Goal: Task Accomplishment & Management: Use online tool/utility

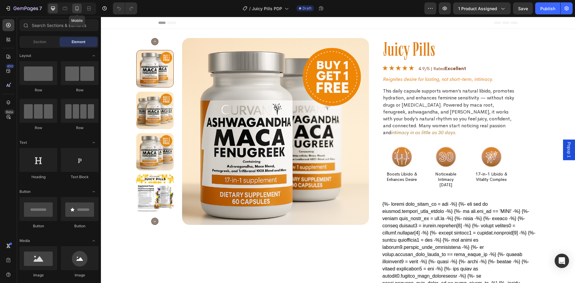
click at [78, 9] on icon at bounding box center [76, 8] width 3 height 4
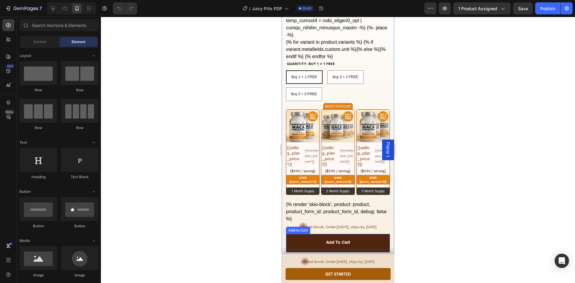
scroll to position [778, 0]
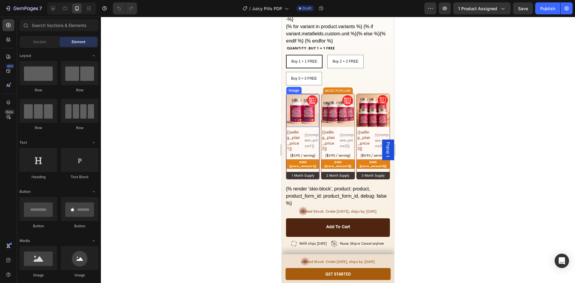
click at [311, 98] on img at bounding box center [302, 110] width 33 height 33
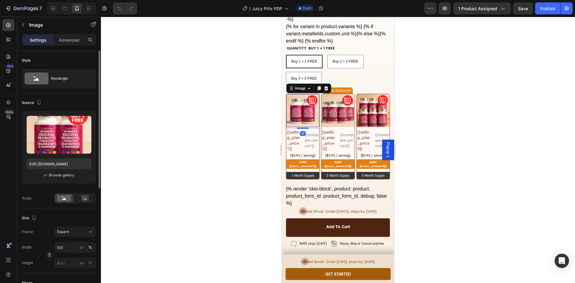
click at [69, 174] on div "Browse gallery" at bounding box center [61, 174] width 25 height 5
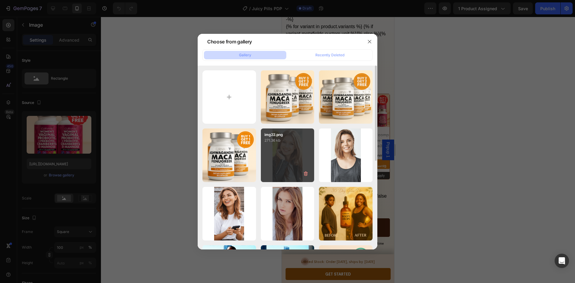
click at [0, 0] on div "ChatGPT Image Aug 26,...PM.png 1662.21 kb" at bounding box center [0, 0] width 0 height 0
type input "https://cdn.shopify.com/s/files/1/0669/4037/1098/files/gempages_558533732923868…"
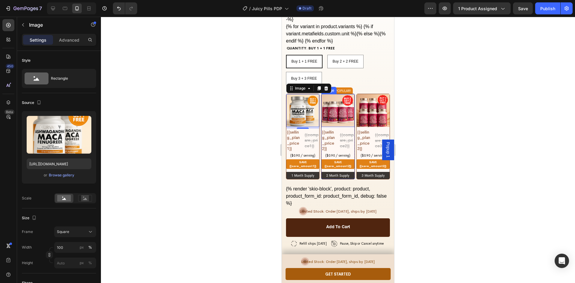
click at [337, 94] on img at bounding box center [337, 110] width 33 height 33
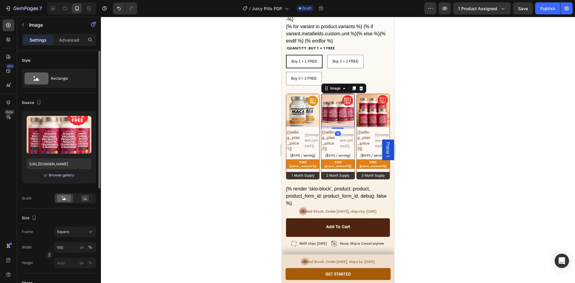
click at [67, 176] on div "Browse gallery" at bounding box center [61, 174] width 25 height 5
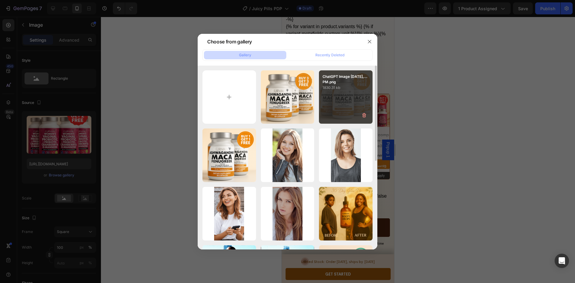
drag, startPoint x: 363, startPoint y: 96, endPoint x: 365, endPoint y: 102, distance: 5.8
click at [363, 96] on div "ChatGPT Image Aug 26,...PM.png 1830.31 kb" at bounding box center [346, 97] width 54 height 54
type input "https://cdn.shopify.com/s/files/1/0669/4037/1098/files/gempages_558533732923868…"
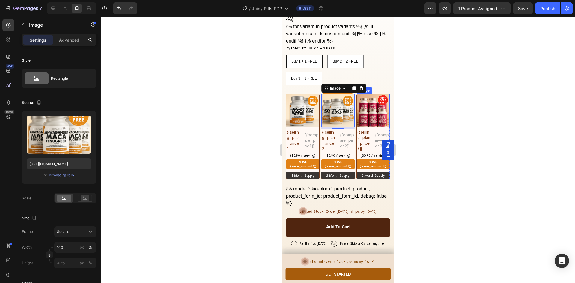
click at [374, 98] on img at bounding box center [372, 110] width 33 height 33
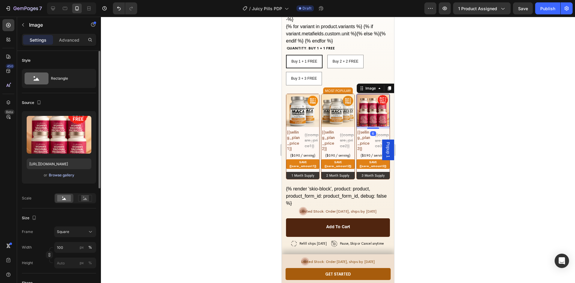
click at [61, 173] on div "Browse gallery" at bounding box center [61, 174] width 25 height 5
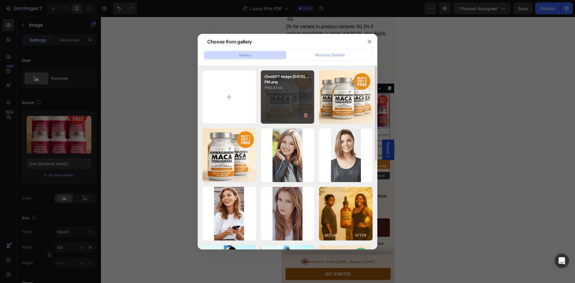
click at [310, 99] on div "ChatGPT Image Aug 26,...PM.png 1683.41 kb" at bounding box center [288, 97] width 54 height 54
type input "https://cdn.shopify.com/s/files/1/0669/4037/1098/files/gempages_558533732923868…"
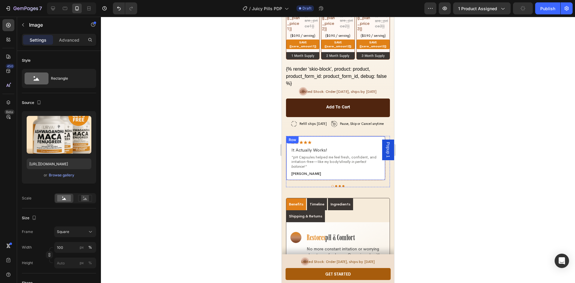
scroll to position [928, 0]
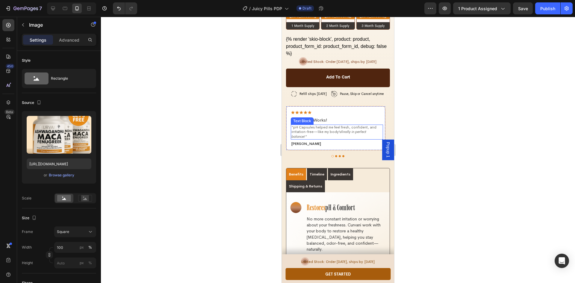
drag, startPoint x: 307, startPoint y: 111, endPoint x: 307, endPoint y: 115, distance: 4.2
click at [307, 125] on p "" pH Capsules helped me feel fresh, confident, and irritation-free—like my body…" at bounding box center [336, 132] width 91 height 14
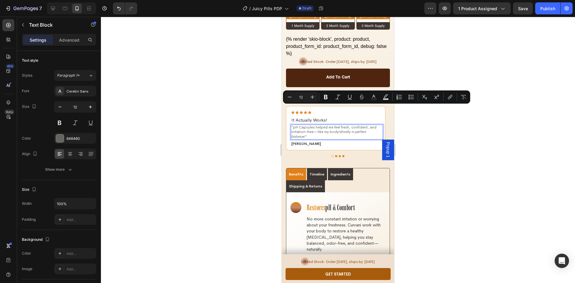
click at [306, 129] on icon "finally in perfect balance!"" at bounding box center [328, 134] width 75 height 10
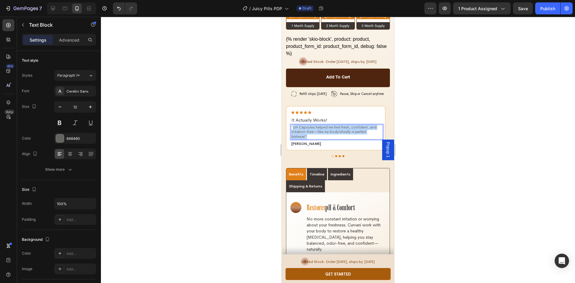
drag, startPoint x: 306, startPoint y: 114, endPoint x: 294, endPoint y: 105, distance: 15.0
click at [294, 125] on p "" pH Capsules helped me feel fresh, confident, and irritation-free—like my body…" at bounding box center [336, 132] width 91 height 14
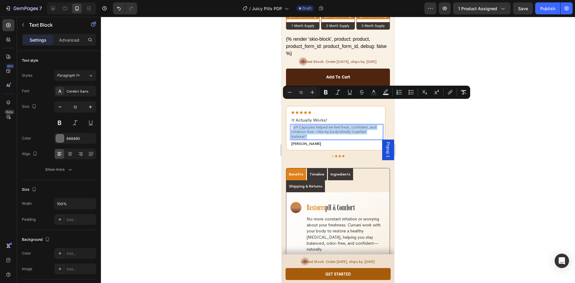
click at [332, 125] on p "" pH Capsules helped me feel fresh, confident, and irritation-free—like my body…" at bounding box center [336, 132] width 91 height 14
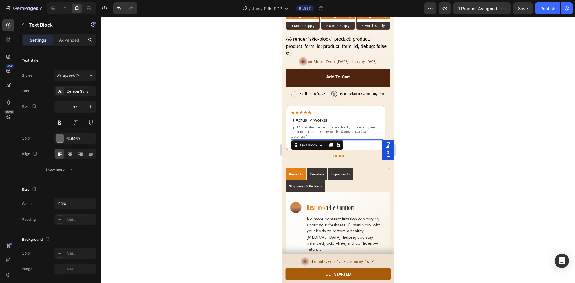
click at [340, 129] on icon "finally in perfect balance!"" at bounding box center [328, 134] width 75 height 10
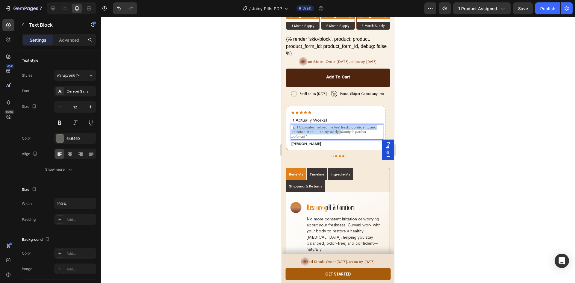
drag, startPoint x: 340, startPoint y: 109, endPoint x: 294, endPoint y: 105, distance: 46.3
click at [294, 125] on p "" pH Capsules helped me feel fresh, confident, and irritation-free—like my body…" at bounding box center [336, 132] width 91 height 14
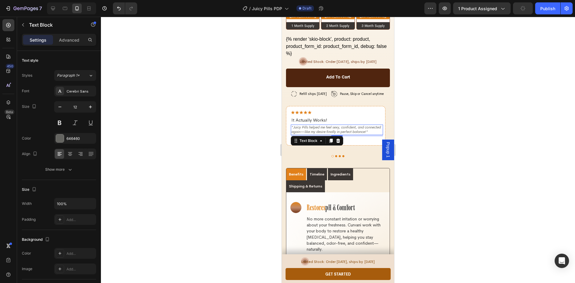
click at [311, 125] on p ""Juicy Pills helped me feel sexy, confident, and connected again—like my desire…" at bounding box center [336, 129] width 91 height 9
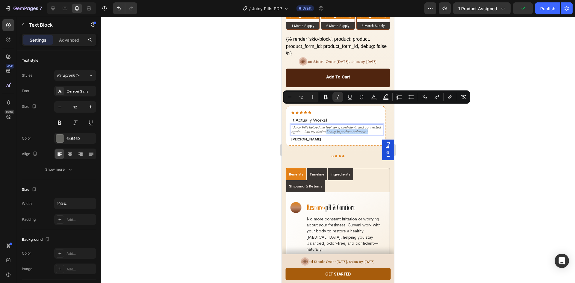
drag, startPoint x: 315, startPoint y: 113, endPoint x: 345, endPoint y: 111, distance: 30.3
click at [345, 125] on p ""Juicy Pills helped me feel sexy, confident, and connected again—like my desire…" at bounding box center [336, 129] width 91 height 9
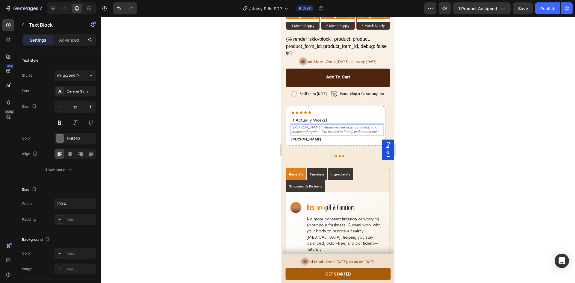
click at [342, 125] on icon ""Juicy Pills helped me feel sexy, confident, and connected again—like my desire…" at bounding box center [334, 130] width 87 height 10
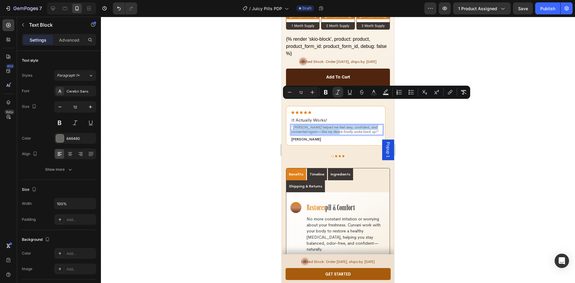
drag, startPoint x: 344, startPoint y: 110, endPoint x: 293, endPoint y: 105, distance: 50.8
click at [293, 125] on icon ""Juicy Pills helped me feel sexy, confident, and connected again—like my desire…" at bounding box center [334, 130] width 87 height 10
click at [336, 94] on icon "Editor contextual toolbar" at bounding box center [338, 92] width 6 height 6
click at [422, 124] on div at bounding box center [338, 150] width 474 height 266
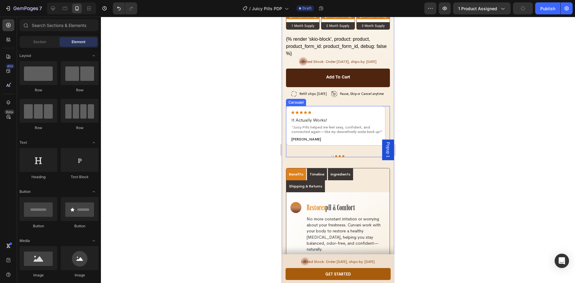
click at [335, 155] on button "Dot" at bounding box center [336, 156] width 2 height 2
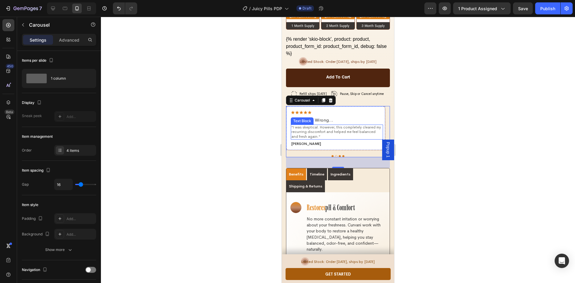
click at [314, 125] on p "“I was skeptical. However, this completely cleared my recurring discomfort and …" at bounding box center [336, 132] width 91 height 14
click at [311, 125] on p "“I was skeptical. However, this completely cleared my recurring discomfort and …" at bounding box center [336, 132] width 91 height 14
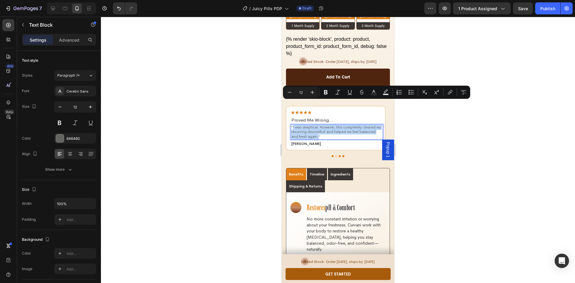
drag, startPoint x: 310, startPoint y: 114, endPoint x: 293, endPoint y: 105, distance: 19.8
click at [293, 125] on p "“I was skeptical. However, this completely cleared my recurring discomfort and …" at bounding box center [336, 132] width 91 height 14
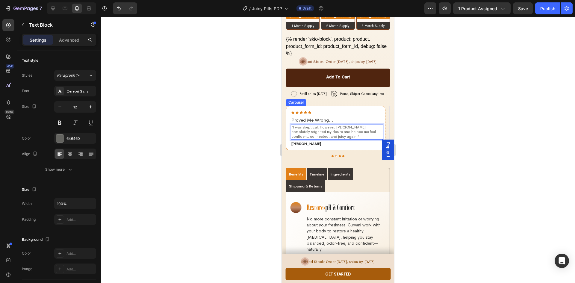
click at [338, 155] on button "Dot" at bounding box center [339, 156] width 2 height 2
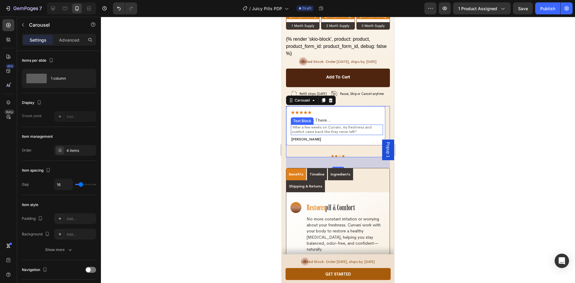
drag, startPoint x: 343, startPoint y: 109, endPoint x: 350, endPoint y: 108, distance: 7.2
click at [342, 125] on p "“After a few weeks on Curvani, my freshness and comfort came back like they nev…" at bounding box center [336, 129] width 91 height 9
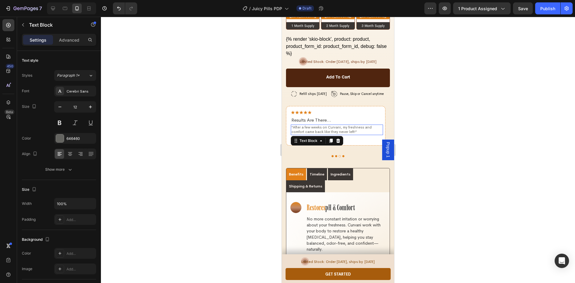
click at [350, 125] on p "“After a few weeks on Curvani, my freshness and comfort came back like they nev…" at bounding box center [336, 129] width 91 height 9
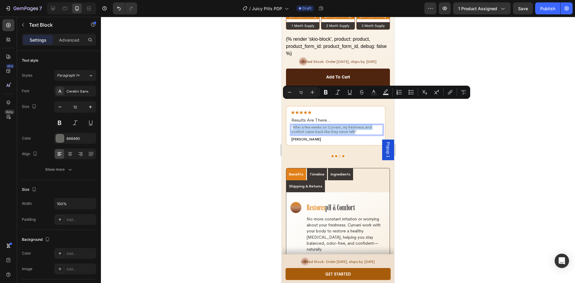
drag, startPoint x: 353, startPoint y: 109, endPoint x: 293, endPoint y: 104, distance: 60.4
click at [293, 125] on p "“After a few weeks on Curvani, my freshness and comfort came back like they nev…" at bounding box center [336, 129] width 91 height 9
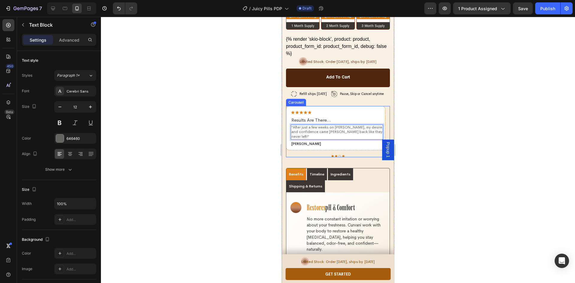
click at [342, 155] on button "Dot" at bounding box center [343, 156] width 2 height 2
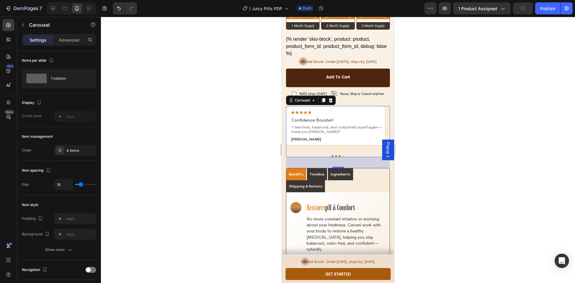
click at [338, 155] on button "Dot" at bounding box center [339, 156] width 2 height 2
click at [342, 155] on div at bounding box center [338, 156] width 104 height 2
click at [342, 155] on button "Dot" at bounding box center [343, 156] width 2 height 2
click at [320, 125] on p "“I feel fresh, balanced, and completely myself again—thank you Curvani!”" at bounding box center [336, 129] width 91 height 9
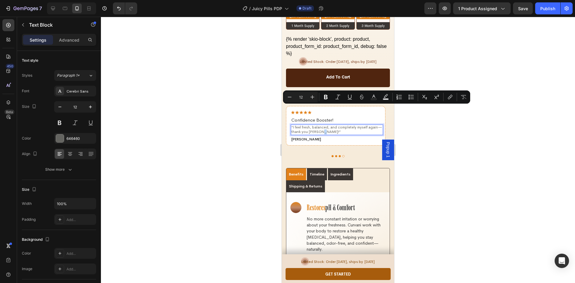
click at [321, 125] on p "“I feel fresh, balanced, and completely myself again—thank you Curvani!”" at bounding box center [336, 129] width 91 height 9
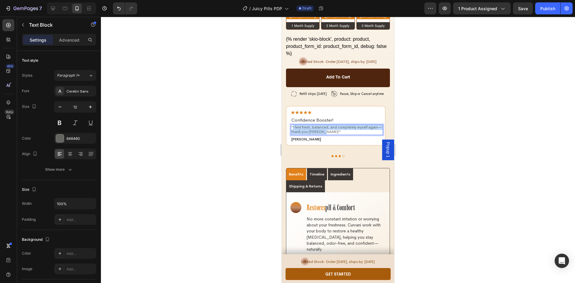
drag, startPoint x: 321, startPoint y: 110, endPoint x: 293, endPoint y: 105, distance: 28.8
click at [293, 125] on p "“I feel fresh, balanced, and completely myself again—thank you Curvani!”" at bounding box center [336, 129] width 91 height 9
click at [421, 116] on div at bounding box center [338, 150] width 474 height 266
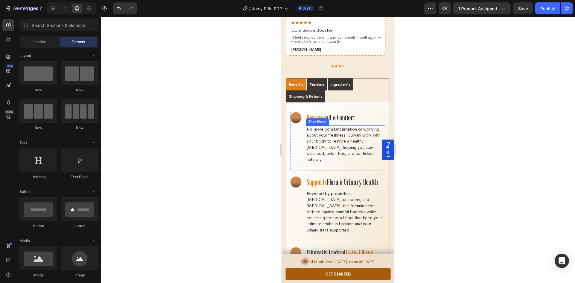
scroll to position [1077, 0]
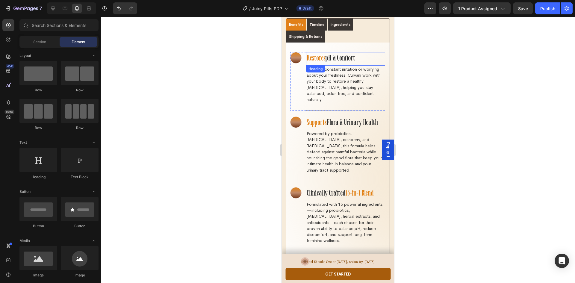
click at [319, 54] on span "Restores" at bounding box center [315, 58] width 19 height 9
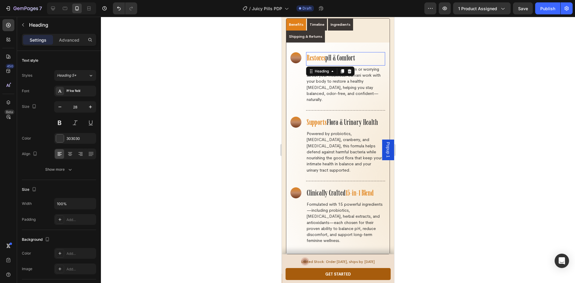
click at [319, 54] on span "Restores" at bounding box center [315, 58] width 19 height 9
drag, startPoint x: 325, startPoint y: 36, endPoint x: 306, endPoint y: 36, distance: 19.5
click at [306, 52] on h5 "Restores pH & Comfort" at bounding box center [345, 58] width 79 height 13
click at [355, 53] on p "Ignites pH & Comfort" at bounding box center [345, 59] width 78 height 12
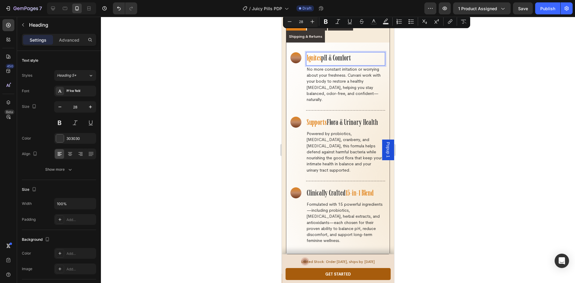
drag, startPoint x: 362, startPoint y: 34, endPoint x: 324, endPoint y: 34, distance: 38.0
click at [324, 53] on p "Ignites pH & Comfort" at bounding box center [345, 59] width 78 height 12
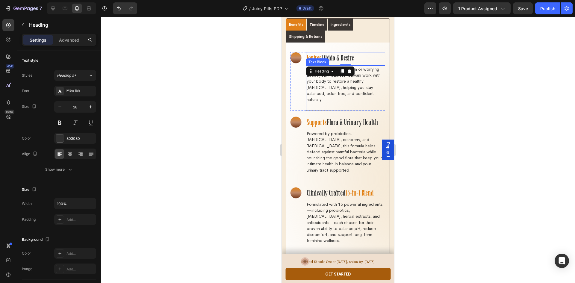
click at [335, 72] on p "No more constant irritation or worrying about your freshness. Curvani work with…" at bounding box center [345, 84] width 78 height 37
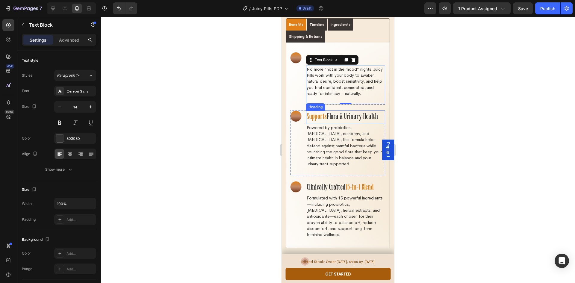
click at [314, 113] on span "Supports" at bounding box center [316, 117] width 20 height 9
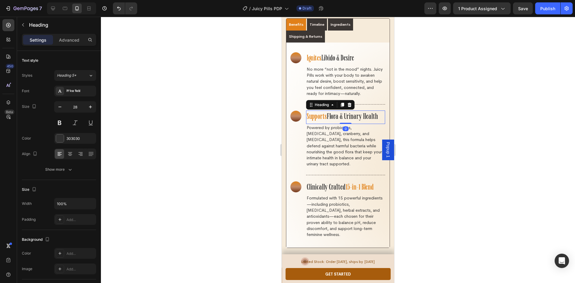
click at [319, 113] on span "Supports" at bounding box center [316, 117] width 20 height 9
drag, startPoint x: 326, startPoint y: 100, endPoint x: 298, endPoint y: 98, distance: 28.2
click at [298, 110] on div "Image Supports Flora & Urinary Health Heading 0 Powered by probiotics, prebioti…" at bounding box center [337, 142] width 95 height 65
click at [338, 111] on p "Enhances Flora & Urinary Health" at bounding box center [345, 117] width 78 height 12
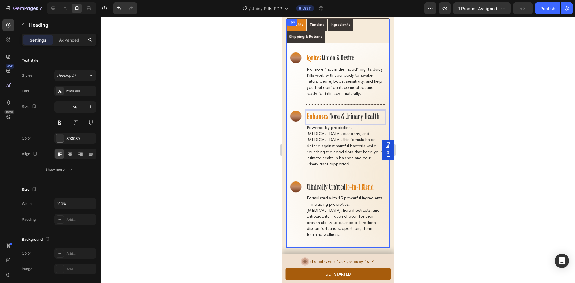
drag, startPoint x: 330, startPoint y: 100, endPoint x: 383, endPoint y: 102, distance: 53.6
click at [383, 102] on div "Image ⁠⁠⁠⁠⁠⁠⁠ Ignites Libido & Desire Heading No more “not in the mood” nights.…" at bounding box center [337, 144] width 103 height 205
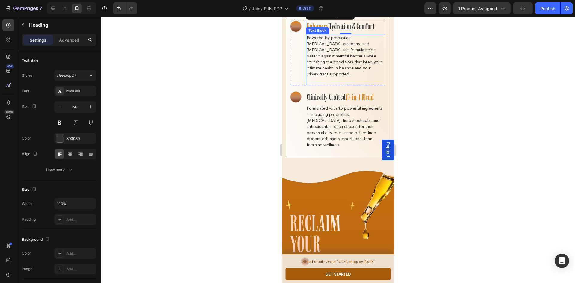
scroll to position [1107, 0]
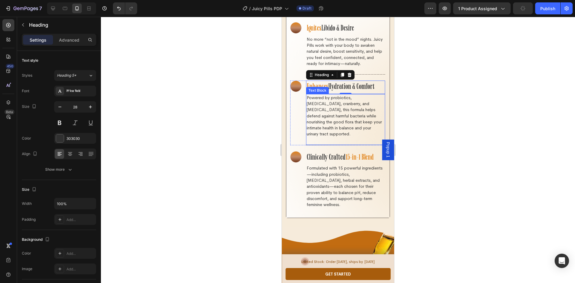
click at [336, 99] on p "Powered by probiotics, prebiotics, cranberry, and D-Mannose, this formula helps…" at bounding box center [345, 116] width 78 height 42
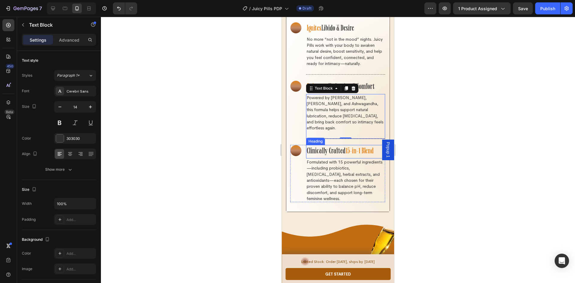
drag, startPoint x: 365, startPoint y: 128, endPoint x: 360, endPoint y: 128, distance: 4.2
click at [365, 147] on span "15-in-1 Blend" at bounding box center [359, 151] width 28 height 9
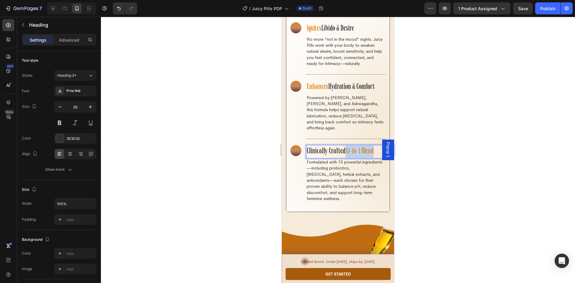
drag, startPoint x: 347, startPoint y: 128, endPoint x: 380, endPoint y: 131, distance: 33.1
click at [380, 145] on h5 "Clinically Crafted 15-in-1 Blend" at bounding box center [345, 151] width 79 height 13
click at [338, 159] on p "Formulated with 15 powerful ingredients—including probiotics, prebiotics, herba…" at bounding box center [345, 180] width 78 height 42
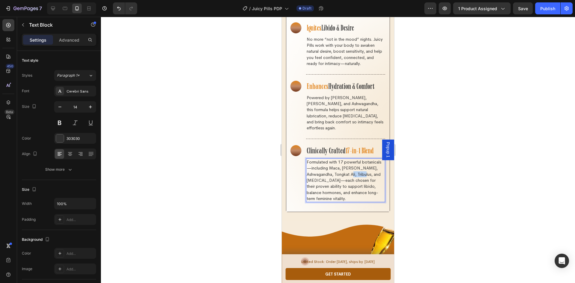
drag, startPoint x: 329, startPoint y: 159, endPoint x: 315, endPoint y: 158, distance: 14.7
click at [315, 159] on p "Formulated with 17 powerful botanicals—including Maca, Fenugreek, Ashwagandha, …" at bounding box center [345, 180] width 78 height 42
drag, startPoint x: 338, startPoint y: 157, endPoint x: 323, endPoint y: 158, distance: 14.4
click at [323, 159] on p "Formulated with 17 powerful botanicals—including Maca, Fenugreek, Ashwagandha, …" at bounding box center [345, 180] width 78 height 42
click at [251, 167] on div at bounding box center [338, 150] width 474 height 266
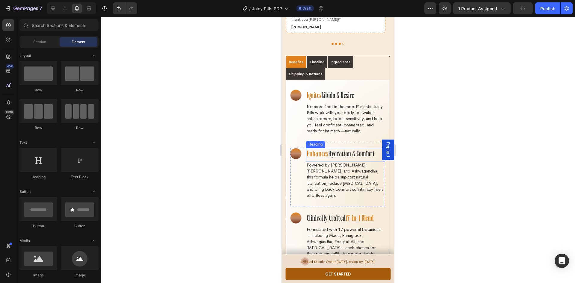
scroll to position [1048, 0]
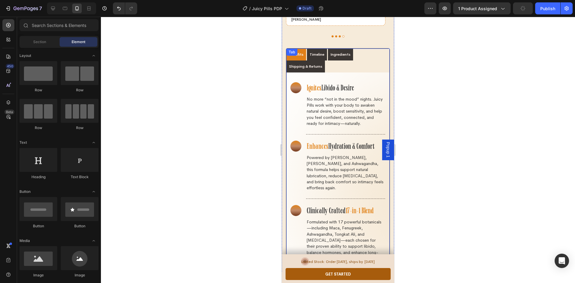
click at [317, 52] on p "Timeline" at bounding box center [316, 54] width 15 height 5
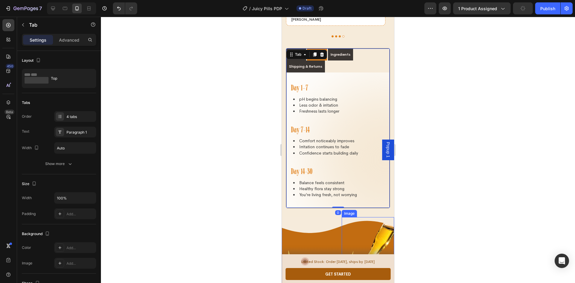
scroll to position [1018, 0]
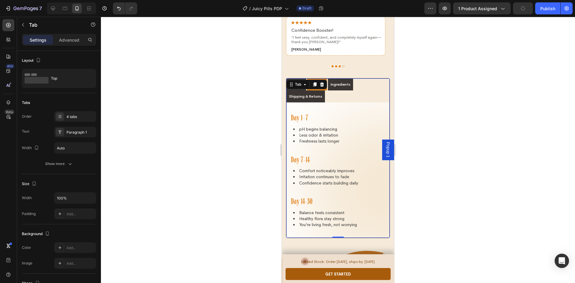
click at [459, 211] on div at bounding box center [338, 150] width 474 height 266
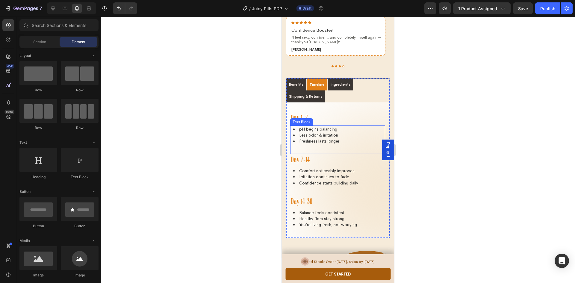
click at [335, 126] on li "pH begins balancing" at bounding box center [338, 129] width 91 height 6
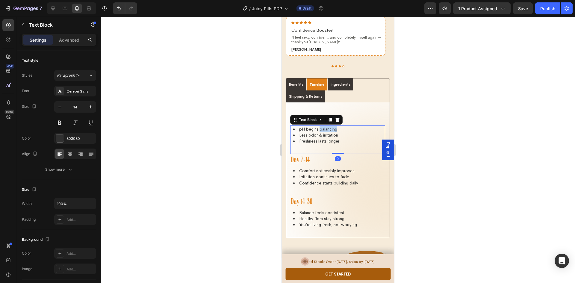
click at [337, 126] on li "pH begins balancing" at bounding box center [338, 129] width 91 height 6
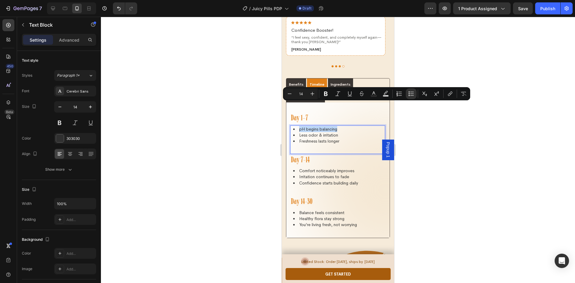
drag, startPoint x: 343, startPoint y: 106, endPoint x: 298, endPoint y: 105, distance: 44.9
click at [298, 126] on li "pH begins balancing" at bounding box center [338, 129] width 91 height 6
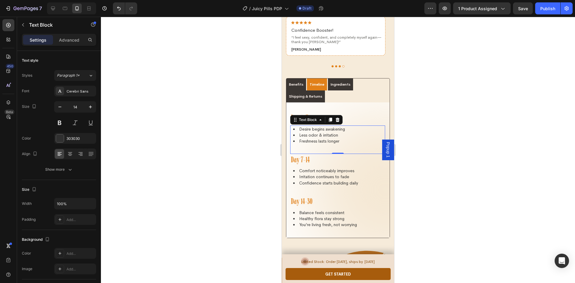
click at [344, 132] on li "Less odor & irritation" at bounding box center [338, 135] width 91 height 6
drag, startPoint x: 351, startPoint y: 112, endPoint x: 299, endPoint y: 111, distance: 51.8
click at [299, 132] on li "Less odor & irritation" at bounding box center [338, 135] width 91 height 6
click at [351, 138] on li "Freshness lasts longer" at bounding box center [338, 141] width 91 height 6
drag, startPoint x: 349, startPoint y: 119, endPoint x: 298, endPoint y: 119, distance: 50.6
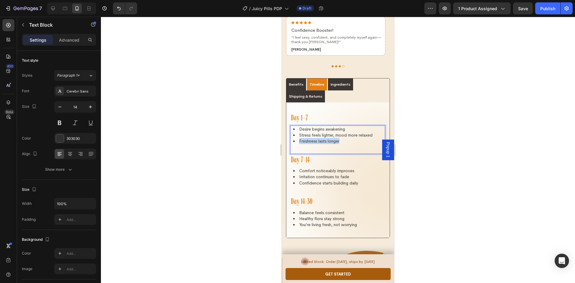
click at [298, 138] on li "Freshness lasts longer" at bounding box center [338, 141] width 91 height 6
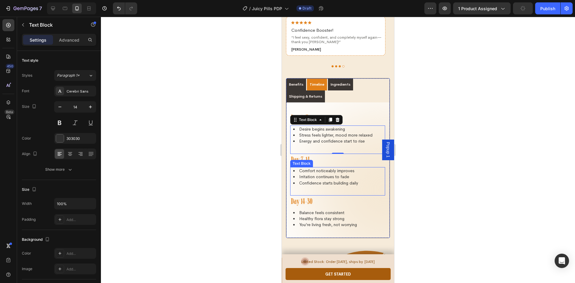
click at [353, 168] on li "Comfort noticeably improves" at bounding box center [338, 171] width 91 height 6
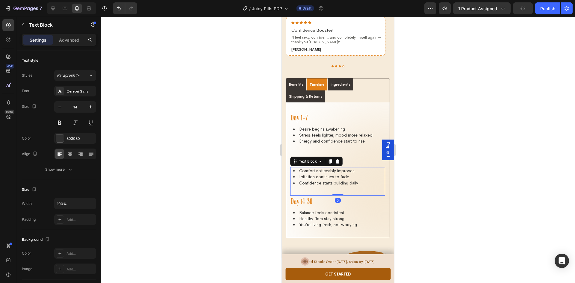
click at [356, 168] on li "Comfort noticeably improves" at bounding box center [338, 171] width 91 height 6
drag, startPoint x: 363, startPoint y: 148, endPoint x: 300, endPoint y: 147, distance: 63.5
click at [300, 168] on li "Comfort noticeably improves" at bounding box center [338, 171] width 91 height 6
click at [358, 174] on li "Irritation continues to fade" at bounding box center [338, 177] width 91 height 6
drag, startPoint x: 333, startPoint y: 154, endPoint x: 855, endPoint y: 190, distance: 522.6
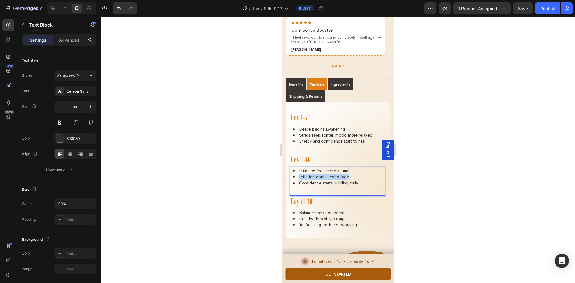
click at [298, 174] on li "Irritation continues to fade" at bounding box center [338, 177] width 91 height 6
click at [366, 180] on li "Confidence starts building daily" at bounding box center [338, 183] width 91 height 6
drag, startPoint x: 368, startPoint y: 160, endPoint x: 299, endPoint y: 159, distance: 68.2
click at [299, 180] on li "Confidence starts building daily" at bounding box center [338, 183] width 91 height 6
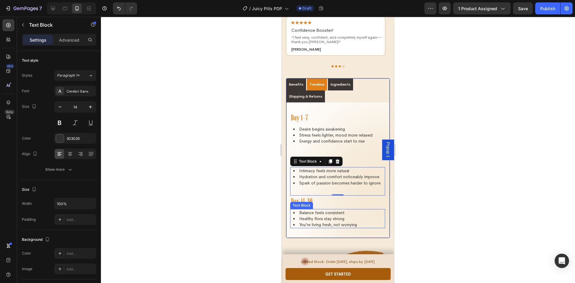
click at [354, 210] on li "Balance feels consistent" at bounding box center [338, 213] width 91 height 6
click at [361, 210] on li "Balance feels consistent" at bounding box center [338, 213] width 91 height 6
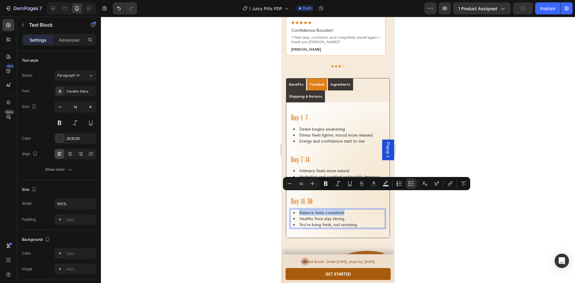
drag, startPoint x: 362, startPoint y: 195, endPoint x: 296, endPoint y: 195, distance: 65.5
click at [296, 210] on li "Balance feels consistent" at bounding box center [338, 213] width 91 height 6
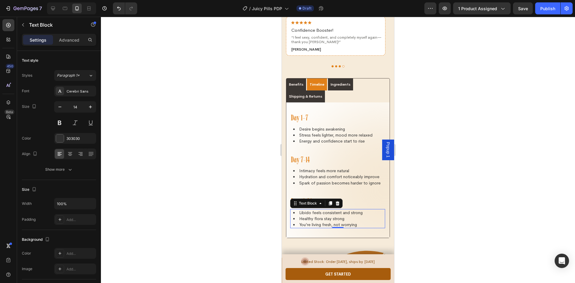
click at [356, 215] on li "Healthy flora stay strong" at bounding box center [338, 218] width 91 height 6
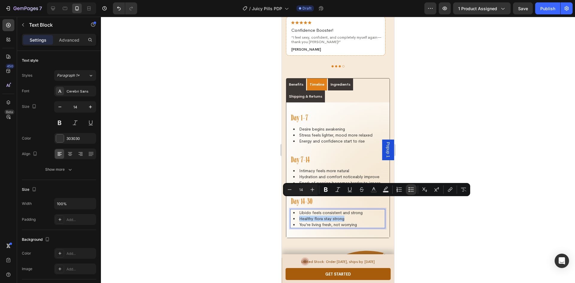
drag, startPoint x: 362, startPoint y: 202, endPoint x: 300, endPoint y: 201, distance: 61.4
click at [300, 215] on li "Healthy flora stay strong" at bounding box center [338, 218] width 91 height 6
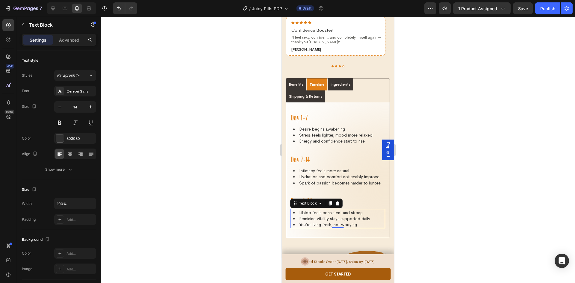
click at [363, 221] on li "You’re living fresh, not worrying" at bounding box center [338, 224] width 91 height 6
drag, startPoint x: 370, startPoint y: 208, endPoint x: 708, endPoint y: 202, distance: 337.9
click at [297, 221] on li "You’re living fresh, not worrying" at bounding box center [338, 224] width 91 height 6
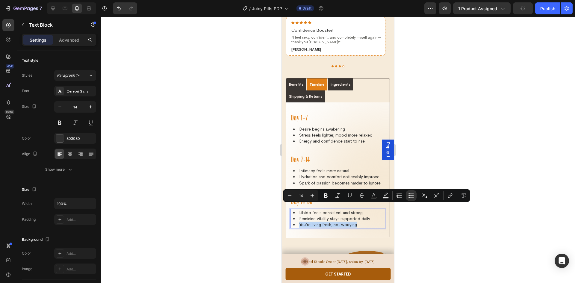
click at [372, 221] on li "You’re living fresh, not worrying" at bounding box center [338, 224] width 91 height 6
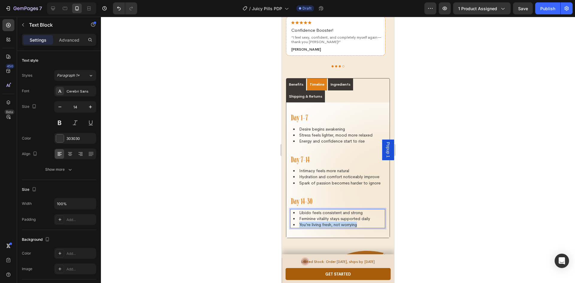
drag, startPoint x: 370, startPoint y: 209, endPoint x: 299, endPoint y: 205, distance: 70.4
click at [299, 221] on li "You’re living fresh, not worrying" at bounding box center [338, 224] width 91 height 6
drag, startPoint x: 318, startPoint y: 207, endPoint x: 314, endPoint y: 209, distance: 4.4
click at [318, 221] on li "You’re living fresh, not worrying" at bounding box center [338, 224] width 91 height 6
click at [300, 221] on li "You’re living fresh, not worrying" at bounding box center [338, 224] width 91 height 6
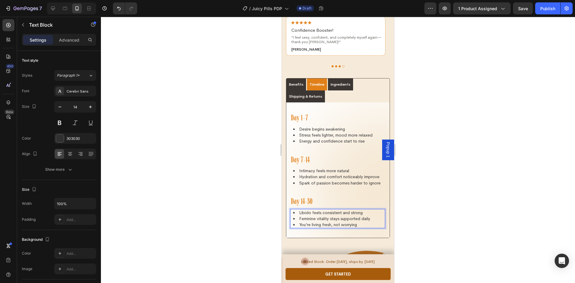
click at [299, 221] on li "You’re living fresh, not worrying" at bounding box center [338, 224] width 91 height 6
drag, startPoint x: 348, startPoint y: 214, endPoint x: 357, endPoint y: 208, distance: 10.7
click at [357, 221] on li "You’re living juicy, not worryingYou’re living fresh, not worrying" at bounding box center [338, 227] width 91 height 12
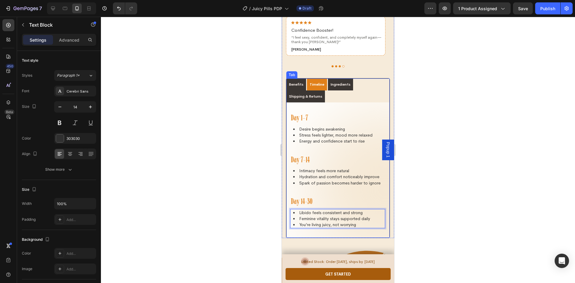
click at [337, 82] on p "Ingredients" at bounding box center [340, 84] width 20 height 5
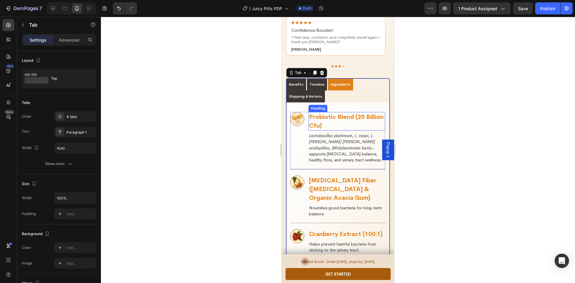
click at [347, 112] on h6 "probiotic blend (20 billion cfu)" at bounding box center [346, 121] width 77 height 19
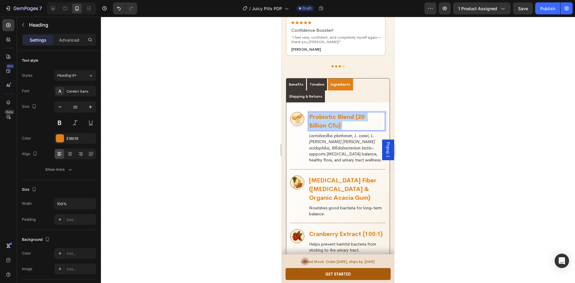
drag, startPoint x: 349, startPoint y: 103, endPoint x: 309, endPoint y: 92, distance: 41.2
click at [309, 113] on p "probiotic blend (20 billion cfu)" at bounding box center [346, 121] width 75 height 17
click at [347, 113] on p "probiotic blend (20 billion cfu)" at bounding box center [346, 121] width 75 height 17
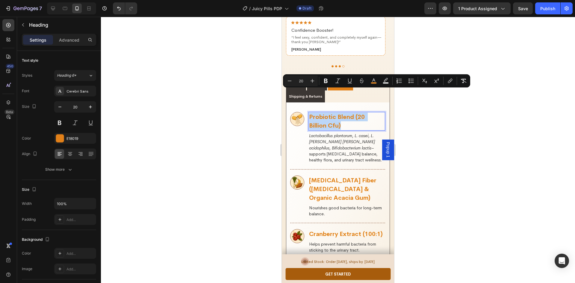
drag, startPoint x: 363, startPoint y: 105, endPoint x: 309, endPoint y: 95, distance: 54.5
click at [309, 113] on p "probiotic blend (20 billion cfu)" at bounding box center [346, 121] width 75 height 17
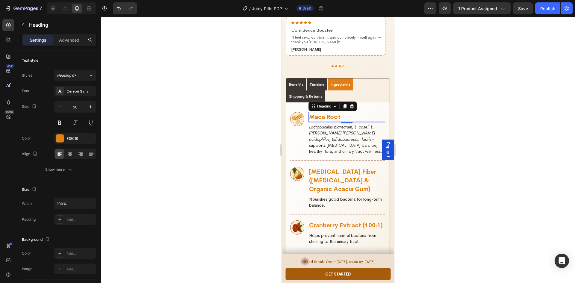
click at [348, 113] on p "Maca Root" at bounding box center [346, 117] width 75 height 9
click at [337, 168] on span "prebiotic fiber (inulin & organic acacia gum)" at bounding box center [342, 180] width 67 height 25
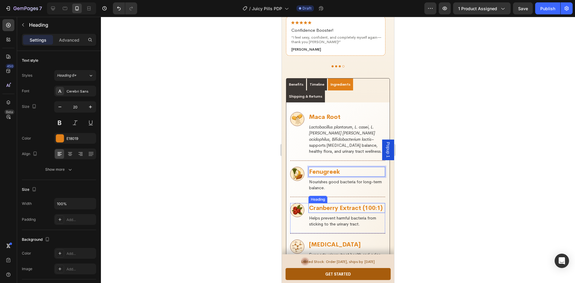
click at [335, 203] on h6 "cranberry extract (100:1)" at bounding box center [346, 208] width 77 height 10
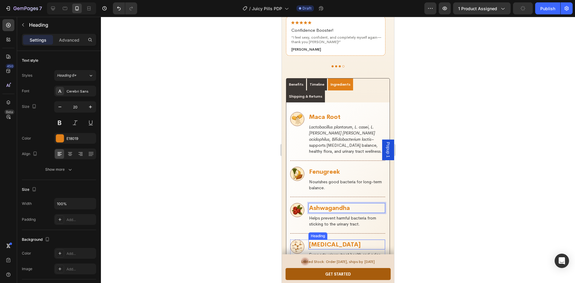
click at [316, 241] on span "d-mannose" at bounding box center [334, 244] width 51 height 7
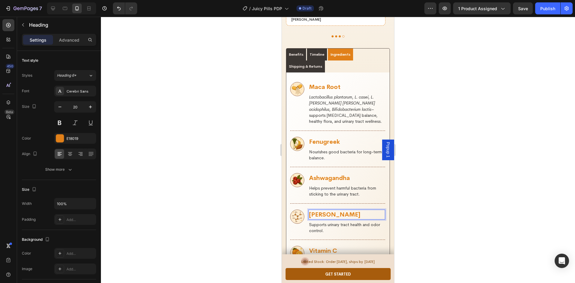
scroll to position [1077, 0]
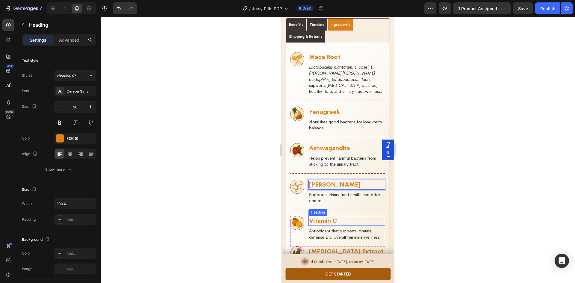
click at [331, 217] on span "vitamin c" at bounding box center [323, 220] width 28 height 7
click at [345, 216] on p "vitamin c" at bounding box center [346, 220] width 75 height 9
drag, startPoint x: 349, startPoint y: 198, endPoint x: 271, endPoint y: 199, distance: 77.8
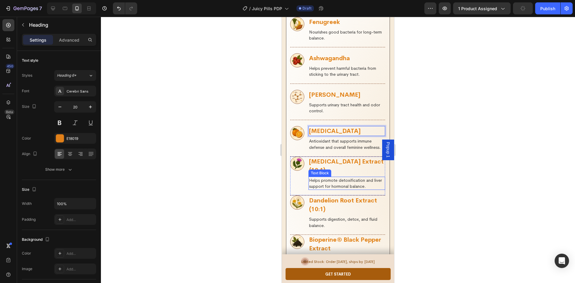
click at [340, 177] on p "Helps promote detoxification and liver support for hormonal balance." at bounding box center [346, 183] width 75 height 12
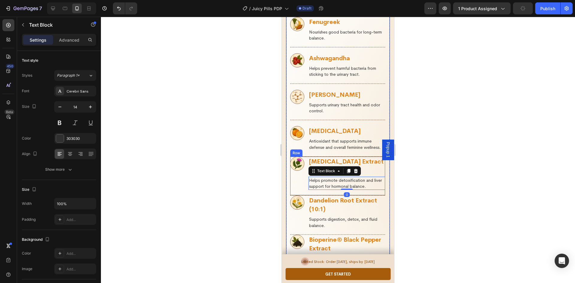
click at [296, 162] on div "Image" at bounding box center [297, 174] width 14 height 34
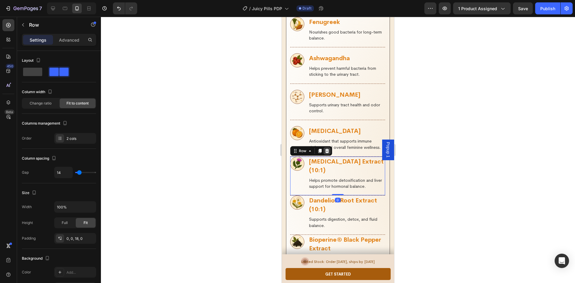
click at [328, 148] on icon at bounding box center [326, 150] width 5 height 5
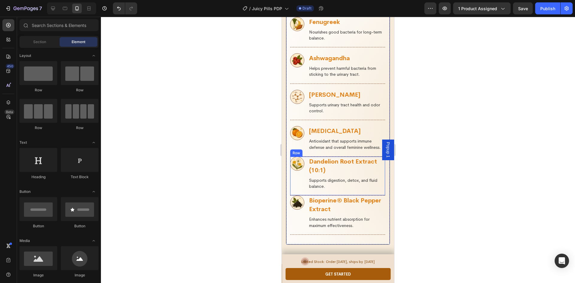
click at [298, 159] on div "Image" at bounding box center [297, 174] width 14 height 34
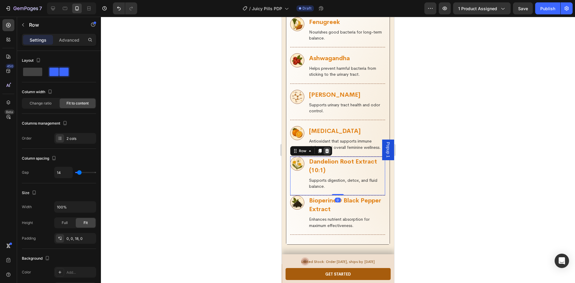
click at [326, 149] on icon at bounding box center [327, 151] width 4 height 4
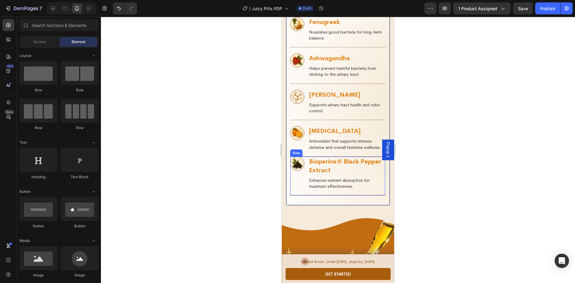
click at [301, 166] on div "Image" at bounding box center [297, 174] width 14 height 34
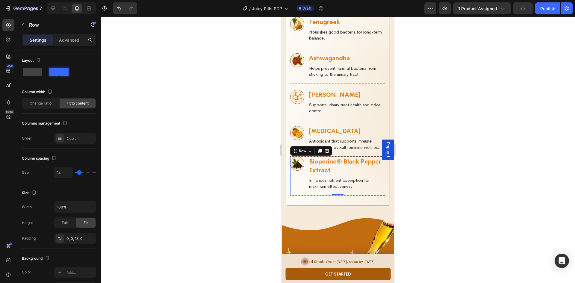
click at [300, 166] on div "Image" at bounding box center [297, 174] width 14 height 34
click at [326, 148] on icon at bounding box center [326, 150] width 5 height 5
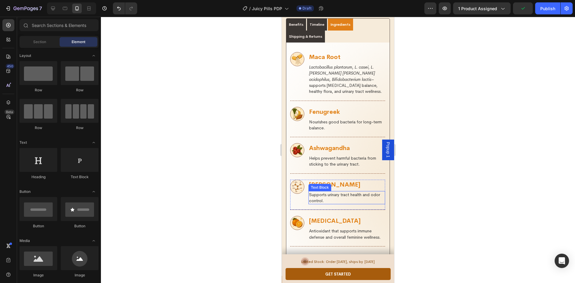
scroll to position [1048, 0]
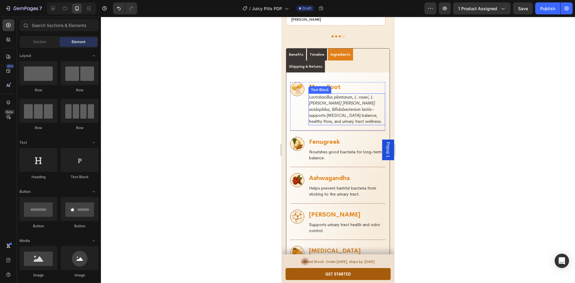
click at [348, 94] on p "Lactobacillus plantarum, L. casei, L. paracasei, L. gasseri, L. acidophilus, Bi…" at bounding box center [346, 109] width 75 height 30
click at [347, 94] on p "Lactobacillus plantarum, L. casei, L. paracasei, L. gasseri, L. acidophilus, Bi…" at bounding box center [346, 109] width 75 height 30
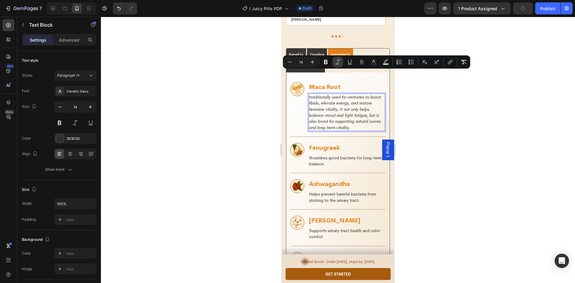
click at [339, 60] on icon "Editor contextual toolbar" at bounding box center [337, 62] width 5 height 4
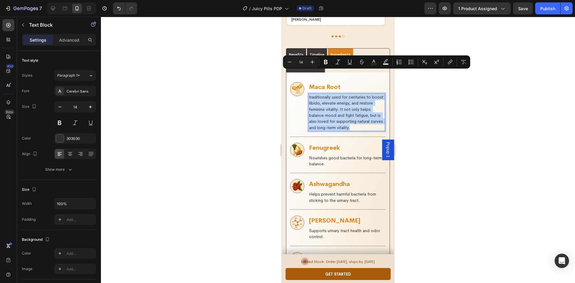
click at [330, 101] on p "traditionally used for centuries to boost libido, elevate energy, and restore f…" at bounding box center [346, 112] width 75 height 37
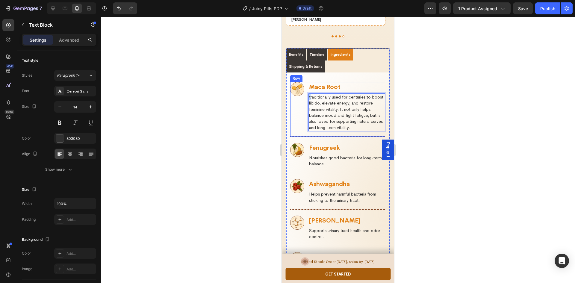
drag, startPoint x: 311, startPoint y: 74, endPoint x: 302, endPoint y: 74, distance: 9.0
click at [302, 82] on div "Image ⁠⁠⁠⁠⁠⁠⁠ Maca Root Heading traditionally used for centuries to boost libid…" at bounding box center [337, 109] width 95 height 55
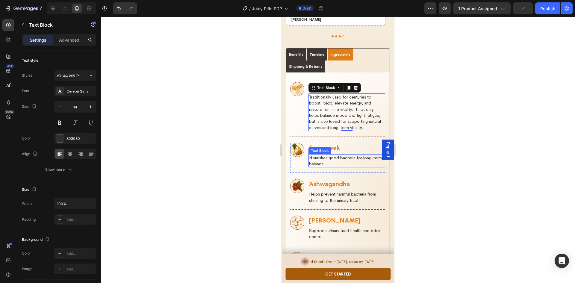
click at [326, 155] on p "Nourishes good bacteria for long-term balance." at bounding box center [346, 161] width 75 height 12
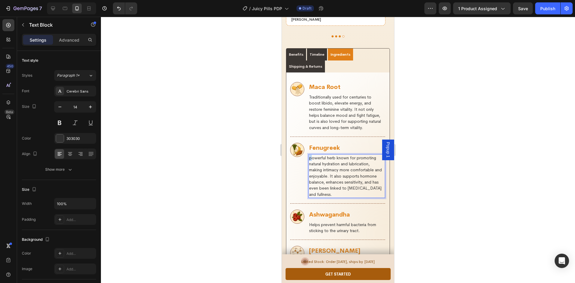
drag, startPoint x: 311, startPoint y: 142, endPoint x: 302, endPoint y: 142, distance: 9.6
click at [302, 143] on div "Image ⁠⁠⁠⁠⁠⁠⁠ Fenugreek Heading powerful herb known for promoting natural hydra…" at bounding box center [337, 173] width 95 height 61
click at [437, 172] on div at bounding box center [338, 150] width 474 height 266
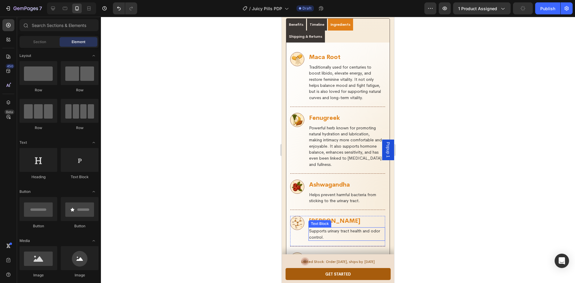
scroll to position [1107, 0]
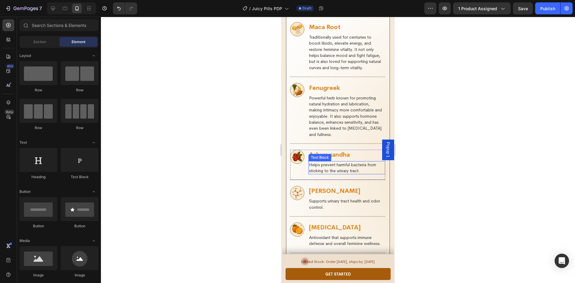
click at [331, 162] on p "Helps prevent harmful bacteria from sticking to the urinary tract." at bounding box center [346, 168] width 75 height 12
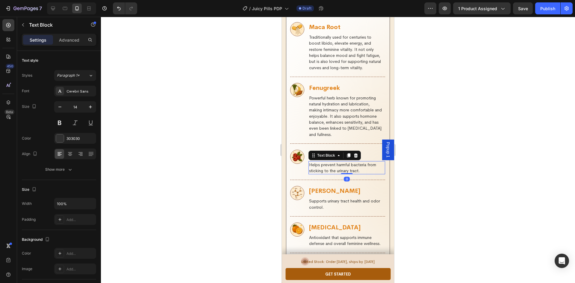
click at [336, 162] on p "Helps prevent harmful bacteria from sticking to the urinary tract." at bounding box center [346, 168] width 75 height 12
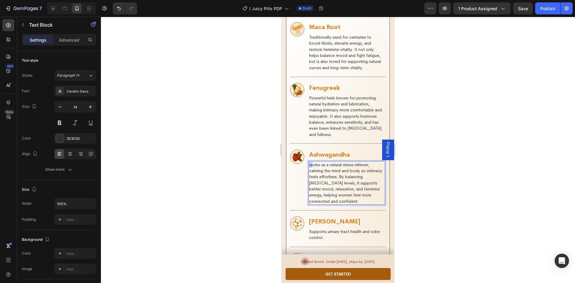
drag, startPoint x: 312, startPoint y: 148, endPoint x: 304, endPoint y: 148, distance: 8.1
click at [305, 150] on div "Image ⁠⁠⁠⁠⁠⁠⁠ Ashwagandha Heading works as a natural stress reliever, calming t…" at bounding box center [337, 180] width 95 height 61
click at [333, 165] on p "Works as a natural stress reliever, calming the mind and body so intimacy feels…" at bounding box center [346, 183] width 75 height 42
click at [332, 228] on p "Supports urinary tract health and odor control." at bounding box center [346, 234] width 75 height 12
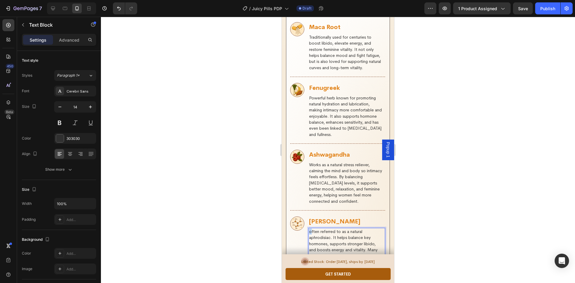
drag, startPoint x: 310, startPoint y: 215, endPoint x: 303, endPoint y: 215, distance: 7.5
click at [303, 216] on div "Image ⁠⁠⁠⁠⁠⁠⁠ Tongkat Ali Heading often referred to as a natural aphrodisiac. I…" at bounding box center [337, 246] width 95 height 61
click at [262, 184] on div at bounding box center [338, 150] width 474 height 266
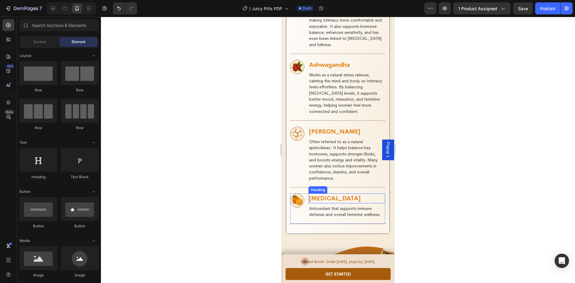
scroll to position [1227, 0]
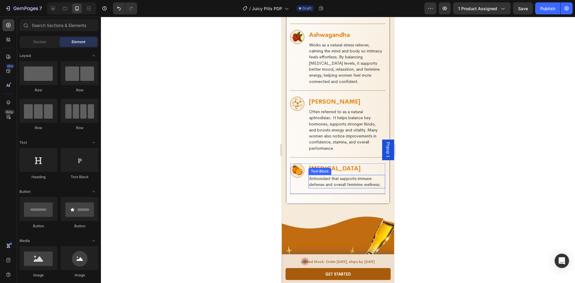
click at [329, 175] on p "Antioxidant that supports immune defense and overall feminine wellness." at bounding box center [346, 181] width 75 height 12
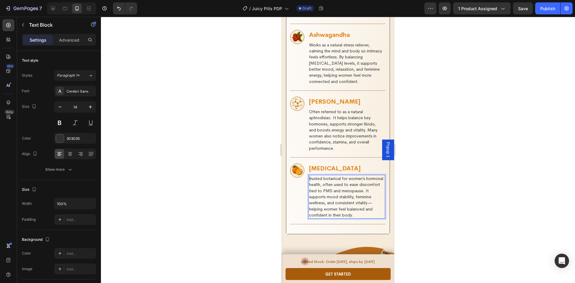
drag, startPoint x: 310, startPoint y: 162, endPoint x: 303, endPoint y: 162, distance: 7.8
click at [304, 163] on div "Image ⁠⁠⁠⁠⁠⁠⁠ Black Cohosh Heading trusted botanical for women’s hormonal healt…" at bounding box center [337, 193] width 95 height 61
click at [221, 173] on div at bounding box center [338, 150] width 474 height 266
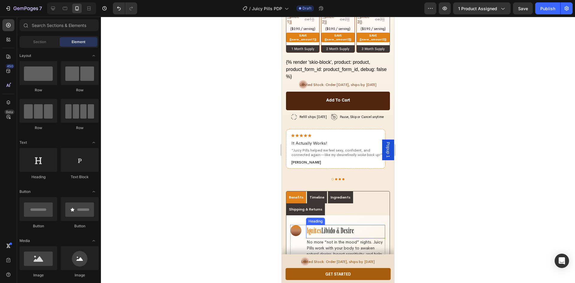
scroll to position [995, 0]
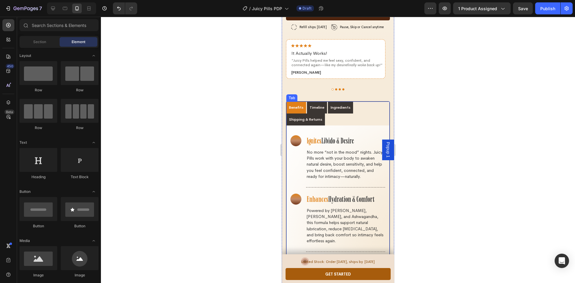
drag, startPoint x: 315, startPoint y: 98, endPoint x: 348, endPoint y: 153, distance: 63.6
click at [315, 117] on p "Shipping & Returns" at bounding box center [305, 119] width 33 height 5
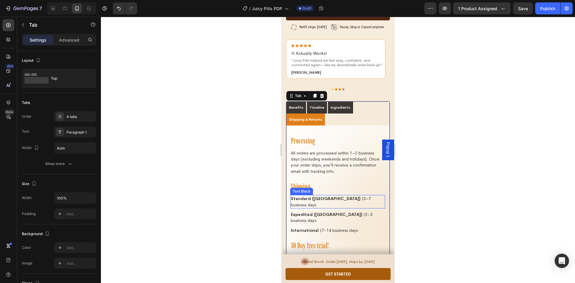
scroll to position [1054, 0]
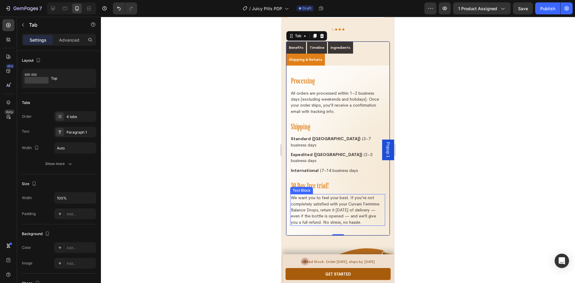
click at [320, 195] on p "We want you to feel your best. If you're not completely satisfied with your Cur…" at bounding box center [338, 210] width 94 height 30
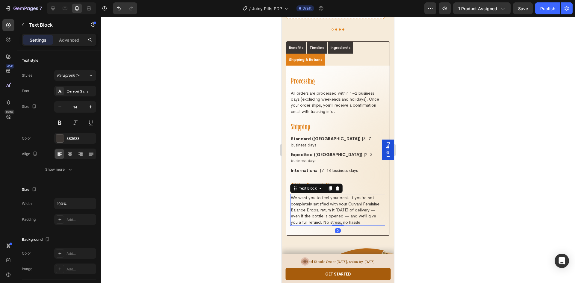
click at [327, 195] on p "We want you to feel your best. If you're not completely satisfied with your Cur…" at bounding box center [338, 210] width 94 height 30
drag, startPoint x: 336, startPoint y: 176, endPoint x: 292, endPoint y: 177, distance: 44.0
click at [292, 195] on p "We want you to feel your best. If you're not completely satisfied with your Cur…" at bounding box center [338, 210] width 94 height 30
click at [238, 201] on div at bounding box center [338, 150] width 474 height 266
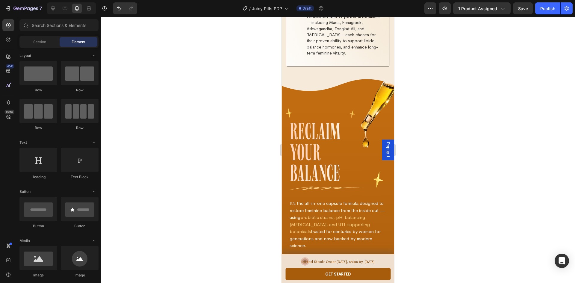
scroll to position [1258, 0]
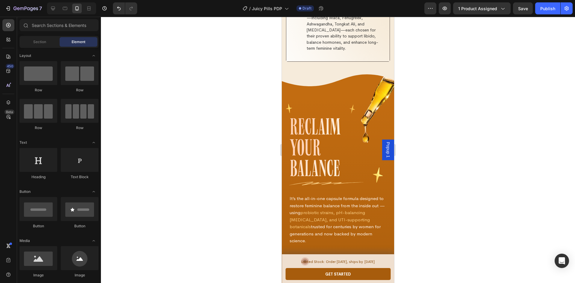
drag, startPoint x: 392, startPoint y: 114, endPoint x: 689, endPoint y: 125, distance: 296.8
click at [319, 117] on span "ReCLAIm" at bounding box center [314, 129] width 51 height 25
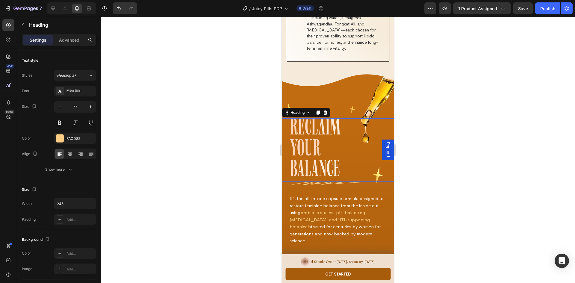
drag, startPoint x: 319, startPoint y: 104, endPoint x: 331, endPoint y: 105, distance: 12.6
click at [331, 117] on span "ReCLAIm" at bounding box center [314, 129] width 51 height 25
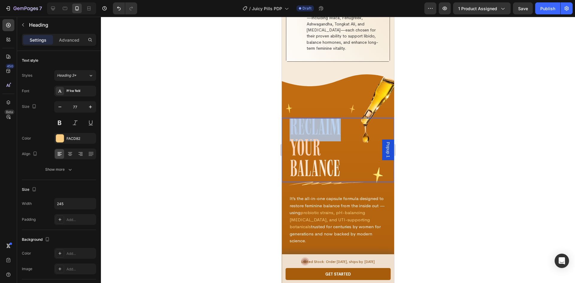
drag, startPoint x: 342, startPoint y: 106, endPoint x: 292, endPoint y: 104, distance: 50.6
click at [292, 117] on span "ReCLAIm" at bounding box center [314, 129] width 51 height 25
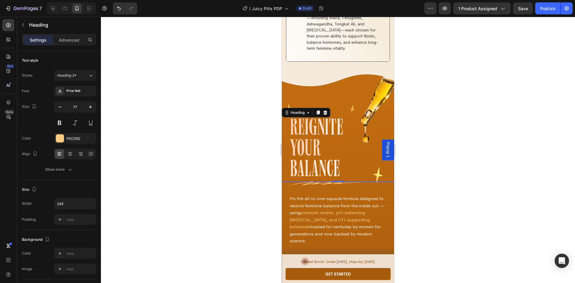
click at [339, 138] on span "Your BALANCE" at bounding box center [314, 160] width 50 height 45
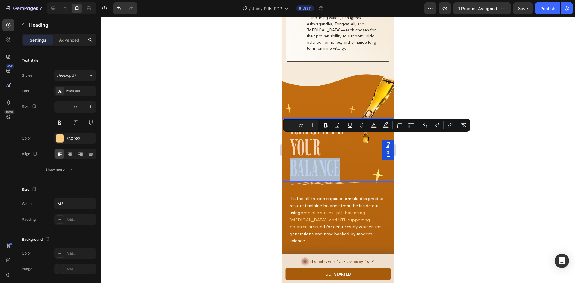
drag, startPoint x: 342, startPoint y: 145, endPoint x: 292, endPoint y: 146, distance: 49.7
click at [292, 146] on p "REIGNITE Your BALANCE" at bounding box center [325, 150] width 72 height 62
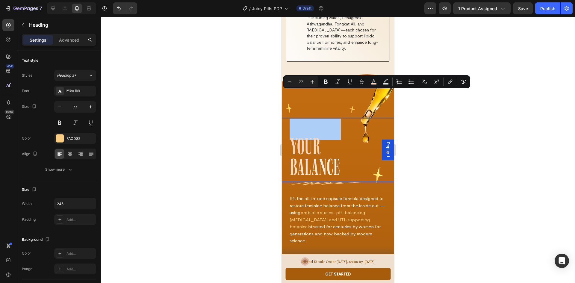
click at [432, 163] on div at bounding box center [338, 150] width 474 height 266
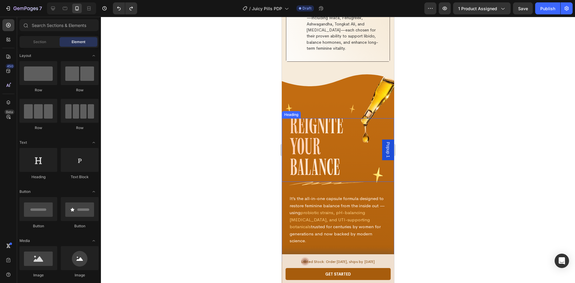
click at [353, 145] on h3 "REIGNITE Your BALANCE" at bounding box center [325, 149] width 73 height 63
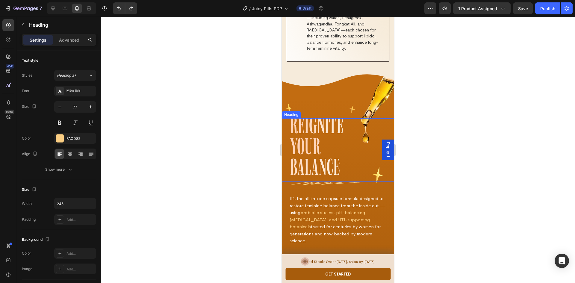
click at [353, 145] on h3 "REIGNITE Your BALANCE" at bounding box center [325, 149] width 73 height 63
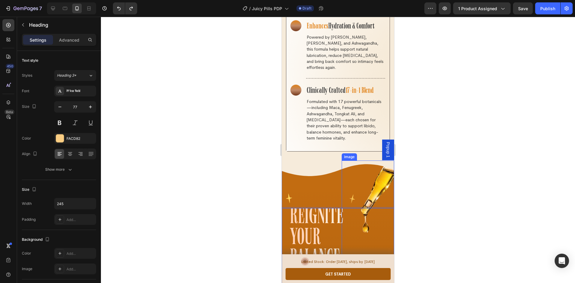
scroll to position [1288, 0]
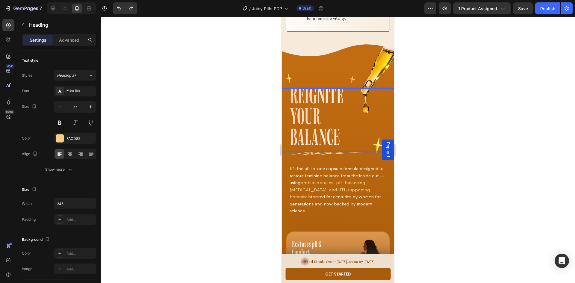
click at [468, 183] on div at bounding box center [338, 150] width 474 height 266
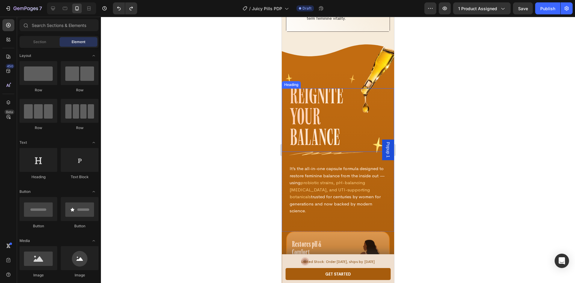
click at [354, 116] on p "⁠⁠⁠⁠⁠⁠⁠ REIGNITE Your BALANCE" at bounding box center [325, 119] width 72 height 62
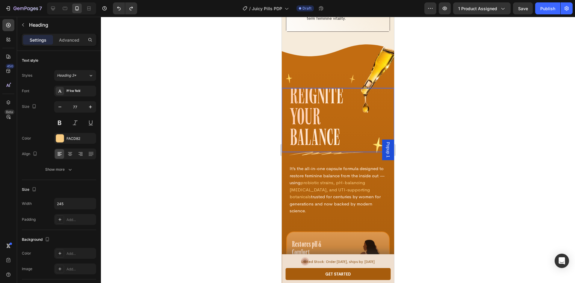
drag, startPoint x: 351, startPoint y: 72, endPoint x: 289, endPoint y: 76, distance: 62.1
click at [289, 88] on h3 "REIGNITE Your BALANCE" at bounding box center [325, 119] width 73 height 63
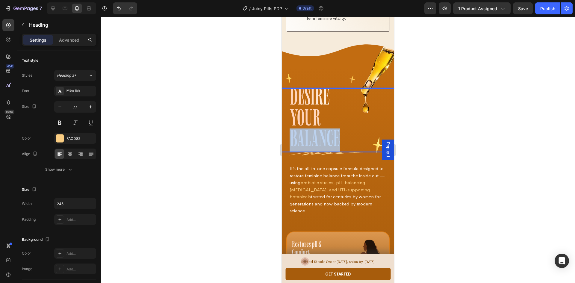
drag, startPoint x: 345, startPoint y: 113, endPoint x: 290, endPoint y: 113, distance: 54.8
click at [290, 113] on p "DESIRE Your BALANCE" at bounding box center [325, 120] width 72 height 62
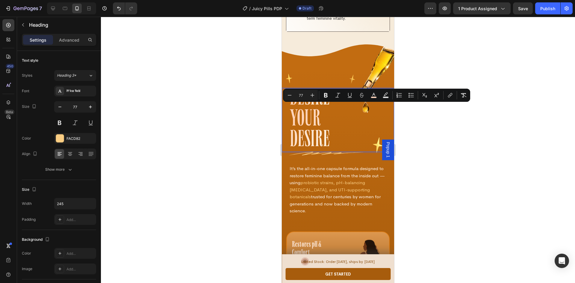
scroll to position [2, 0]
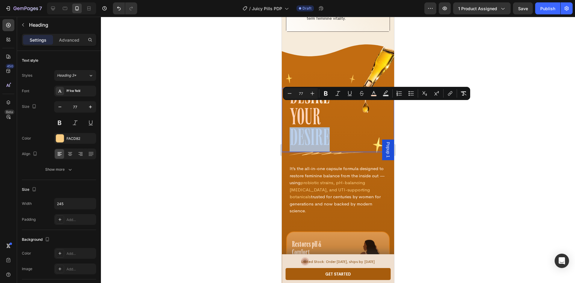
drag, startPoint x: 341, startPoint y: 114, endPoint x: 292, endPoint y: 113, distance: 49.7
click at [292, 113] on p "DESIRE Your DESIRE" at bounding box center [325, 119] width 72 height 62
click at [290, 94] on icon "Editor contextual toolbar" at bounding box center [289, 93] width 6 height 6
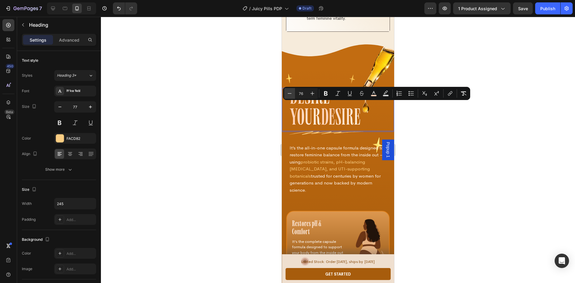
click at [290, 95] on icon "Editor contextual toolbar" at bounding box center [289, 93] width 6 height 6
type input "74"
click at [413, 132] on div at bounding box center [338, 150] width 474 height 266
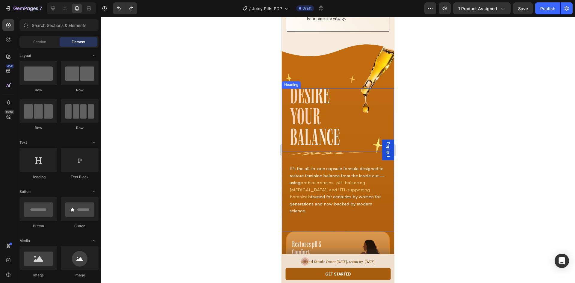
click at [321, 96] on h3 "DESIRE Your BALANCE" at bounding box center [325, 119] width 73 height 63
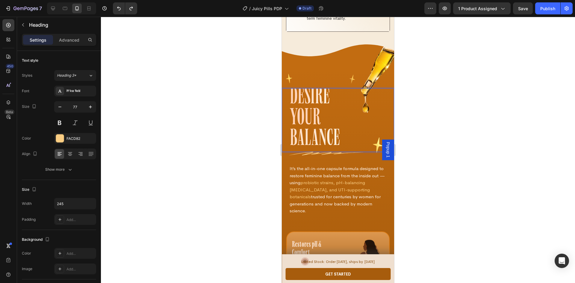
click at [310, 107] on span "Your BALANCE" at bounding box center [314, 129] width 50 height 45
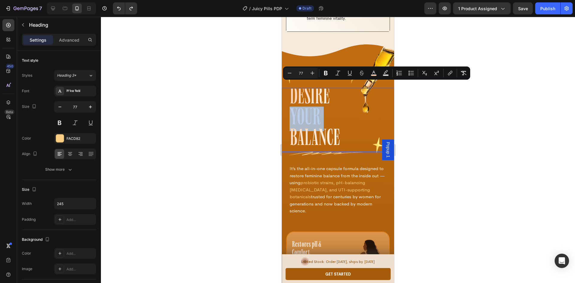
click at [336, 96] on p "DESIRE Your BALANCE" at bounding box center [325, 119] width 72 height 62
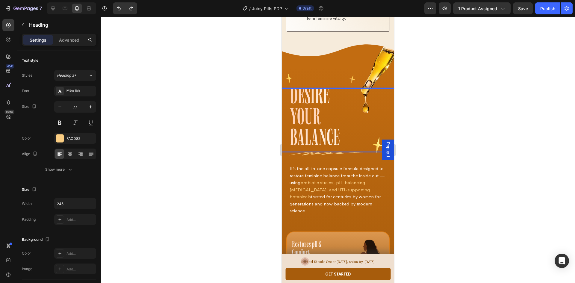
click at [320, 110] on span "Your BALANCE" at bounding box center [314, 129] width 50 height 45
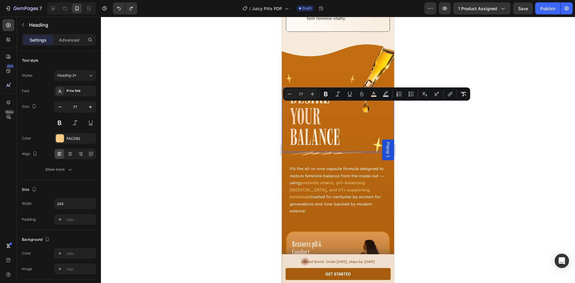
click at [311, 86] on span "DESIRE" at bounding box center [309, 98] width 40 height 25
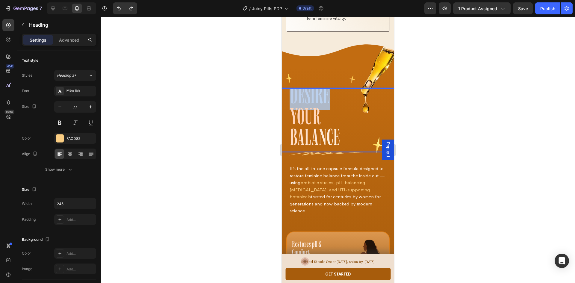
click at [311, 86] on span "DESIRE" at bounding box center [309, 98] width 40 height 25
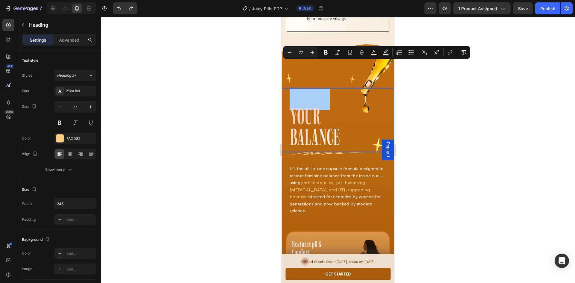
click at [470, 114] on div at bounding box center [338, 150] width 474 height 266
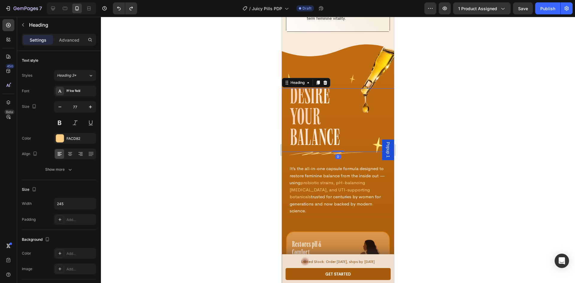
click at [353, 117] on p "DESIRE Your BALANCE" at bounding box center [325, 119] width 72 height 62
click at [352, 114] on p "DESIRE Your BALANCE" at bounding box center [325, 119] width 72 height 62
click at [344, 113] on p "DESIRE Your BALANCE" at bounding box center [325, 119] width 72 height 62
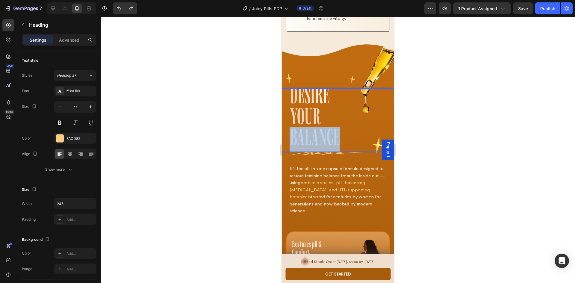
drag, startPoint x: 330, startPoint y: 115, endPoint x: 292, endPoint y: 116, distance: 38.6
click at [292, 116] on p "DESIRE Your BALANCE" at bounding box center [325, 119] width 72 height 62
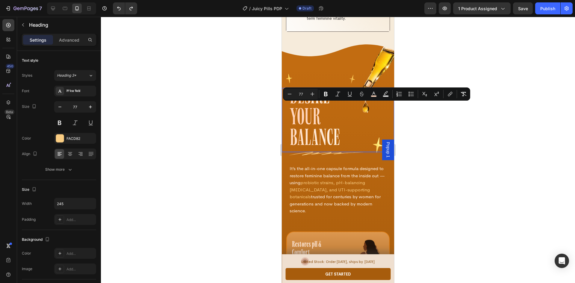
scroll to position [2, 0]
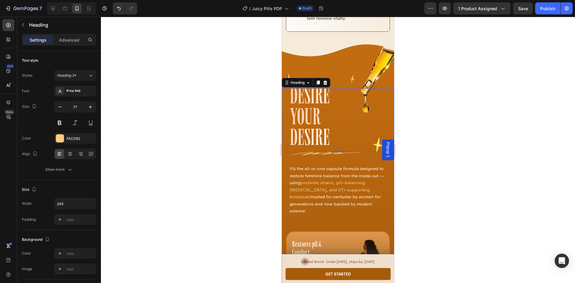
click at [325, 86] on span "DESIRE" at bounding box center [309, 98] width 40 height 25
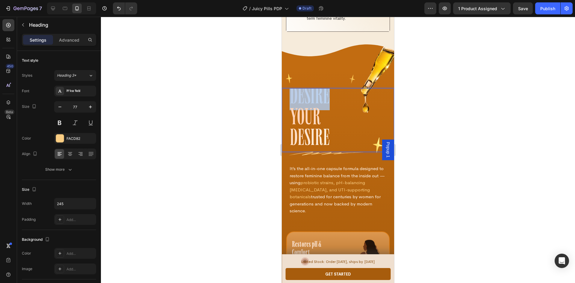
drag, startPoint x: 330, startPoint y: 74, endPoint x: 286, endPoint y: 74, distance: 44.6
click at [286, 88] on div "DESIRE Your DESIRE Heading 0" at bounding box center [338, 119] width 112 height 63
click at [494, 119] on div at bounding box center [338, 150] width 474 height 266
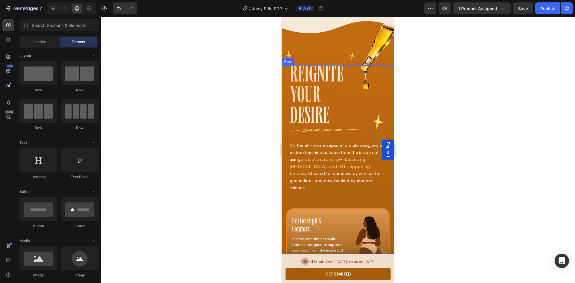
scroll to position [1347, 0]
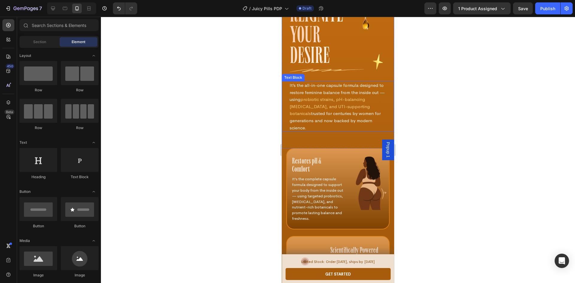
click at [310, 100] on p "It’s the all-in-one capsule formula designed to restore feminine balance from t…" at bounding box center [337, 106] width 97 height 49
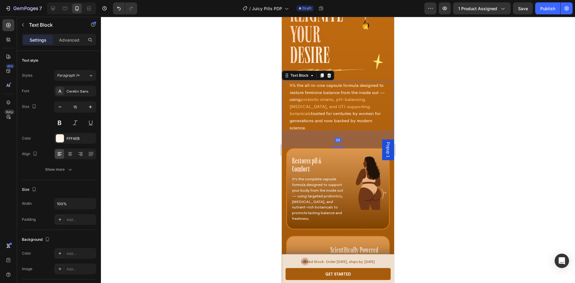
click at [312, 101] on p "It’s the all-in-one capsule formula designed to restore feminine balance from t…" at bounding box center [337, 106] width 97 height 49
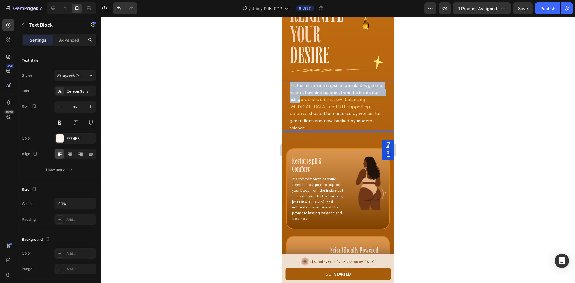
drag, startPoint x: 314, startPoint y: 101, endPoint x: 289, endPoint y: 86, distance: 28.7
click at [289, 86] on div "It’s the all-in-one capsule formula designed to restore feminine balance from t…" at bounding box center [338, 106] width 98 height 51
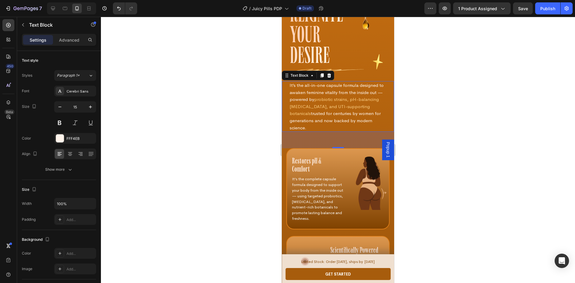
click at [309, 115] on span "probiotic strains, pH-balancing prebiotics, and UTI-supporting botanicals" at bounding box center [333, 106] width 89 height 20
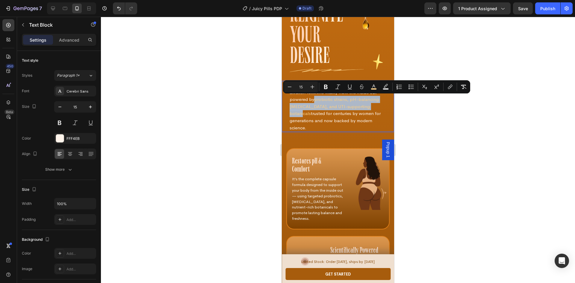
drag, startPoint x: 311, startPoint y: 113, endPoint x: 328, endPoint y: 99, distance: 22.4
click at [328, 99] on p "It’s the all-in-one capsule formula designed to awaken feminine vitality from t…" at bounding box center [337, 106] width 97 height 49
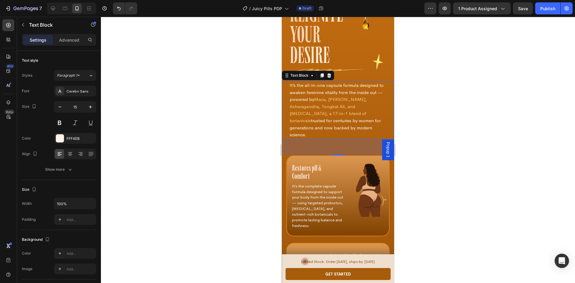
click at [301, 122] on p "It’s the all-in-one capsule formula designed to awaken feminine vitality from t…" at bounding box center [337, 110] width 97 height 56
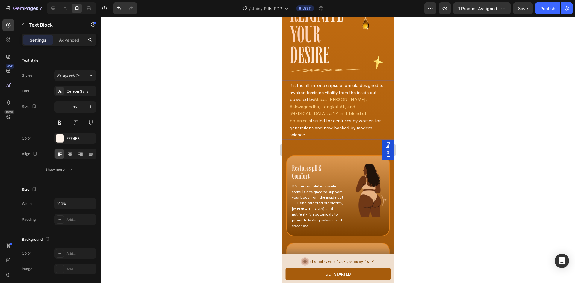
drag, startPoint x: 308, startPoint y: 134, endPoint x: 289, endPoint y: 121, distance: 23.2
click at [289, 121] on p "It’s the all-in-one capsule formula designed to awaken feminine vitality from t…" at bounding box center [337, 110] width 97 height 56
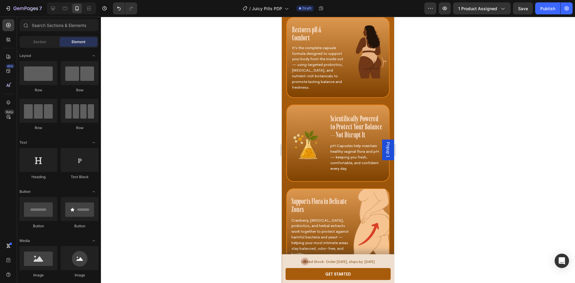
scroll to position [1490, 0]
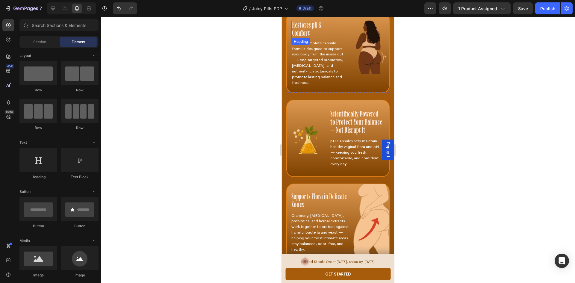
drag, startPoint x: 308, startPoint y: 30, endPoint x: 313, endPoint y: 32, distance: 4.8
click at [308, 30] on h4 "Restores pH & Comfort" at bounding box center [313, 29] width 45 height 17
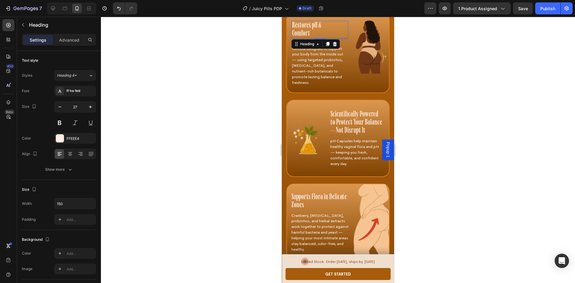
click at [313, 32] on h4 "Restores pH & Comfort" at bounding box center [313, 29] width 45 height 17
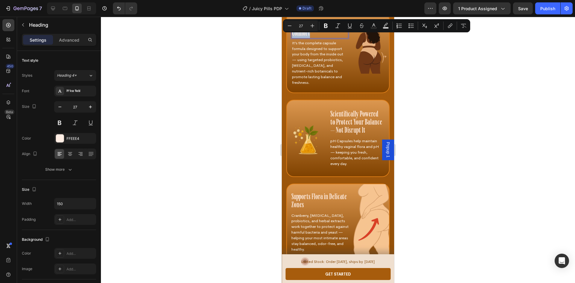
drag, startPoint x: 317, startPoint y: 33, endPoint x: 289, endPoint y: 24, distance: 29.5
click at [289, 24] on div "Restores pH & Comfort Heading 5 It’s the complete capsule formula designed to s…" at bounding box center [337, 52] width 103 height 81
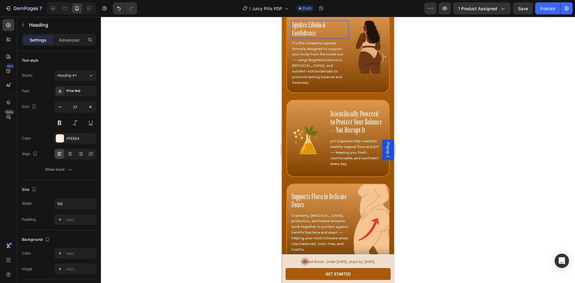
click at [466, 97] on div at bounding box center [338, 150] width 474 height 266
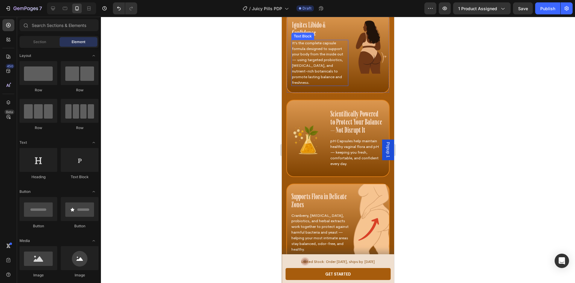
click at [308, 57] on p "It’s the complete capsule formula designed to support your body from the inside…" at bounding box center [320, 62] width 56 height 45
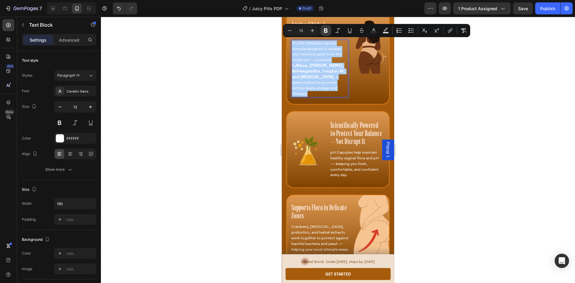
click at [327, 29] on icon "Editor contextual toolbar" at bounding box center [326, 30] width 4 height 4
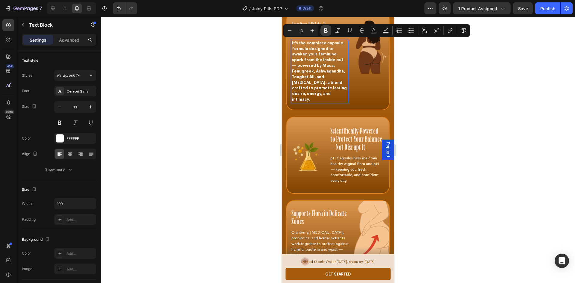
click at [326, 29] on icon "Editor contextual toolbar" at bounding box center [326, 30] width 4 height 4
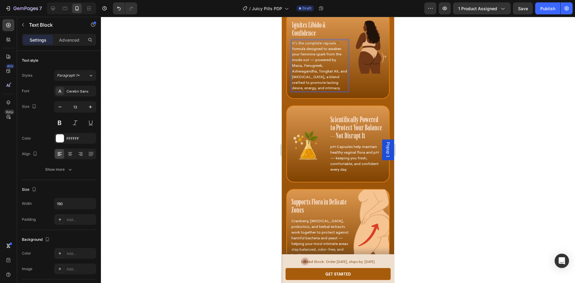
click at [429, 91] on div at bounding box center [338, 150] width 474 height 266
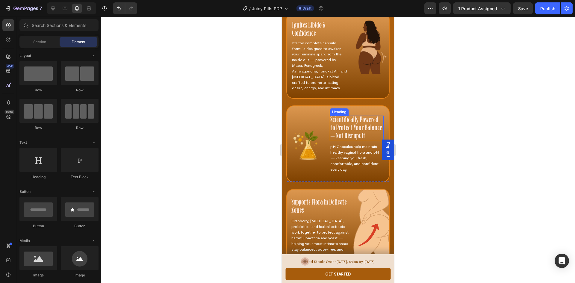
click at [360, 138] on h4 "Scientifically Powered to Protect Your Balance — Not Disrupt It" at bounding box center [357, 128] width 54 height 25
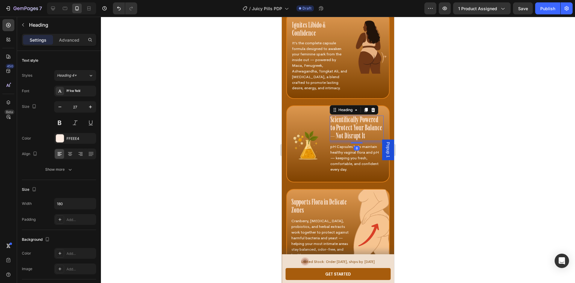
click at [362, 135] on h4 "Scientifically Powered to Protect Your Balance — Not Disrupt It" at bounding box center [357, 128] width 54 height 25
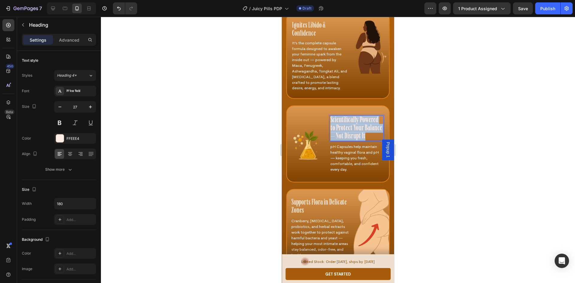
drag, startPoint x: 367, startPoint y: 136, endPoint x: 322, endPoint y: 116, distance: 48.5
click at [322, 116] on div "Scientifically Powered to Protect Your Balance — Not Disrupt It Heading 8 pH Ca…" at bounding box center [337, 143] width 103 height 77
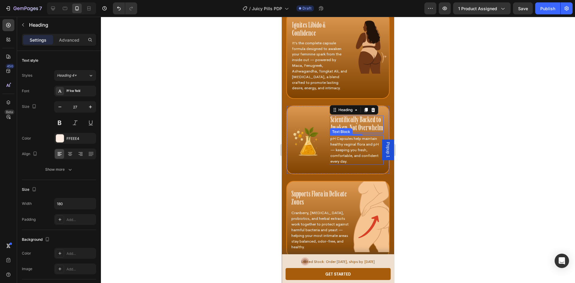
click at [344, 150] on p "pH Capsules help maintain healthy vaginal flora and pH — keeping you fresh, com…" at bounding box center [356, 150] width 53 height 28
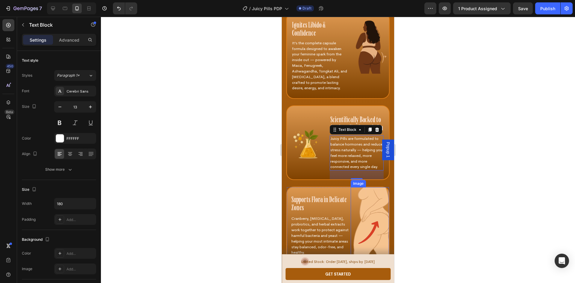
scroll to position [1550, 0]
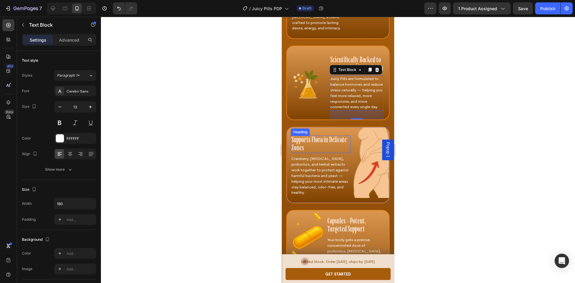
click at [312, 148] on h4 "Supports Flora in Delicate Zones" at bounding box center [321, 144] width 60 height 17
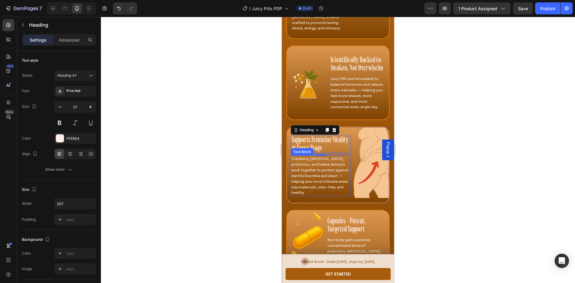
click at [307, 175] on p "Cranberry, D-Mannose, probiotics, and herbal extracts work together to protect …" at bounding box center [319, 176] width 57 height 40
click at [306, 175] on p "Cranberry, D-Mannose, probiotics, and herbal extracts work together to protect …" at bounding box center [319, 176] width 57 height 40
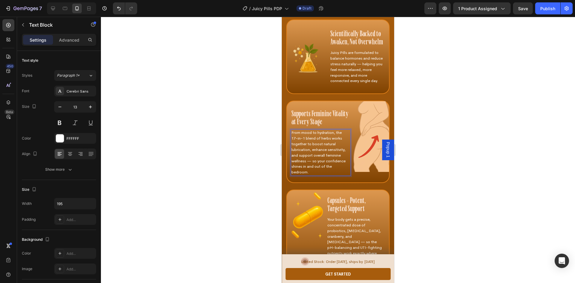
scroll to position [1700, 0]
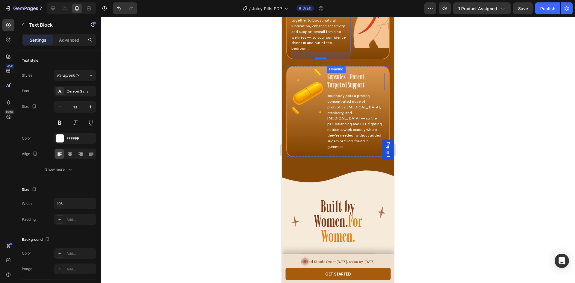
click at [356, 89] on h4 "Capsules = Potent, Targeted Support" at bounding box center [356, 81] width 58 height 17
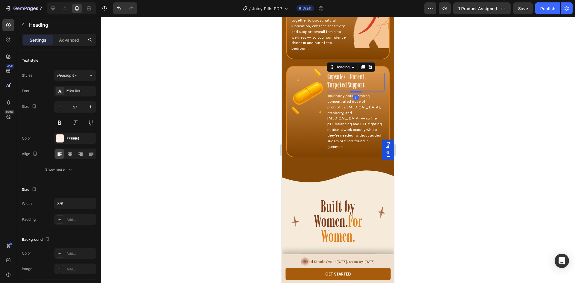
click at [365, 90] on h4 "Capsules = Potent, Targeted Support" at bounding box center [356, 81] width 58 height 17
drag, startPoint x: 369, startPoint y: 91, endPoint x: 347, endPoint y: 92, distance: 21.9
click at [347, 89] on p "Capsules = Potent, Targeted Support" at bounding box center [355, 81] width 57 height 16
click at [354, 122] on p "Your body gets a precise, concentrated dose of probiotics, prebiotics, cranberr…" at bounding box center [355, 121] width 57 height 56
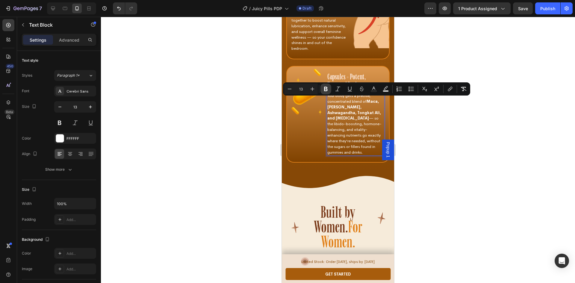
click at [323, 87] on icon "Editor contextual toolbar" at bounding box center [326, 89] width 6 height 6
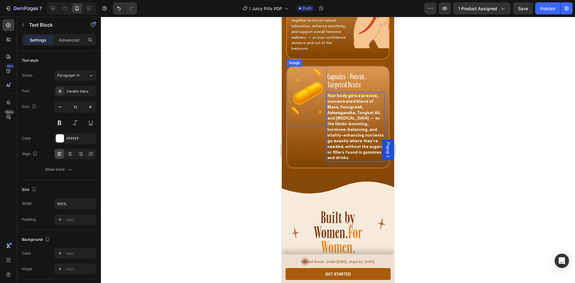
click at [325, 90] on img at bounding box center [307, 96] width 40 height 60
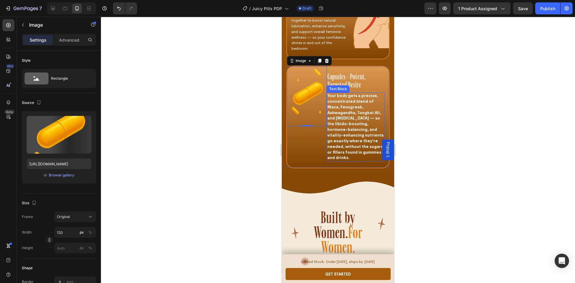
click at [355, 116] on strong "Your body gets a precise, concentrated blend of Maca, Fenugreek, Ashwagandha, T…" at bounding box center [355, 126] width 56 height 67
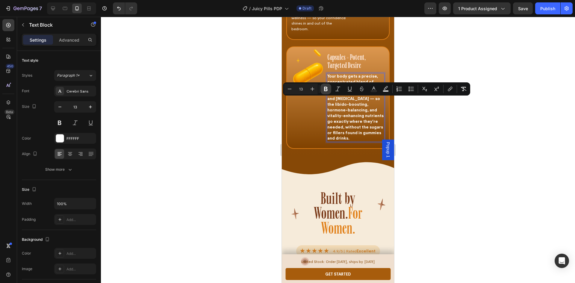
click at [325, 90] on icon "Editor contextual toolbar" at bounding box center [326, 89] width 4 height 4
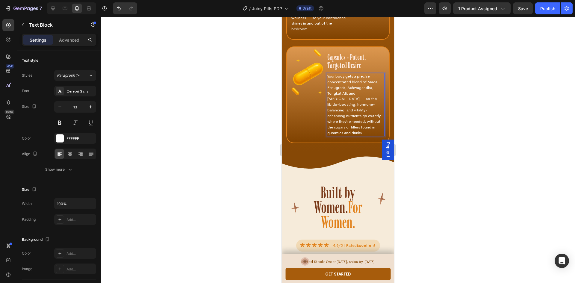
click at [447, 154] on div at bounding box center [338, 150] width 474 height 266
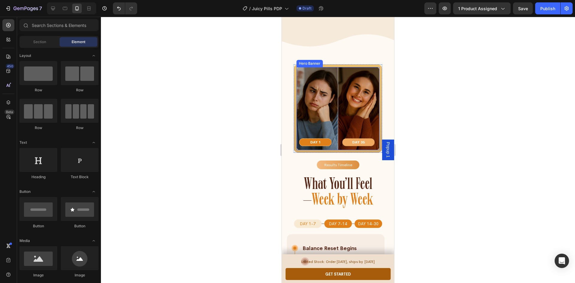
scroll to position [1909, 0]
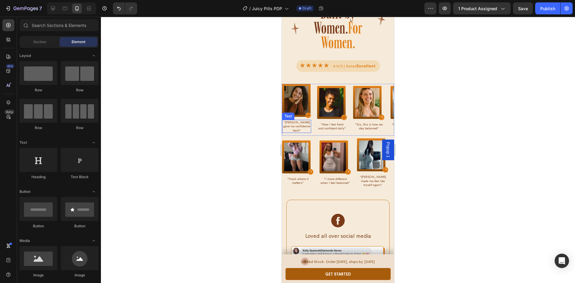
click at [299, 120] on p "“[PERSON_NAME] gave my confidence back”" at bounding box center [297, 126] width 28 height 12
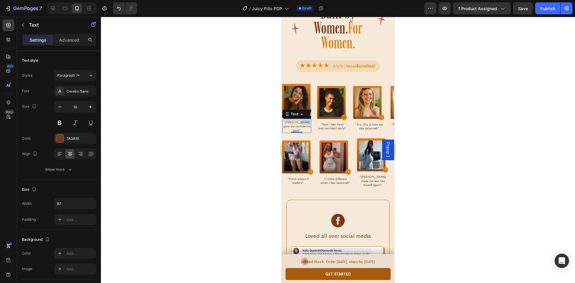
click at [303, 120] on p "“[PERSON_NAME] gave my confidence back”" at bounding box center [297, 126] width 28 height 12
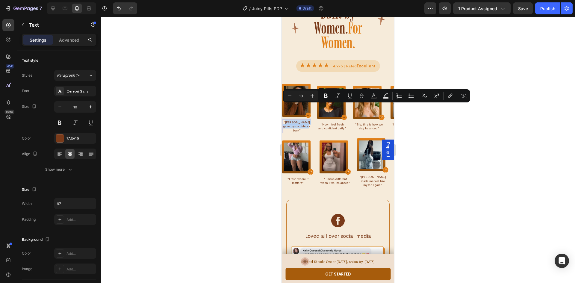
drag, startPoint x: 307, startPoint y: 111, endPoint x: 287, endPoint y: 107, distance: 20.2
click at [287, 120] on p "“[PERSON_NAME] gave my confidence back”" at bounding box center [297, 126] width 28 height 12
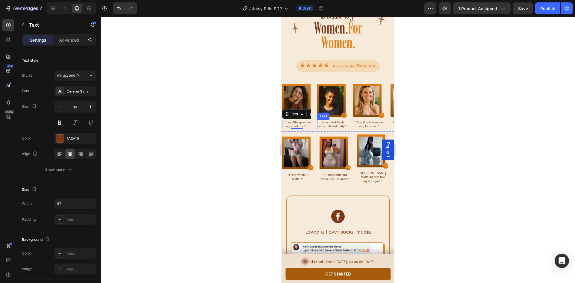
drag, startPoint x: 329, startPoint y: 110, endPoint x: 339, endPoint y: 110, distance: 10.8
click at [329, 120] on p "“Now I feel fresh and confident daily”" at bounding box center [332, 124] width 29 height 8
click at [340, 120] on p "“Now I feel fresh and confident daily”" at bounding box center [332, 124] width 29 height 8
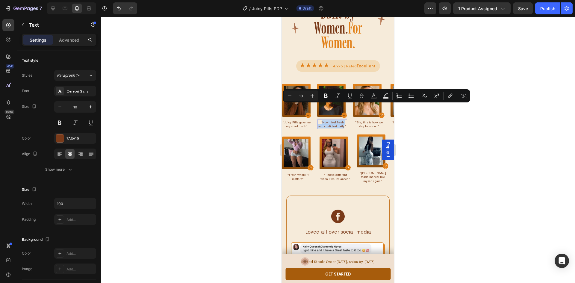
drag, startPoint x: 341, startPoint y: 111, endPoint x: 320, endPoint y: 107, distance: 21.7
click at [320, 120] on p "“Now I feel fresh and confident daily”" at bounding box center [332, 124] width 29 height 8
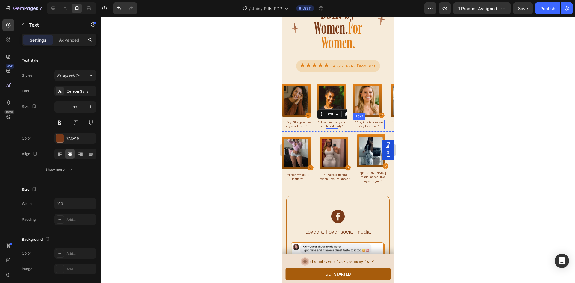
click at [372, 120] on p "“Sis, this is how we stay balanced”" at bounding box center [368, 124] width 30 height 8
click at [376, 120] on p "“Sis, this is how we stay balanced”" at bounding box center [368, 124] width 30 height 8
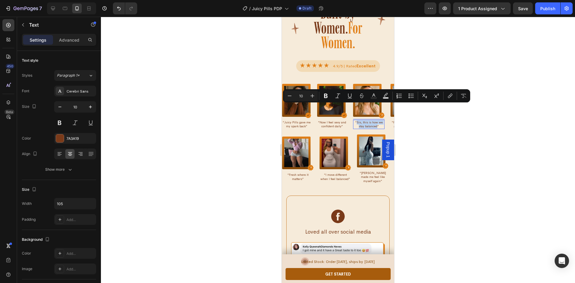
drag, startPoint x: 377, startPoint y: 112, endPoint x: 357, endPoint y: 107, distance: 20.0
click at [357, 120] on p "“Sis, this is how we stay balanced”" at bounding box center [368, 124] width 30 height 8
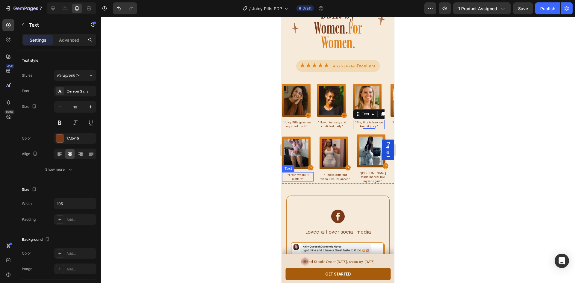
click at [296, 173] on p "“Fresh where it matters”" at bounding box center [298, 177] width 30 height 8
click at [299, 173] on p "“Fresh where it matters”" at bounding box center [298, 177] width 30 height 8
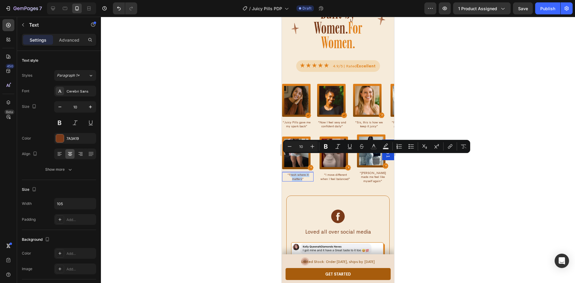
drag, startPoint x: 303, startPoint y: 162, endPoint x: 290, endPoint y: 157, distance: 13.7
click at [290, 173] on p "“Fresh where it matters”" at bounding box center [298, 177] width 30 height 8
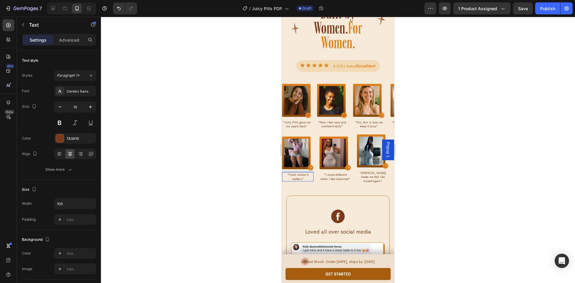
click at [289, 173] on p "“Fresh where it matters”" at bounding box center [298, 177] width 30 height 8
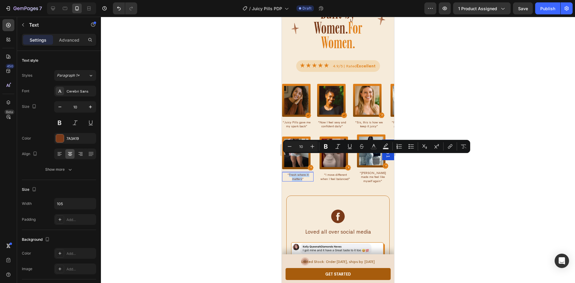
drag, startPoint x: 302, startPoint y: 162, endPoint x: 289, endPoint y: 158, distance: 13.6
click at [289, 173] on p "“Fresh where it matters”" at bounding box center [298, 177] width 30 height 8
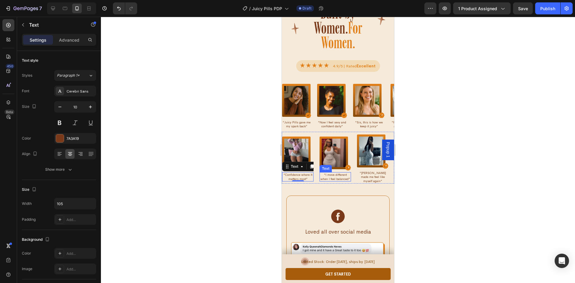
drag, startPoint x: 338, startPoint y: 161, endPoint x: 346, endPoint y: 163, distance: 7.7
click at [338, 173] on p "“I move different when I feel balanced”" at bounding box center [335, 177] width 30 height 8
click at [340, 173] on p "“I move different when I feel balanced”" at bounding box center [335, 177] width 30 height 8
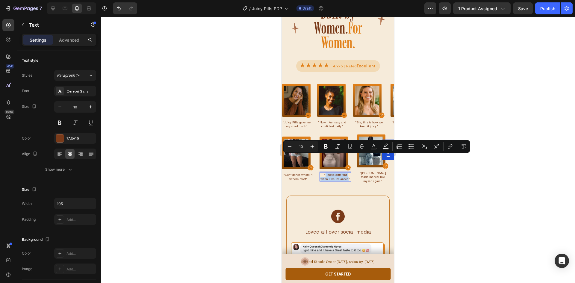
drag, startPoint x: 348, startPoint y: 163, endPoint x: 325, endPoint y: 157, distance: 24.0
click at [325, 173] on p "“I move different when I feel balanced”" at bounding box center [335, 177] width 30 height 8
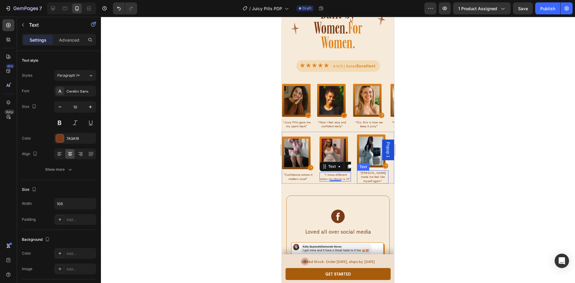
click at [366, 171] on p "“[PERSON_NAME] made me feel like myself again”" at bounding box center [372, 177] width 30 height 12
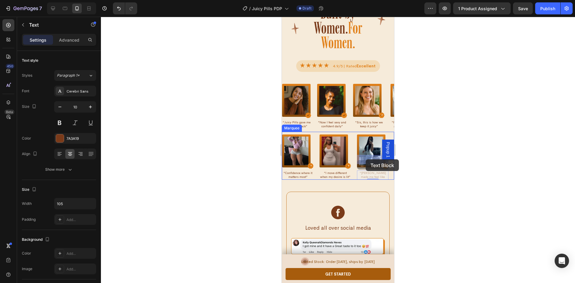
drag, startPoint x: 385, startPoint y: 163, endPoint x: 708, endPoint y: 187, distance: 324.1
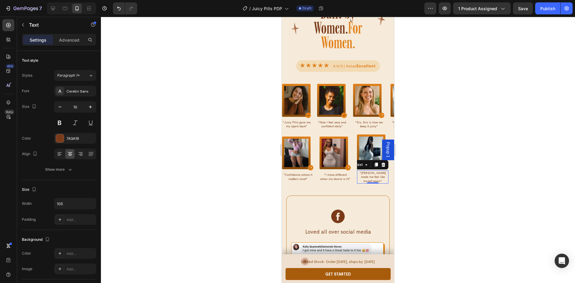
click at [427, 170] on div at bounding box center [338, 150] width 474 height 266
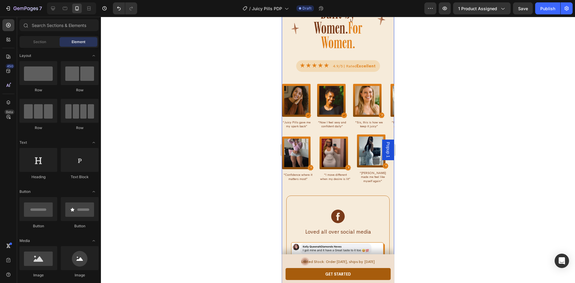
click at [377, 171] on p "“[PERSON_NAME] made me feel like myself again”" at bounding box center [372, 177] width 30 height 12
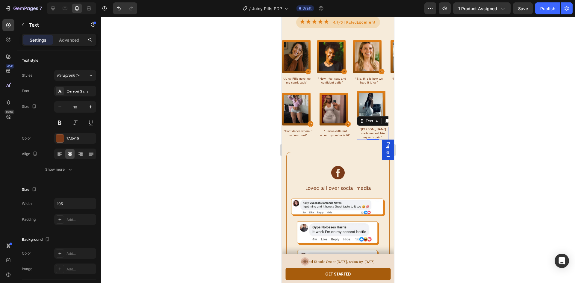
scroll to position [1969, 0]
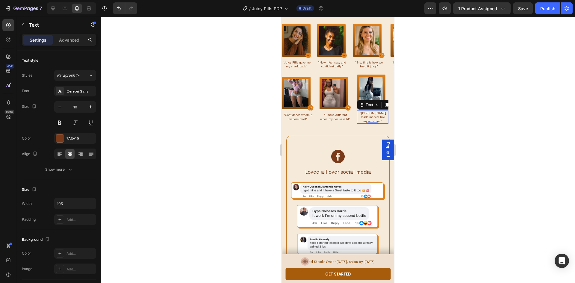
click at [386, 110] on div "“[PERSON_NAME] made me feel like myself again”" at bounding box center [372, 116] width 31 height 13
drag, startPoint x: 385, startPoint y: 102, endPoint x: 362, endPoint y: 99, distance: 23.6
click at [362, 111] on p "“[PERSON_NAME] made me feel like myself again”" at bounding box center [372, 117] width 30 height 12
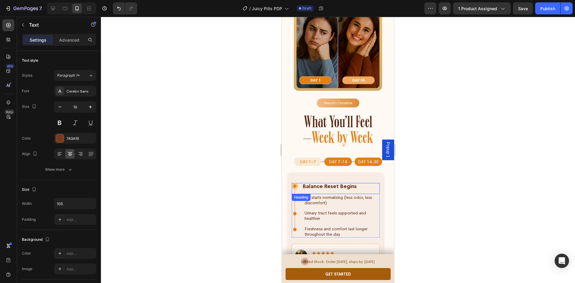
scroll to position [2448, 0]
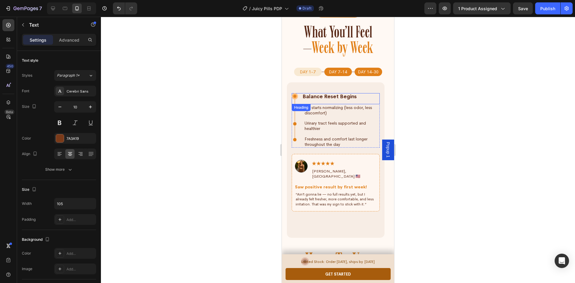
drag, startPoint x: 331, startPoint y: 91, endPoint x: 360, endPoint y: 95, distance: 30.0
click at [331, 93] on h6 "Balance Reset Begins" at bounding box center [340, 96] width 77 height 7
click at [361, 95] on h6 "Balance Reset Begins" at bounding box center [340, 96] width 77 height 7
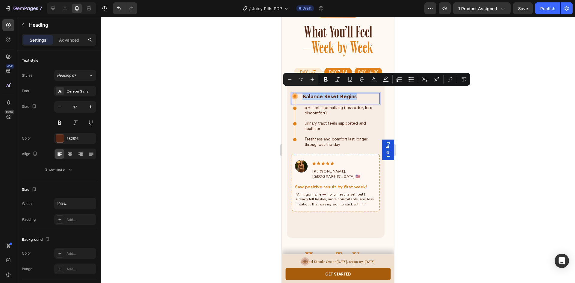
drag, startPoint x: 365, startPoint y: 93, endPoint x: 302, endPoint y: 92, distance: 62.9
click at [302, 93] on div "Balance Reset Begins Heading 0" at bounding box center [336, 98] width 88 height 11
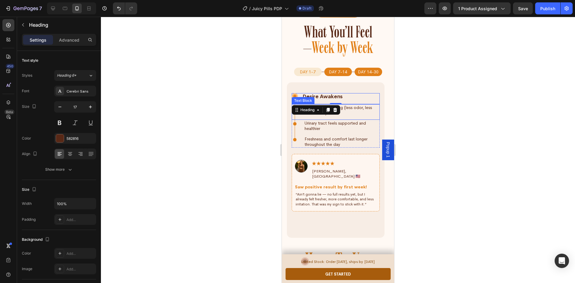
click at [359, 108] on p "pH starts normalizing (less odor, less discomfort)" at bounding box center [341, 110] width 75 height 11
click at [352, 108] on p "pH starts normalizing (less odor, less discomfort)" at bounding box center [341, 110] width 75 height 11
drag, startPoint x: 349, startPoint y: 108, endPoint x: 299, endPoint y: 102, distance: 50.4
click at [300, 104] on div "pH starts normalizing (less odor, less discomfort) Text Block 0" at bounding box center [336, 112] width 88 height 16
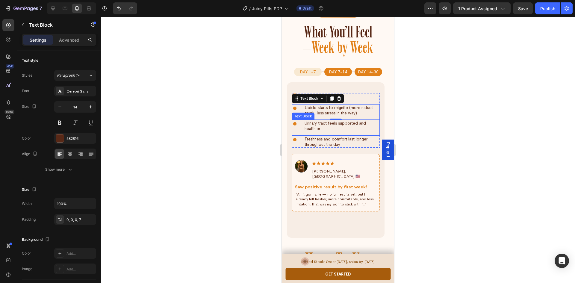
click at [335, 123] on p "Urinary tract feels supported and healthier" at bounding box center [341, 125] width 75 height 11
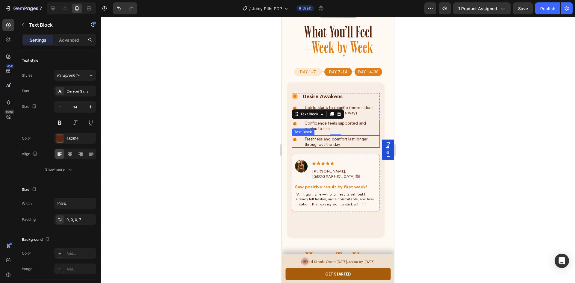
click at [331, 136] on p "Freshness and comfort last longer throughout the day" at bounding box center [341, 141] width 75 height 11
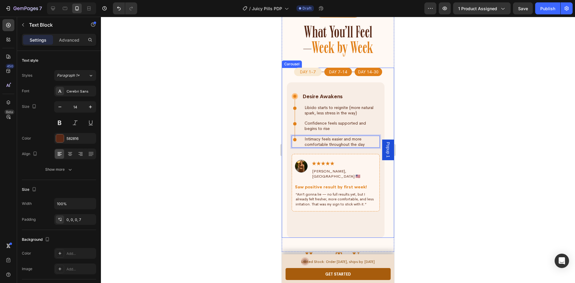
click at [338, 68] on button "Dot" at bounding box center [338, 72] width 28 height 8
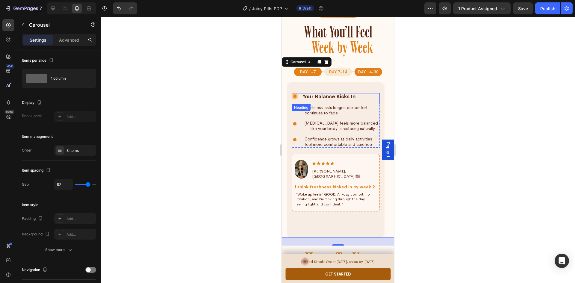
click at [350, 93] on h6 "Your Balance Kicks In" at bounding box center [340, 96] width 77 height 7
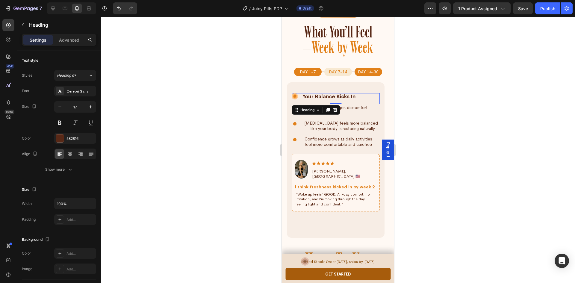
click at [358, 94] on h6 "Your Balance Kicks In" at bounding box center [340, 96] width 77 height 7
drag, startPoint x: 365, startPoint y: 92, endPoint x: 301, endPoint y: 93, distance: 63.5
click at [301, 93] on div "Your Balance Kicks In Heading 0" at bounding box center [336, 98] width 88 height 11
click at [357, 107] on p "Freshness lasts longer, discomfort continues to fade" at bounding box center [341, 110] width 75 height 11
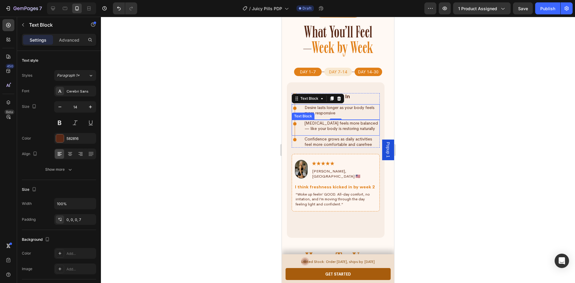
click at [352, 125] on p "Vaginal pH feels more balanced — like your body is restoring naturally" at bounding box center [341, 125] width 75 height 11
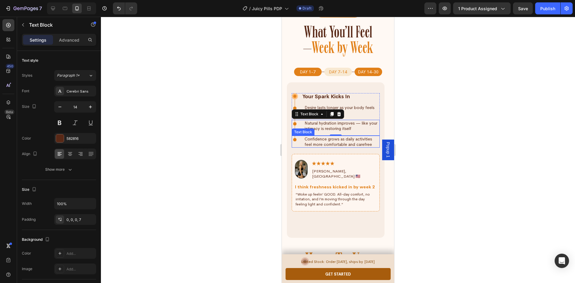
click at [342, 137] on p "Confidence grows as daily activities feel more comfortable and carefree" at bounding box center [341, 141] width 75 height 11
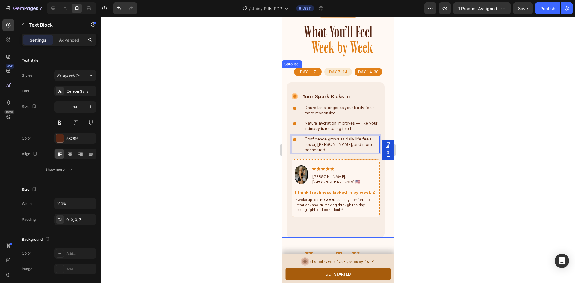
click at [372, 69] on button "Dot" at bounding box center [368, 72] width 28 height 8
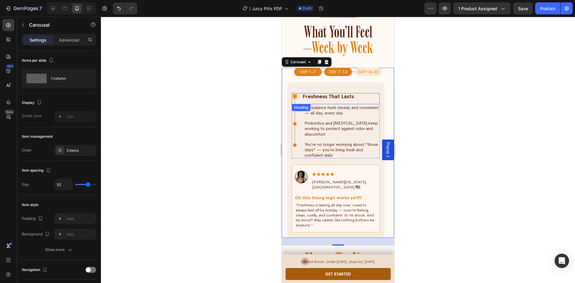
click at [340, 93] on h6 "Freshness That Lasts" at bounding box center [340, 96] width 77 height 7
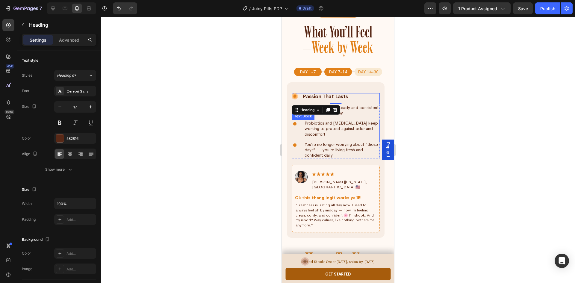
click at [356, 108] on p "pH balance feels steady and consistent — all day, every day" at bounding box center [341, 110] width 75 height 11
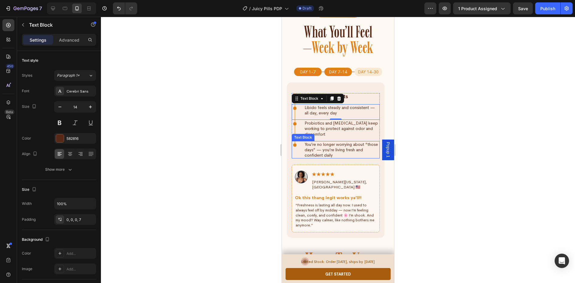
click at [345, 124] on p "Probiotics and prebiotics keep working to protect against odor and discomfort" at bounding box center [341, 128] width 75 height 16
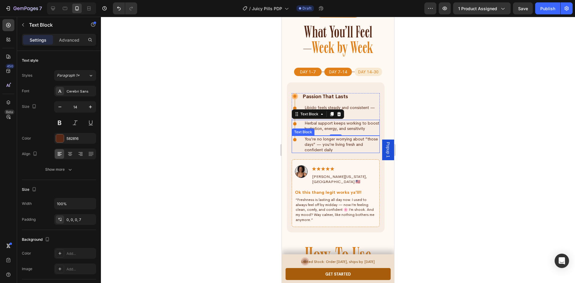
click at [324, 141] on p "You’re no longer worrying about “those days” — you’re living fresh and confiden…" at bounding box center [341, 144] width 75 height 16
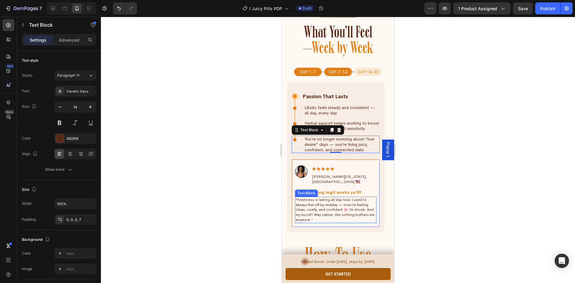
click at [308, 198] on p "“Freshness is lasting all day now. I used to always feel off by midday — now I’…" at bounding box center [335, 209] width 80 height 25
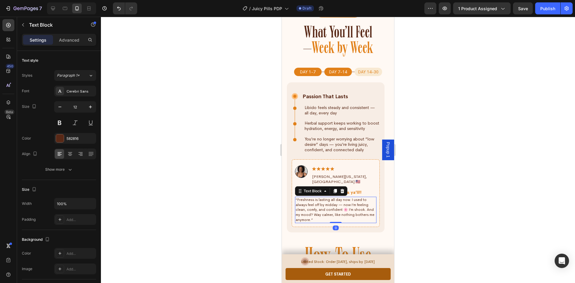
click at [307, 207] on p "“Freshness is lasting all day now. I used to always feel off by midday — now I’…" at bounding box center [335, 209] width 80 height 25
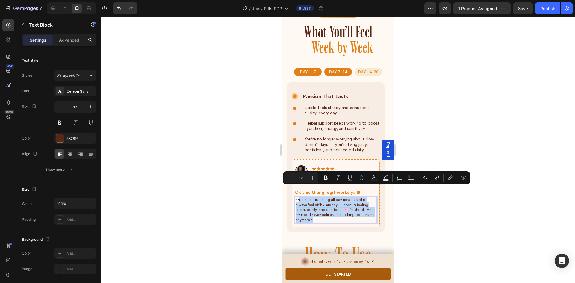
drag, startPoint x: 310, startPoint y: 211, endPoint x: 298, endPoint y: 191, distance: 23.6
click at [298, 197] on p "“Freshness is lasting all day now. I used to always feel off by midday — now I’…" at bounding box center [335, 209] width 80 height 25
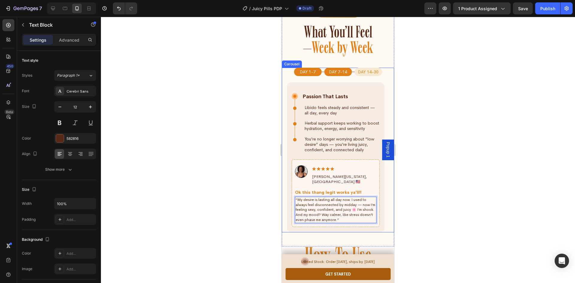
click at [338, 68] on button "Dot" at bounding box center [338, 72] width 28 height 8
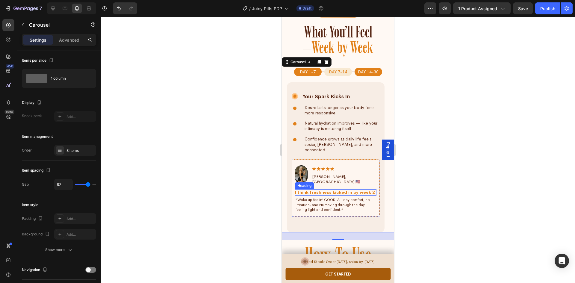
click at [326, 189] on h6 "I think freshness kicked in by week 2" at bounding box center [335, 192] width 81 height 6
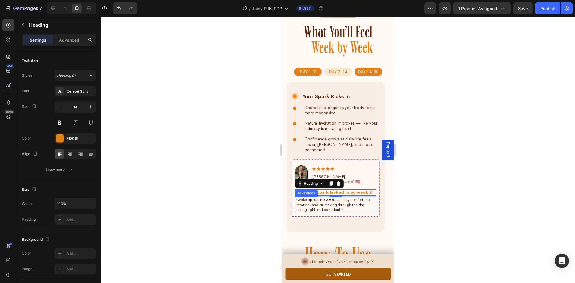
drag, startPoint x: 317, startPoint y: 199, endPoint x: 327, endPoint y: 199, distance: 9.9
click at [317, 199] on p "“Woke up feelin’ GOOD. All-day comfort, no irritation, and I’m moving through t…" at bounding box center [335, 204] width 80 height 15
click at [327, 199] on p "“Woke up feelin’ GOOD. All-day comfort, no irritation, and I’m moving through t…" at bounding box center [335, 204] width 80 height 15
click at [326, 199] on p "“Woke up feelin’ GOOD. All-day comfort, no irritation, and I’m moving through t…" at bounding box center [335, 204] width 80 height 15
click at [327, 199] on p "“Woke up feelin’ GOOD. All-day comfort, no irritation, and I’m moving through t…" at bounding box center [335, 204] width 80 height 15
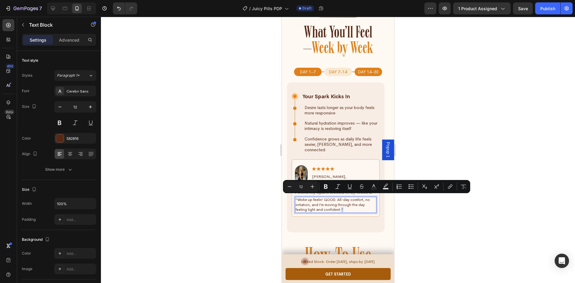
click at [327, 199] on p "“Woke up feelin’ GOOD. All-day comfort, no irritation, and I’m moving through t…" at bounding box center [335, 204] width 80 height 15
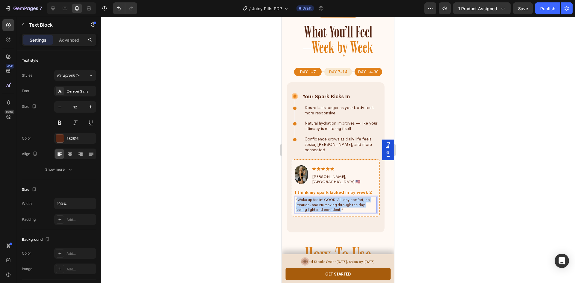
drag, startPoint x: 327, startPoint y: 199, endPoint x: 298, endPoint y: 189, distance: 30.7
click at [298, 197] on p "“Woke up feelin’ GOOD. All-day comfort, no irritation, and I’m moving through t…" at bounding box center [335, 204] width 80 height 15
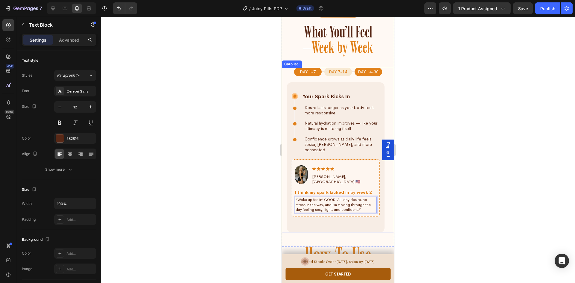
click at [306, 68] on button "Dot" at bounding box center [308, 72] width 28 height 8
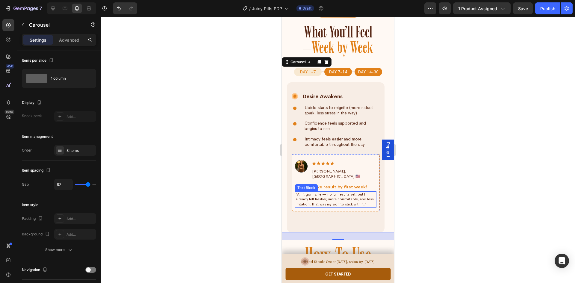
drag, startPoint x: 336, startPoint y: 194, endPoint x: 343, endPoint y: 195, distance: 7.0
click at [336, 194] on p "“Ain’t gonna lie — no full results yet, but I already felt fresher, more comfor…" at bounding box center [335, 199] width 80 height 15
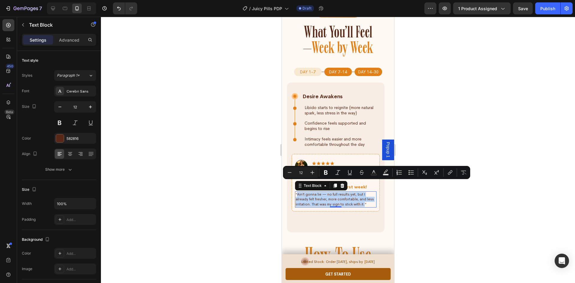
drag, startPoint x: 347, startPoint y: 195, endPoint x: 297, endPoint y: 186, distance: 50.5
click at [297, 192] on p "“Ain’t gonna lie — no full results yet, but I already felt fresher, more comfor…" at bounding box center [335, 199] width 80 height 15
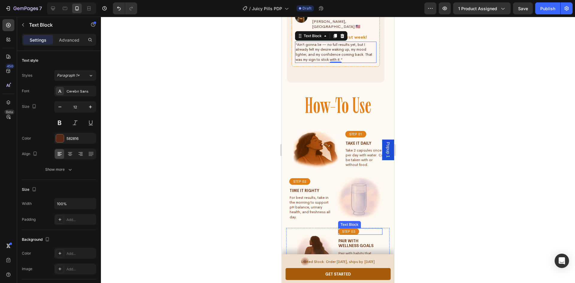
scroll to position [2658, 0]
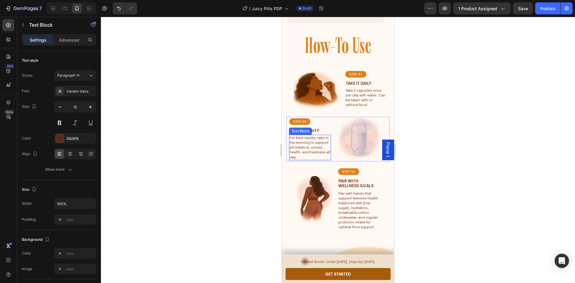
click at [309, 142] on p "For best results, take in the morning to support pH balance, urinary health, an…" at bounding box center [309, 147] width 41 height 24
click at [358, 193] on p "Pair with habits that support feminine health: balanced diet (low sugar), hydra…" at bounding box center [360, 210] width 44 height 39
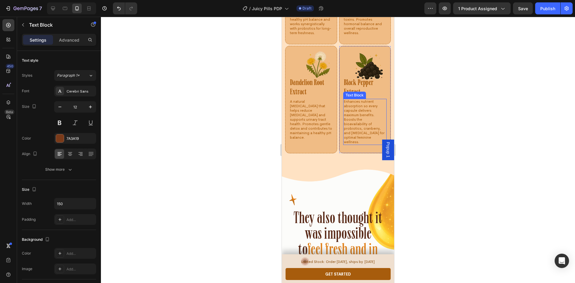
scroll to position [3196, 0]
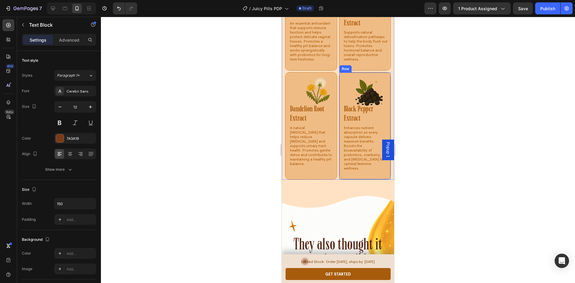
click at [339, 87] on div "Black Pepper Extract Heading Row Enhances nutrient absorption so every capsule …" at bounding box center [365, 125] width 52 height 107
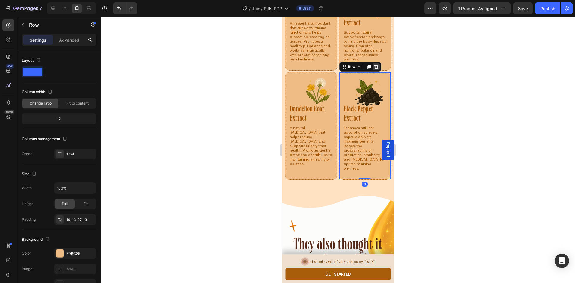
click at [374, 69] on icon at bounding box center [376, 67] width 4 height 4
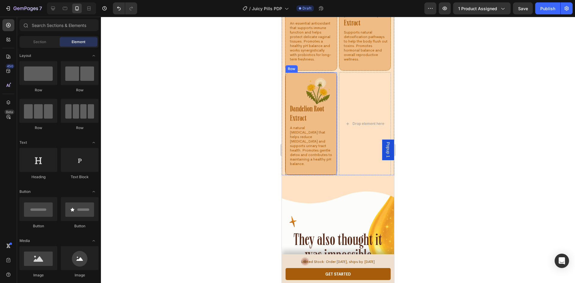
click at [288, 86] on div "Dandelion Root Extract Heading Row A natural diuretic that helps reduce water r…" at bounding box center [311, 123] width 52 height 103
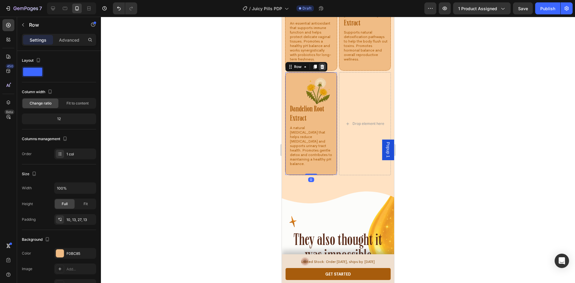
click at [321, 69] on icon at bounding box center [322, 66] width 5 height 5
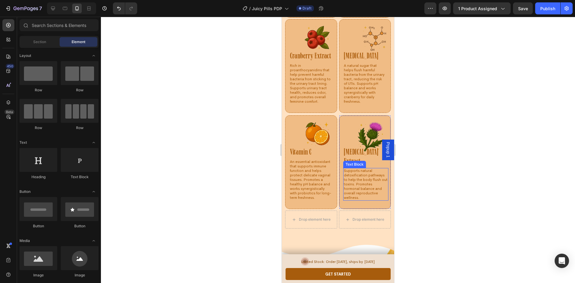
scroll to position [3047, 0]
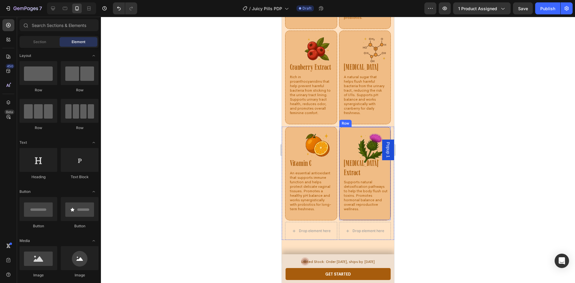
click at [339, 139] on div "Milk Thistle Extract Heading Row Supports natural detoxification pathways to he…" at bounding box center [365, 174] width 52 height 94
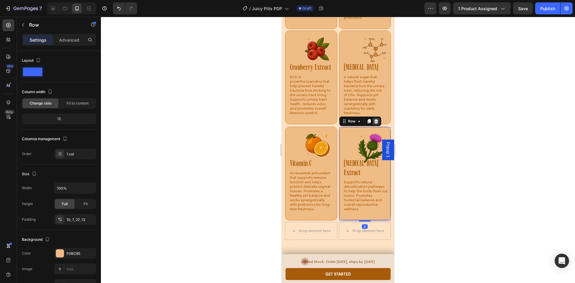
click at [374, 123] on icon at bounding box center [376, 121] width 4 height 4
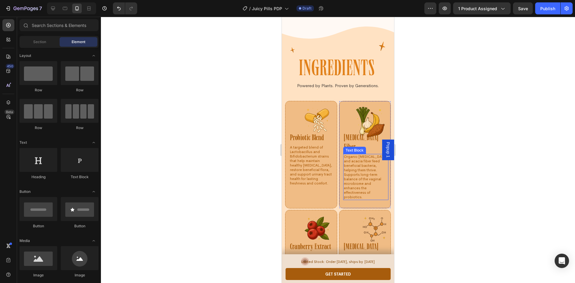
scroll to position [2867, 0]
click at [314, 140] on h6 "Probiotic Blend" at bounding box center [309, 138] width 40 height 10
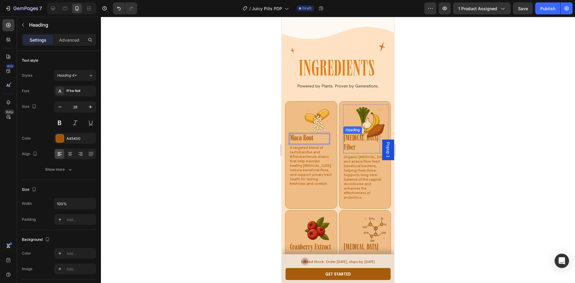
click at [351, 139] on h6 "Prebiotic Fiber" at bounding box center [361, 143] width 37 height 20
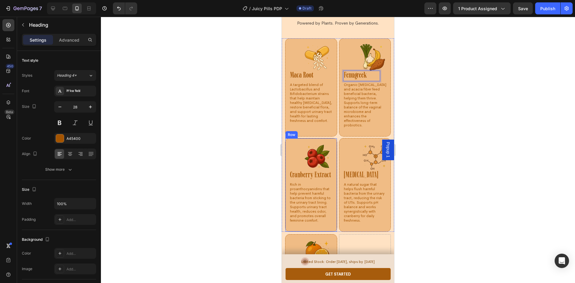
scroll to position [2957, 0]
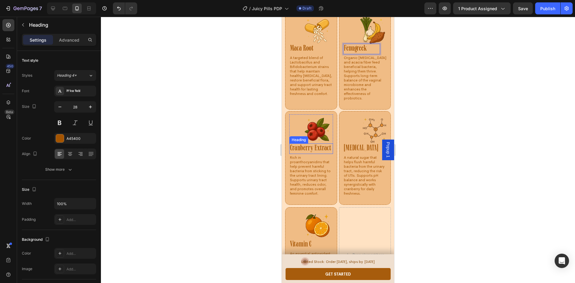
click at [300, 145] on h6 "Cranberry Extract" at bounding box center [311, 148] width 44 height 10
click at [360, 143] on h6 "D-Mannose" at bounding box center [364, 148] width 42 height 10
click at [298, 245] on div "Text Block" at bounding box center [301, 247] width 20 height 5
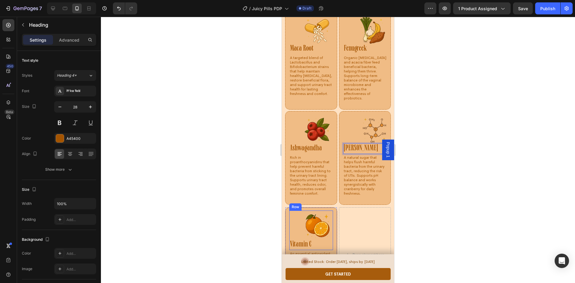
click at [298, 245] on div "Text Block" at bounding box center [301, 247] width 20 height 5
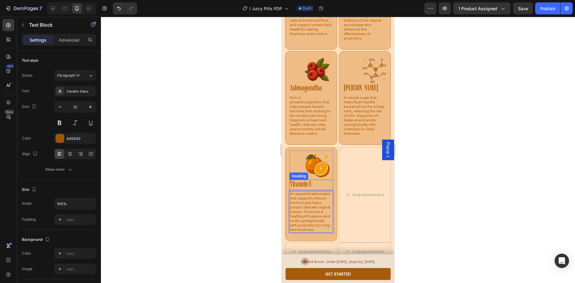
click at [312, 180] on h6 "Vitamin C" at bounding box center [311, 185] width 44 height 10
click at [222, 206] on div at bounding box center [338, 150] width 474 height 266
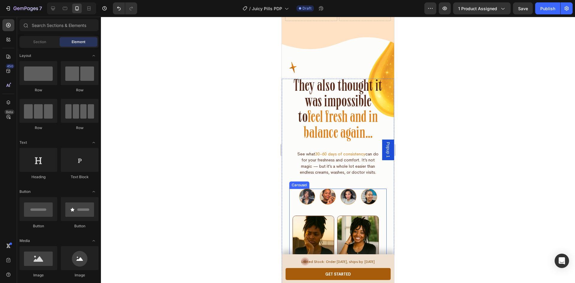
scroll to position [3286, 0]
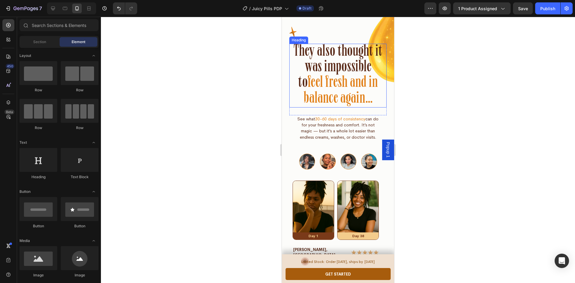
click at [343, 92] on span "feel fresh and in balance again…" at bounding box center [340, 90] width 75 height 33
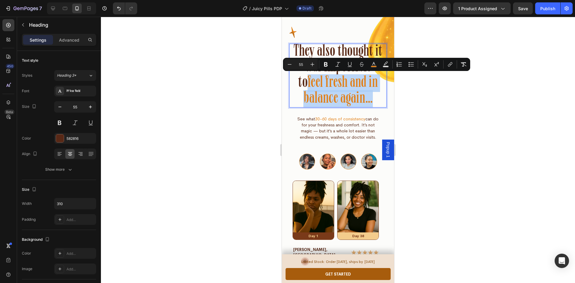
drag, startPoint x: 374, startPoint y: 101, endPoint x: 301, endPoint y: 85, distance: 74.8
click at [301, 85] on p "They also thought it was impossible to feel fresh and in balance again…" at bounding box center [338, 75] width 92 height 63
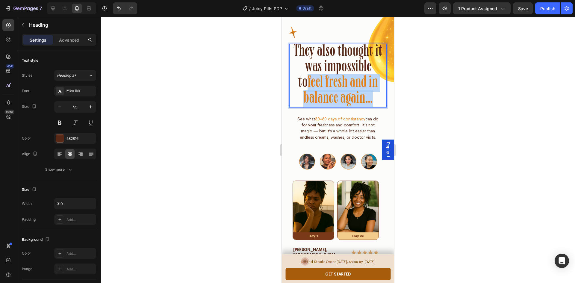
scroll to position [1, 0]
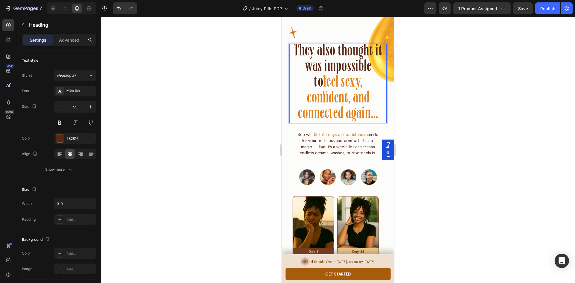
click at [483, 127] on div at bounding box center [338, 150] width 474 height 266
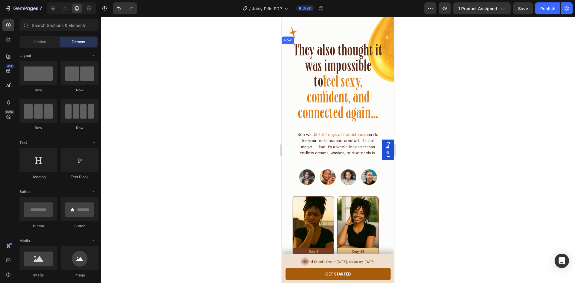
scroll to position [3316, 0]
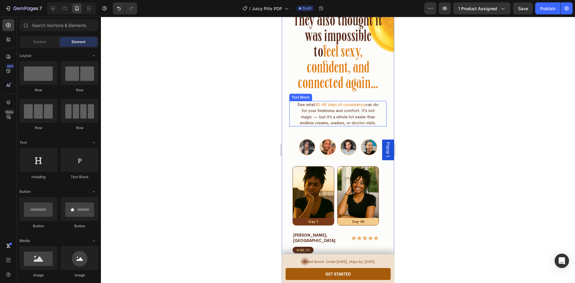
drag, startPoint x: 330, startPoint y: 112, endPoint x: 321, endPoint y: 112, distance: 9.6
click at [330, 112] on p "See what 30-60 days of consistency can do for your freshness and comfort. It’s …" at bounding box center [337, 113] width 85 height 24
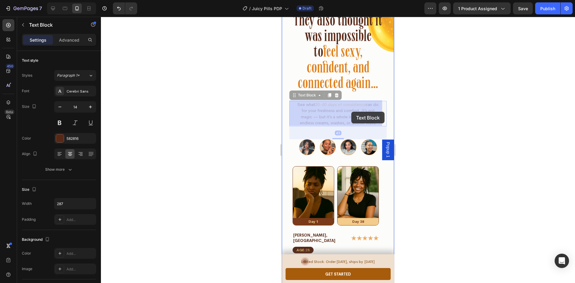
drag, startPoint x: 315, startPoint y: 111, endPoint x: 349, endPoint y: 111, distance: 34.4
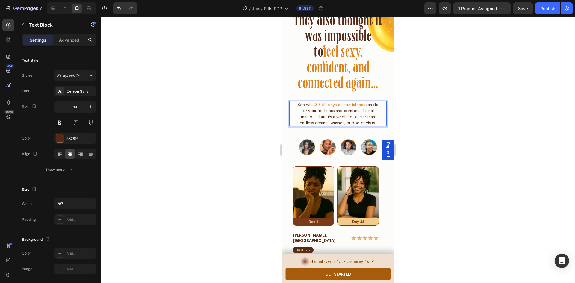
click at [316, 111] on p "See what 30-60 days of consistency can do for your freshness and comfort. It’s …" at bounding box center [337, 113] width 85 height 24
drag, startPoint x: 315, startPoint y: 111, endPoint x: 358, endPoint y: 113, distance: 42.8
click at [358, 113] on p "See what 30-60 days of consistency can do for your freshness and comfort. It’s …" at bounding box center [337, 113] width 85 height 24
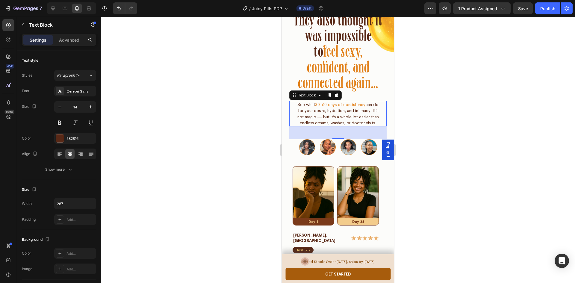
click at [326, 117] on p "See what 30-60 days of consistency can do for your desire, hydration, and intim…" at bounding box center [337, 113] width 85 height 24
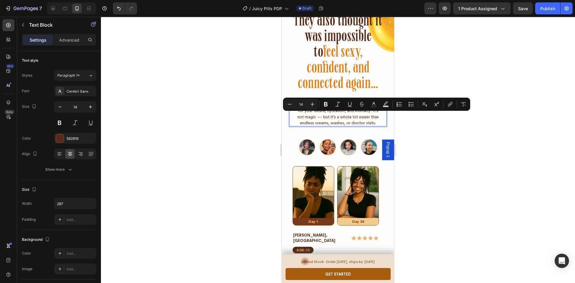
drag, startPoint x: 321, startPoint y: 117, endPoint x: 374, endPoint y: 124, distance: 54.3
click at [374, 124] on p "See what 30-60 days of consistency can do for your desire, hydration, and intim…" at bounding box center [337, 113] width 85 height 24
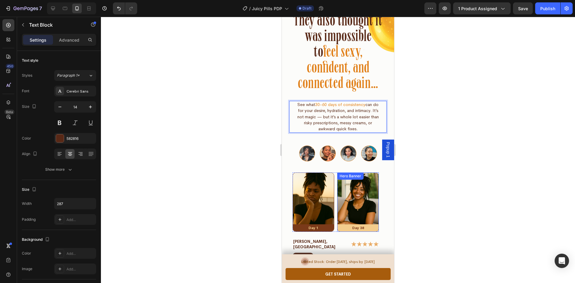
scroll to position [3406, 0]
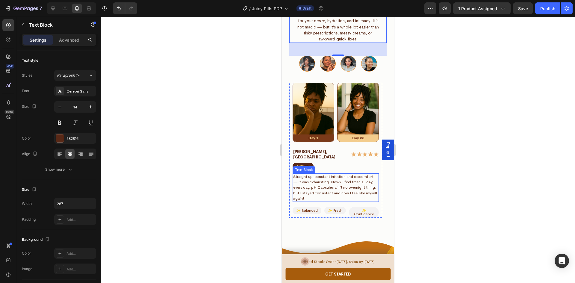
click at [316, 186] on p "Straight up, constant irritation and discomfort — it was exhausting. Now? I fee…" at bounding box center [335, 187] width 85 height 27
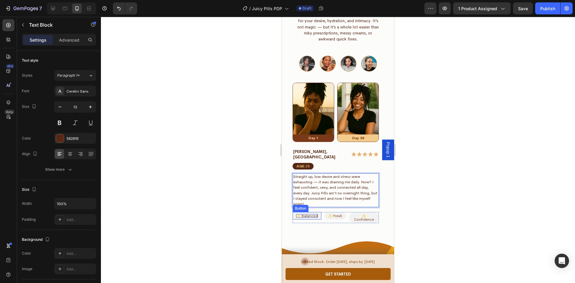
click at [315, 214] on p "✨ Balanced" at bounding box center [307, 216] width 22 height 4
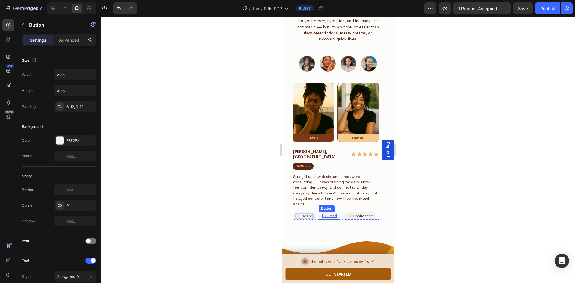
click at [332, 214] on p "✨ Fresh" at bounding box center [329, 216] width 14 height 4
click at [426, 179] on div at bounding box center [338, 150] width 474 height 266
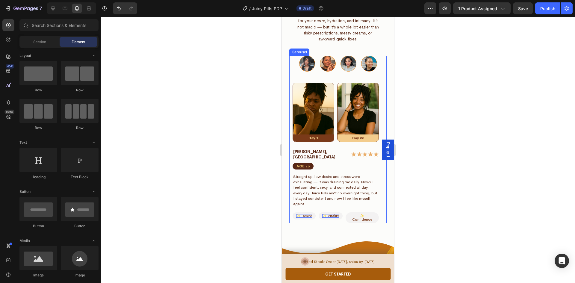
click at [328, 63] on button "Dot" at bounding box center [328, 64] width 16 height 16
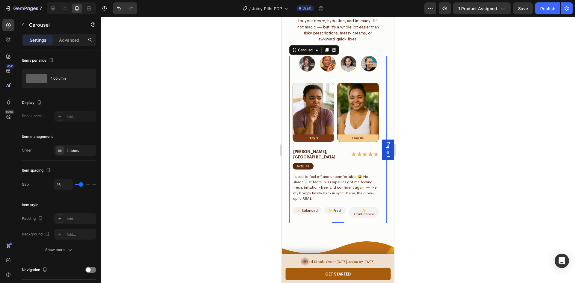
click at [306, 65] on button "Dot" at bounding box center [307, 64] width 16 height 16
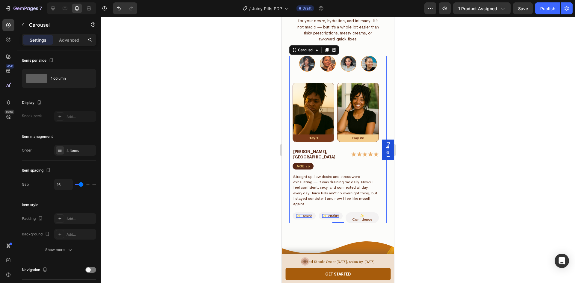
drag, startPoint x: 327, startPoint y: 68, endPoint x: 327, endPoint y: 110, distance: 42.2
click at [327, 68] on button "Dot" at bounding box center [328, 64] width 16 height 16
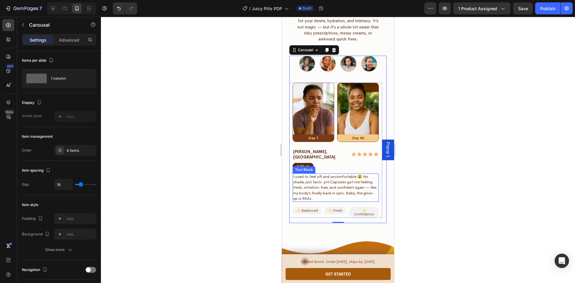
click at [323, 177] on p "I used to feel off and uncomfortable 😩 No shade, just facts. pH Capsules got me…" at bounding box center [335, 187] width 85 height 27
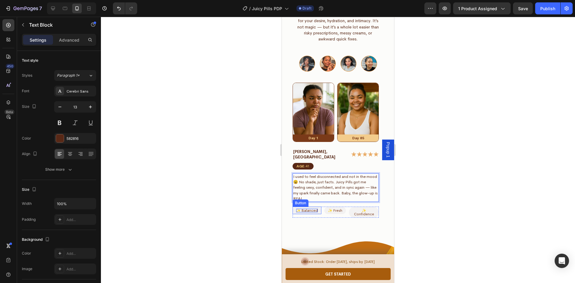
click at [314, 209] on p "✨ Balanced" at bounding box center [307, 211] width 22 height 4
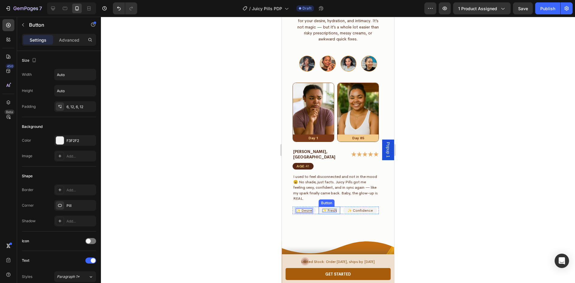
click at [332, 209] on p "✨ Fresh" at bounding box center [329, 211] width 14 height 4
click at [348, 64] on button "Dot" at bounding box center [348, 64] width 16 height 16
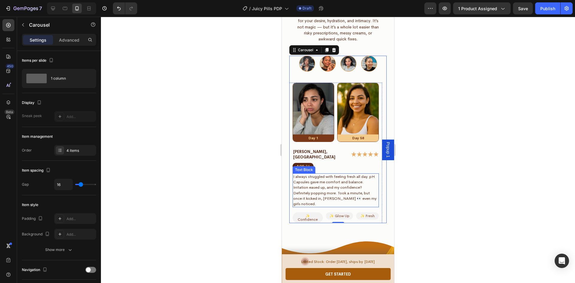
click at [333, 184] on p "I always struggled with feeling fresh all day. pH Capsules gave me comfort and …" at bounding box center [335, 190] width 85 height 33
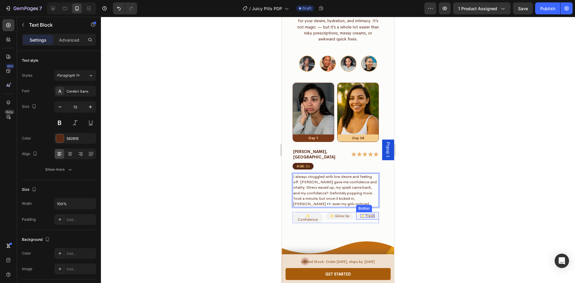
click at [372, 214] on p "✨ Fresh" at bounding box center [367, 216] width 14 height 4
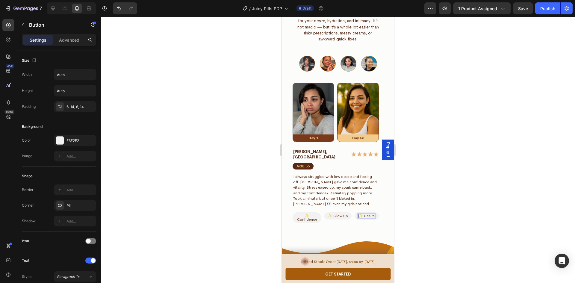
click at [435, 183] on div at bounding box center [338, 150] width 474 height 266
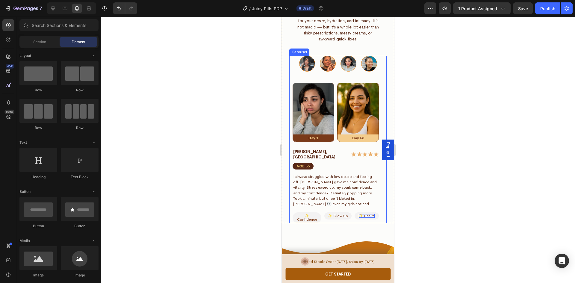
click at [368, 64] on button "Dot" at bounding box center [369, 64] width 16 height 16
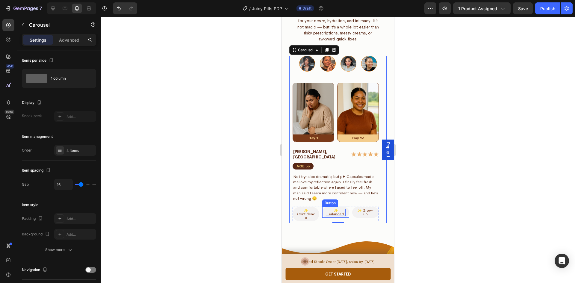
click at [339, 209] on p "✨ Balanced" at bounding box center [335, 212] width 19 height 7
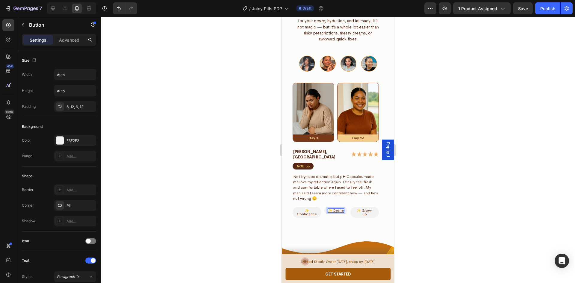
click at [428, 193] on div at bounding box center [338, 150] width 474 height 266
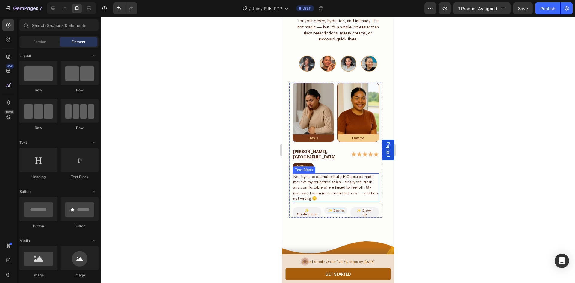
click at [329, 181] on p "Not tryna be dramatic, but pH Capsules made me love my reflection again. I fina…" at bounding box center [335, 187] width 85 height 27
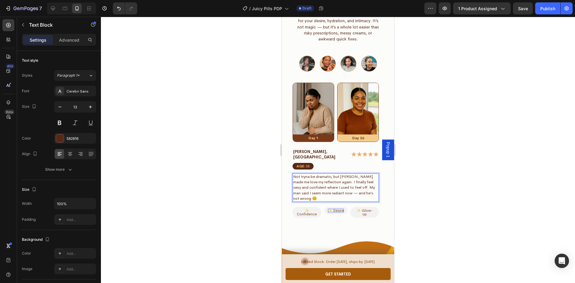
click at [479, 190] on div at bounding box center [338, 150] width 474 height 266
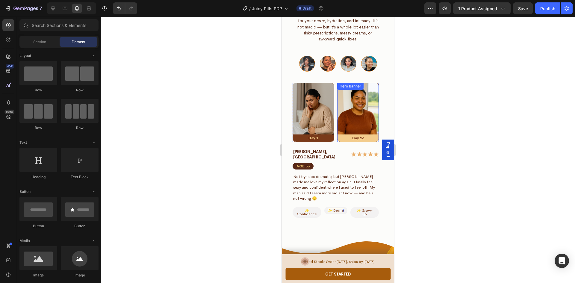
click at [358, 108] on div "Background Image" at bounding box center [357, 112] width 41 height 59
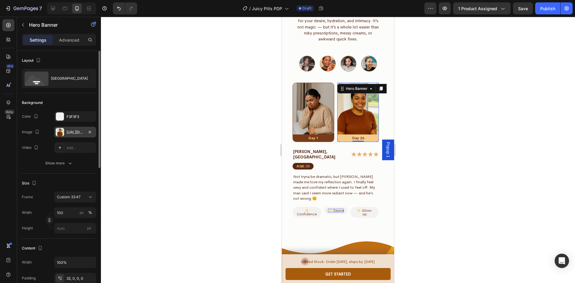
click at [81, 132] on div "https://cdn.shopify.com/s/files/1/0669/4037/1098/files/ChatGPT_Image_Aug_10_202…" at bounding box center [74, 132] width 17 height 5
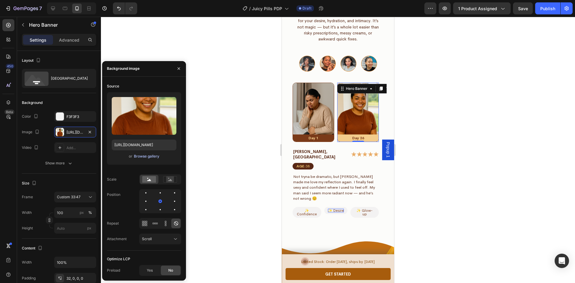
click at [143, 159] on div "Browse gallery" at bounding box center [146, 156] width 25 height 5
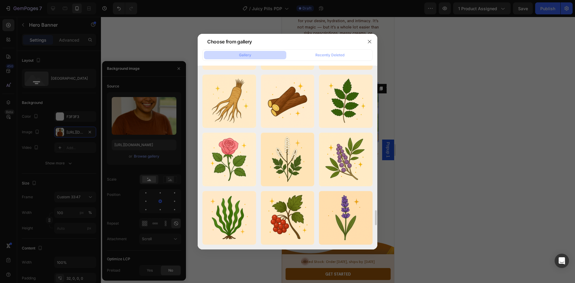
scroll to position [1833, 0]
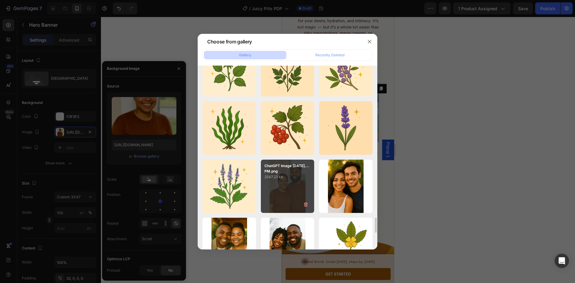
click at [281, 198] on div "ChatGPT Image Aug 11,...PM.png 2547.23 kb" at bounding box center [288, 187] width 54 height 54
type input "https://cdn.shopify.com/s/files/1/0669/4037/1098/files/gempages_558533732923868…"
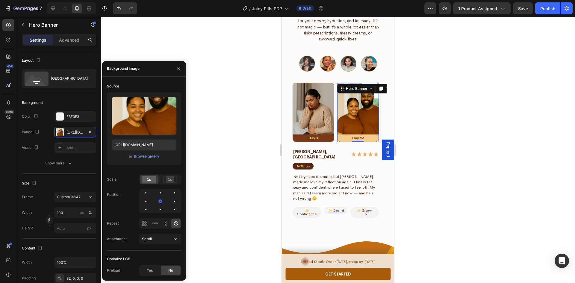
click at [251, 126] on div at bounding box center [338, 150] width 474 height 266
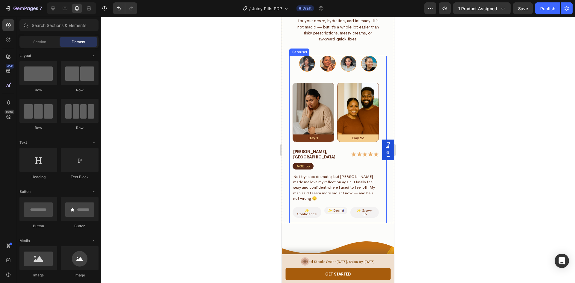
click at [344, 66] on button "Dot" at bounding box center [348, 64] width 16 height 16
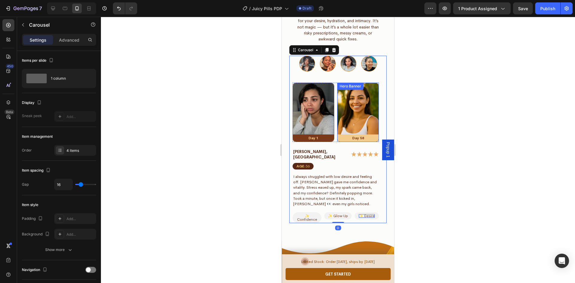
click at [362, 114] on div "Background Image" at bounding box center [357, 112] width 41 height 59
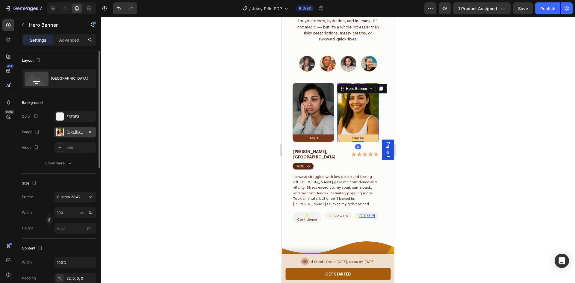
click at [81, 133] on div "https://cdn.shopify.com/s/files/1/0669/4037/1098/files/ChatGPT_Image_Aug_10_202…" at bounding box center [74, 132] width 17 height 5
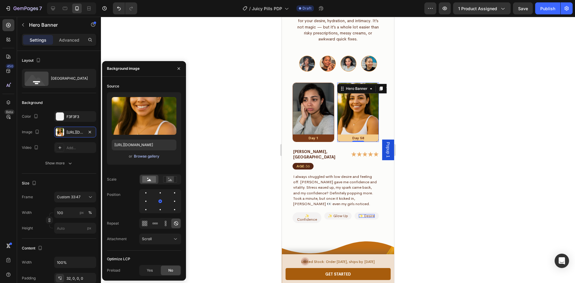
click at [135, 156] on div "Browse gallery" at bounding box center [146, 156] width 25 height 5
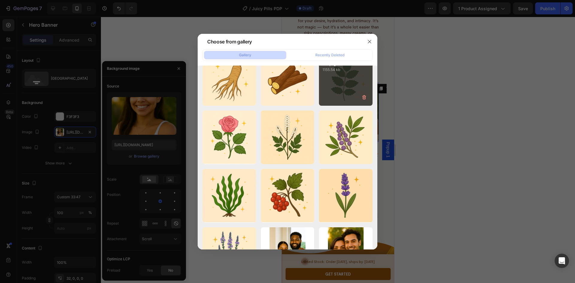
scroll to position [1856, 0]
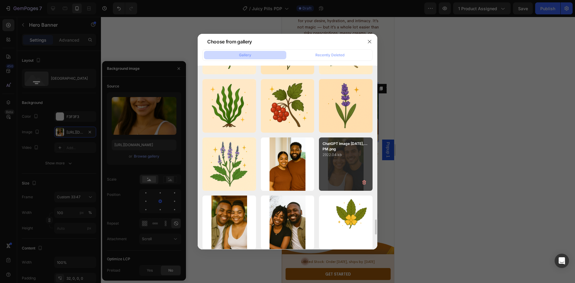
click at [338, 166] on div "ChatGPT Image Aug 11,...PM.png 2922.04 kb" at bounding box center [346, 164] width 54 height 54
type input "https://cdn.shopify.com/s/files/1/0669/4037/1098/files/gempages_558533732923868…"
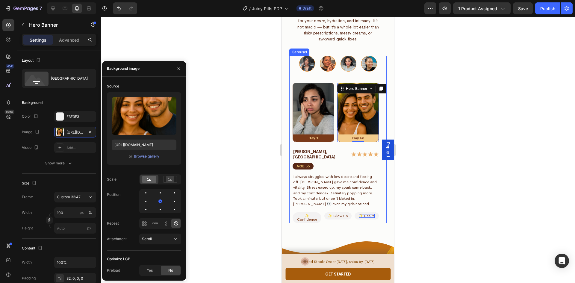
click at [364, 66] on button "Dot" at bounding box center [369, 64] width 16 height 16
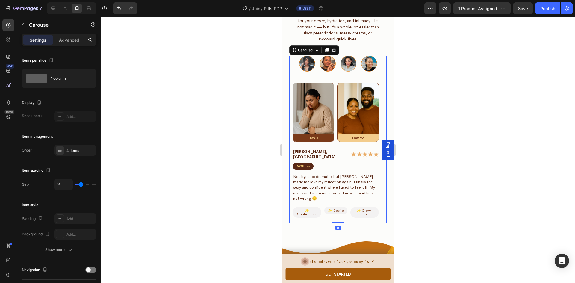
click at [350, 64] on button "Dot" at bounding box center [348, 64] width 16 height 16
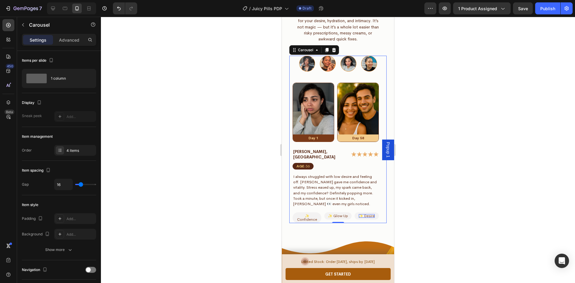
click at [324, 62] on button "Dot" at bounding box center [328, 64] width 16 height 16
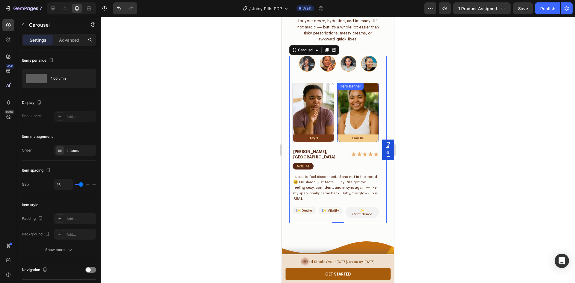
click at [360, 114] on div "Background Image" at bounding box center [357, 112] width 41 height 59
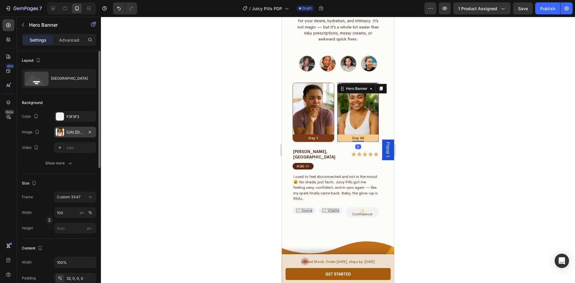
click at [78, 133] on div "https://cdn.shopify.com/s/files/1/0669/4037/1098/files/ChatGPT_Image_Aug_10_202…" at bounding box center [74, 132] width 17 height 5
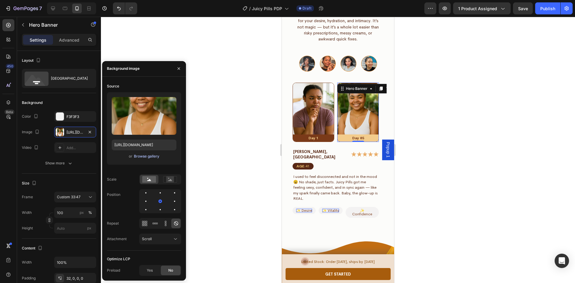
click at [142, 155] on div "Browse gallery" at bounding box center [146, 156] width 25 height 5
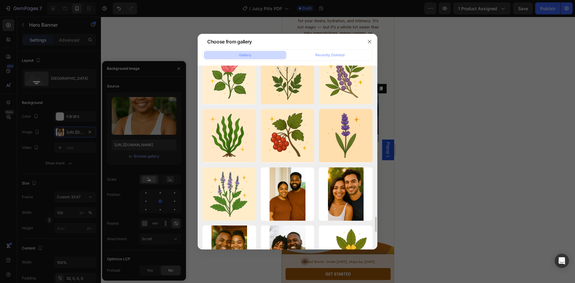
scroll to position [1945, 0]
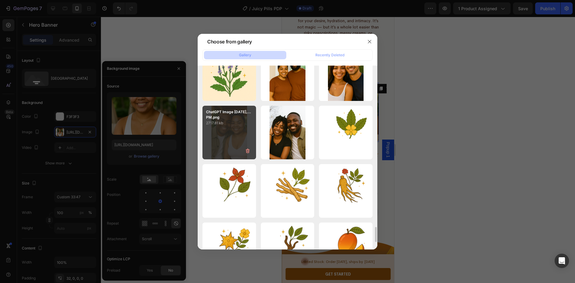
click at [238, 140] on div "ChatGPT Image Aug 11,...PM.png 2717.81 kb" at bounding box center [229, 133] width 54 height 54
type input "https://cdn.shopify.com/s/files/1/0669/4037/1098/files/gempages_558533732923868…"
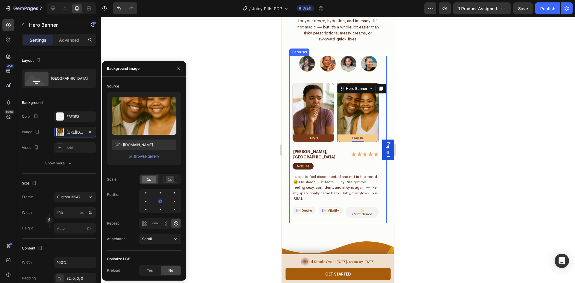
click at [304, 64] on button "Dot" at bounding box center [307, 64] width 16 height 16
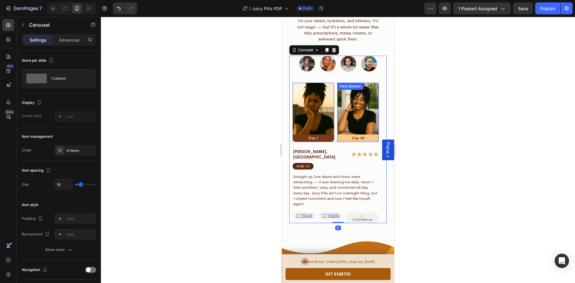
click at [356, 115] on div "Background Image" at bounding box center [357, 112] width 41 height 59
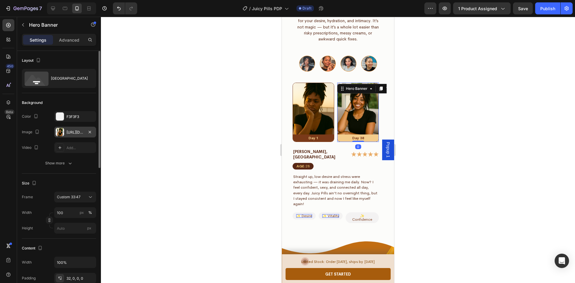
click at [80, 132] on div "https://cdn.shopify.com/s/files/1/0669/4037/1098/files/ChatGPT_Image_Aug_10_202…" at bounding box center [74, 132] width 17 height 5
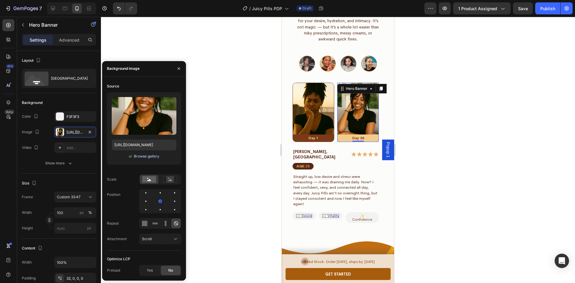
click at [137, 155] on div "Browse gallery" at bounding box center [146, 156] width 25 height 5
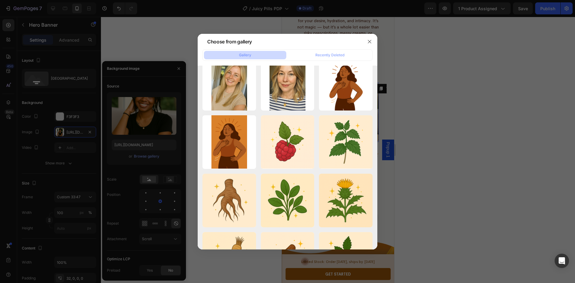
scroll to position [1915, 0]
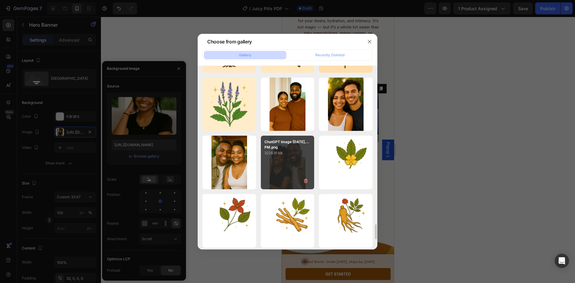
click at [290, 164] on div "ChatGPT Image Aug 11,...PM.png 3228.91 kb" at bounding box center [288, 163] width 54 height 54
type input "https://cdn.shopify.com/s/files/1/0669/4037/1098/files/gempages_558533732923868…"
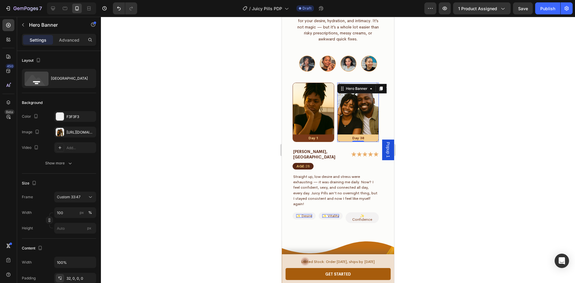
click at [247, 132] on div at bounding box center [338, 150] width 474 height 266
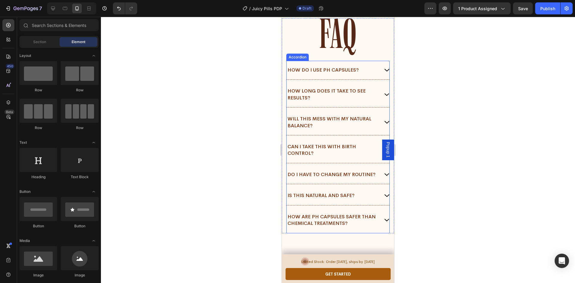
scroll to position [3825, 0]
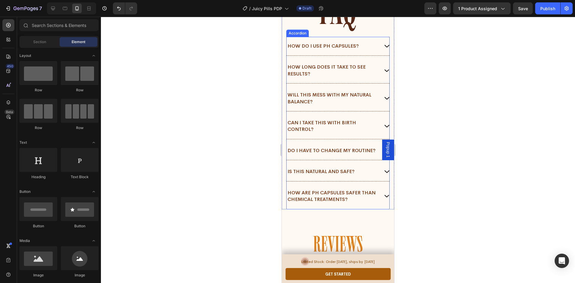
click at [384, 48] on icon at bounding box center [386, 46] width 5 height 3
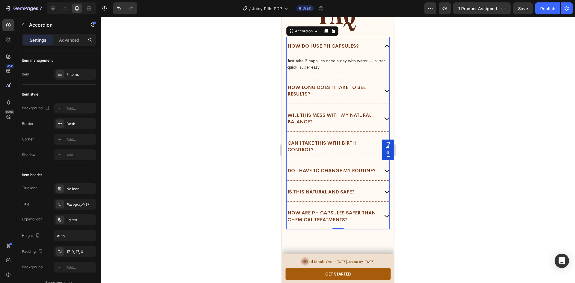
click at [350, 49] on p "HOW DO I USE pH CAPSULES?" at bounding box center [322, 46] width 71 height 7
drag, startPoint x: 355, startPoint y: 62, endPoint x: 313, endPoint y: 62, distance: 41.9
click at [313, 49] on p "HOW DO I USE pH CAPSULES?" at bounding box center [322, 46] width 71 height 7
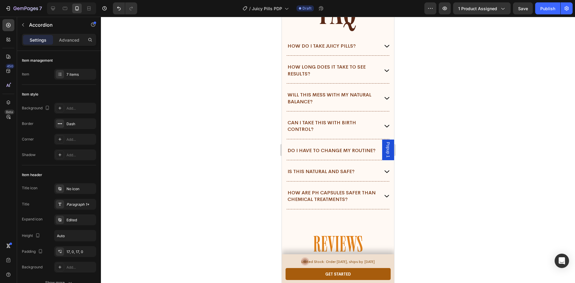
click at [384, 48] on span at bounding box center [386, 46] width 5 height 5
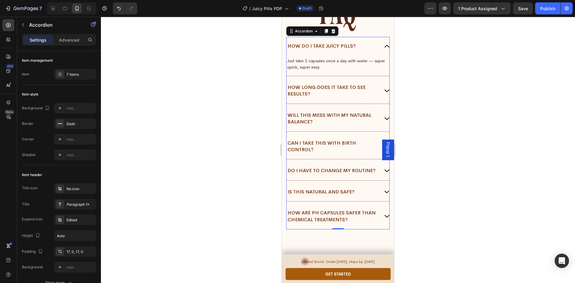
click at [434, 88] on div at bounding box center [338, 150] width 474 height 266
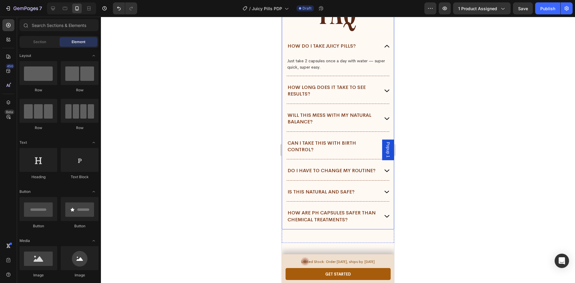
click at [379, 104] on div "HOW LONG DOES IT TAKE TO SEE RESULTS?" at bounding box center [337, 90] width 103 height 25
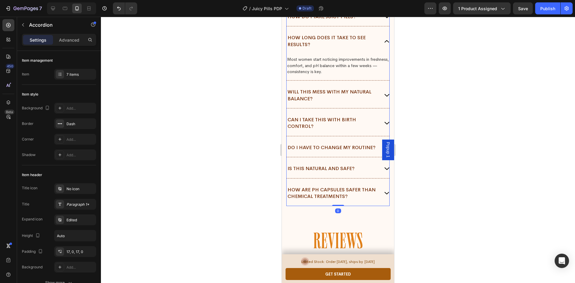
scroll to position [3855, 0]
click at [336, 74] on p "Most women start noticing improvements in freshness, comfort, and pH balance wi…" at bounding box center [337, 65] width 101 height 18
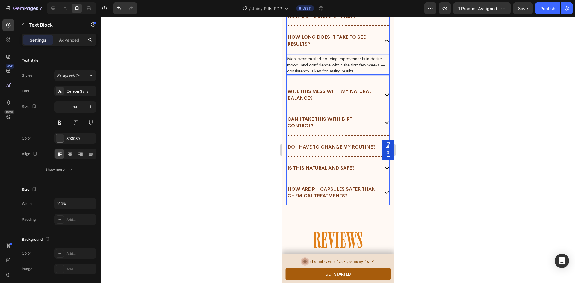
click at [379, 107] on div "WILL THIS MESS WITH MY NATURAL BALANCE?" at bounding box center [337, 94] width 103 height 25
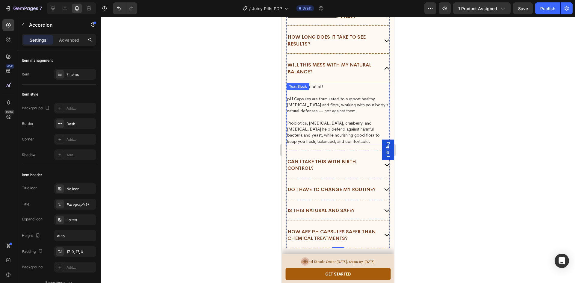
click at [325, 137] on p "Probiotics, prebiotics, cranberry, and D-Mannose help defend against harmful ba…" at bounding box center [337, 132] width 101 height 24
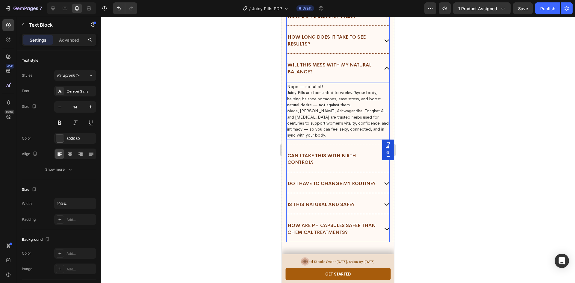
click at [333, 98] on div "Nope — not at all! Juicy Pills are formulated to work with your body, helping b…" at bounding box center [337, 112] width 103 height 63
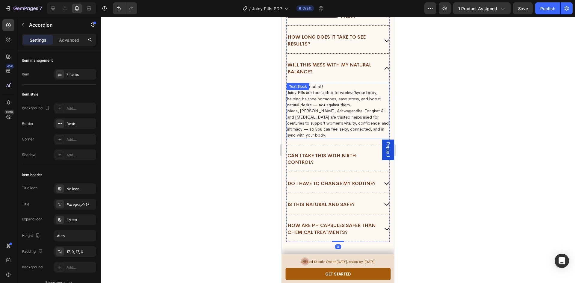
click at [334, 89] on p "Nope — not at all!" at bounding box center [337, 87] width 101 height 6
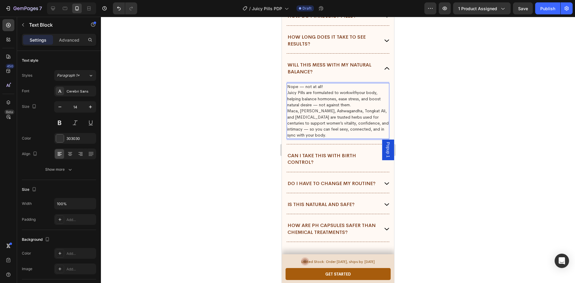
click at [344, 89] on p "Nope — not at all!" at bounding box center [337, 87] width 101 height 6
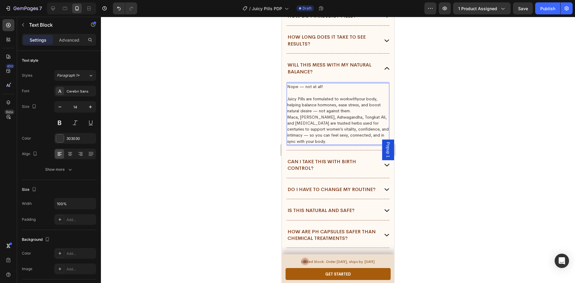
click at [357, 114] on p "Juicy Pills are formulated to work with your body, helping balance hormones, ea…" at bounding box center [337, 105] width 101 height 18
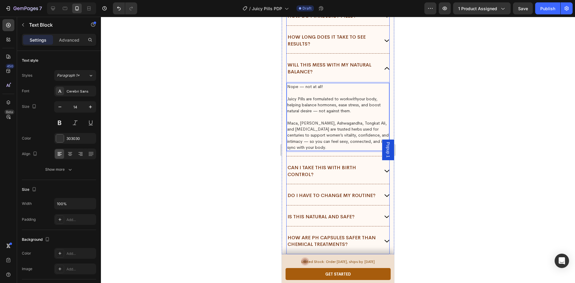
click at [384, 174] on span at bounding box center [386, 171] width 5 height 5
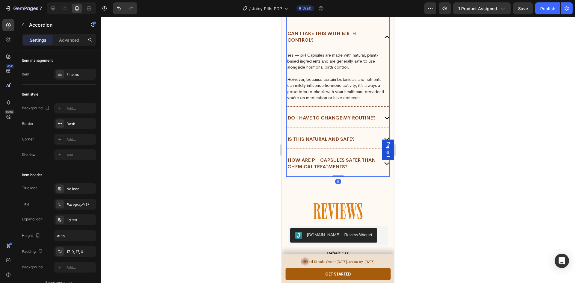
scroll to position [3915, 0]
click at [330, 95] on p "However, because certain botanicals and nutrients can mildly influence hormone …" at bounding box center [337, 88] width 101 height 24
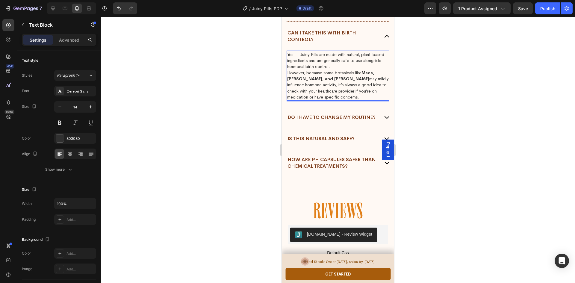
click at [365, 70] on p "Yes — Juicy Pills are made with natural, plant-based ingredients and are genera…" at bounding box center [337, 60] width 101 height 18
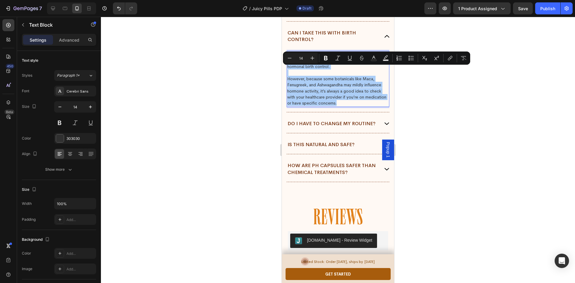
click at [440, 133] on div at bounding box center [338, 150] width 474 height 266
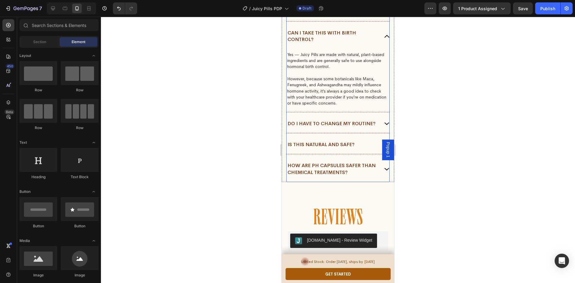
click at [377, 133] on div "DO I HAVE TO CHANGE MY ROUTINE?" at bounding box center [337, 123] width 103 height 19
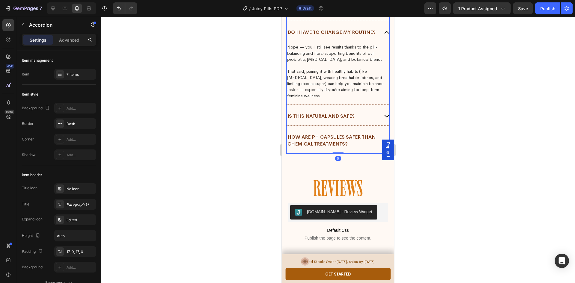
scroll to position [3945, 0]
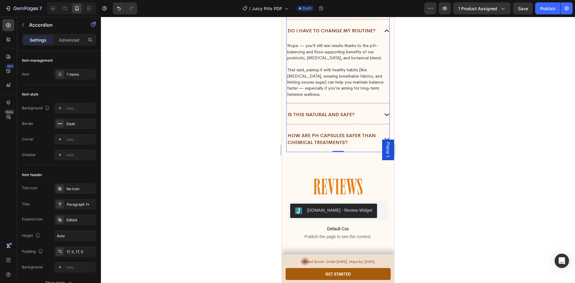
click at [335, 97] on p "That said, pairing it with healthy habits (like staying hydrated, wearing breat…" at bounding box center [337, 82] width 101 height 30
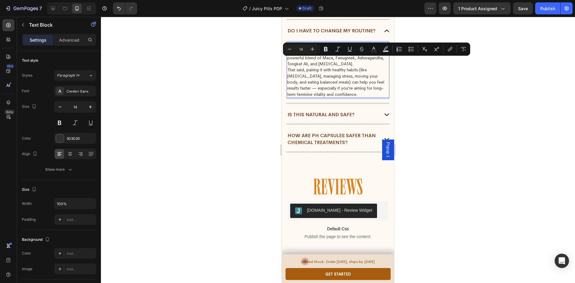
click at [379, 67] on p "Nope — you’ll still see results thanks to the libido-boosting and hormone-suppo…" at bounding box center [337, 54] width 101 height 24
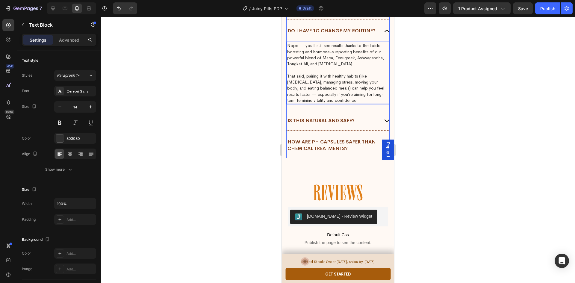
click at [364, 125] on div "Is this natural and safe?" at bounding box center [332, 120] width 93 height 8
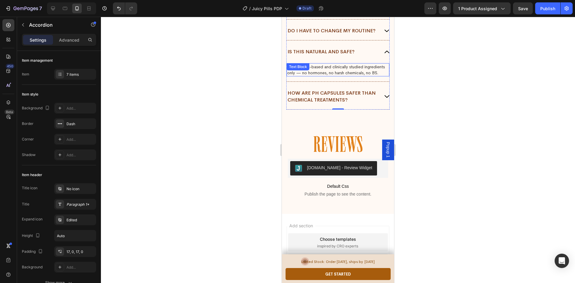
click at [314, 76] on p "100%. Plant-based and clinically studied ingredients only — no hormones, no har…" at bounding box center [337, 70] width 101 height 12
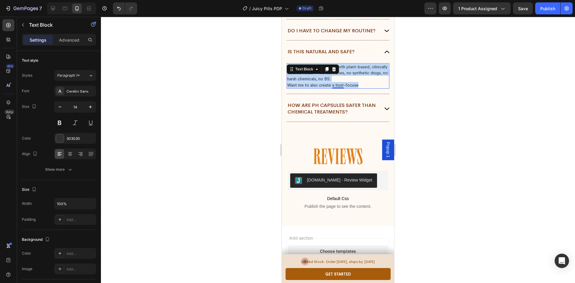
click at [368, 88] on p "Want me to also create a trust-focuse" at bounding box center [337, 85] width 101 height 6
drag, startPoint x: 373, startPoint y: 100, endPoint x: 280, endPoint y: 97, distance: 92.2
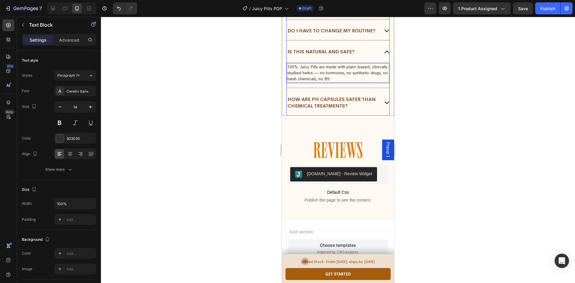
drag, startPoint x: 379, startPoint y: 120, endPoint x: 391, endPoint y: 137, distance: 20.6
click at [379, 116] on div "HOW ARE pH CAPSULES SAFER THAN CHEMICAL TREATMENTS?" at bounding box center [337, 102] width 103 height 25
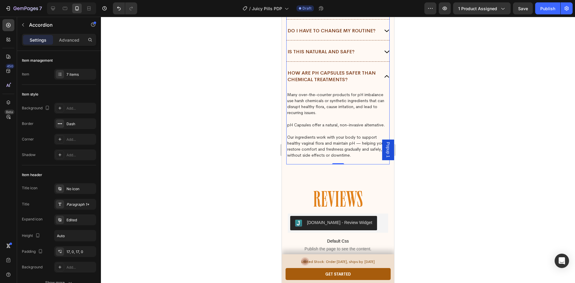
drag, startPoint x: 326, startPoint y: 95, endPoint x: 354, endPoint y: 105, distance: 30.2
click at [326, 83] on p "HOW ARE pH CAPSULES SAFER THAN CHEMICAL TREATMENTS?" at bounding box center [332, 76] width 91 height 13
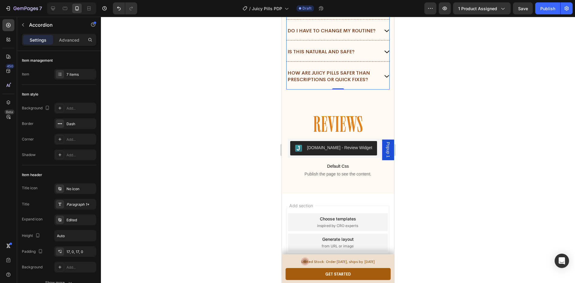
click at [378, 89] on div "HOW ARE JUICY PILLS SAFER THAN PRESCRIPTIONS OR QUICK FIXES?" at bounding box center [337, 76] width 103 height 25
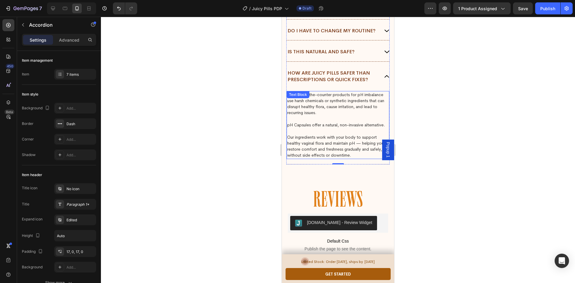
click at [330, 122] on p "Many over-the-counter products for pH imbalance use harsh chemicals or syntheti…" at bounding box center [337, 107] width 101 height 30
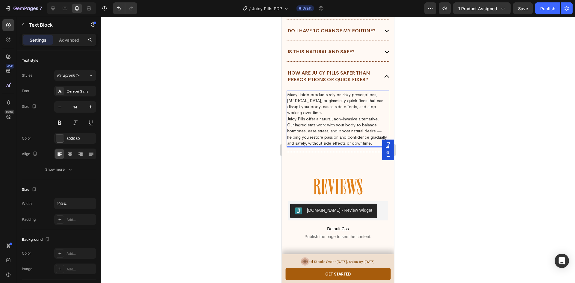
click at [328, 116] on p "Many libido products rely on risky prescriptions, synthetic hormones, or gimmic…" at bounding box center [337, 104] width 101 height 24
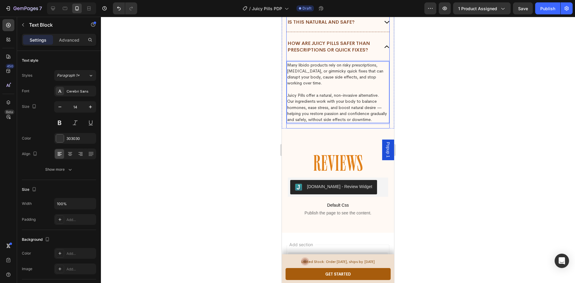
scroll to position [3975, 0]
click at [382, 98] on p "Juicy Pills offer a natural, non-invasive alternative." at bounding box center [337, 95] width 101 height 6
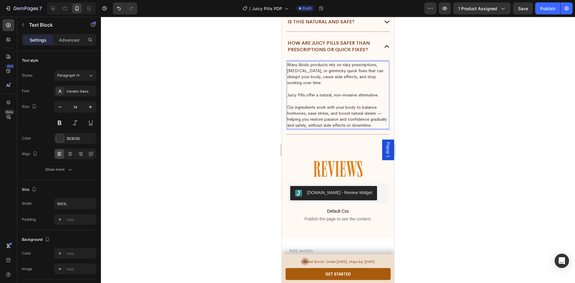
click at [448, 139] on div at bounding box center [338, 150] width 474 height 266
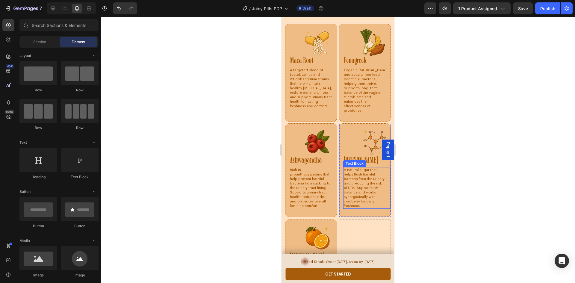
scroll to position [2939, 0]
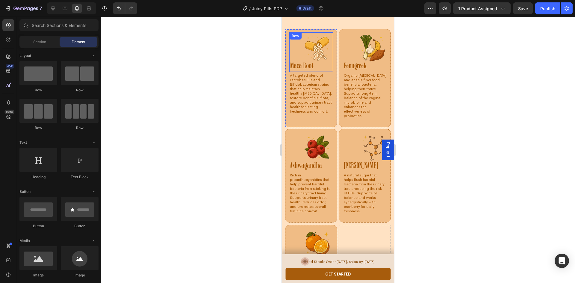
click at [316, 48] on div "Maca Root Heading Row" at bounding box center [311, 52] width 44 height 40
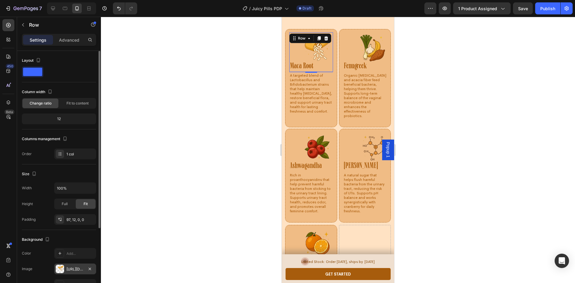
click at [78, 271] on div "[URL][DOMAIN_NAME]" at bounding box center [74, 268] width 17 height 5
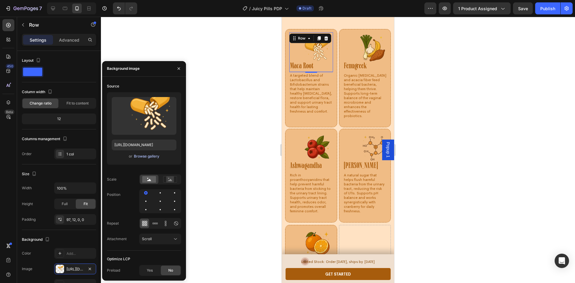
click at [148, 157] on div "Browse gallery" at bounding box center [146, 156] width 25 height 5
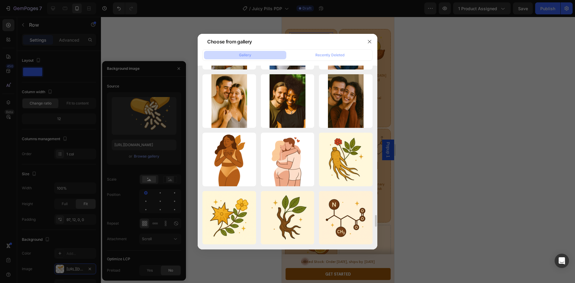
scroll to position [2416, 0]
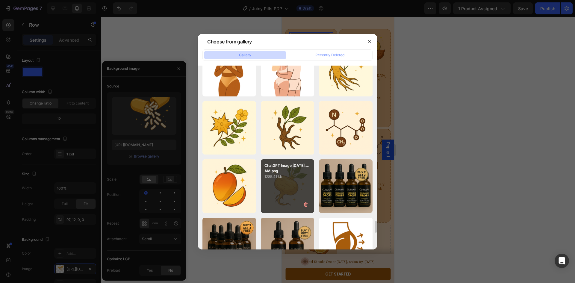
click at [291, 189] on div "ChatGPT Image [DATE],...AM.png 1285.41 kb" at bounding box center [288, 186] width 54 height 54
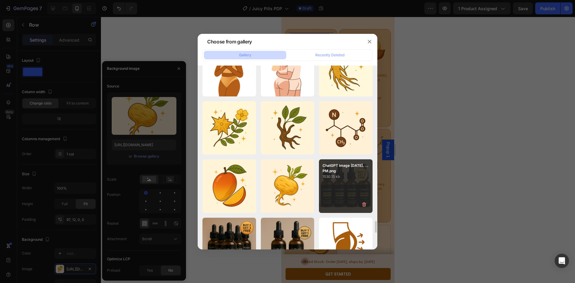
type input "[URL][DOMAIN_NAME]"
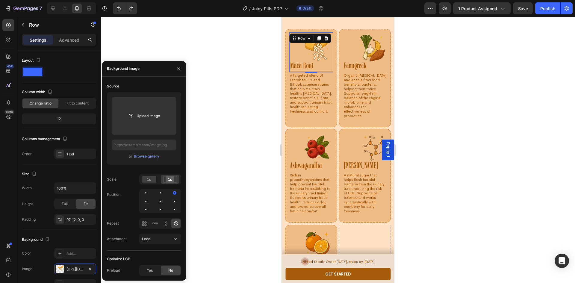
click at [254, 184] on div at bounding box center [338, 150] width 474 height 266
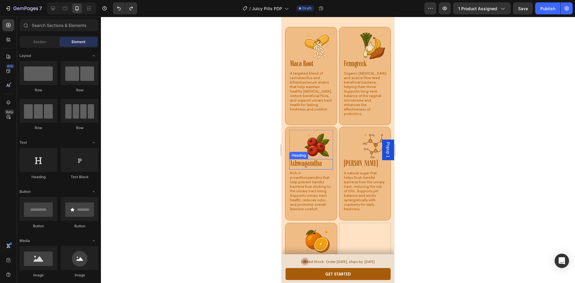
scroll to position [2939, 0]
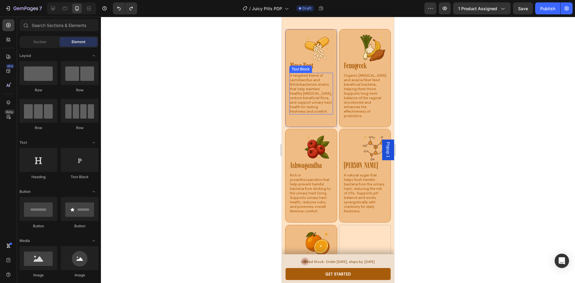
drag, startPoint x: 309, startPoint y: 98, endPoint x: 318, endPoint y: 99, distance: 9.1
click at [309, 98] on p "A targeted blend of Lactobacillus and Bifidobacterium strains that help maintai…" at bounding box center [311, 93] width 42 height 40
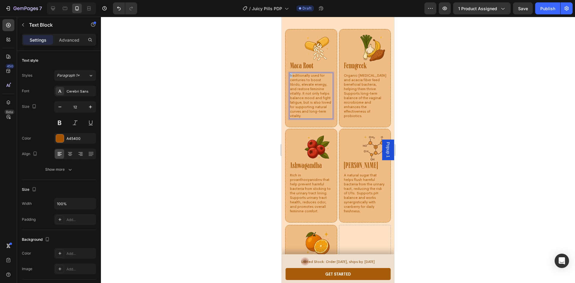
drag, startPoint x: 292, startPoint y: 75, endPoint x: 287, endPoint y: 76, distance: 5.1
click at [287, 76] on div "Maca Root Heading Row traditionally used for centuries to boost libido, elevate…" at bounding box center [311, 78] width 52 height 98
click at [359, 95] on p "Organic inulin and acacia fiber feed beneficial bacteria, helping them thrive. …" at bounding box center [366, 95] width 44 height 45
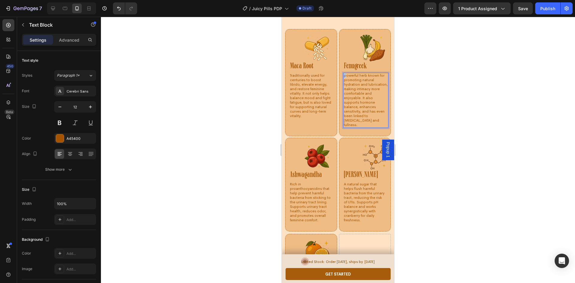
drag, startPoint x: 344, startPoint y: 76, endPoint x: 337, endPoint y: 76, distance: 7.2
click at [339, 76] on div "Fenugreek Heading Row powerful herb known for promoting natural hydration and l…" at bounding box center [365, 82] width 52 height 107
click at [440, 113] on div at bounding box center [338, 150] width 474 height 266
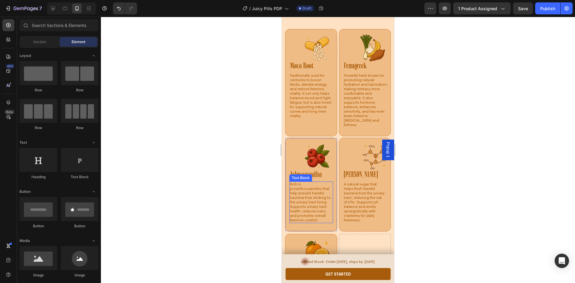
click at [300, 195] on p "Rich in proanthocyanidins that help prevent harmful bacteria from sticking to t…" at bounding box center [311, 202] width 42 height 40
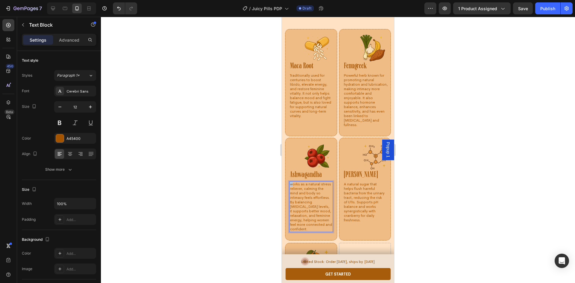
click at [290, 182] on p "works as a natural stress reliever, calming the mind and body so intimacy feels…" at bounding box center [311, 206] width 42 height 49
click at [350, 190] on p "A natural sugar that helps flush harmful bacteria from the urinary tract, reduc…" at bounding box center [365, 202] width 42 height 40
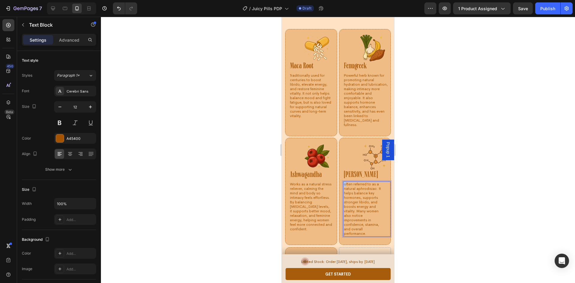
click at [343, 181] on div "often referred to as a natural aphrodisiac. It helps balance key hormones, supp…" at bounding box center [364, 208] width 43 height 55
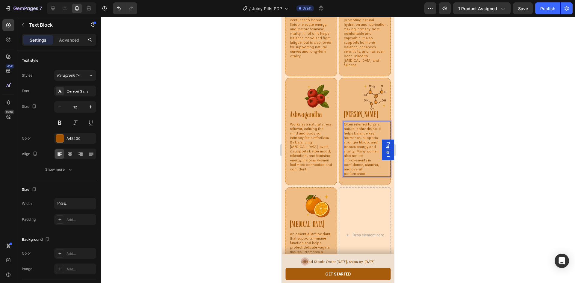
scroll to position [3059, 0]
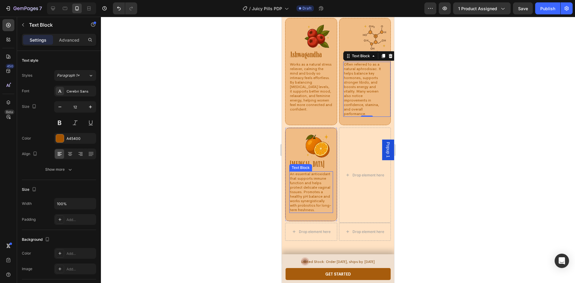
click at [291, 182] on p "An essential antioxidant that supports immune function and helps protect delica…" at bounding box center [311, 192] width 42 height 40
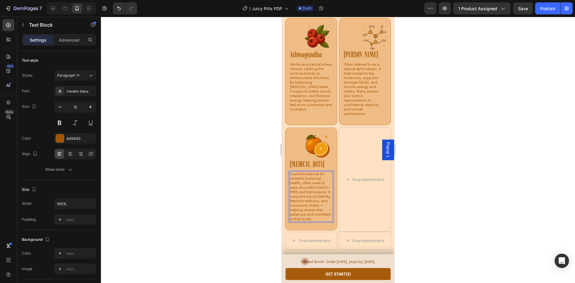
drag, startPoint x: 292, startPoint y: 170, endPoint x: 286, endPoint y: 170, distance: 6.0
click at [286, 170] on div "Black Cohosh Heading Row trusted botanical for women’s hormonal health, often u…" at bounding box center [311, 178] width 52 height 103
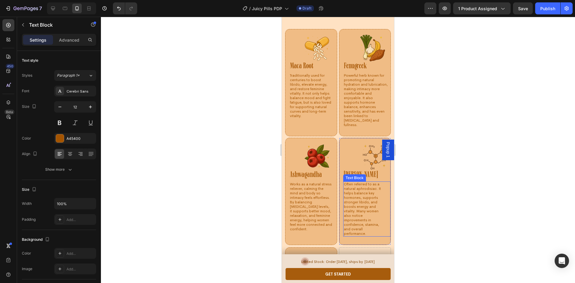
scroll to position [2909, 0]
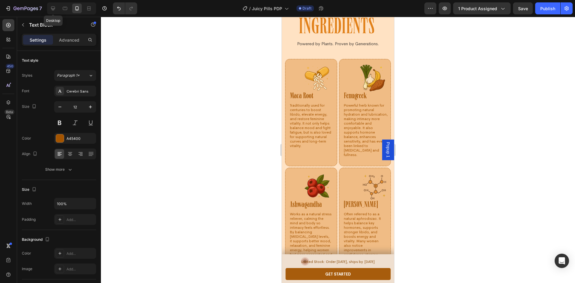
drag, startPoint x: 53, startPoint y: 9, endPoint x: 95, endPoint y: 22, distance: 43.7
click at [53, 9] on icon at bounding box center [53, 9] width 4 height 4
type input "16"
type input "212"
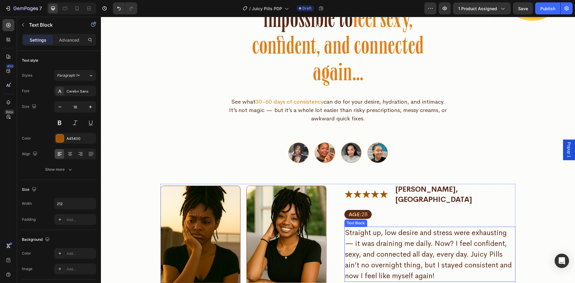
scroll to position [3509, 0]
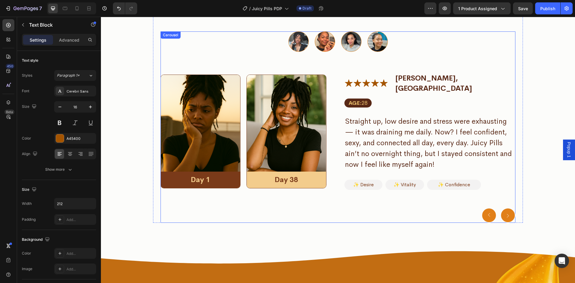
click at [320, 45] on button "Dot" at bounding box center [325, 41] width 20 height 20
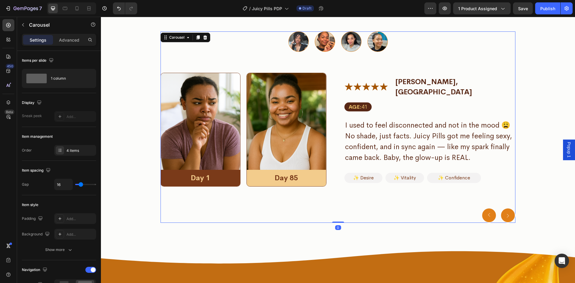
click at [302, 44] on button "Dot" at bounding box center [298, 41] width 20 height 20
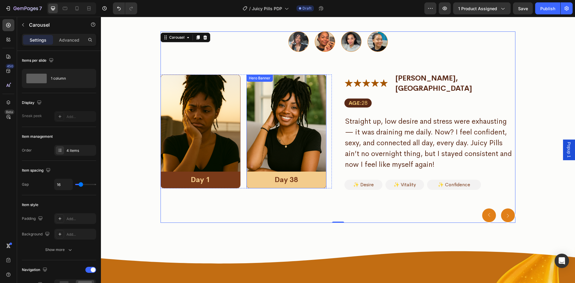
click at [301, 130] on div "Background Image" at bounding box center [286, 131] width 79 height 113
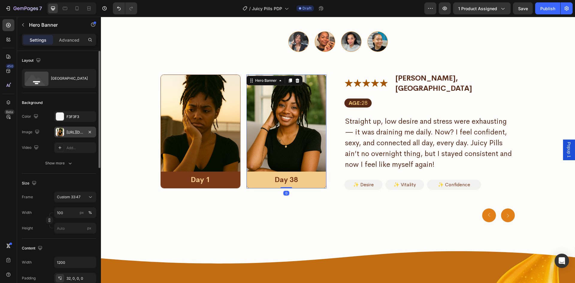
click at [76, 133] on div "https://cdn.shopify.com/s/files/1/0669/4037/1098/files/ChatGPT_Image_Aug_10_202…" at bounding box center [74, 132] width 17 height 5
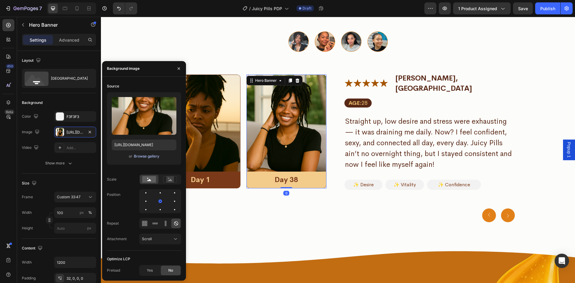
click at [141, 157] on div "Browse gallery" at bounding box center [146, 156] width 25 height 5
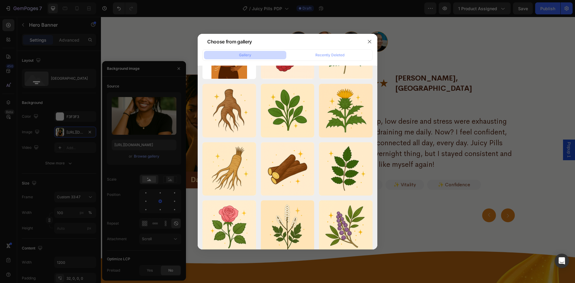
scroll to position [1915, 0]
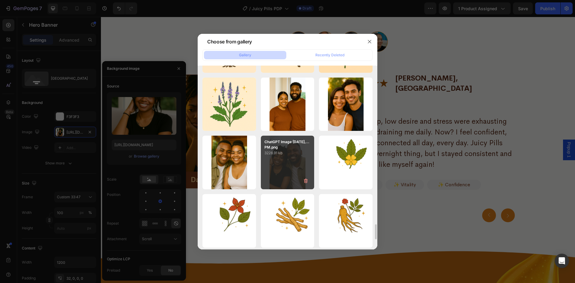
click at [284, 180] on div "ChatGPT Image Aug 11,...PM.png 3228.91 kb" at bounding box center [288, 163] width 54 height 54
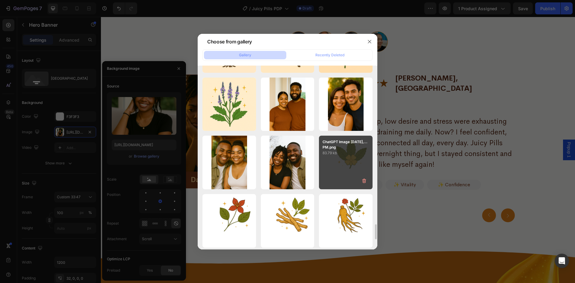
type input "https://cdn.shopify.com/s/files/1/0669/4037/1098/files/gempages_558533732923868…"
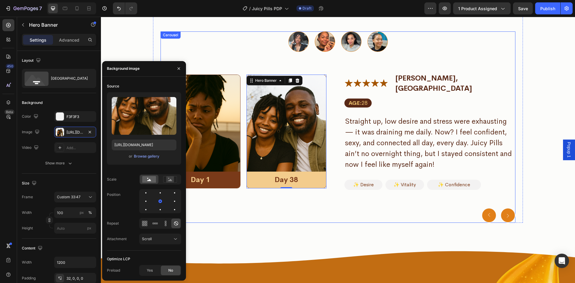
drag, startPoint x: 317, startPoint y: 43, endPoint x: 340, endPoint y: 107, distance: 67.9
click at [317, 43] on button "Dot" at bounding box center [325, 41] width 20 height 20
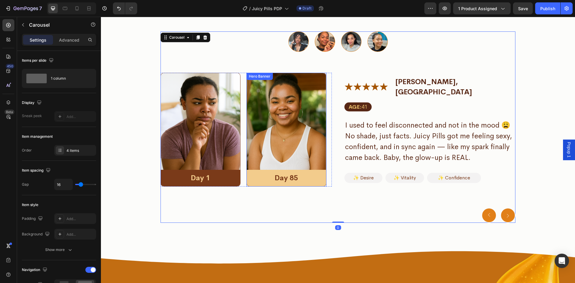
click at [289, 124] on div "Background Image" at bounding box center [286, 129] width 79 height 113
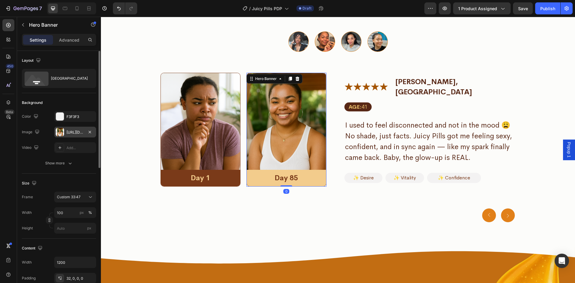
click at [76, 132] on div "https://cdn.shopify.com/s/files/1/0669/4037/1098/files/ChatGPT_Image_Aug_10_202…" at bounding box center [74, 132] width 17 height 5
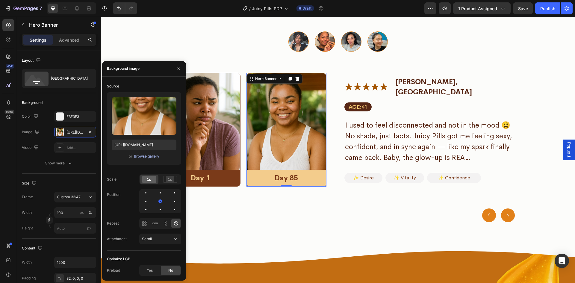
click at [148, 157] on div "Browse gallery" at bounding box center [146, 156] width 25 height 5
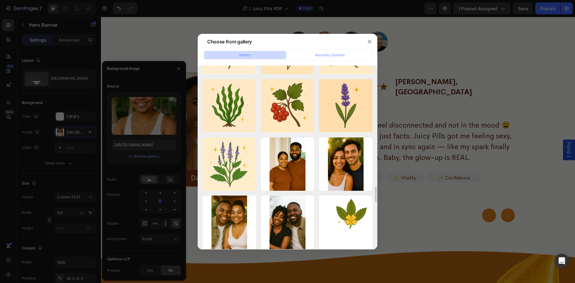
scroll to position [1886, 0]
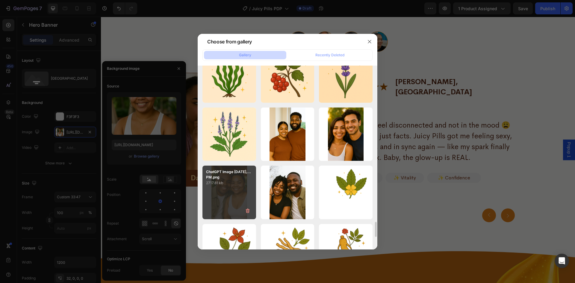
click at [231, 195] on div "ChatGPT Image Aug 11,...PM.png 2717.81 kb" at bounding box center [229, 193] width 54 height 54
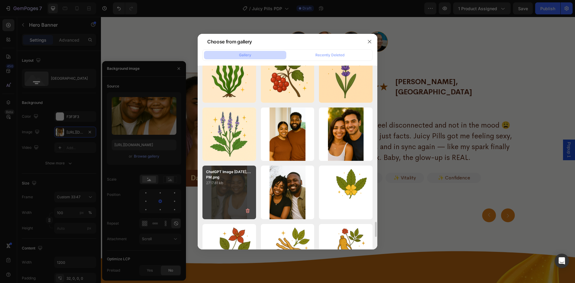
type input "https://cdn.shopify.com/s/files/1/0669/4037/1098/files/gempages_558533732923868…"
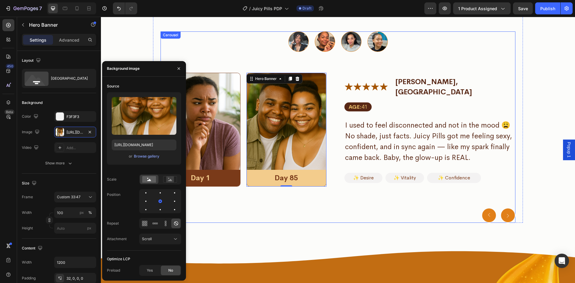
click at [353, 47] on button "Dot" at bounding box center [351, 41] width 20 height 20
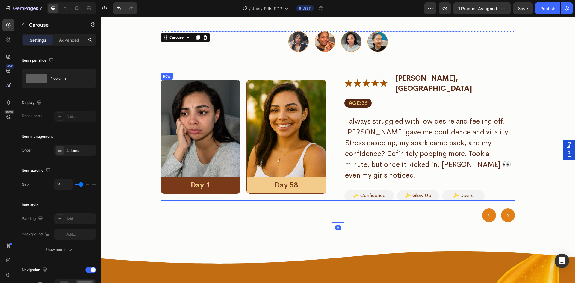
click at [300, 147] on div "Background Image" at bounding box center [286, 136] width 79 height 113
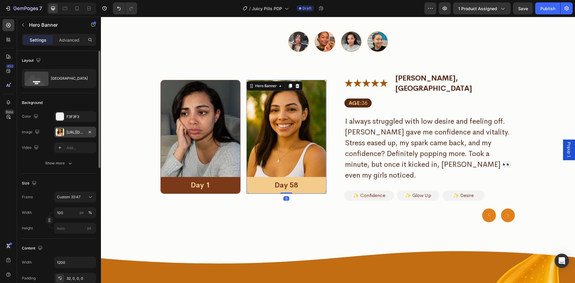
click at [68, 135] on div "https://cdn.shopify.com/s/files/1/0669/4037/1098/files/ChatGPT_Image_Aug_10_202…" at bounding box center [74, 132] width 17 height 5
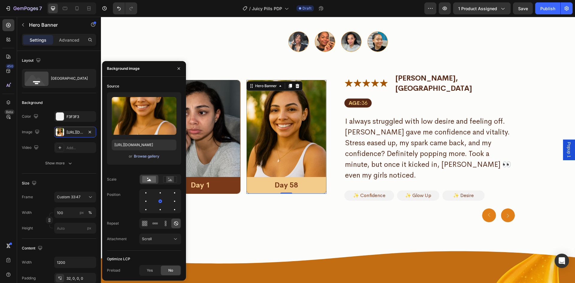
click at [145, 155] on div "Browse gallery" at bounding box center [146, 156] width 25 height 5
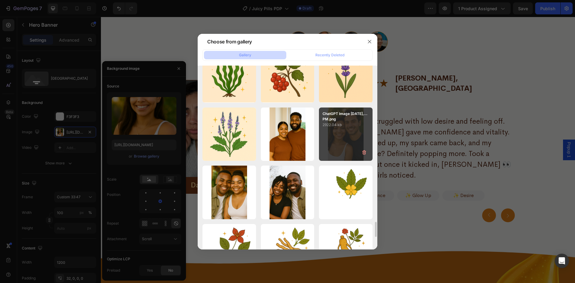
click at [345, 144] on div "ChatGPT Image Aug 11,...PM.png 2922.04 kb" at bounding box center [346, 134] width 54 height 54
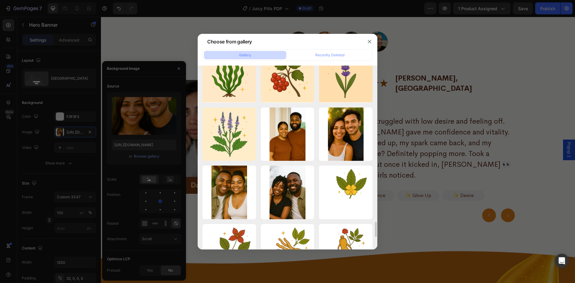
type input "https://cdn.shopify.com/s/files/1/0669/4037/1098/files/gempages_558533732923868…"
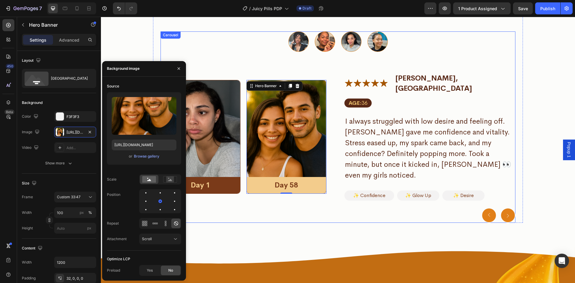
drag, startPoint x: 377, startPoint y: 45, endPoint x: 370, endPoint y: 98, distance: 53.2
click at [378, 45] on button "Dot" at bounding box center [377, 41] width 20 height 20
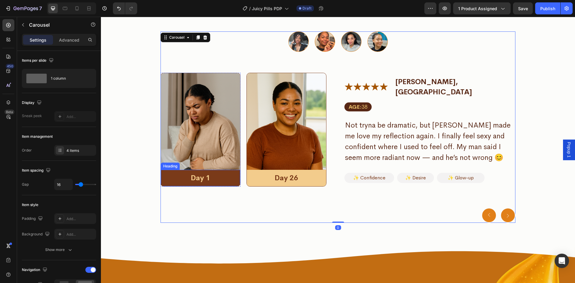
click at [247, 134] on div "Background Image" at bounding box center [286, 129] width 79 height 113
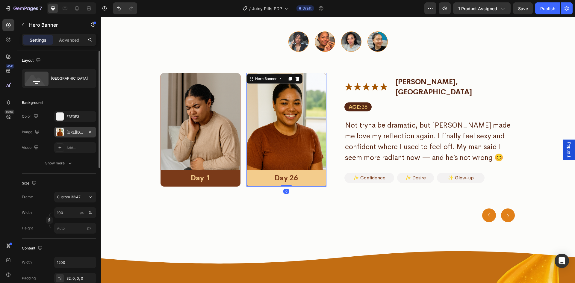
click at [74, 135] on div "https://cdn.shopify.com/s/files/1/0669/4037/1098/files/ChatGPT_Image_Aug_10_202…" at bounding box center [74, 132] width 17 height 5
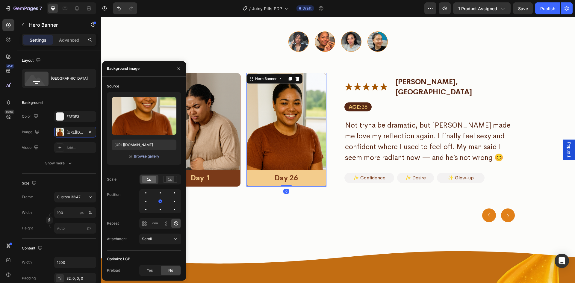
click at [149, 157] on div "Browse gallery" at bounding box center [146, 156] width 25 height 5
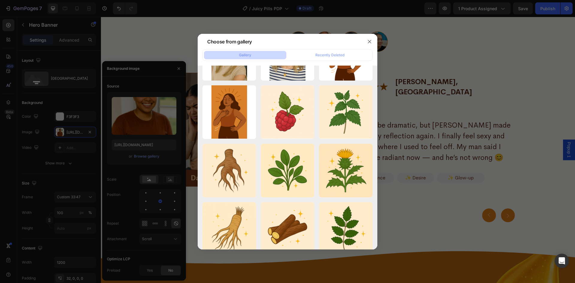
scroll to position [1915, 0]
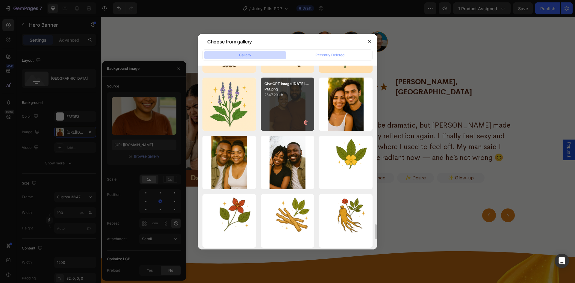
click at [286, 103] on div "ChatGPT Image Aug 11,...PM.png 2547.23 kb" at bounding box center [288, 105] width 54 height 54
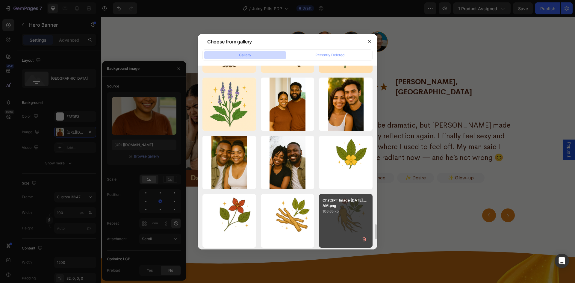
type input "https://cdn.shopify.com/s/files/1/0669/4037/1098/files/gempages_558533732923868…"
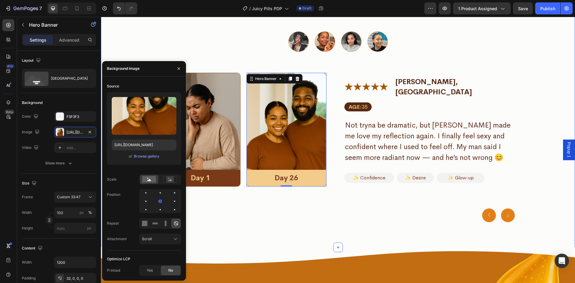
click at [418, 218] on div "Image Image They also thought it was impossible to feel sexy, confident, and co…" at bounding box center [338, 30] width 474 height 435
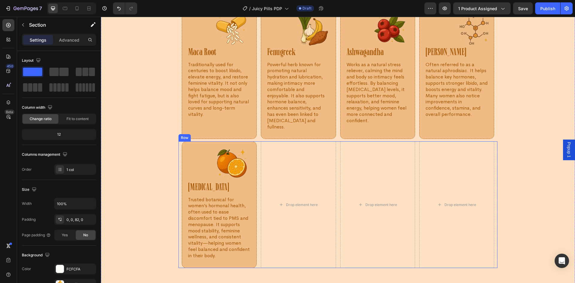
scroll to position [3031, 0]
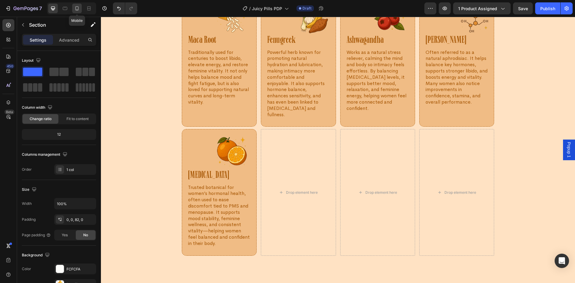
click at [75, 10] on icon at bounding box center [77, 8] width 6 height 6
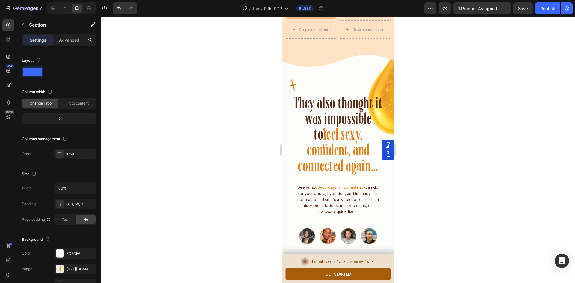
scroll to position [3278, 0]
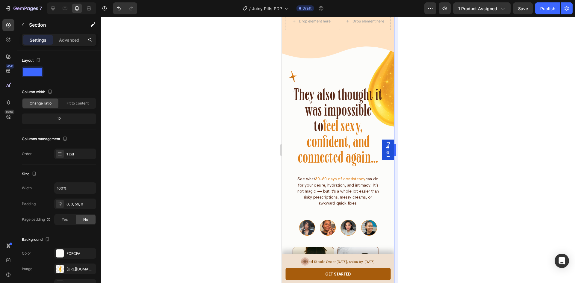
drag, startPoint x: 440, startPoint y: 163, endPoint x: 394, endPoint y: 173, distance: 47.5
click at [440, 163] on div at bounding box center [338, 150] width 474 height 266
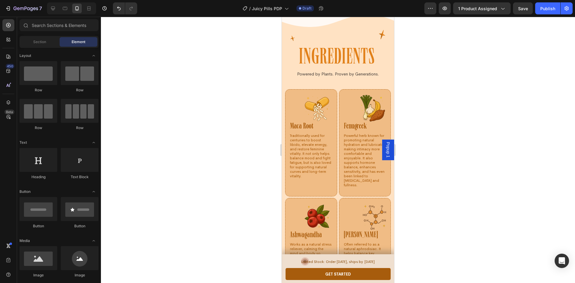
scroll to position [1722, 0]
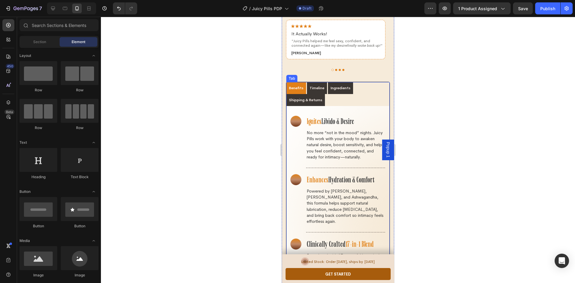
scroll to position [1004, 0]
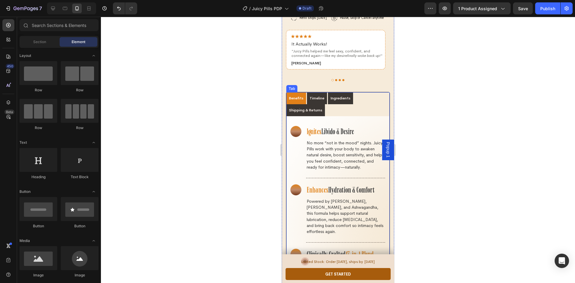
drag, startPoint x: 343, startPoint y: 74, endPoint x: 345, endPoint y: 176, distance: 101.5
click at [343, 95] on p "Ingredients" at bounding box center [340, 97] width 20 height 5
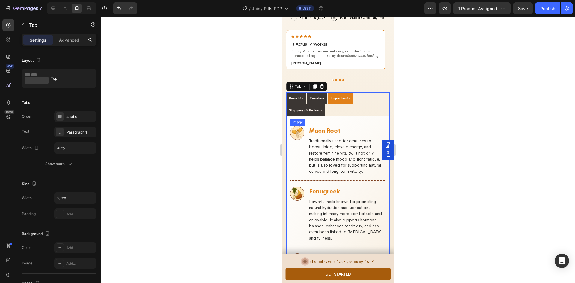
click at [296, 126] on img at bounding box center [297, 133] width 14 height 14
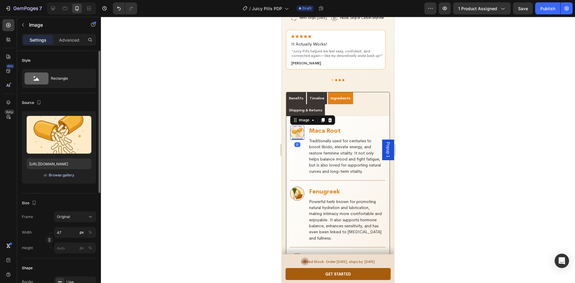
click at [69, 177] on div "Browse gallery" at bounding box center [61, 174] width 25 height 5
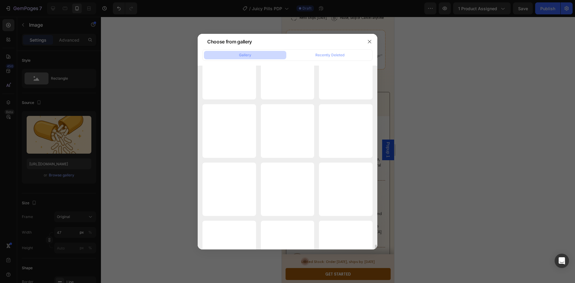
scroll to position [2095, 0]
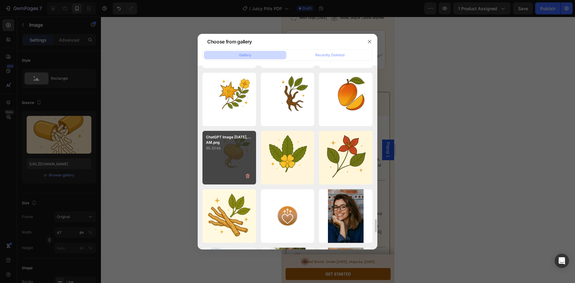
click at [227, 160] on div "ChatGPT Image [DATE],...AM.png 90.33 kb" at bounding box center [229, 158] width 54 height 54
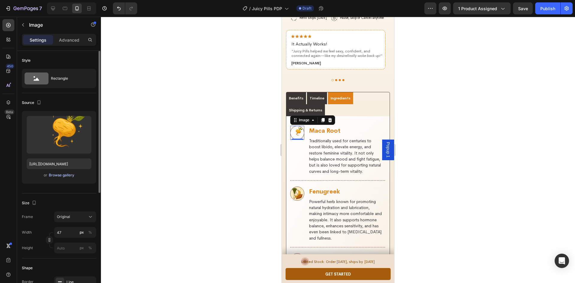
click at [71, 177] on div "Browse gallery" at bounding box center [61, 174] width 25 height 5
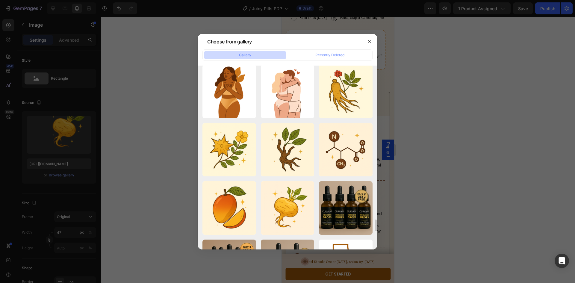
scroll to position [2424, 0]
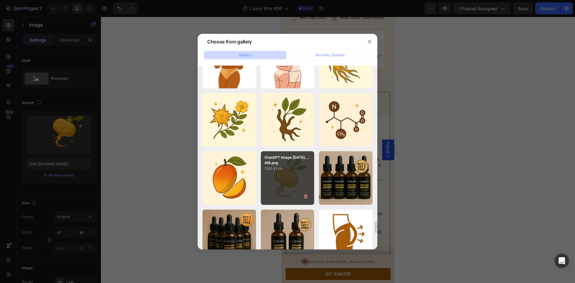
click at [278, 186] on div "ChatGPT Image [DATE],...AM.png 1285.41 kb" at bounding box center [288, 178] width 54 height 54
type input "[URL][DOMAIN_NAME]"
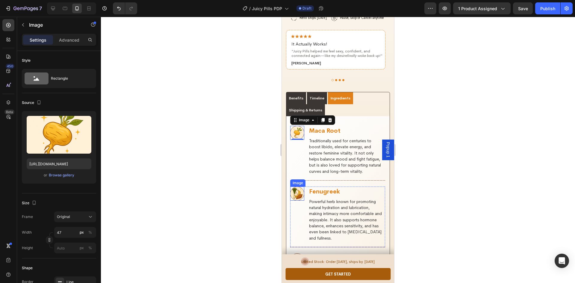
click at [299, 186] on img at bounding box center [297, 193] width 14 height 14
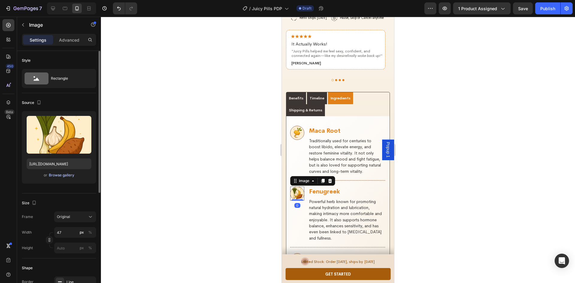
click at [62, 177] on div "Browse gallery" at bounding box center [61, 174] width 25 height 5
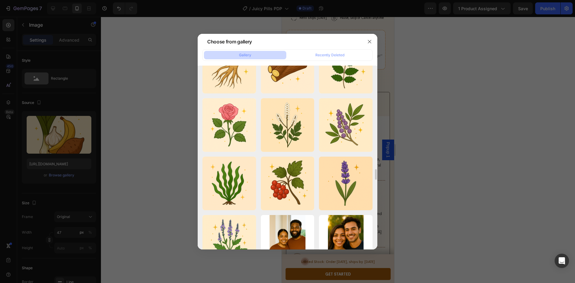
scroll to position [1958, 0]
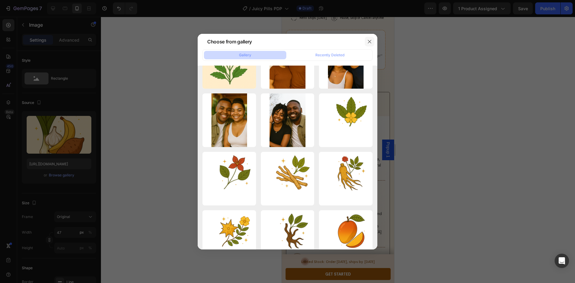
click at [370, 42] on icon "button" at bounding box center [369, 41] width 5 height 5
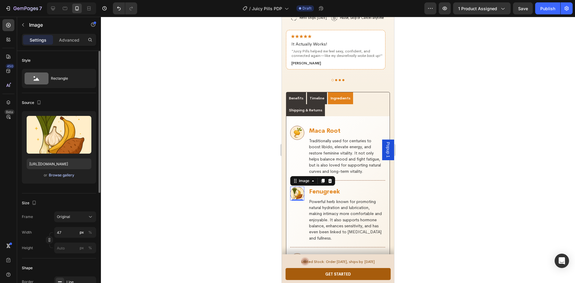
click at [61, 174] on div "Browse gallery" at bounding box center [61, 174] width 25 height 5
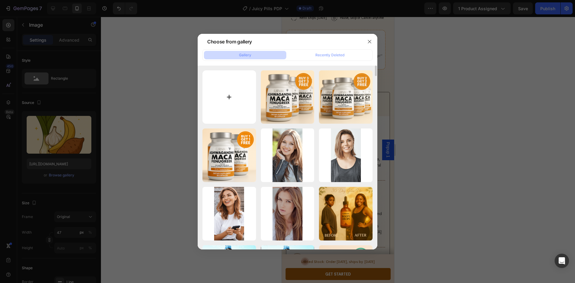
click at [239, 101] on input "file" at bounding box center [229, 97] width 54 height 54
type input "C:\fakepath\ChatGPT Image [DATE], 09_21_17 PM.png"
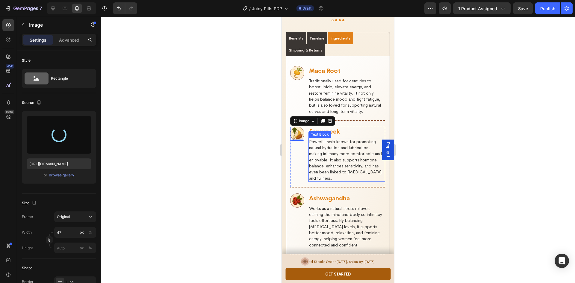
scroll to position [1094, 0]
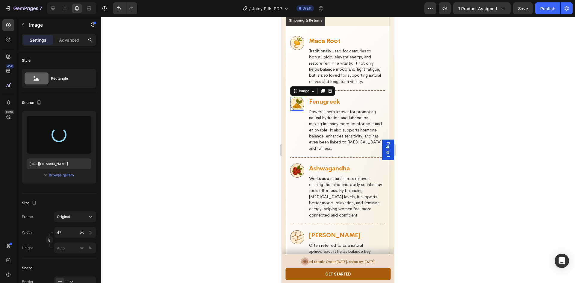
type input "[URL][DOMAIN_NAME]"
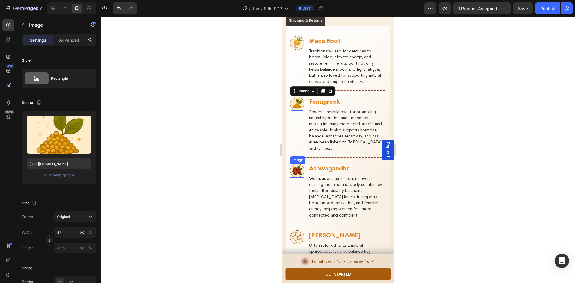
click at [298, 163] on img at bounding box center [297, 170] width 14 height 14
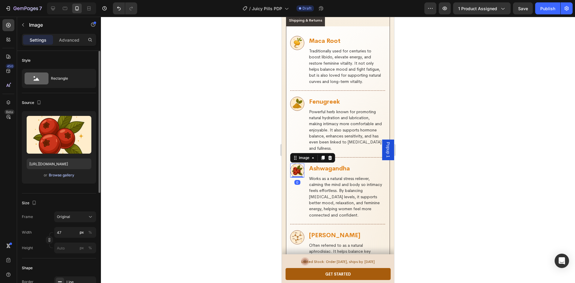
click at [69, 174] on div "Browse gallery" at bounding box center [61, 174] width 25 height 5
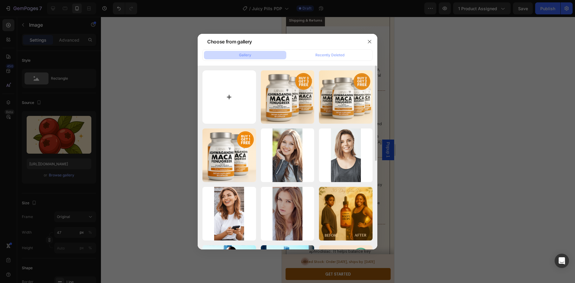
click at [230, 102] on input "file" at bounding box center [229, 97] width 54 height 54
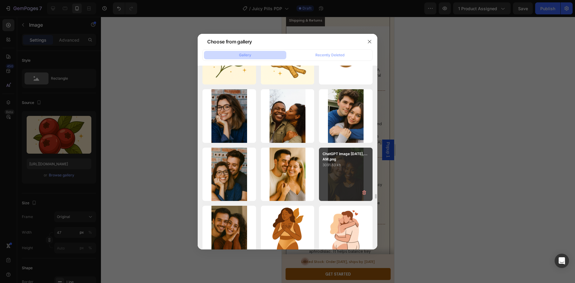
scroll to position [4990, 0]
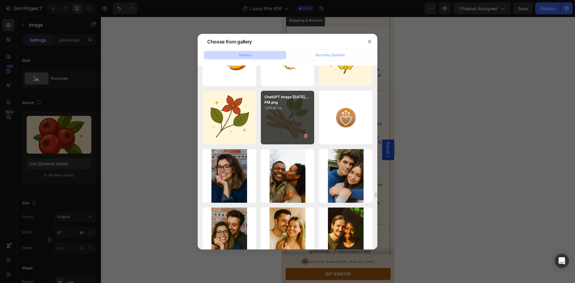
click at [299, 119] on div "ChatGPT Image [DATE],...PM.png 1299.81 kb" at bounding box center [288, 118] width 54 height 54
type input "[URL][DOMAIN_NAME]"
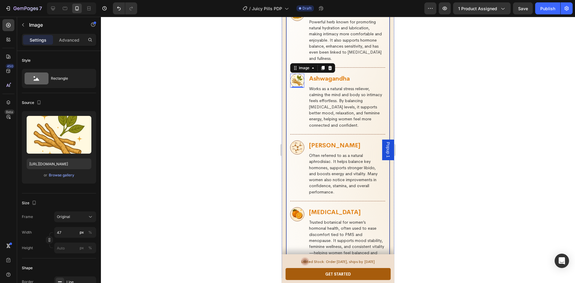
scroll to position [1213, 0]
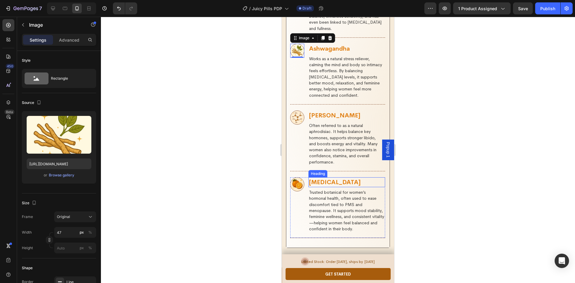
drag, startPoint x: 298, startPoint y: 168, endPoint x: 294, endPoint y: 169, distance: 4.0
click at [298, 177] on img at bounding box center [297, 184] width 14 height 14
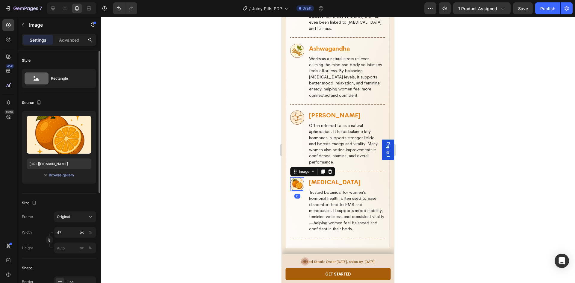
click at [65, 175] on div "Browse gallery" at bounding box center [61, 174] width 25 height 5
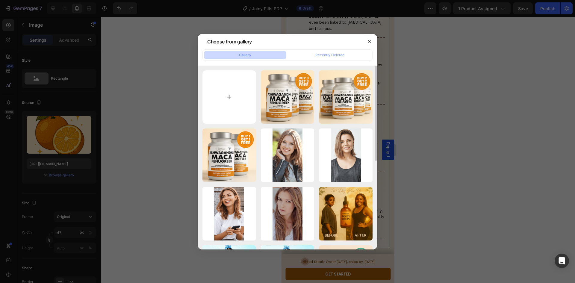
click at [235, 108] on input "file" at bounding box center [229, 97] width 54 height 54
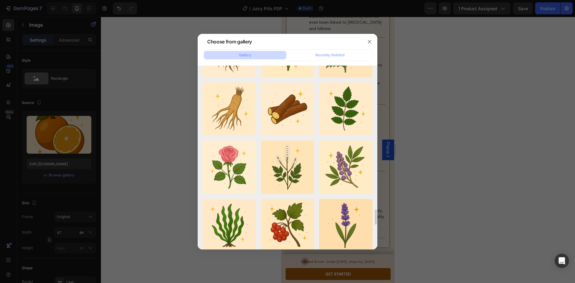
scroll to position [1766, 0]
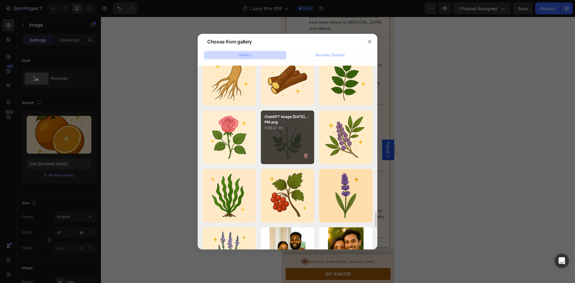
click at [289, 146] on div "ChatGPT Image [DATE],...PM.png 1296.07 kb" at bounding box center [288, 137] width 54 height 54
type input "[URL][DOMAIN_NAME]"
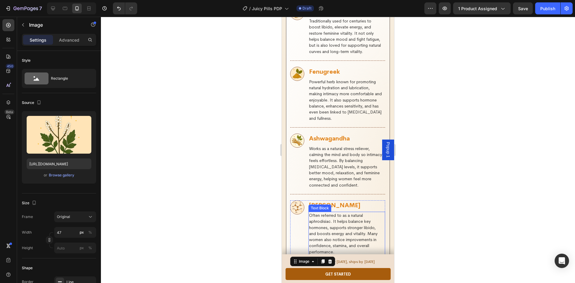
scroll to position [1153, 0]
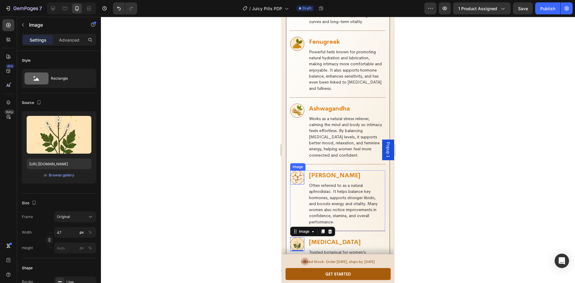
click at [300, 170] on img at bounding box center [297, 177] width 14 height 14
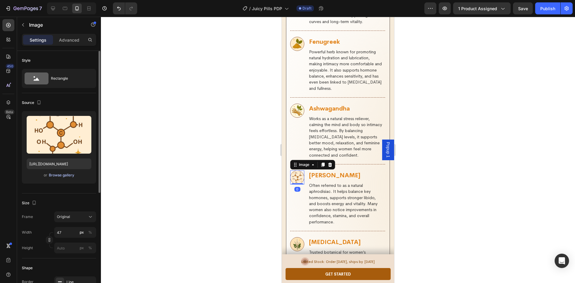
click at [59, 176] on div "Browse gallery" at bounding box center [61, 174] width 25 height 5
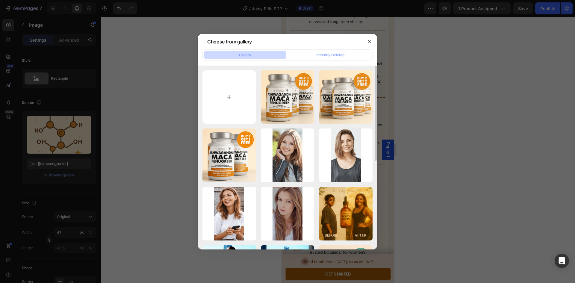
click at [242, 99] on input "file" at bounding box center [229, 97] width 54 height 54
type input "C:\fakepath\ChatGPT Image [DATE], 09_24_24 PM.png"
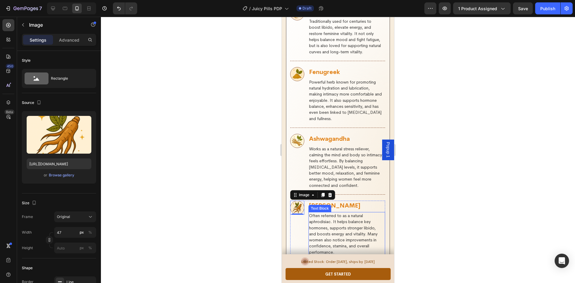
scroll to position [1094, 0]
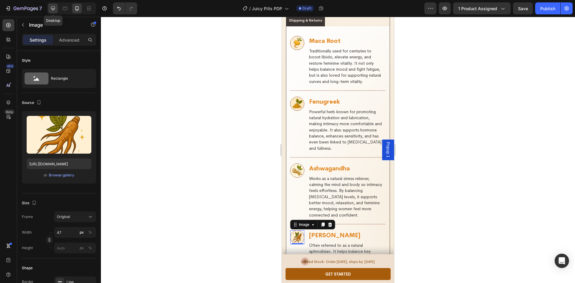
click at [54, 7] on icon at bounding box center [53, 9] width 4 height 4
type input "[URL][DOMAIN_NAME]"
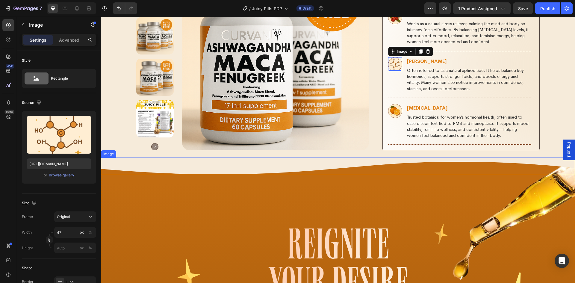
scroll to position [814, 0]
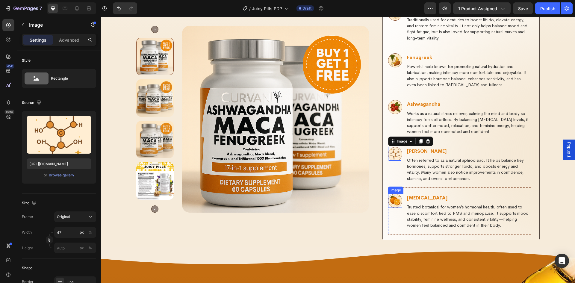
click at [394, 194] on img at bounding box center [395, 201] width 14 height 14
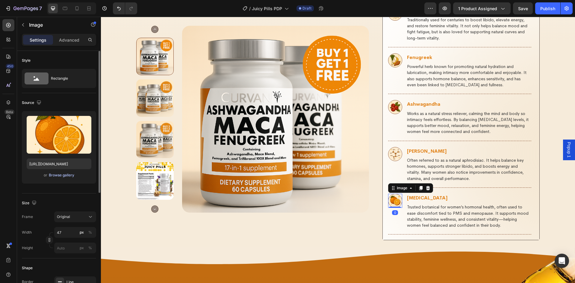
click at [60, 175] on div "Browse gallery" at bounding box center [61, 174] width 25 height 5
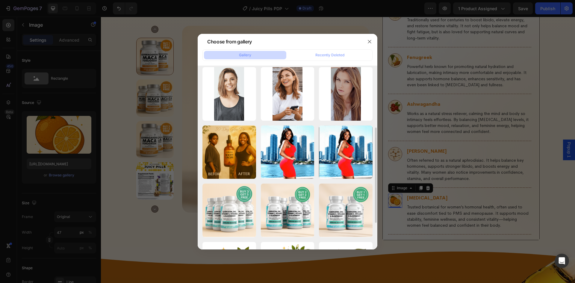
scroll to position [0, 0]
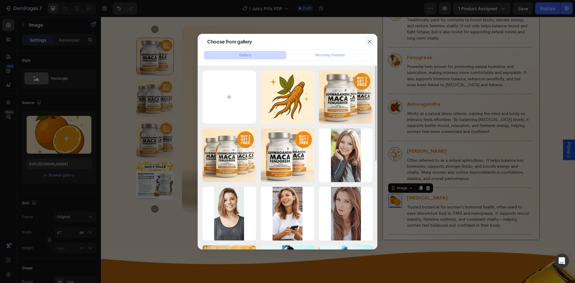
click at [371, 41] on icon "button" at bounding box center [369, 41] width 5 height 5
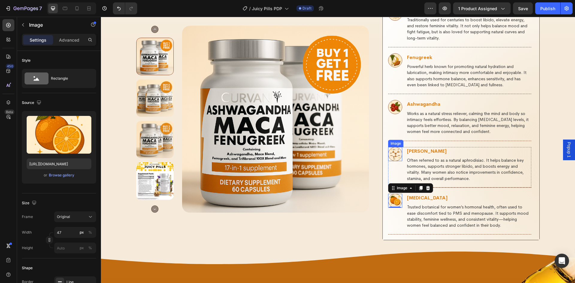
click at [394, 147] on img at bounding box center [395, 154] width 14 height 14
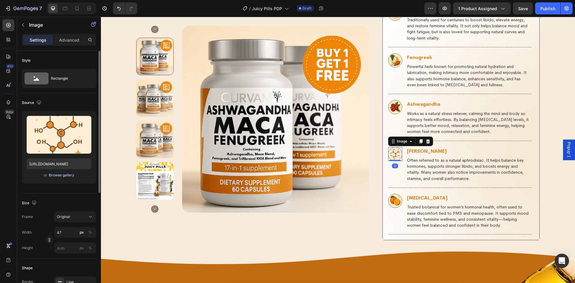
click at [59, 177] on div "Browse gallery" at bounding box center [61, 174] width 25 height 5
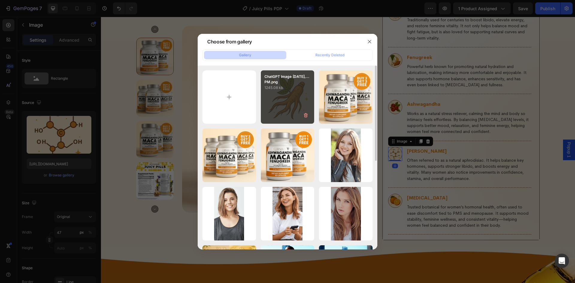
click at [273, 93] on div "ChatGPT Image [DATE],...PM.png 1245.08 kb" at bounding box center [288, 97] width 54 height 54
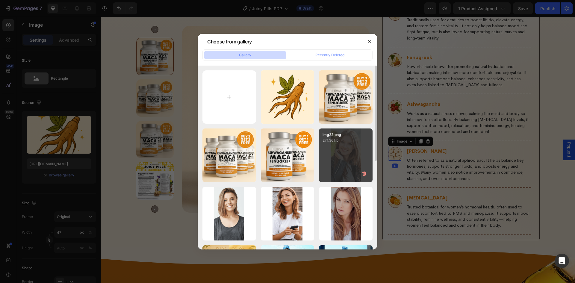
type input "[URL][DOMAIN_NAME]"
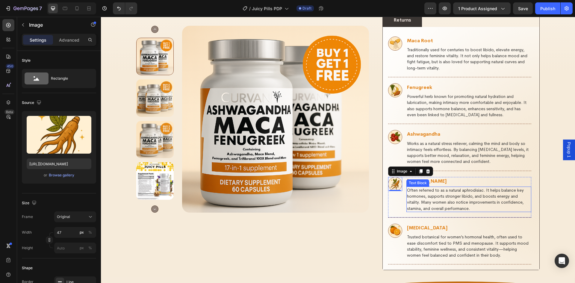
scroll to position [754, 0]
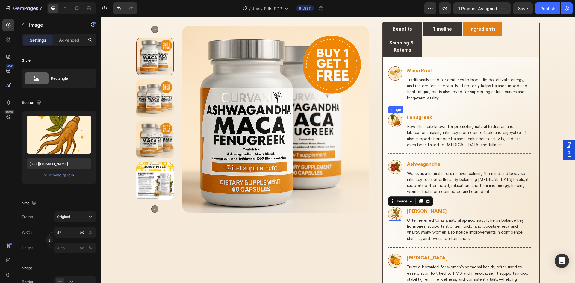
click at [393, 113] on img at bounding box center [395, 120] width 14 height 14
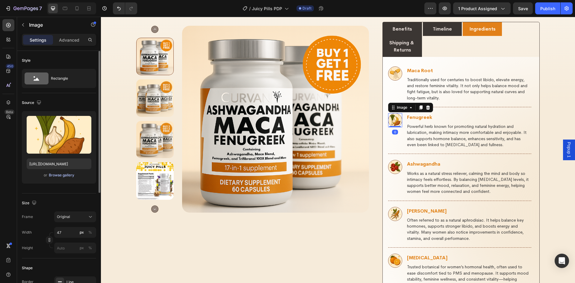
click at [60, 175] on div "Browse gallery" at bounding box center [61, 174] width 25 height 5
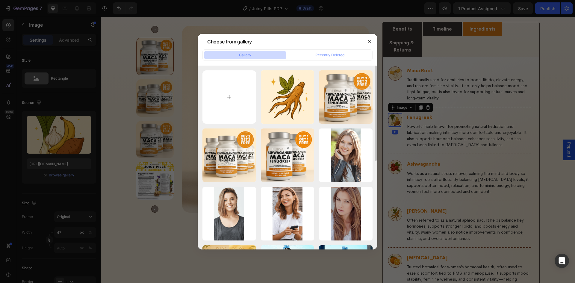
click at [224, 90] on input "file" at bounding box center [229, 97] width 54 height 54
type input "C:\fakepath\ChatGPT Image [DATE], 09_21_17 PM.png"
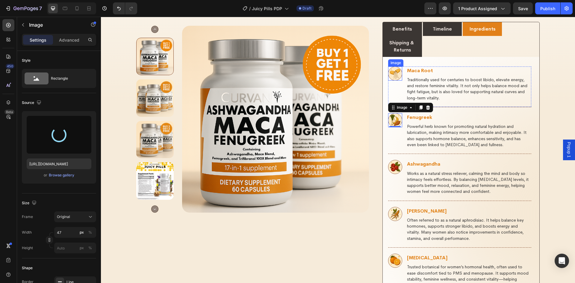
type input "[URL][DOMAIN_NAME]"
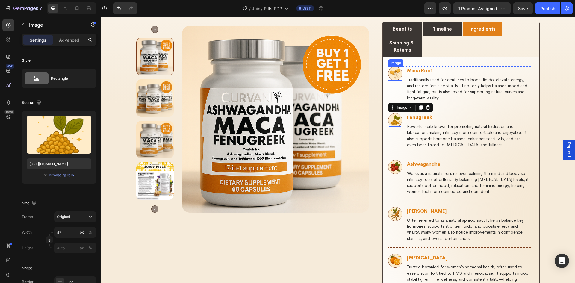
click at [394, 66] on img at bounding box center [395, 73] width 14 height 14
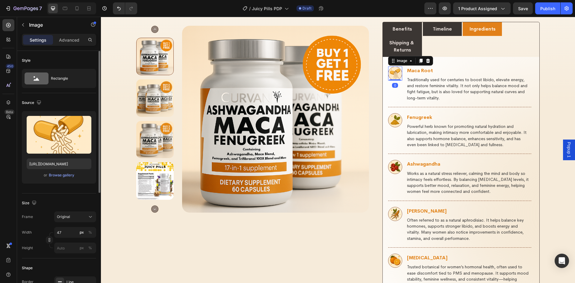
click at [65, 172] on div "or Browse gallery" at bounding box center [59, 174] width 65 height 7
click at [64, 174] on div "Browse gallery" at bounding box center [61, 174] width 25 height 5
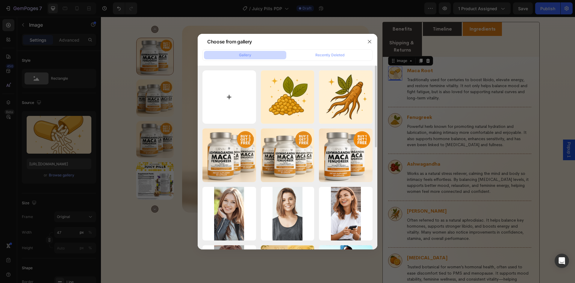
click at [222, 103] on input "file" at bounding box center [229, 97] width 54 height 54
type input "C:\fakepath\ChatGPT Image [DATE], 09_15_46 PM.png"
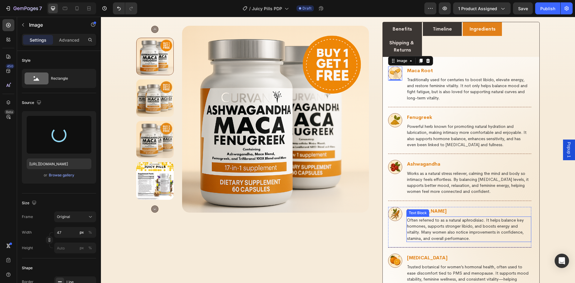
type input "[URL][DOMAIN_NAME]"
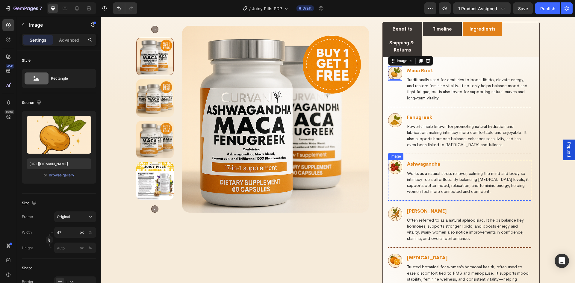
click at [394, 160] on img at bounding box center [395, 167] width 14 height 14
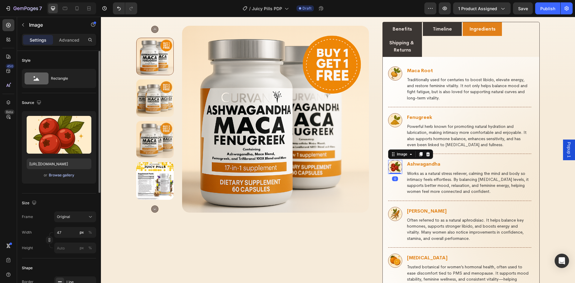
click at [61, 177] on div "Browse gallery" at bounding box center [61, 174] width 25 height 5
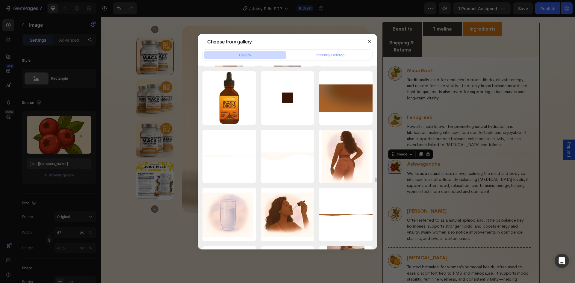
scroll to position [6931, 0]
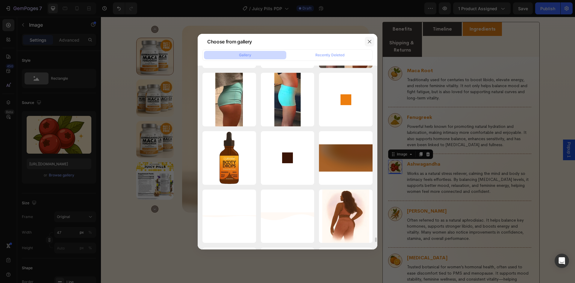
click at [368, 42] on icon "button" at bounding box center [369, 41] width 5 height 5
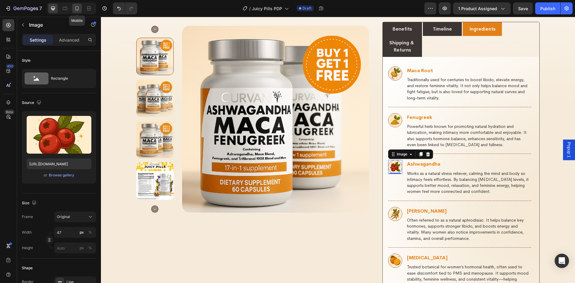
click at [76, 8] on icon at bounding box center [76, 8] width 3 height 4
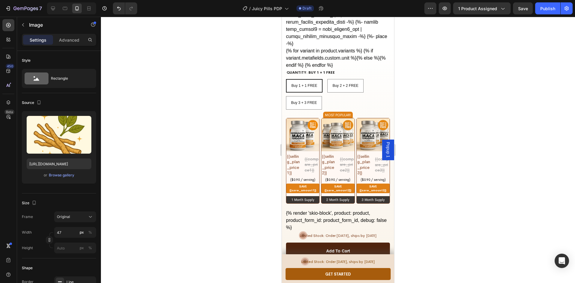
scroll to position [1202, 0]
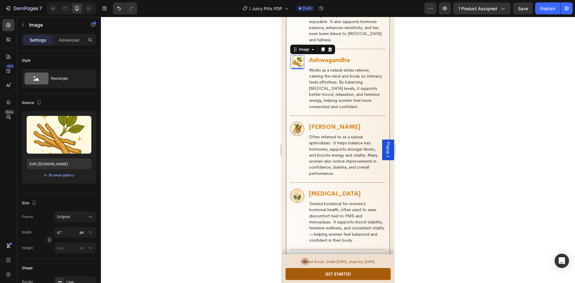
click at [295, 55] on img at bounding box center [297, 62] width 14 height 14
click at [63, 176] on div "Browse gallery" at bounding box center [61, 174] width 25 height 5
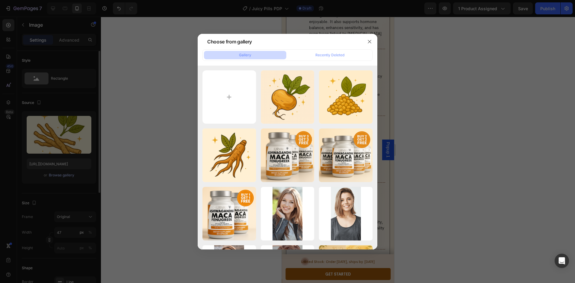
click at [371, 42] on icon "button" at bounding box center [369, 41] width 5 height 5
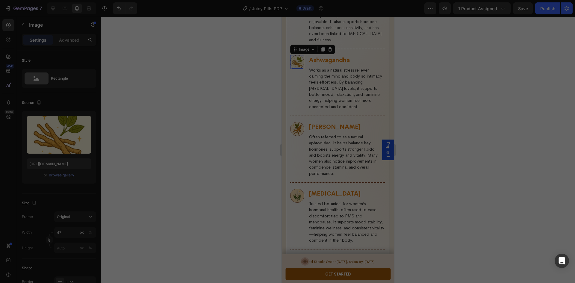
click at [66, 166] on div at bounding box center [287, 141] width 575 height 283
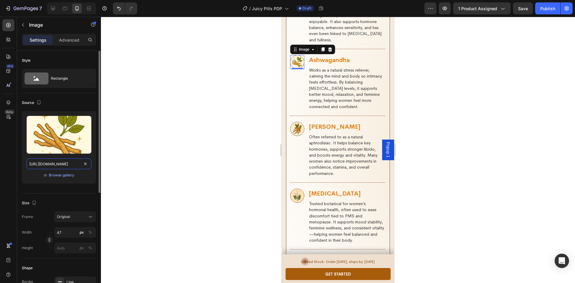
click at [64, 164] on input "[URL][DOMAIN_NAME]" at bounding box center [59, 163] width 65 height 11
click at [52, 7] on icon at bounding box center [53, 8] width 6 height 6
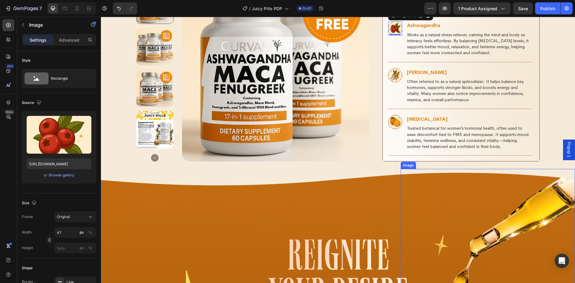
scroll to position [773, 0]
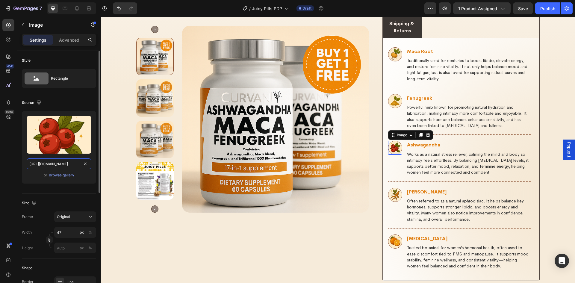
click at [61, 165] on input "[URL][DOMAIN_NAME]" at bounding box center [59, 163] width 65 height 11
paste input "13eda6ff-e452-4a8d-8076-3eddfa4d4eda"
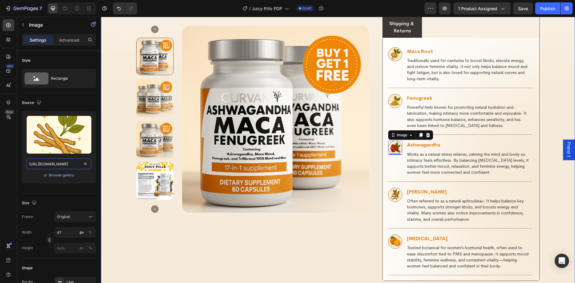
scroll to position [0, 185]
type input "[URL][DOMAIN_NAME]"
drag, startPoint x: 64, startPoint y: 127, endPoint x: 91, endPoint y: 14, distance: 115.6
click at [77, 10] on icon at bounding box center [77, 8] width 6 height 6
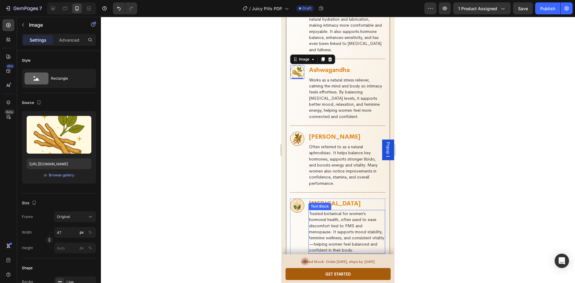
scroll to position [1252, 0]
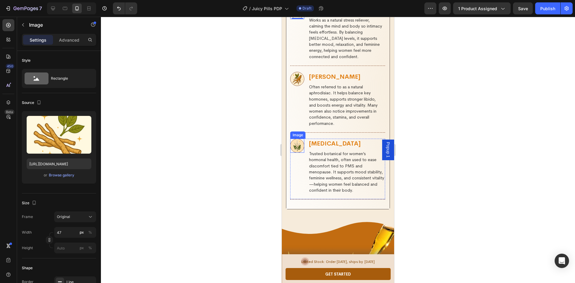
click at [296, 139] on img at bounding box center [297, 146] width 14 height 14
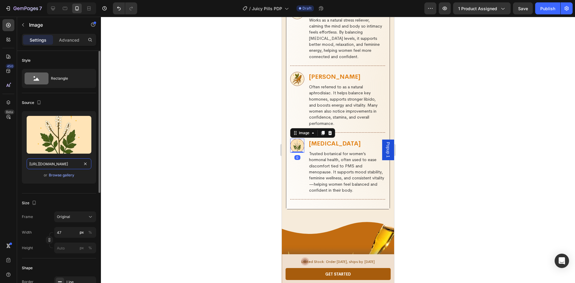
click at [60, 164] on input "[URL][DOMAIN_NAME]" at bounding box center [59, 163] width 65 height 11
click at [51, 8] on icon at bounding box center [53, 8] width 6 height 6
type input "[URL][DOMAIN_NAME]"
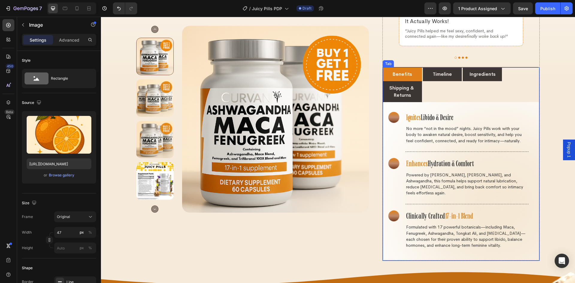
scroll to position [711, 0]
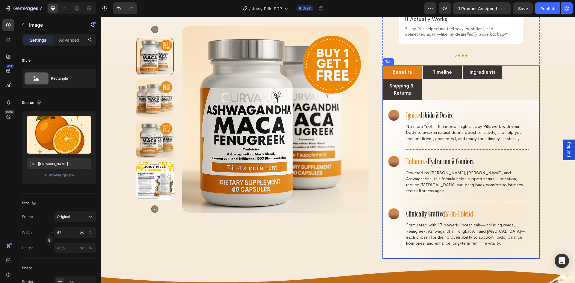
click at [480, 69] on p "Ingredients" at bounding box center [482, 72] width 26 height 7
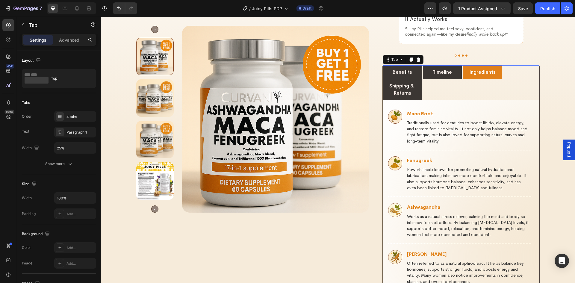
scroll to position [801, 0]
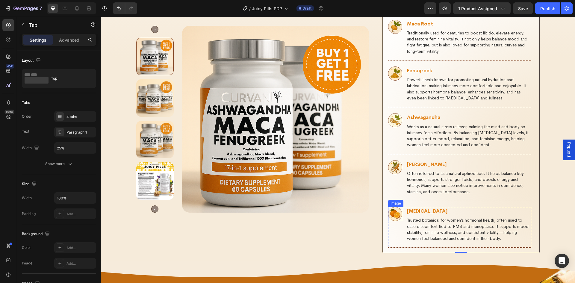
click at [394, 207] on img at bounding box center [395, 214] width 14 height 14
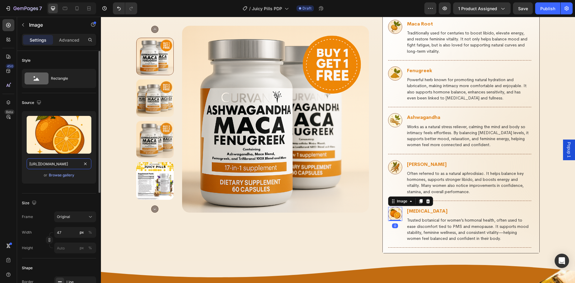
click at [62, 165] on input "[URL][DOMAIN_NAME]" at bounding box center [59, 163] width 65 height 11
paste input "bd42d20e-4ef6-459b-8b24-2382d1969c76"
type input "[URL][DOMAIN_NAME]"
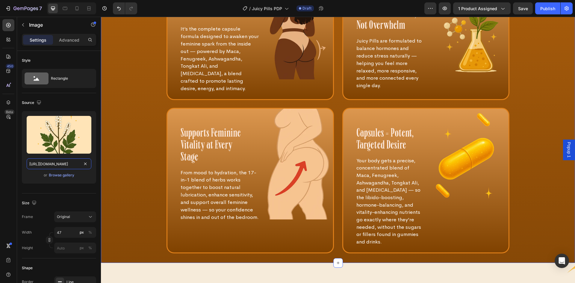
scroll to position [1220, 0]
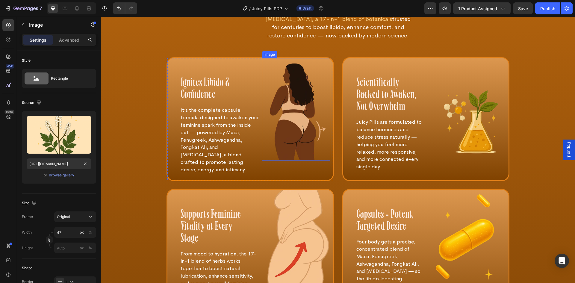
click at [293, 137] on img at bounding box center [296, 109] width 68 height 102
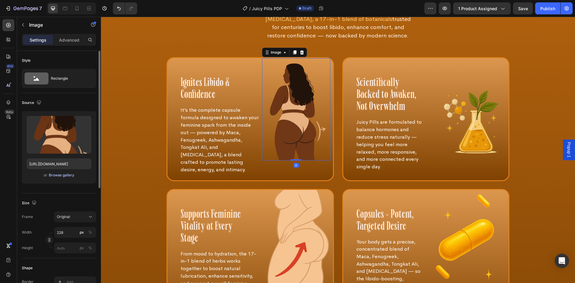
click at [61, 176] on div "Browse gallery" at bounding box center [61, 174] width 25 height 5
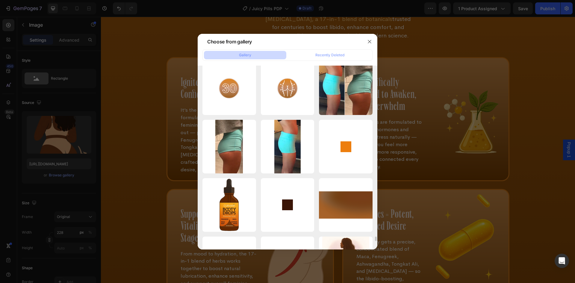
scroll to position [6734, 0]
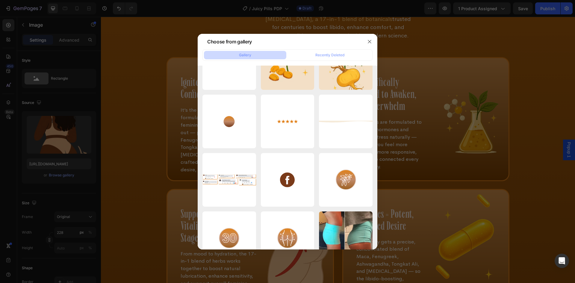
drag, startPoint x: 368, startPoint y: 40, endPoint x: 362, endPoint y: 60, distance: 20.5
click at [369, 40] on icon "button" at bounding box center [369, 41] width 5 height 5
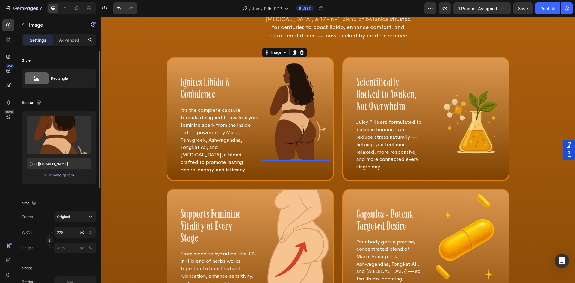
click at [55, 176] on div "Browse gallery" at bounding box center [61, 174] width 25 height 5
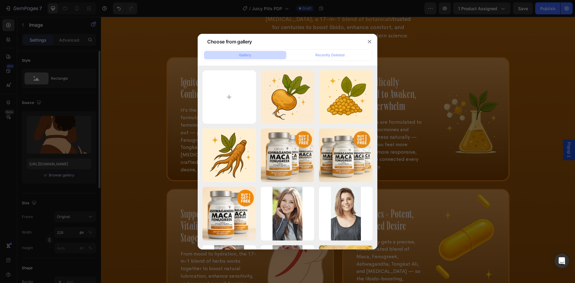
click at [240, 92] on input "file" at bounding box center [229, 97] width 54 height 54
type input "C:\fakepath\ChatGPT_Image_Aug_11__2025__10_34_37_AM-removebg-preview.png"
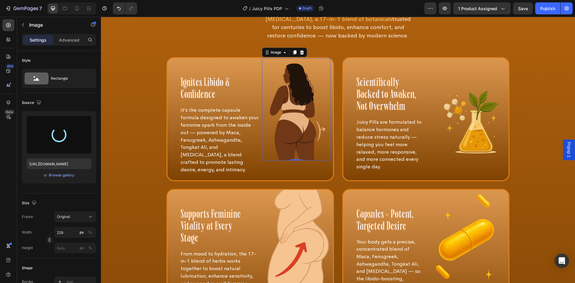
type input "[URL][DOMAIN_NAME]"
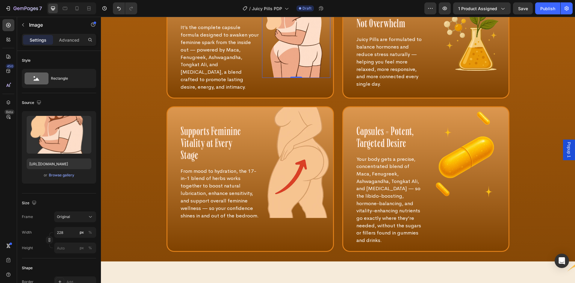
scroll to position [1130, 0]
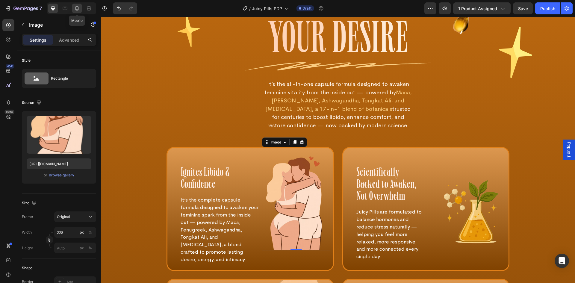
click at [78, 9] on icon at bounding box center [77, 8] width 6 height 6
type input "125"
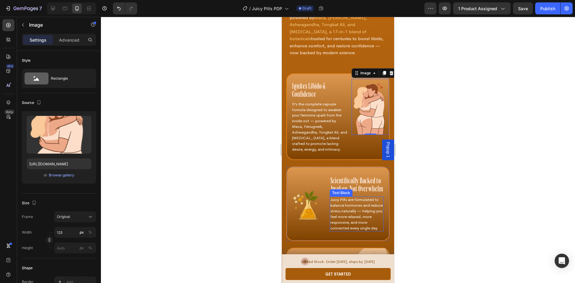
scroll to position [1148, 0]
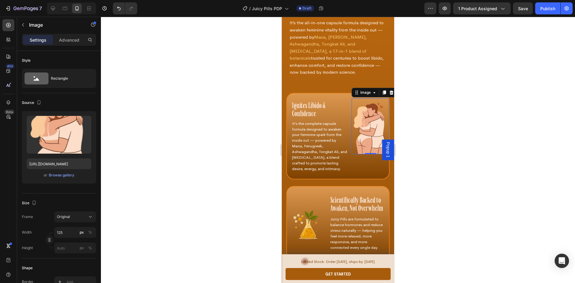
click at [463, 183] on div at bounding box center [338, 150] width 474 height 266
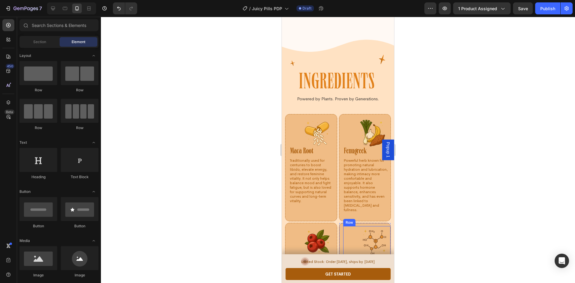
scroll to position [2914, 0]
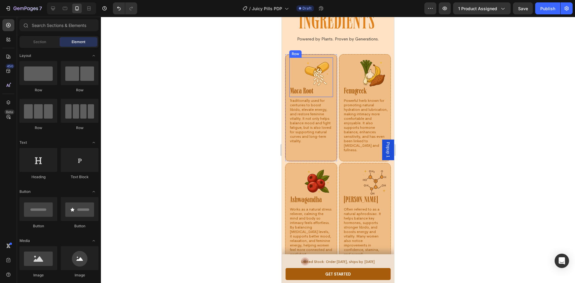
click at [313, 78] on div "Maca Root Heading Row" at bounding box center [311, 77] width 44 height 40
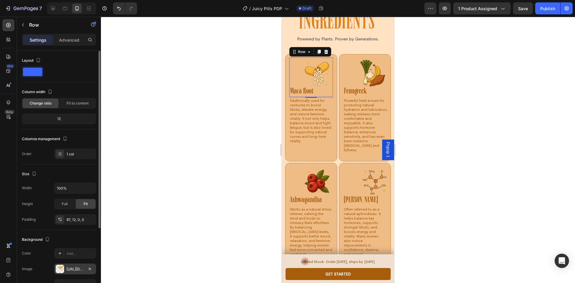
click at [75, 267] on div "[URL][DOMAIN_NAME]" at bounding box center [74, 268] width 17 height 5
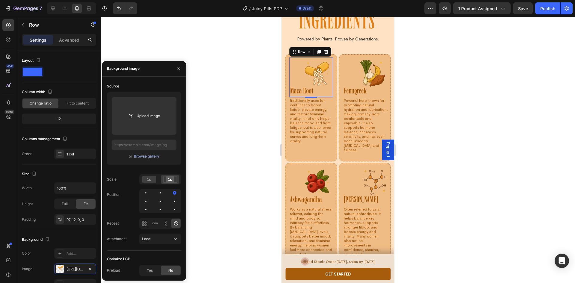
click at [147, 156] on div "Browse gallery" at bounding box center [146, 156] width 25 height 5
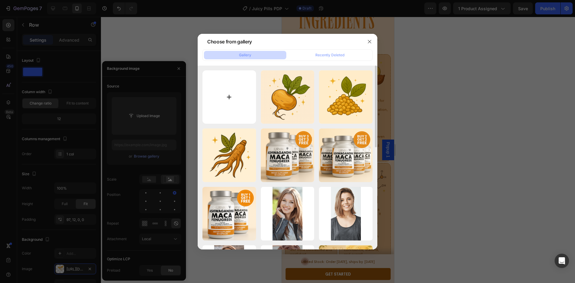
click at [227, 99] on input "file" at bounding box center [229, 97] width 54 height 54
type input "C:\fakepath\ChatGPT Image [DATE], 09_50_59 AM.png"
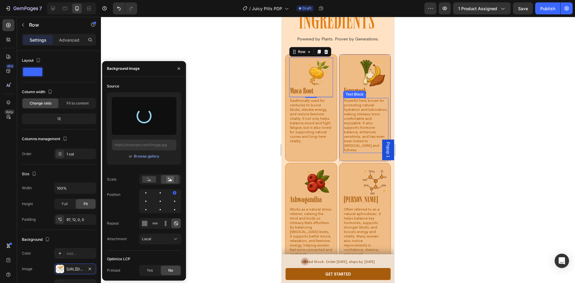
type input "[URL][DOMAIN_NAME]"
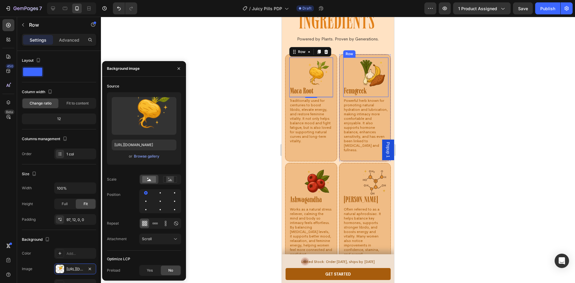
click at [364, 80] on div "Fenugreek Heading Row" at bounding box center [365, 77] width 45 height 40
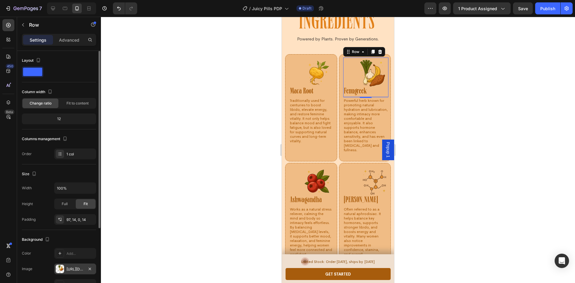
click at [78, 269] on div "[URL][DOMAIN_NAME]" at bounding box center [74, 268] width 17 height 5
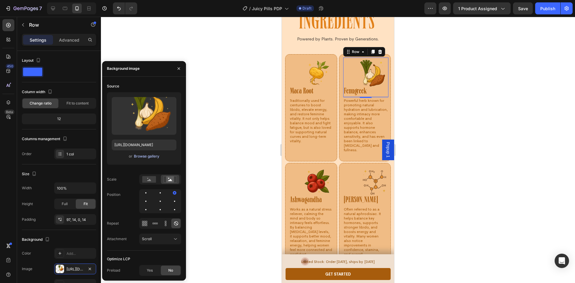
click at [146, 154] on div "Browse gallery" at bounding box center [146, 156] width 25 height 5
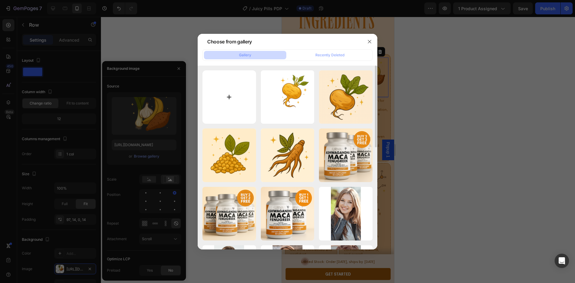
click at [216, 98] on input "file" at bounding box center [229, 97] width 54 height 54
click at [368, 41] on icon "button" at bounding box center [369, 41] width 5 height 5
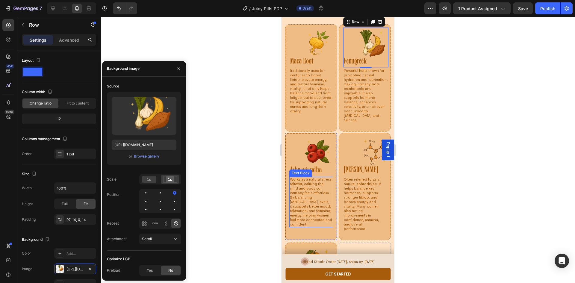
scroll to position [2974, 0]
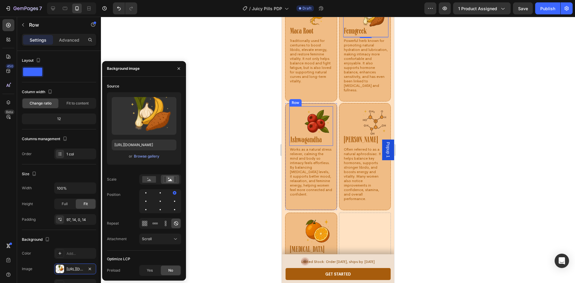
click at [311, 121] on div "Ashwagandha Heading Row" at bounding box center [311, 126] width 44 height 40
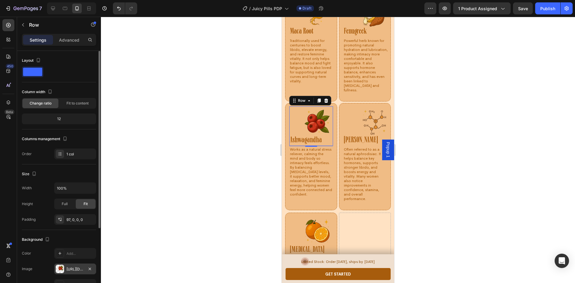
click at [75, 268] on div "[URL][DOMAIN_NAME]" at bounding box center [74, 268] width 17 height 5
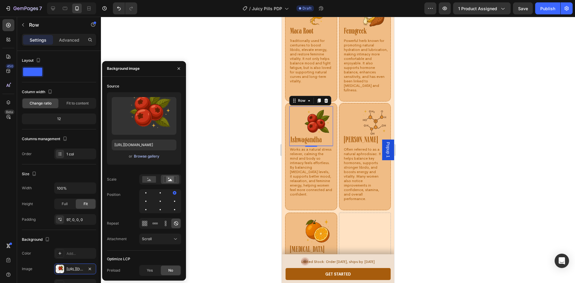
click at [148, 157] on div "Browse gallery" at bounding box center [146, 156] width 25 height 5
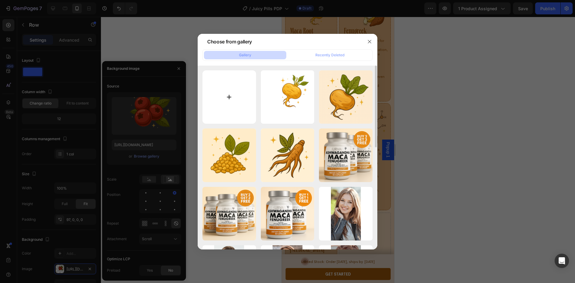
click at [236, 98] on input "file" at bounding box center [229, 97] width 54 height 54
type input "C:\fakepath\ChatGPT Image [DATE], 12_09_03 PM.png"
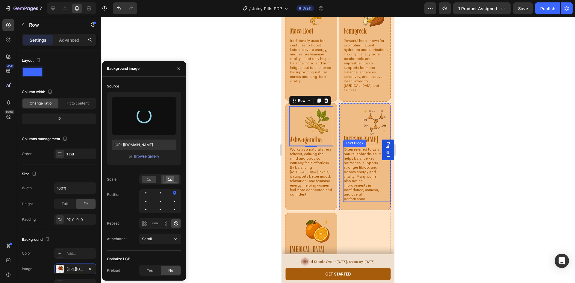
type input "[URL][DOMAIN_NAME]"
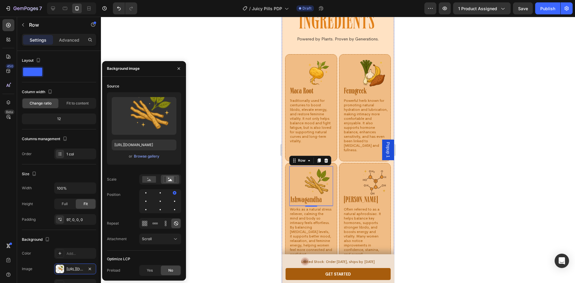
scroll to position [3004, 0]
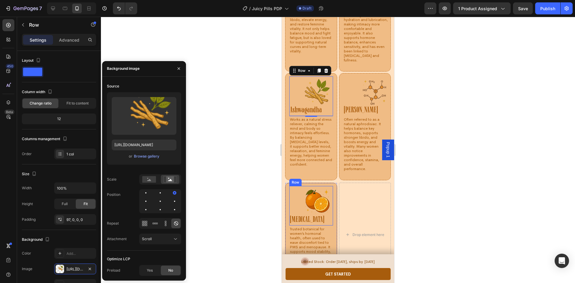
click at [305, 198] on div "[MEDICAL_DATA] Heading Row" at bounding box center [311, 206] width 44 height 40
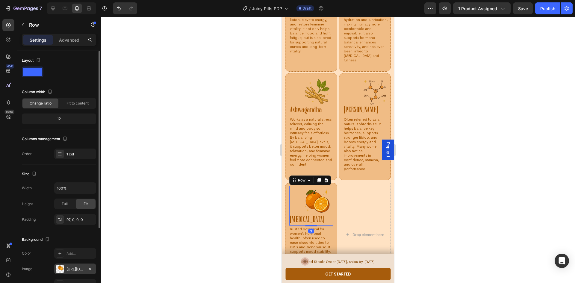
click at [77, 270] on div "[URL][DOMAIN_NAME]" at bounding box center [74, 268] width 17 height 5
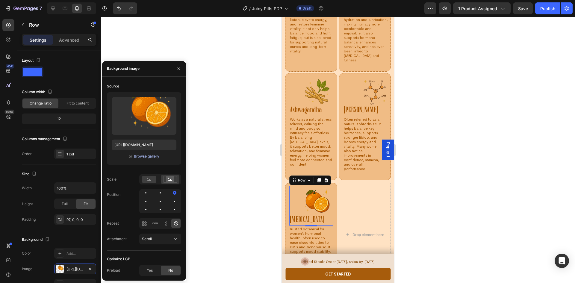
click at [146, 157] on div "Browse gallery" at bounding box center [146, 156] width 25 height 5
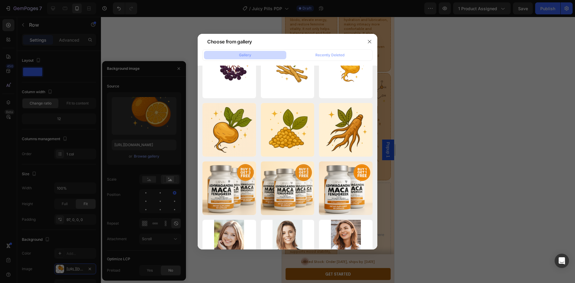
scroll to position [5477, 0]
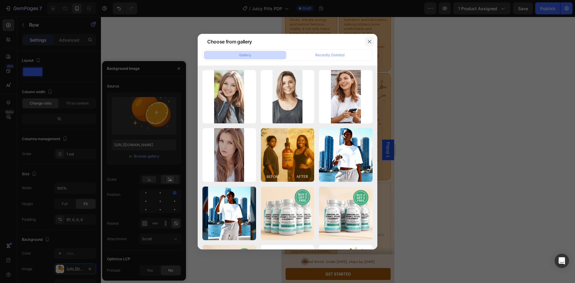
click at [371, 38] on button "button" at bounding box center [370, 42] width 10 height 10
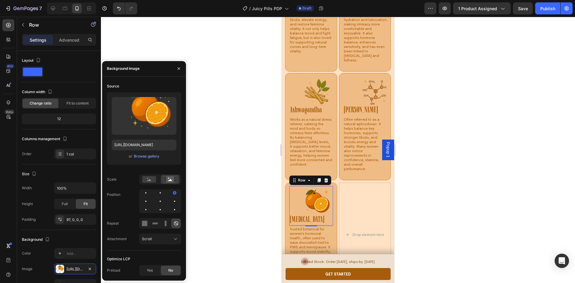
click at [451, 157] on div at bounding box center [338, 150] width 474 height 266
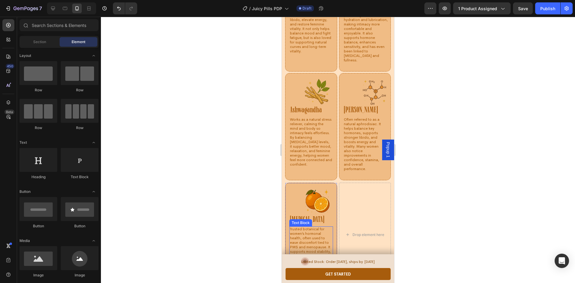
click at [307, 220] on div "Text Block" at bounding box center [300, 222] width 20 height 5
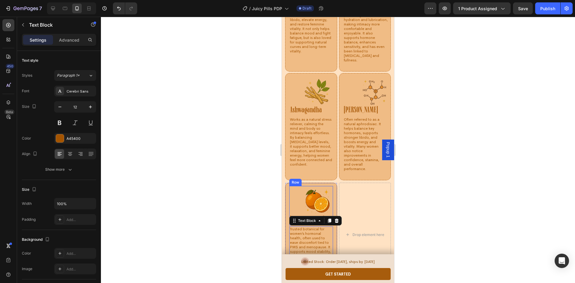
click at [303, 194] on div "[MEDICAL_DATA] Heading Row" at bounding box center [311, 206] width 44 height 40
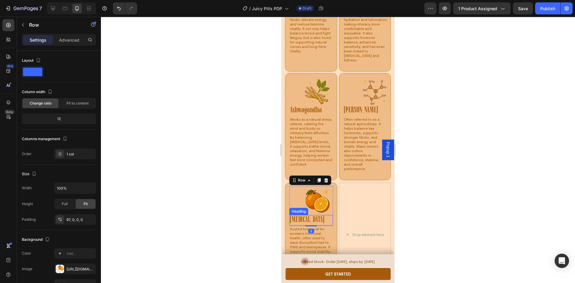
click at [311, 216] on h6 "[MEDICAL_DATA]" at bounding box center [311, 220] width 44 height 10
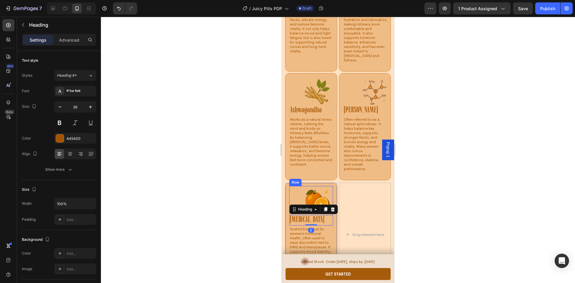
click at [310, 188] on div "[MEDICAL_DATA] Heading 0 Row" at bounding box center [311, 206] width 44 height 40
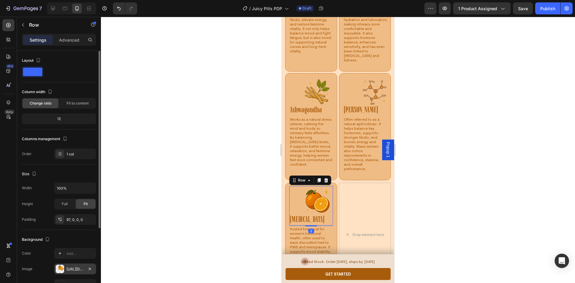
click at [72, 268] on div "[URL][DOMAIN_NAME]" at bounding box center [74, 268] width 17 height 5
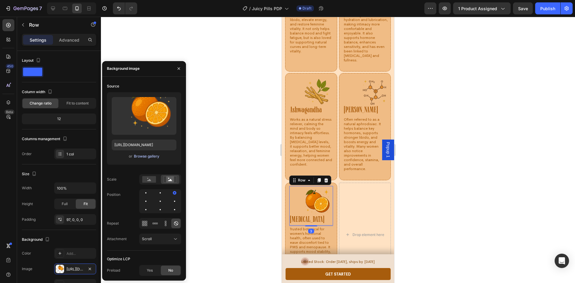
click at [141, 157] on div "Browse gallery" at bounding box center [146, 156] width 25 height 5
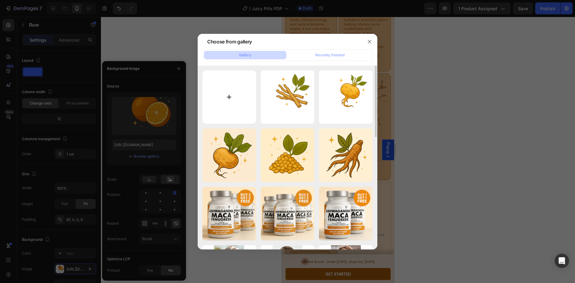
click at [233, 91] on input "file" at bounding box center [229, 97] width 54 height 54
type input "C:\fakepath\ChatGPT Image [DATE], 01_21_47 PM.png"
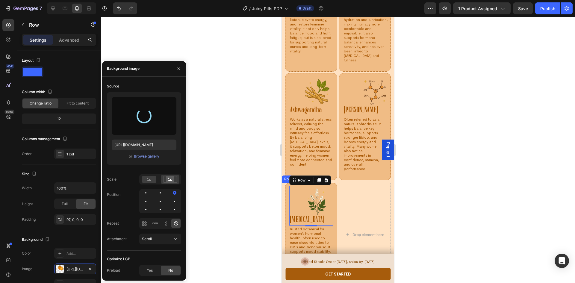
type input "[URL][DOMAIN_NAME]"
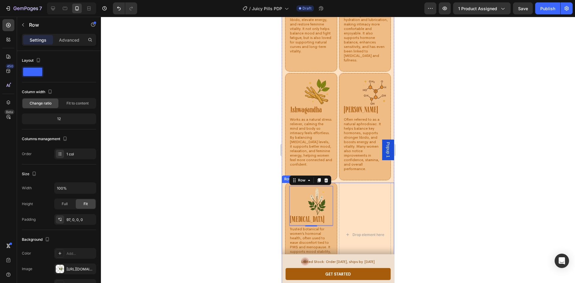
click at [448, 178] on div at bounding box center [338, 150] width 474 height 266
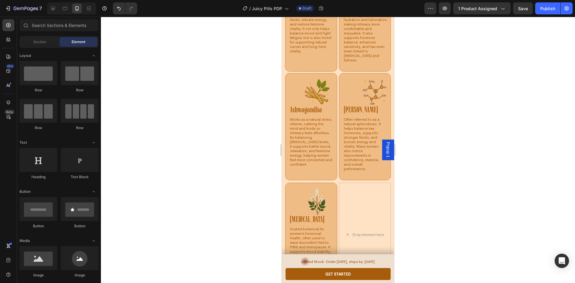
drag, startPoint x: 392, startPoint y: 215, endPoint x: 677, endPoint y: 154, distance: 291.2
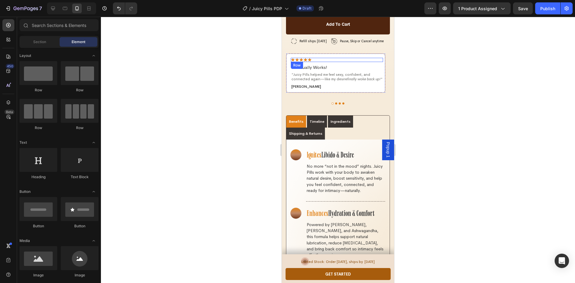
scroll to position [988, 0]
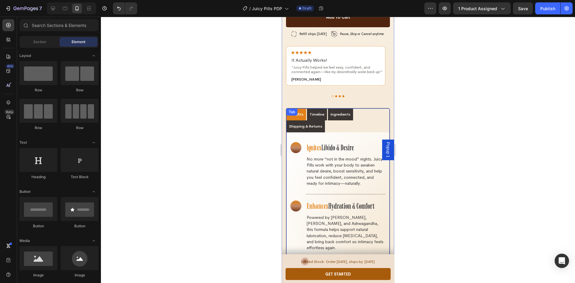
click at [340, 108] on ul "Benefits Timeline Ingredients Shipping & Returns" at bounding box center [337, 120] width 103 height 24
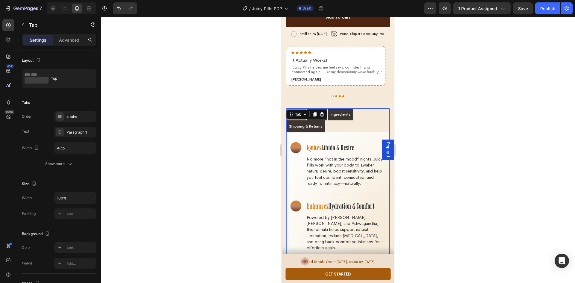
scroll to position [1048, 0]
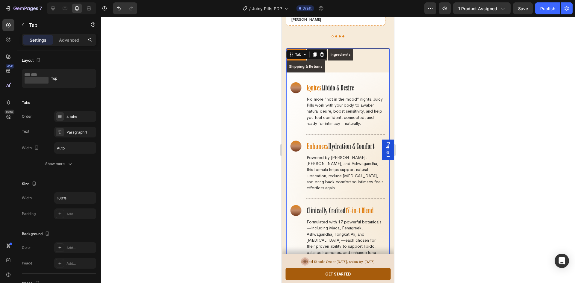
click at [340, 52] on p "Ingredients" at bounding box center [340, 54] width 20 height 5
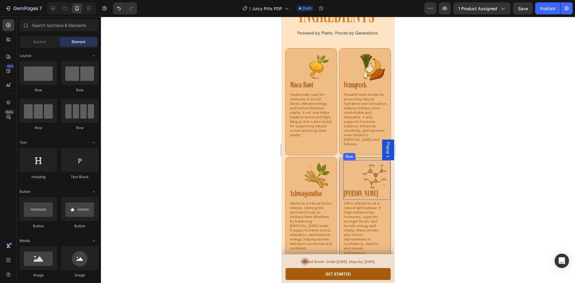
scroll to position [3081, 0]
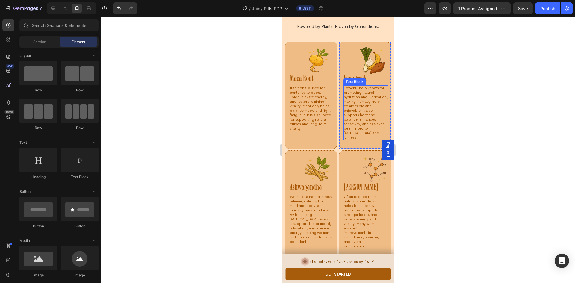
click at [363, 72] on div "Fenugreek Heading Row" at bounding box center [365, 65] width 45 height 40
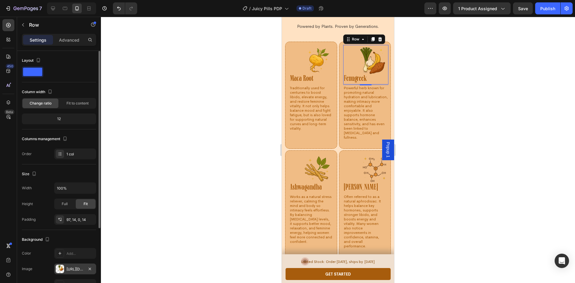
click at [80, 270] on div "[URL][DOMAIN_NAME]" at bounding box center [74, 268] width 17 height 5
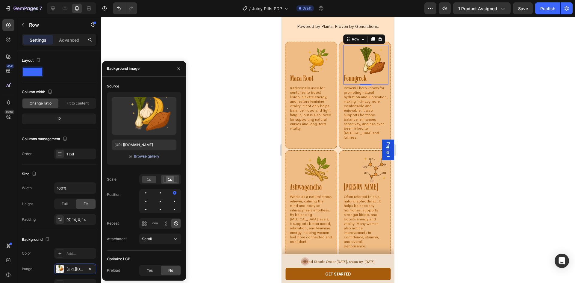
click at [150, 157] on div "Browse gallery" at bounding box center [146, 156] width 25 height 5
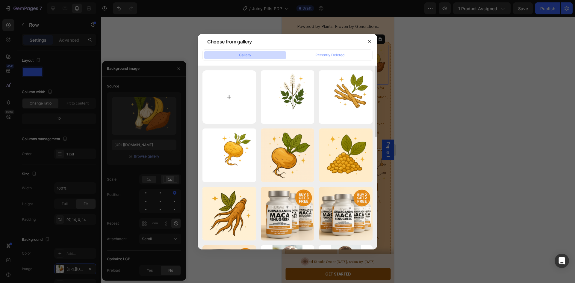
click at [237, 95] on input "file" at bounding box center [229, 97] width 54 height 54
type input "C:\fakepath\ChatGPT Image [DATE], 09_21_17 PM.png"
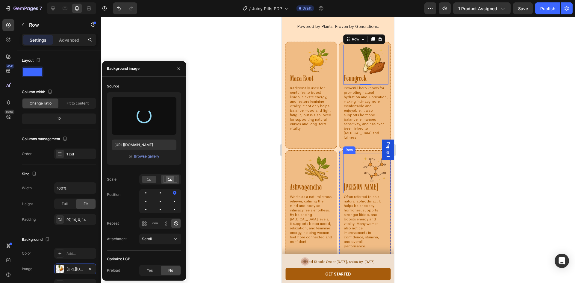
type input "[URL][DOMAIN_NAME]"
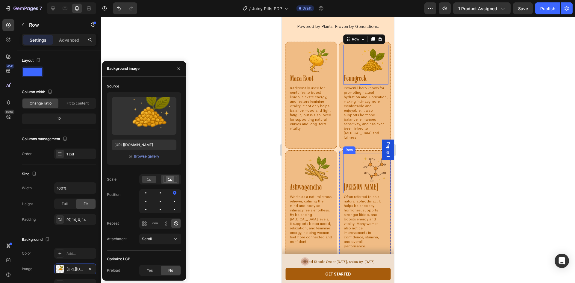
click at [366, 168] on div "Tongkat Ali Heading Row" at bounding box center [367, 174] width 48 height 40
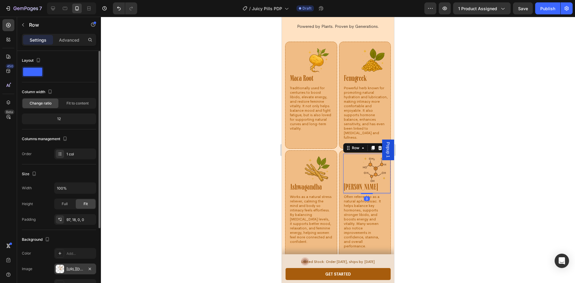
click at [73, 266] on div "[URL][DOMAIN_NAME]" at bounding box center [74, 268] width 17 height 5
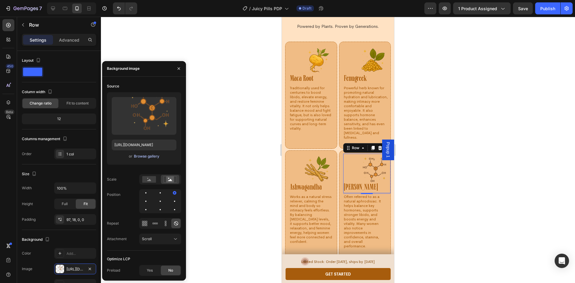
click at [144, 154] on div "Browse gallery" at bounding box center [146, 156] width 25 height 5
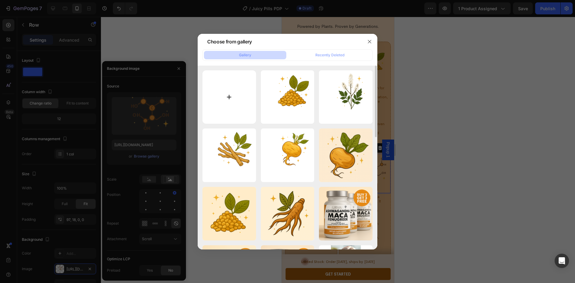
click at [234, 95] on input "file" at bounding box center [229, 97] width 54 height 54
type input "C:\fakepath\ChatGPT Image [DATE], 09_34_55 PM.png"
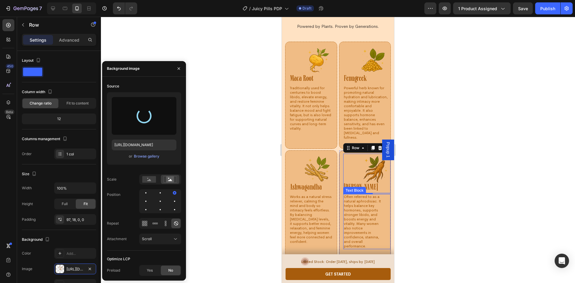
type input "[URL][DOMAIN_NAME]"
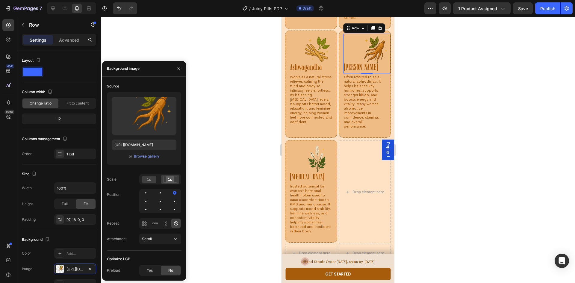
scroll to position [3171, 0]
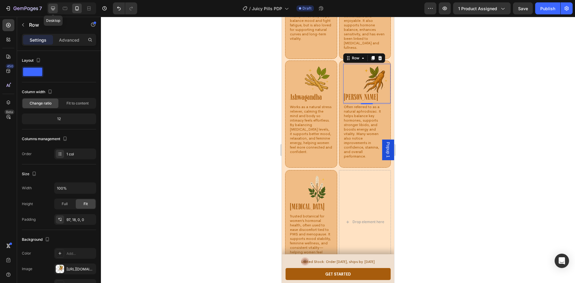
click at [54, 8] on icon at bounding box center [53, 8] width 6 height 6
type input "1200"
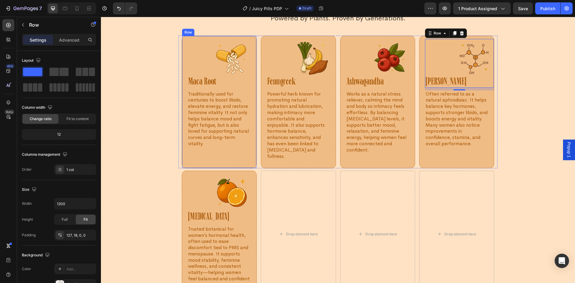
scroll to position [3161, 0]
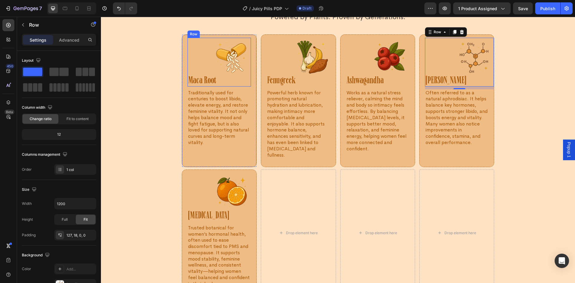
click at [225, 58] on div "Maca Root Heading Row" at bounding box center [218, 62] width 63 height 48
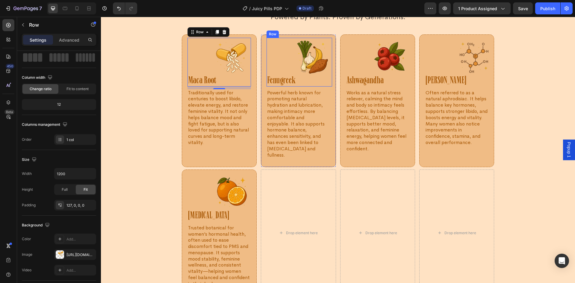
click at [310, 60] on div "Fenugreek Heading Row" at bounding box center [298, 62] width 65 height 48
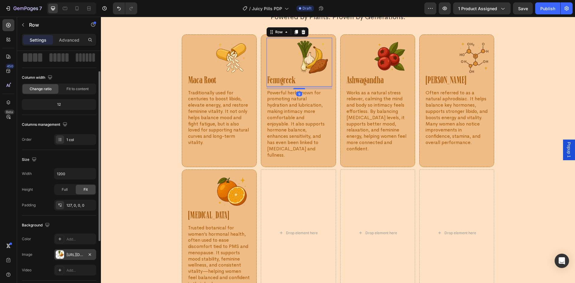
click at [70, 254] on div "[URL][DOMAIN_NAME]" at bounding box center [74, 254] width 17 height 5
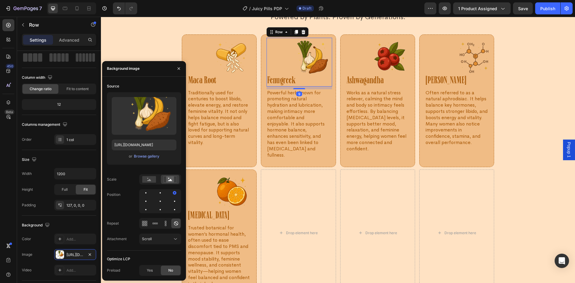
click at [143, 159] on div "or Browse gallery" at bounding box center [144, 156] width 65 height 7
click at [145, 154] on div "Browse gallery" at bounding box center [146, 156] width 25 height 5
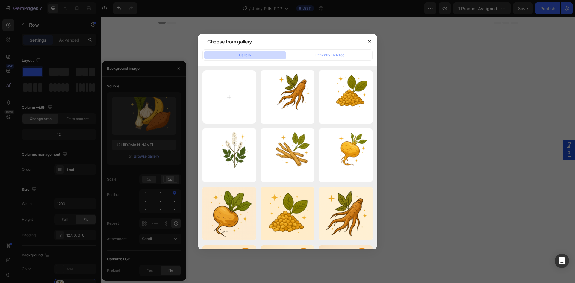
click at [0, 0] on div "ChatGPT Image Aug 26,...PM.png 110.55 kb" at bounding box center [0, 0] width 0 height 0
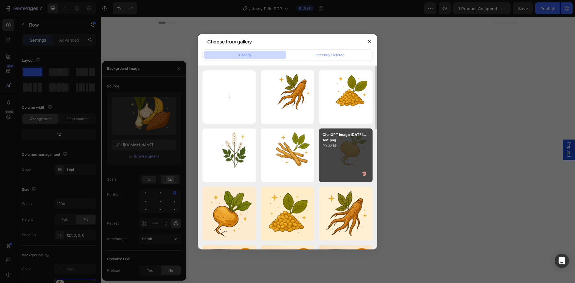
type input "https://cdn.shopify.com/s/files/1/0669/4037/1098/files/gempages_558533732923868…"
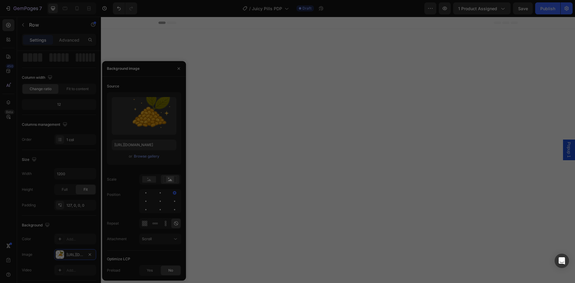
scroll to position [3161, 0]
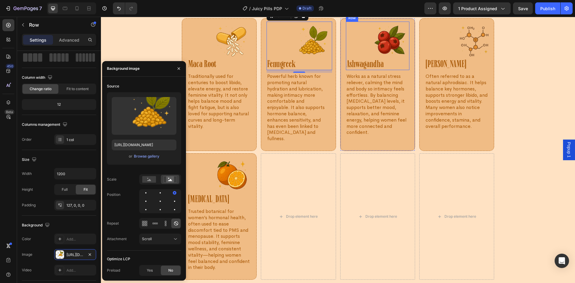
click at [392, 63] on div "Ashwagandha Heading Row" at bounding box center [377, 46] width 63 height 48
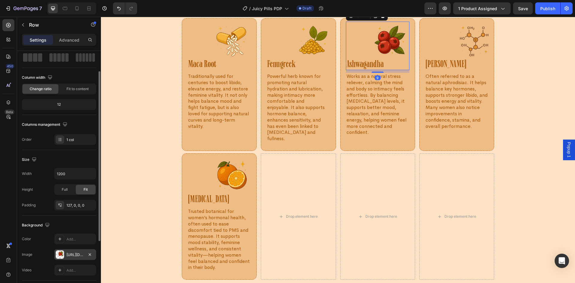
click at [74, 252] on div "https://cdn.shopify.com/s/files/1/0669/4037/1098/files/gempages_558533732923868…" at bounding box center [74, 254] width 17 height 5
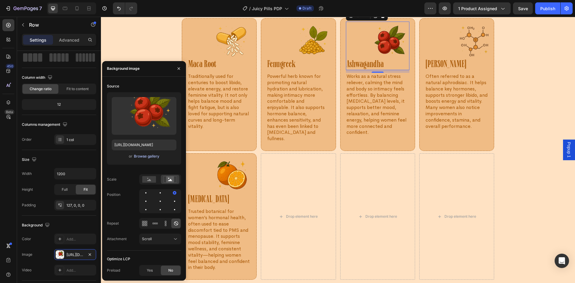
click at [142, 157] on div "Browse gallery" at bounding box center [146, 156] width 25 height 5
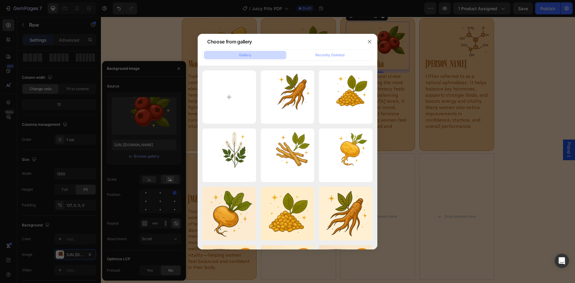
click at [0, 0] on div "ChatGPT Image Aug 11,...PM.png 114.92 kb" at bounding box center [0, 0] width 0 height 0
type input "[URL][DOMAIN_NAME]"
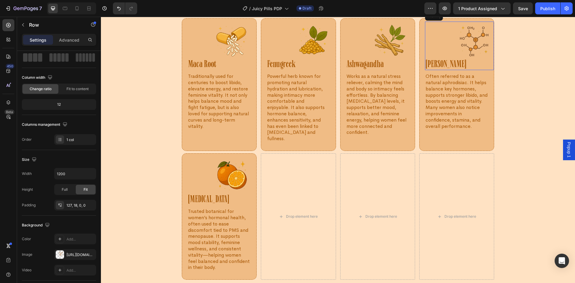
click at [470, 63] on div "Tongkat Ali Heading Row" at bounding box center [459, 46] width 69 height 48
click at [78, 258] on div "[URL][DOMAIN_NAME]" at bounding box center [75, 254] width 42 height 11
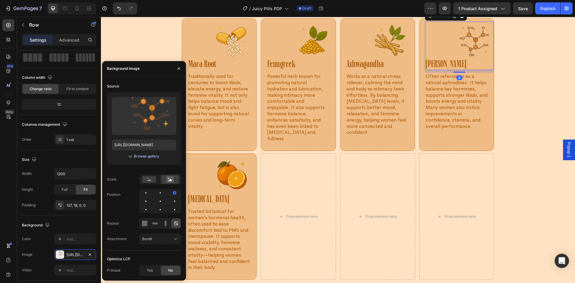
click at [139, 158] on div "Browse gallery" at bounding box center [146, 156] width 25 height 5
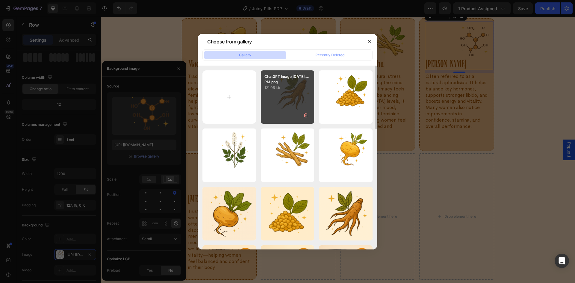
click at [290, 106] on div "ChatGPT Image Aug 26,...PM.png 121.05 kb" at bounding box center [288, 97] width 54 height 54
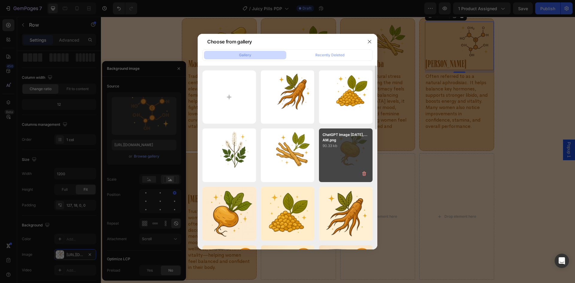
type input "[URL][DOMAIN_NAME]"
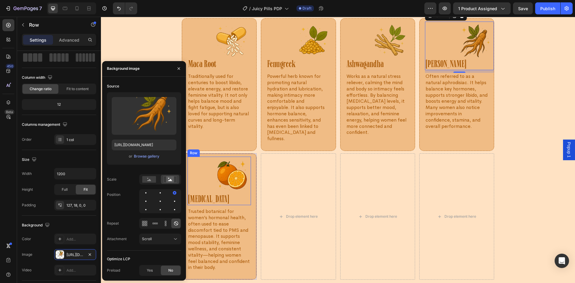
click at [232, 180] on div "[MEDICAL_DATA] Heading Row" at bounding box center [218, 181] width 63 height 48
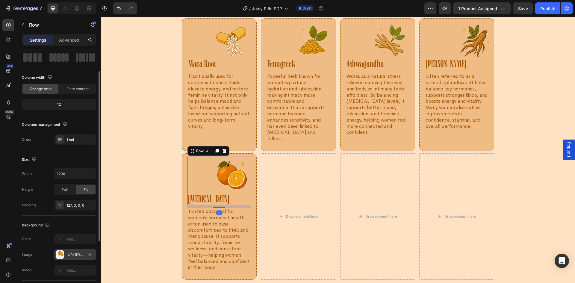
click at [74, 256] on div "[URL][DOMAIN_NAME]" at bounding box center [74, 254] width 17 height 5
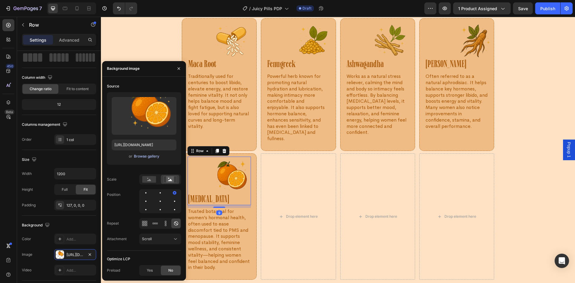
click at [142, 154] on div "Browse gallery" at bounding box center [146, 156] width 25 height 5
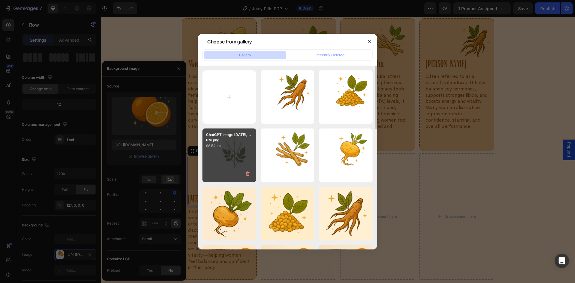
click at [232, 156] on div "ChatGPT Image Aug 12,...PM.png 96.54 kb" at bounding box center [229, 155] width 54 height 54
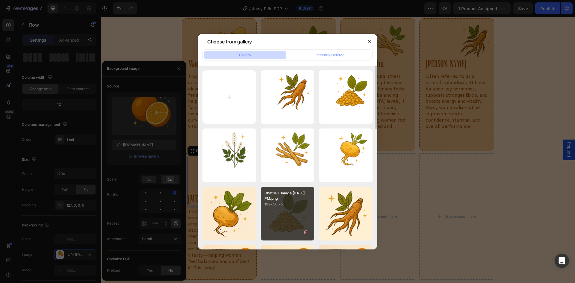
type input "[URL][DOMAIN_NAME]"
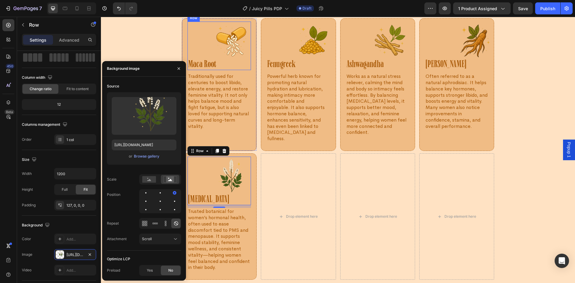
click at [234, 55] on div "Maca Root Heading Row" at bounding box center [218, 46] width 63 height 48
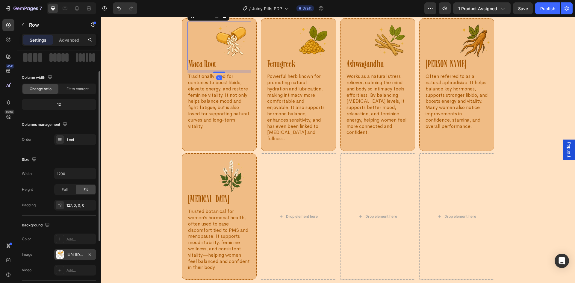
click at [79, 255] on div "[URL][DOMAIN_NAME]" at bounding box center [74, 254] width 17 height 5
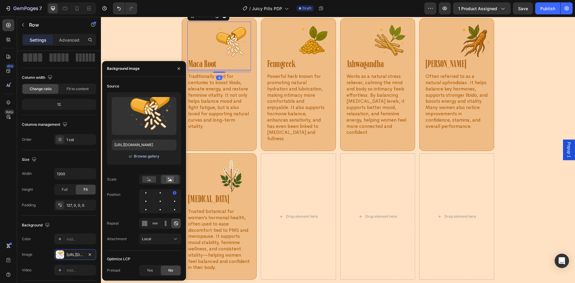
click at [147, 157] on div "Browse gallery" at bounding box center [146, 156] width 25 height 5
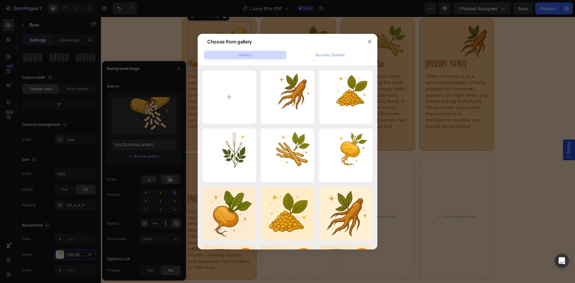
click at [0, 0] on div "ChatGPT Image [DATE],...AM.png 90.33 kb" at bounding box center [0, 0] width 0 height 0
type input "[URL][DOMAIN_NAME]"
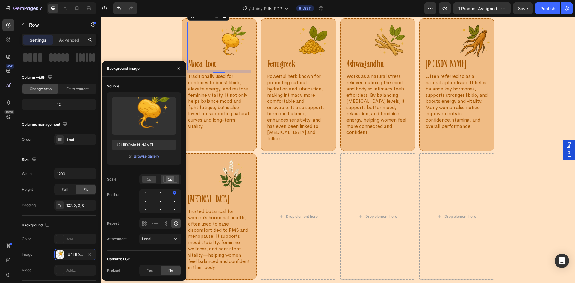
click at [530, 168] on div "Image Image INGREDIENTS Heading Image Row Powered by Plants. Proven by Generati…" at bounding box center [338, 97] width 474 height 365
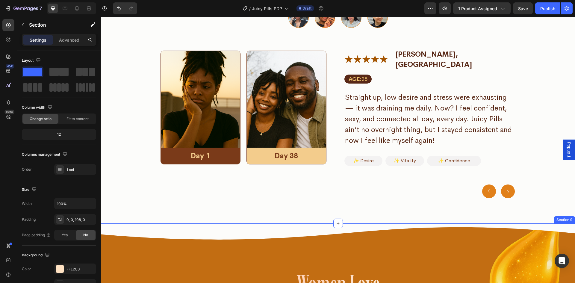
scroll to position [3639, 0]
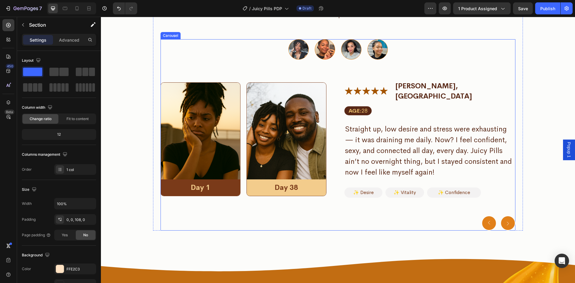
click at [504, 223] on circle "Carousel Next Arrow" at bounding box center [507, 223] width 14 height 14
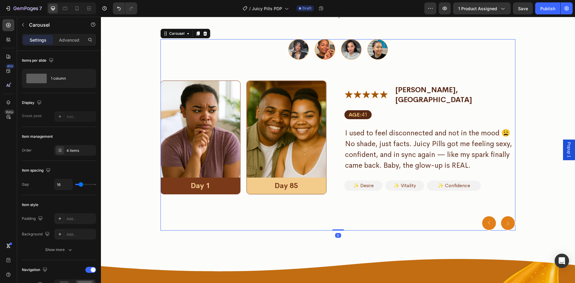
click at [504, 224] on circle "Carousel Next Arrow" at bounding box center [507, 223] width 14 height 14
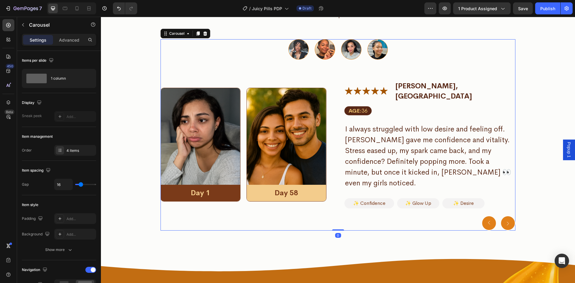
click at [504, 224] on circle "Carousel Next Arrow" at bounding box center [507, 223] width 14 height 14
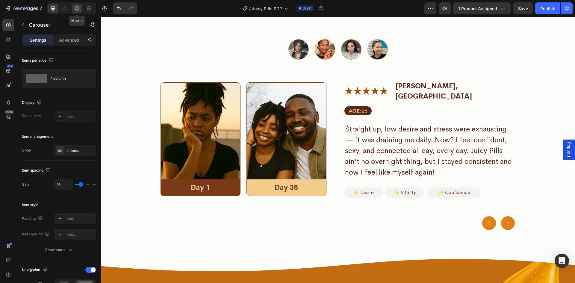
drag, startPoint x: 76, startPoint y: 8, endPoint x: 206, endPoint y: 143, distance: 187.1
click at [76, 8] on icon at bounding box center [77, 8] width 6 height 6
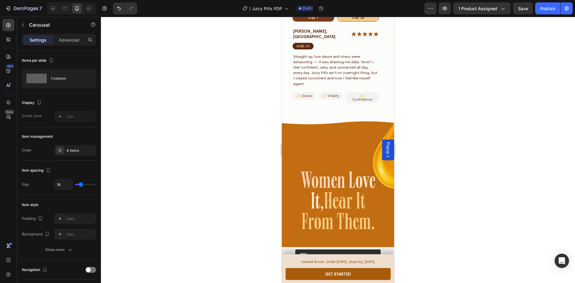
scroll to position [3564, 0]
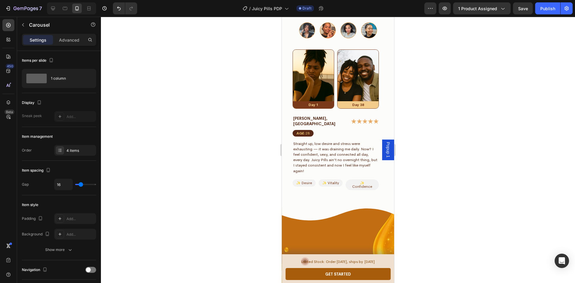
click at [328, 38] on button "Dot" at bounding box center [328, 30] width 16 height 16
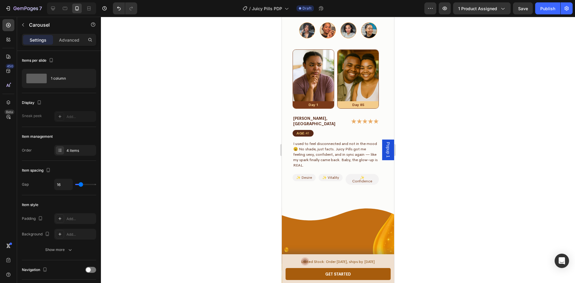
click at [347, 38] on button "Dot" at bounding box center [348, 30] width 16 height 16
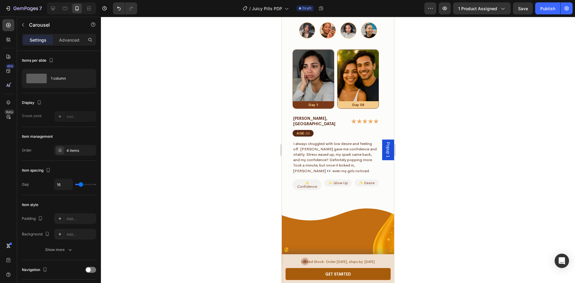
click at [369, 38] on button "Dot" at bounding box center [369, 30] width 16 height 16
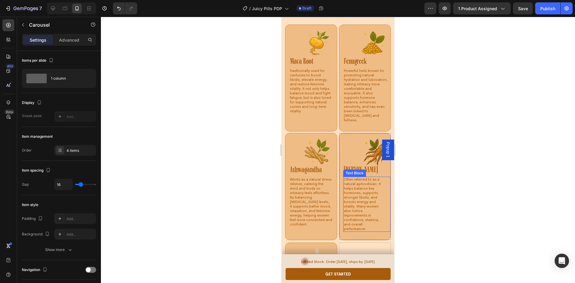
scroll to position [3055, 0]
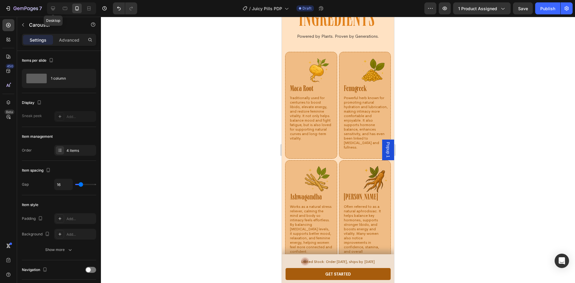
drag, startPoint x: 54, startPoint y: 9, endPoint x: 169, endPoint y: 85, distance: 138.1
click at [54, 9] on icon at bounding box center [53, 9] width 4 height 4
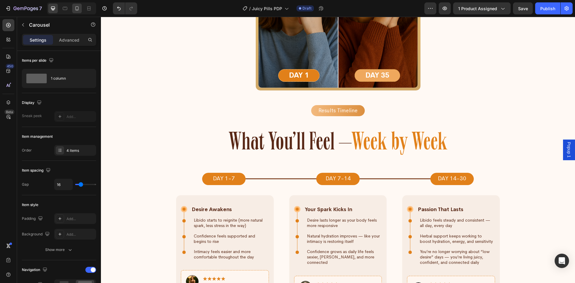
scroll to position [2332, 0]
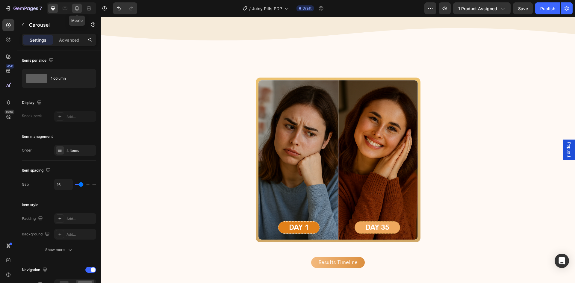
click at [76, 9] on icon at bounding box center [77, 8] width 6 height 6
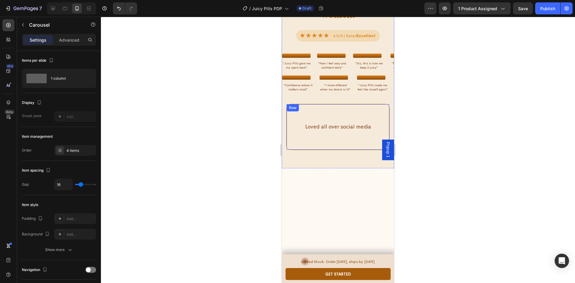
scroll to position [2065, 0]
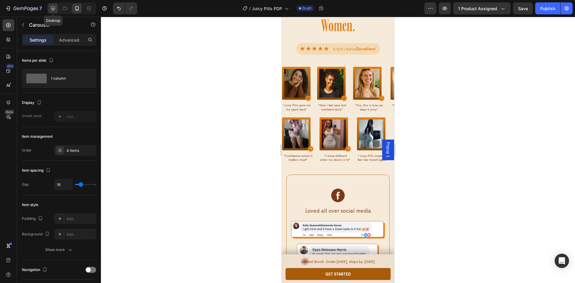
click at [52, 8] on icon at bounding box center [53, 9] width 4 height 4
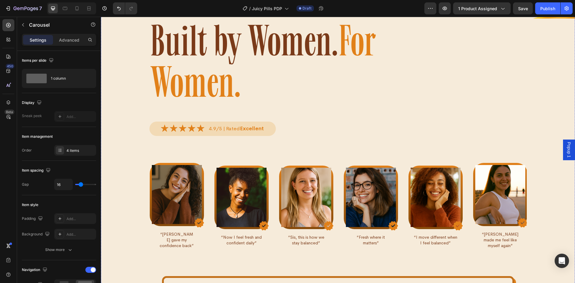
scroll to position [2077, 0]
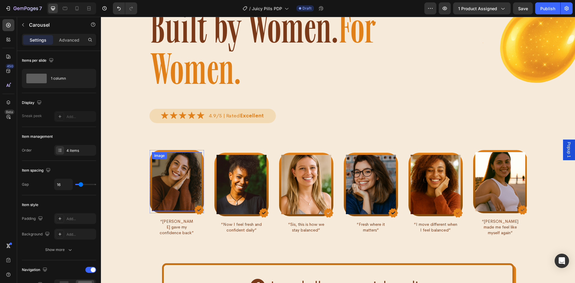
click at [168, 207] on img at bounding box center [177, 181] width 50 height 59
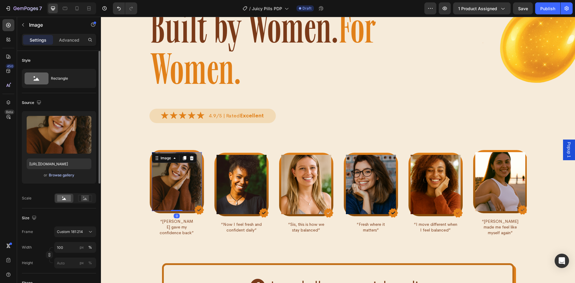
click at [61, 175] on div "Browse gallery" at bounding box center [61, 174] width 25 height 5
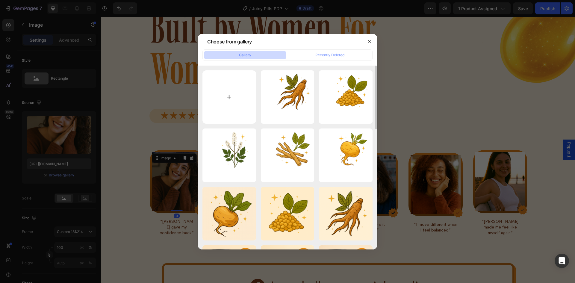
click at [234, 86] on input "file" at bounding box center [229, 97] width 54 height 54
type input "C:\fakepath\ChatGPT Image Aug 11, 2025, 10_56_51 AM.png"
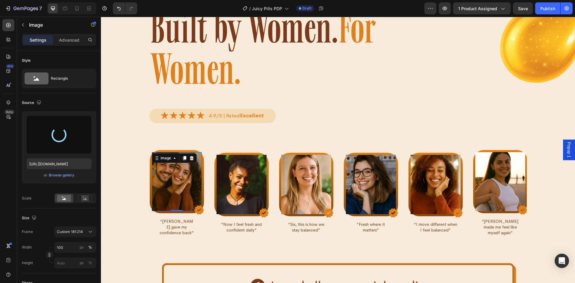
type input "https://cdn.shopify.com/s/files/1/0669/4037/1098/files/gempages_558533732923868…"
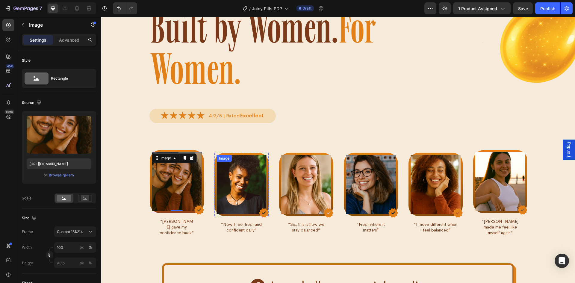
drag, startPoint x: 245, startPoint y: 201, endPoint x: 115, endPoint y: 188, distance: 131.1
click at [245, 201] on img at bounding box center [241, 184] width 50 height 59
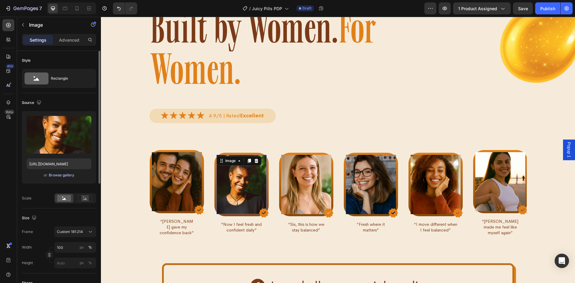
click at [62, 174] on div "Browse gallery" at bounding box center [61, 174] width 25 height 5
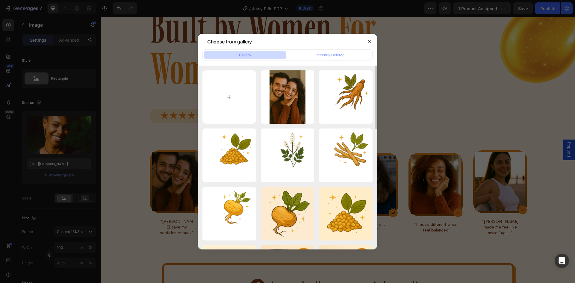
click at [229, 95] on input "file" at bounding box center [229, 97] width 54 height 54
type input "C:\fakepath\ChatGPT Image Aug 11, 2025, 11_00_33 AM.png"
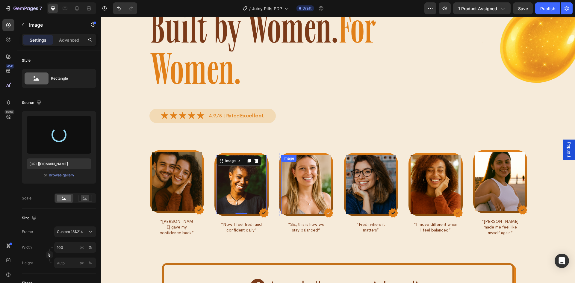
type input "https://cdn.shopify.com/s/files/1/0669/4037/1098/files/gempages_558533732923868…"
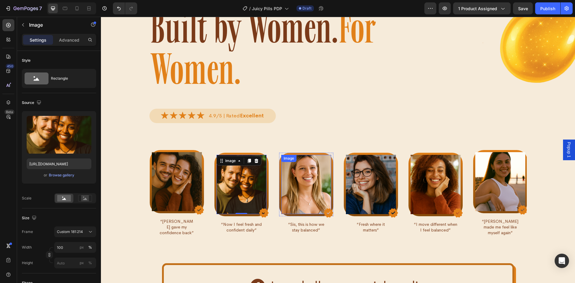
click at [314, 207] on img at bounding box center [306, 184] width 50 height 59
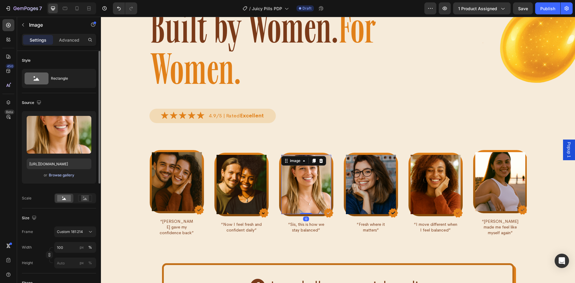
click at [64, 175] on div "Browse gallery" at bounding box center [61, 174] width 25 height 5
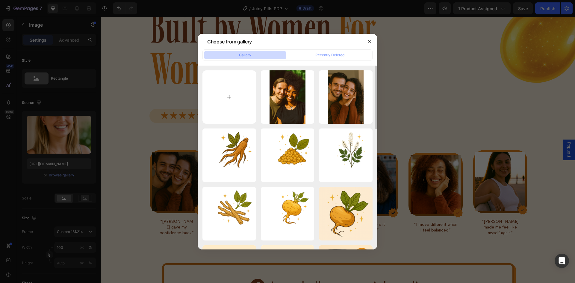
click at [227, 101] on input "file" at bounding box center [229, 97] width 54 height 54
type input "C:\fakepath\ChatGPT Image Aug 11, 2025, 11_06_59 AM.png"
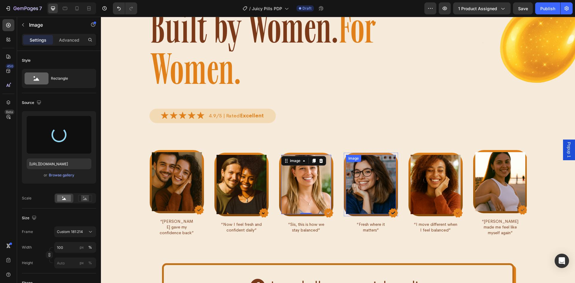
type input "https://cdn.shopify.com/s/files/1/0669/4037/1098/files/gempages_558533732923868…"
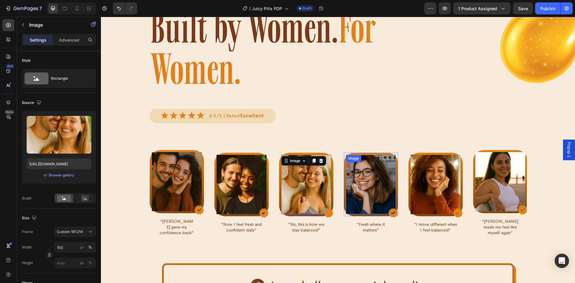
click at [363, 204] on img at bounding box center [371, 184] width 50 height 59
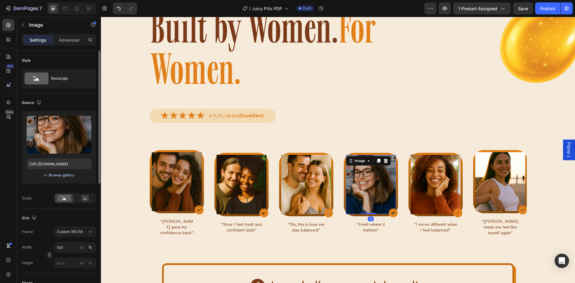
click at [63, 177] on div "Browse gallery" at bounding box center [61, 174] width 25 height 5
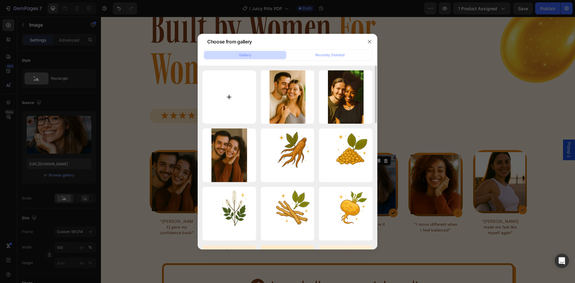
click at [232, 95] on input "file" at bounding box center [229, 97] width 54 height 54
type input "C:\fakepath\ChatGPT Image Aug 11, 2025, 11_11_42 AM.png"
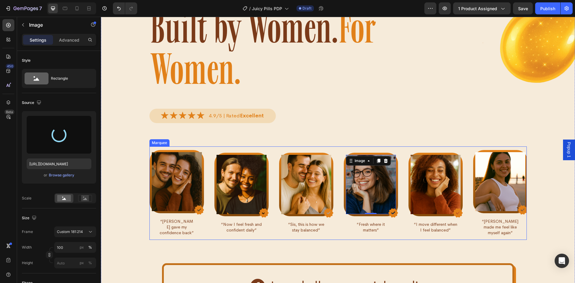
type input "https://cdn.shopify.com/s/files/1/0669/4037/1098/files/gempages_558533732923868…"
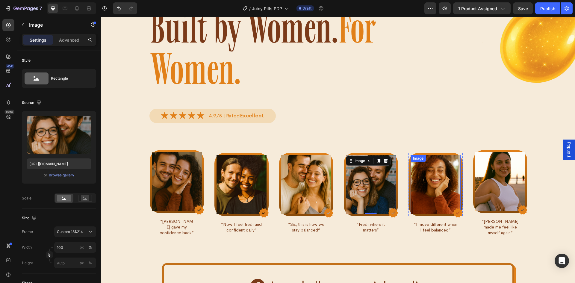
click at [425, 211] on img at bounding box center [435, 184] width 50 height 59
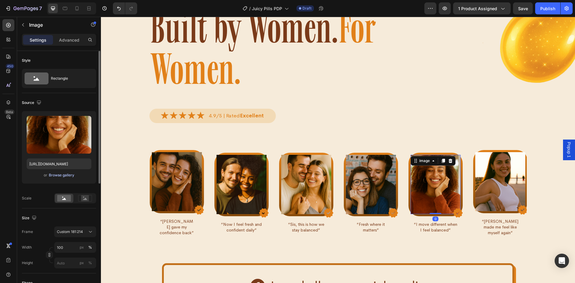
click at [65, 174] on div "Browse gallery" at bounding box center [61, 174] width 25 height 5
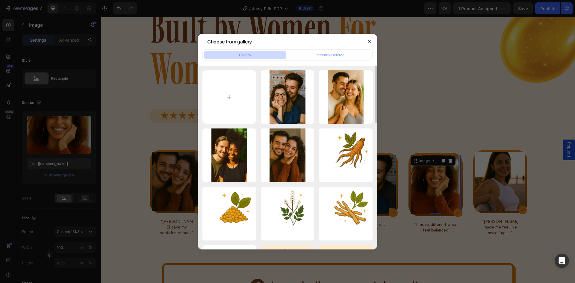
click at [235, 105] on input "file" at bounding box center [229, 97] width 54 height 54
type input "C:\fakepath\ChatGPT Image Aug 11, 2025, 11_25_37 AM.png"
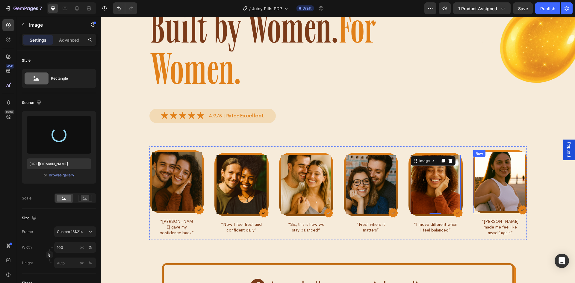
type input "https://cdn.shopify.com/s/files/1/0669/4037/1098/files/gempages_558533732923868…"
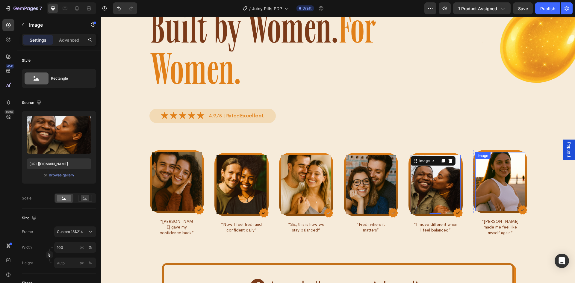
click at [499, 203] on img at bounding box center [500, 181] width 50 height 59
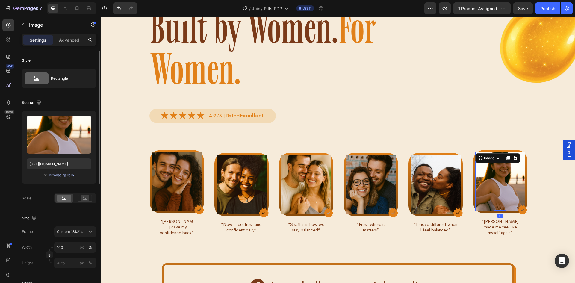
click at [63, 176] on div "Browse gallery" at bounding box center [61, 174] width 25 height 5
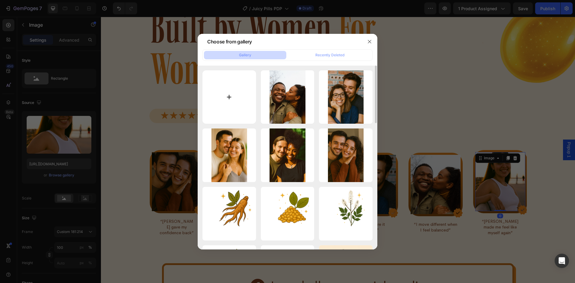
click at [234, 91] on input "file" at bounding box center [229, 97] width 54 height 54
type input "C:\fakepath\ChatGPT Image Aug 11, 2025, 11_15_23 AM.png"
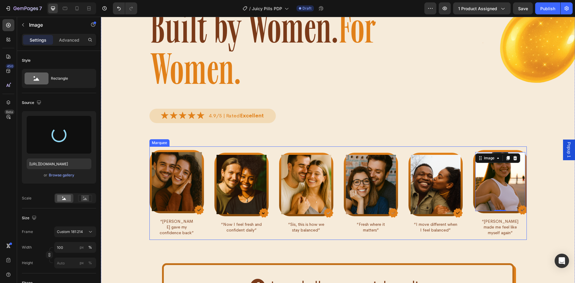
click at [188, 236] on p "“[PERSON_NAME] gave my confidence back”" at bounding box center [176, 226] width 35 height 17
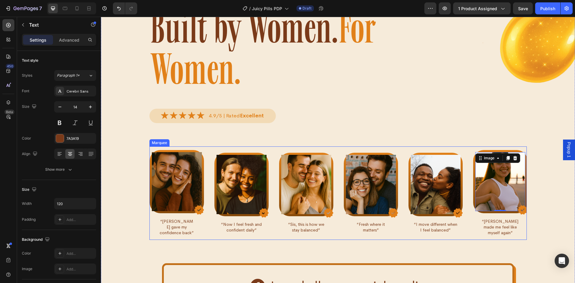
click at [186, 236] on p "“[PERSON_NAME] gave my confidence back”" at bounding box center [176, 226] width 35 height 17
click at [188, 236] on p "“[PERSON_NAME] gave my confidence back”" at bounding box center [176, 226] width 35 height 17
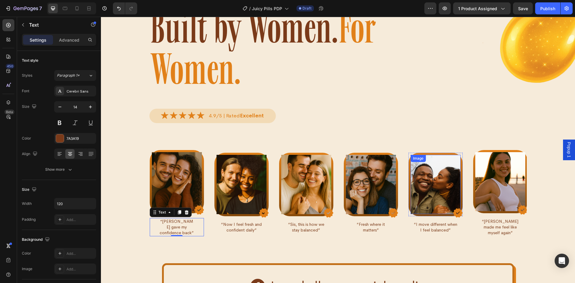
click at [485, 199] on img at bounding box center [500, 181] width 50 height 59
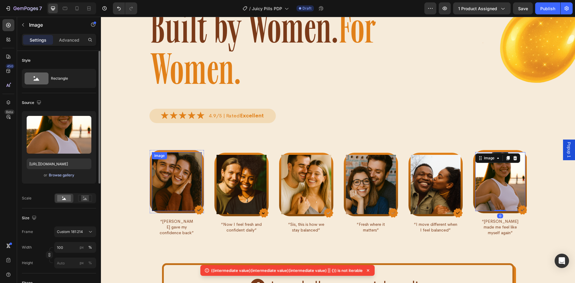
click at [67, 175] on div "Browse gallery" at bounding box center [61, 174] width 25 height 5
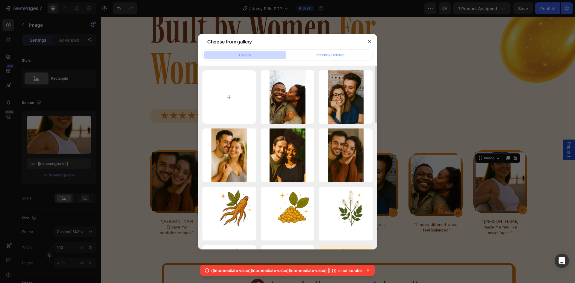
click at [224, 106] on input "file" at bounding box center [229, 97] width 54 height 54
type input "C:\fakepath\ChatGPT Image Aug 11, 2025, 11_15_23 AM.png"
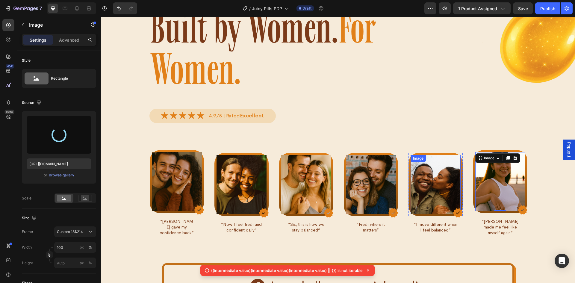
scroll to position [2137, 0]
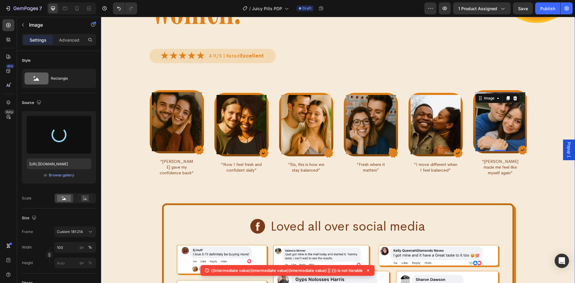
type input "https://cdn.shopify.com/s/files/1/0669/4037/1098/files/gempages_558533732923868…"
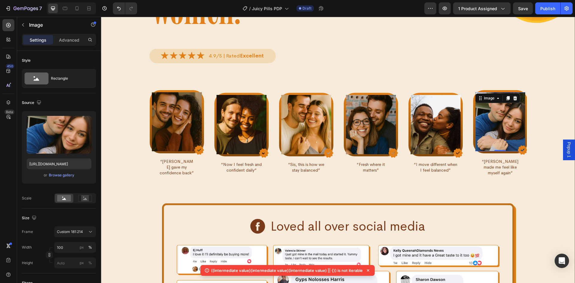
click at [535, 203] on div "Image Row Image “Curvani gave my confidence back” Text Image Row Image “Now I f…" at bounding box center [338, 144] width 474 height 117
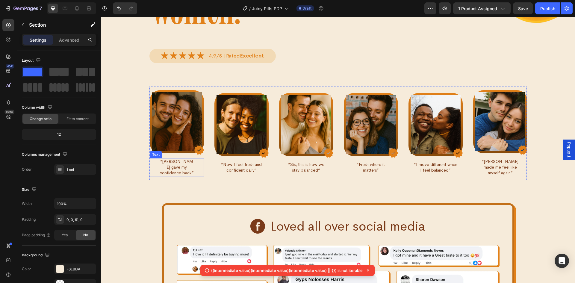
drag, startPoint x: 179, startPoint y: 185, endPoint x: 189, endPoint y: 185, distance: 10.2
click at [179, 176] on p "“[PERSON_NAME] gave my confidence back”" at bounding box center [176, 167] width 35 height 17
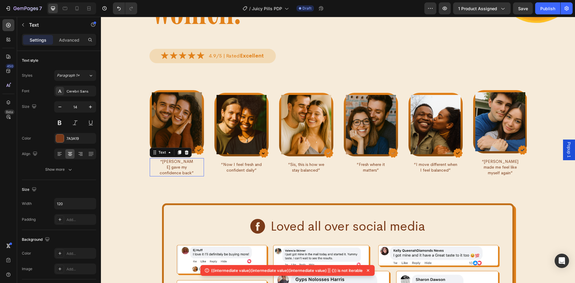
click at [189, 176] on p "“[PERSON_NAME] gave my confidence back”" at bounding box center [176, 167] width 35 height 17
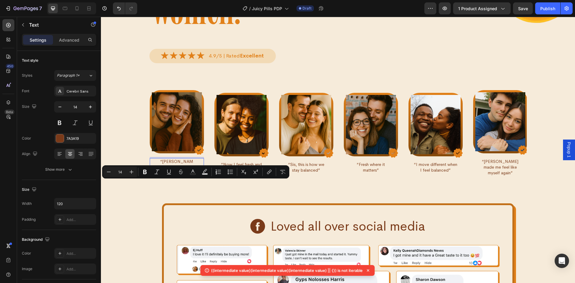
click at [190, 176] on p "“[PERSON_NAME] gave my confidence back”" at bounding box center [176, 167] width 35 height 17
click at [186, 176] on p "“[PERSON_NAME] gave my confidence back”" at bounding box center [176, 167] width 35 height 17
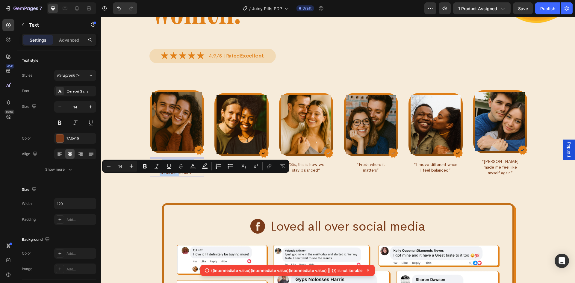
drag, startPoint x: 189, startPoint y: 184, endPoint x: 160, endPoint y: 179, distance: 29.0
click at [160, 176] on p "“[PERSON_NAME] gave my confidence back”" at bounding box center [176, 167] width 35 height 17
click at [187, 193] on div "Image Row Image “Curvani gave my confidence back” Text 0 Image Row Image “Now I…" at bounding box center [338, 144] width 474 height 117
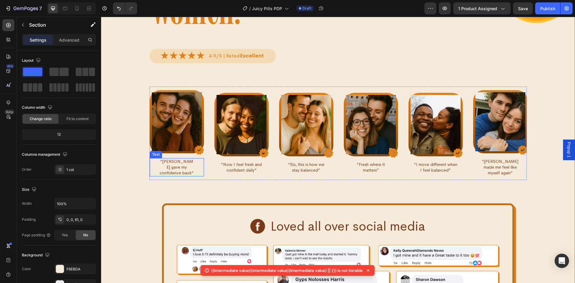
click at [177, 176] on p "“[PERSON_NAME] gave my confidence back”" at bounding box center [176, 167] width 35 height 17
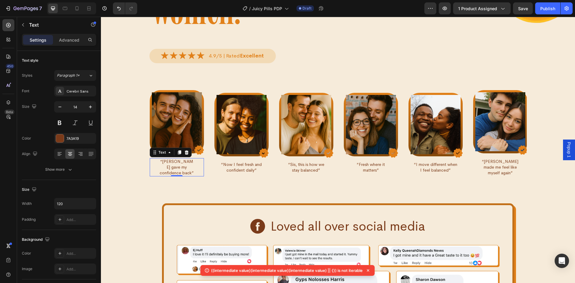
click at [173, 176] on p "“[PERSON_NAME] gave my confidence back”" at bounding box center [176, 167] width 35 height 17
drag, startPoint x: 179, startPoint y: 184, endPoint x: 158, endPoint y: 184, distance: 20.4
click at [159, 176] on p "“[PERSON_NAME] gave my confidence back”" at bounding box center [176, 167] width 35 height 17
click at [184, 176] on p "“Curvani gave my spark back”" at bounding box center [176, 167] width 35 height 17
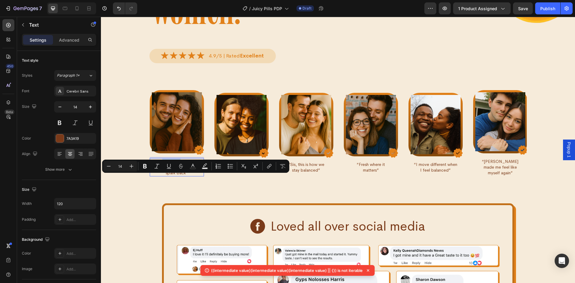
drag, startPoint x: 174, startPoint y: 179, endPoint x: 161, endPoint y: 179, distance: 13.5
click at [161, 176] on p "“Curvani gave me my spark back”" at bounding box center [176, 167] width 35 height 17
click at [217, 180] on div "Image Row Image “Curvani gave me my spark back” Text 0 Image Row Image “Now I f…" at bounding box center [337, 132] width 377 height 93
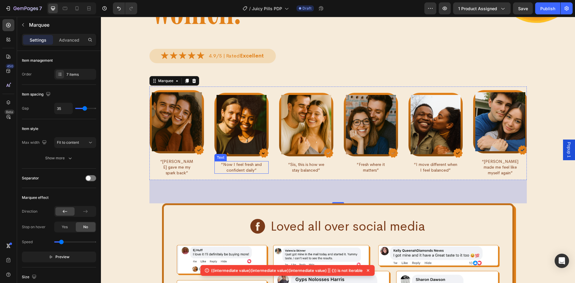
drag, startPoint x: 246, startPoint y: 179, endPoint x: 252, endPoint y: 185, distance: 8.1
click at [246, 173] on p "“Now I feel fresh and confident daily”" at bounding box center [241, 167] width 41 height 11
click at [244, 173] on p "“Now I feel fresh and confident daily”" at bounding box center [241, 167] width 41 height 11
click at [251, 173] on p "“Now I feel fresh and confident daily”" at bounding box center [241, 167] width 41 height 11
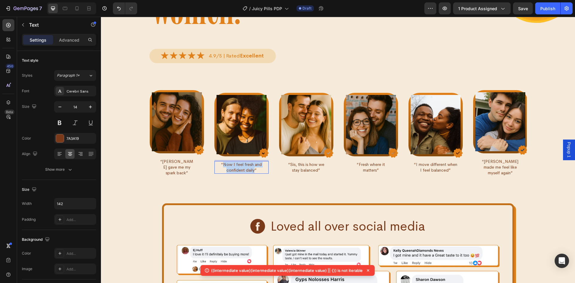
drag, startPoint x: 252, startPoint y: 185, endPoint x: 221, endPoint y: 179, distance: 31.3
click at [221, 173] on p "“Now I feel fresh and confident daily”" at bounding box center [241, 167] width 41 height 11
drag, startPoint x: 302, startPoint y: 183, endPoint x: 317, endPoint y: 184, distance: 15.0
click at [302, 173] on p "“Sis, this is how we stay balanced”" at bounding box center [305, 167] width 43 height 11
click at [314, 173] on p "“Sis, this is how we stay balanced”" at bounding box center [305, 167] width 43 height 11
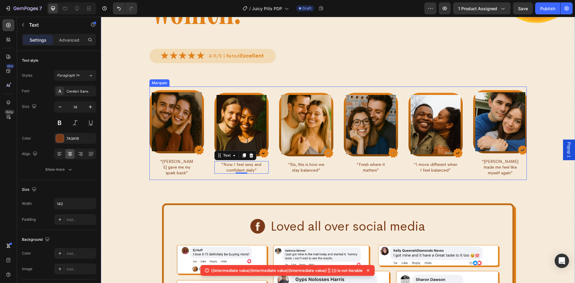
click at [315, 173] on p "“Sis, this is how we stay balanced”" at bounding box center [305, 167] width 43 height 11
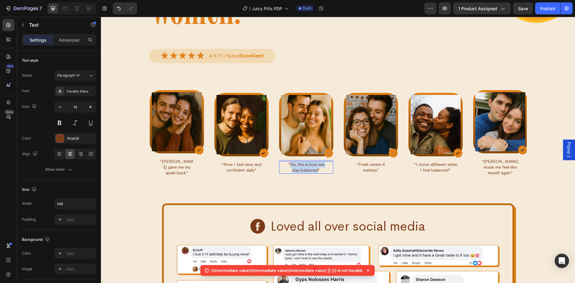
drag, startPoint x: 316, startPoint y: 184, endPoint x: 289, endPoint y: 179, distance: 28.0
click at [289, 173] on p "“Sis, this is how we stay balanced”" at bounding box center [305, 167] width 43 height 11
drag, startPoint x: 368, startPoint y: 183, endPoint x: 374, endPoint y: 185, distance: 6.7
click at [368, 173] on p "“Fresh where it matters”" at bounding box center [370, 167] width 43 height 11
click at [372, 173] on p "“Fresh where it matters”" at bounding box center [370, 167] width 43 height 11
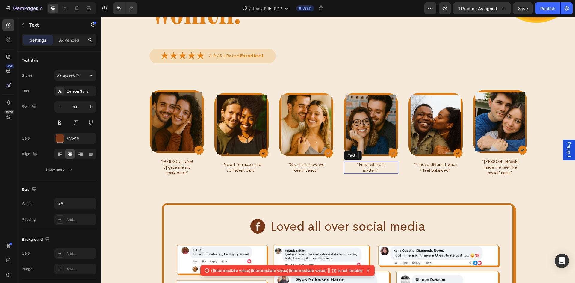
click at [374, 173] on p "“Fresh where it matters”" at bounding box center [370, 167] width 43 height 11
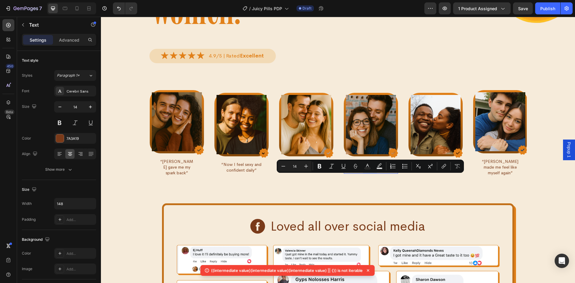
drag, startPoint x: 374, startPoint y: 185, endPoint x: 357, endPoint y: 179, distance: 18.1
click at [357, 173] on p "“Fresh where it matters”" at bounding box center [370, 167] width 43 height 11
click at [366, 173] on p "“Fresh where it matters”" at bounding box center [370, 167] width 43 height 11
drag, startPoint x: 374, startPoint y: 185, endPoint x: 357, endPoint y: 179, distance: 18.0
click at [357, 173] on p "“Fresh where it matters”" at bounding box center [370, 167] width 43 height 11
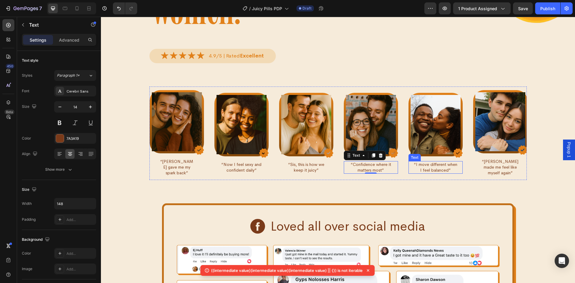
click at [431, 173] on p "“I move different when I feel balanced”" at bounding box center [435, 167] width 44 height 11
click at [438, 173] on p "“I move different when I feel balanced”" at bounding box center [435, 167] width 44 height 11
click at [446, 173] on p "“I move different when I feel balanced”" at bounding box center [435, 167] width 44 height 11
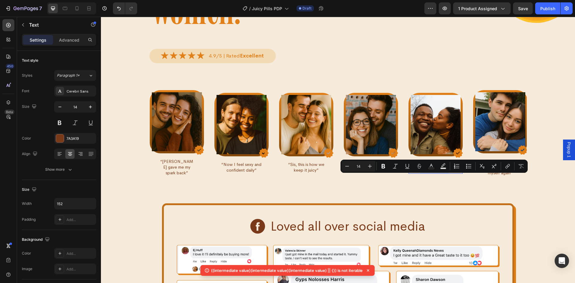
drag, startPoint x: 425, startPoint y: 180, endPoint x: 413, endPoint y: 179, distance: 11.4
click at [413, 173] on p "“I move different when I feel balanced”" at bounding box center [435, 167] width 44 height 11
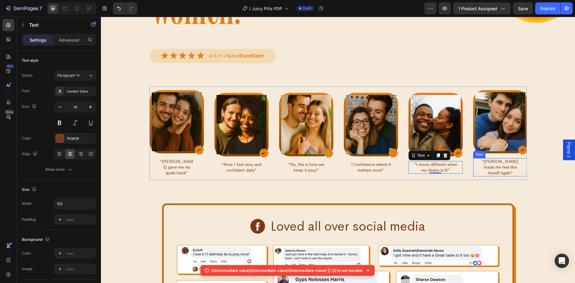
drag, startPoint x: 494, startPoint y: 182, endPoint x: 511, endPoint y: 185, distance: 17.0
click at [494, 176] on p "“[PERSON_NAME] made me feel like myself again”" at bounding box center [500, 167] width 44 height 17
click at [505, 176] on p "“[PERSON_NAME] made me feel like myself again”" at bounding box center [500, 167] width 44 height 17
drag, startPoint x: 511, startPoint y: 185, endPoint x: 478, endPoint y: 179, distance: 33.7
click at [478, 176] on p "“[PERSON_NAME] made me feel like myself again”" at bounding box center [500, 167] width 44 height 17
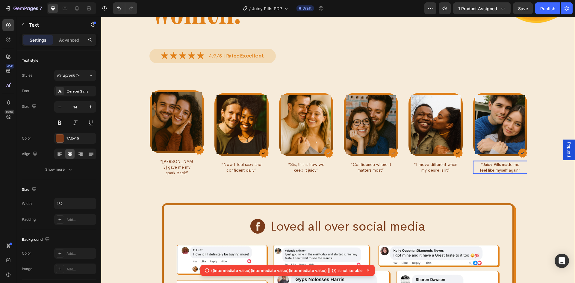
click at [544, 203] on div "Image Row Image “Curvani gave me my spark back” Text Image Row Image “Now I fee…" at bounding box center [338, 144] width 474 height 117
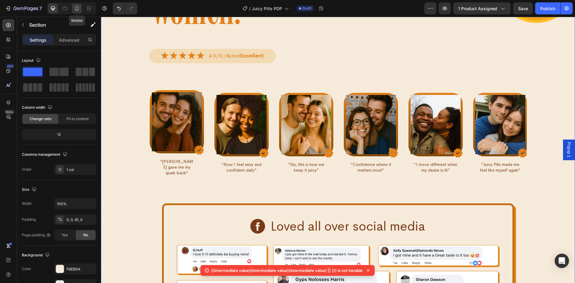
click at [76, 9] on icon at bounding box center [76, 8] width 3 height 4
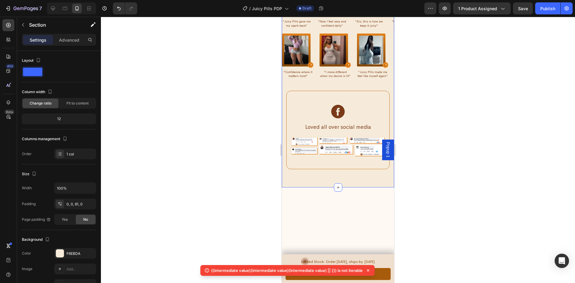
scroll to position [2142, 0]
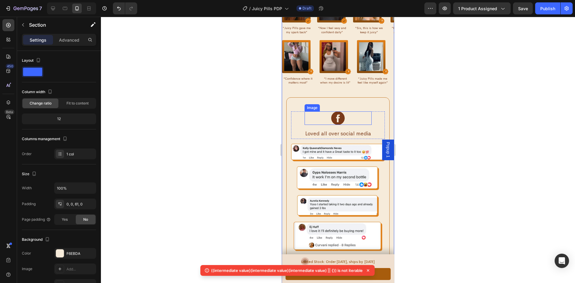
click at [297, 20] on img at bounding box center [296, 6] width 24 height 29
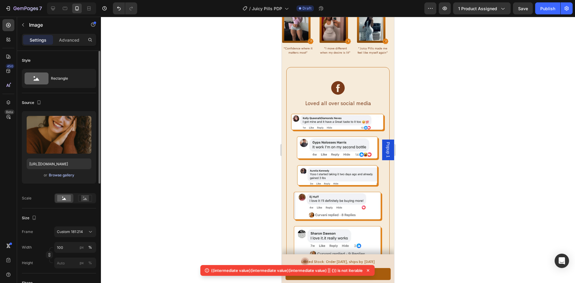
click at [56, 174] on div "Browse gallery" at bounding box center [61, 174] width 25 height 5
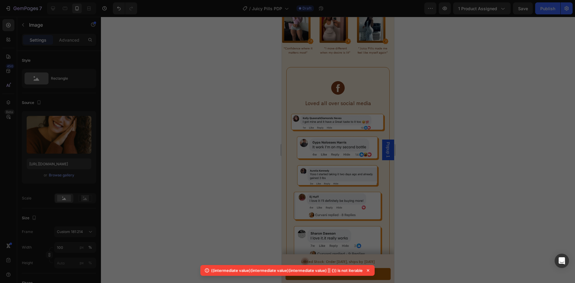
scroll to position [1999, 0]
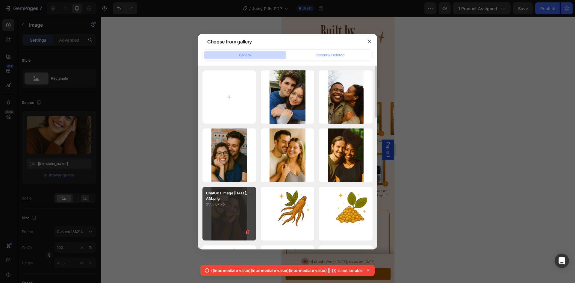
click at [227, 216] on div "ChatGPT Image Aug 11,...AM.png 2553.67 kb" at bounding box center [229, 214] width 54 height 54
type input "https://cdn.shopify.com/s/files/1/0669/4037/1098/files/gempages_558533732923868…"
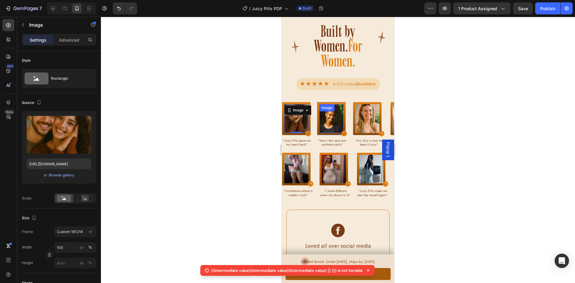
click at [335, 133] on img at bounding box center [331, 118] width 24 height 29
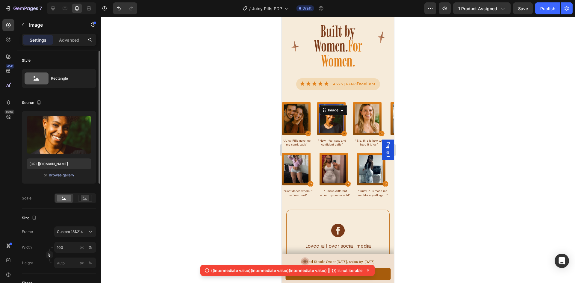
click at [66, 172] on div "Browse gallery" at bounding box center [61, 174] width 25 height 5
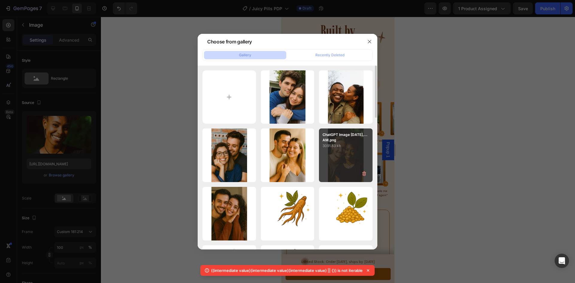
click at [333, 162] on div "ChatGPT Image Aug 11,...AM.png 3091.83 kb" at bounding box center [346, 155] width 54 height 54
type input "https://cdn.shopify.com/s/files/1/0669/4037/1098/files/gempages_558533732923868…"
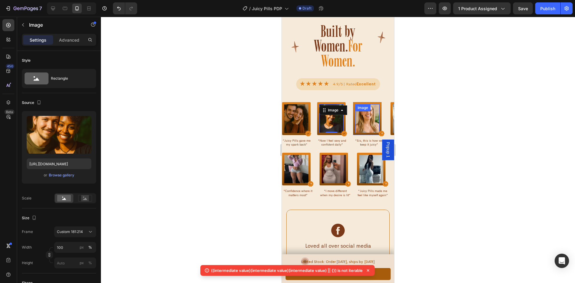
click at [369, 133] on img at bounding box center [367, 118] width 24 height 29
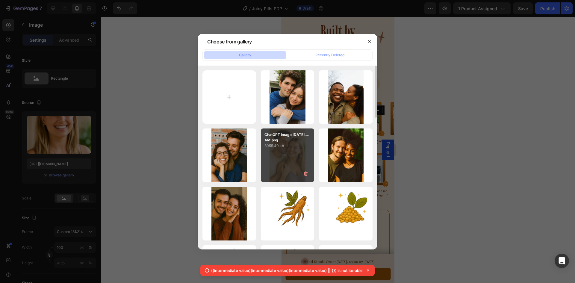
click at [295, 158] on div "ChatGPT Image Aug 11,...AM.png 3055.40 kb" at bounding box center [288, 155] width 54 height 54
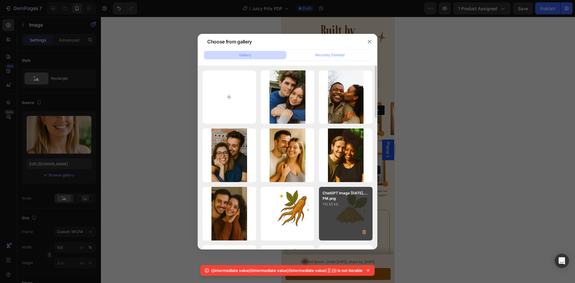
type input "https://cdn.shopify.com/s/files/1/0669/4037/1098/files/gempages_558533732923868…"
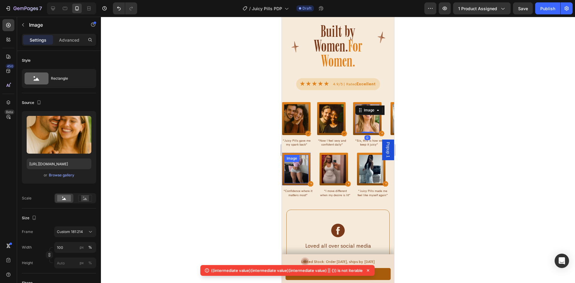
click at [297, 183] on img at bounding box center [296, 169] width 24 height 29
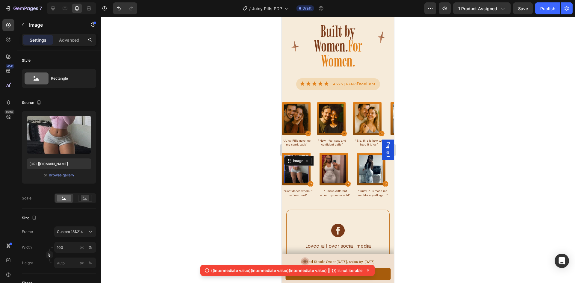
click at [59, 172] on button "Browse gallery" at bounding box center [61, 175] width 26 height 6
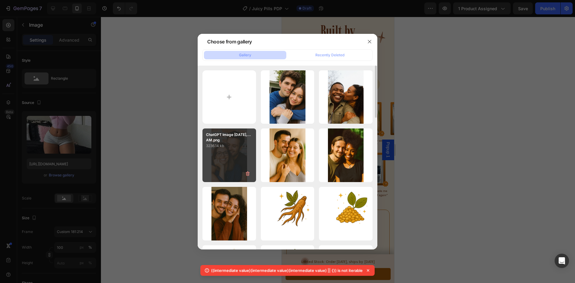
click at [227, 155] on div "ChatGPT Image Aug 11,...AM.png 3236.14 kb" at bounding box center [229, 155] width 54 height 54
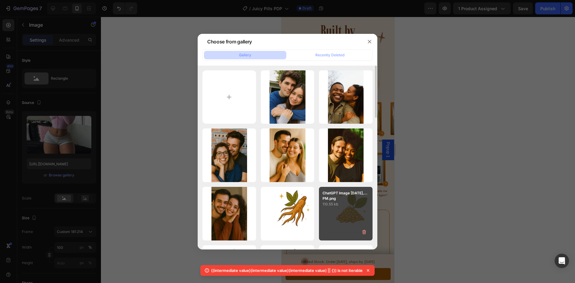
type input "https://cdn.shopify.com/s/files/1/0669/4037/1098/files/gempages_558533732923868…"
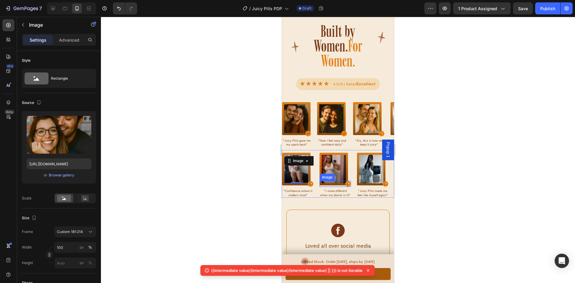
click at [334, 183] on img at bounding box center [333, 169] width 24 height 29
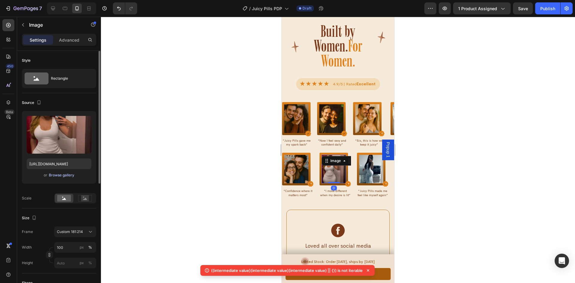
click at [59, 174] on div "Browse gallery" at bounding box center [61, 174] width 25 height 5
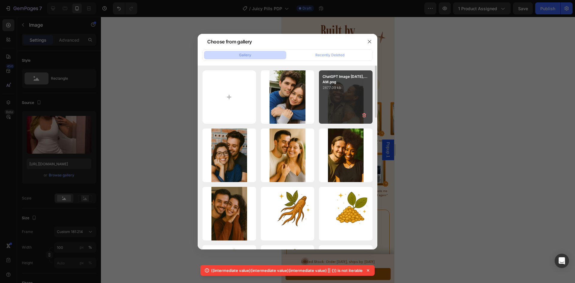
click at [350, 103] on div "ChatGPT Image Aug 11,...AM.png 2877.09 kb" at bounding box center [346, 97] width 54 height 54
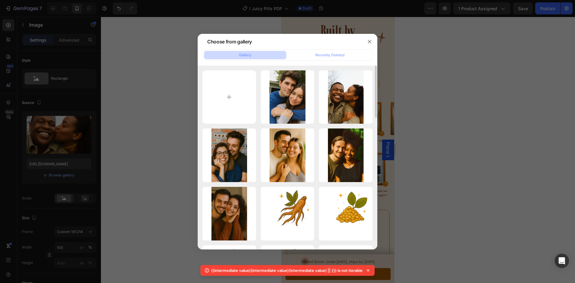
type input "https://cdn.shopify.com/s/files/1/0669/4037/1098/files/gempages_558533732923868…"
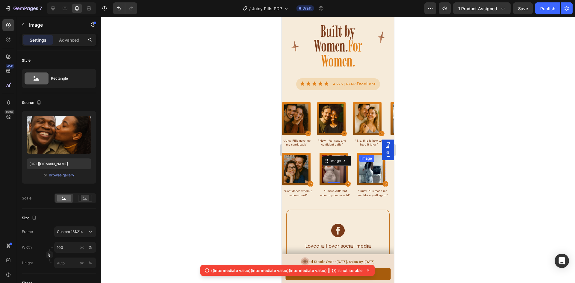
click at [373, 183] on img at bounding box center [371, 169] width 24 height 29
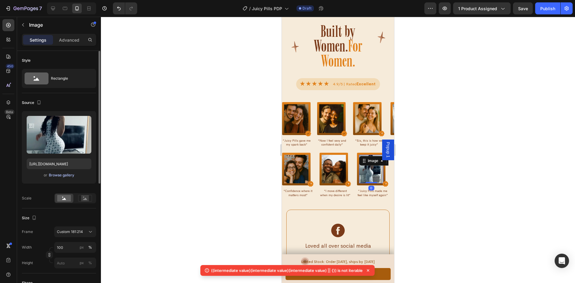
click at [63, 177] on div "Browse gallery" at bounding box center [61, 174] width 25 height 5
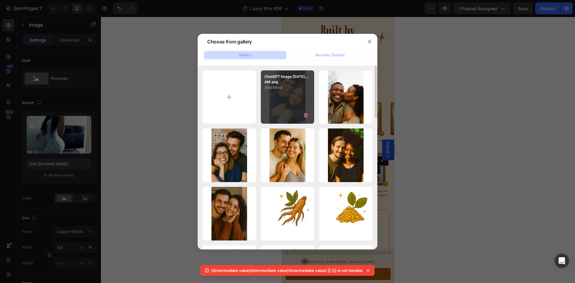
click at [286, 101] on div "ChatGPT Image Aug 11,...AM.png 3163.56 kb" at bounding box center [288, 97] width 54 height 54
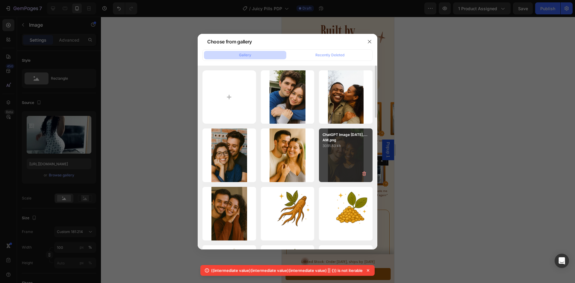
type input "https://cdn.shopify.com/s/files/1/0669/4037/1098/files/gempages_558533732923868…"
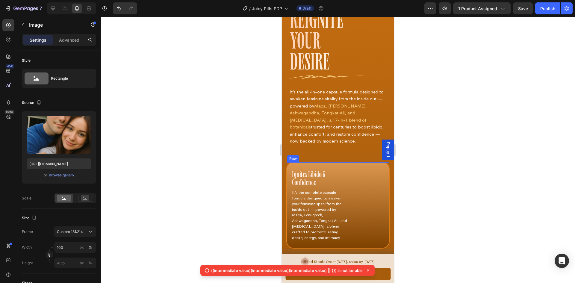
scroll to position [1461, 0]
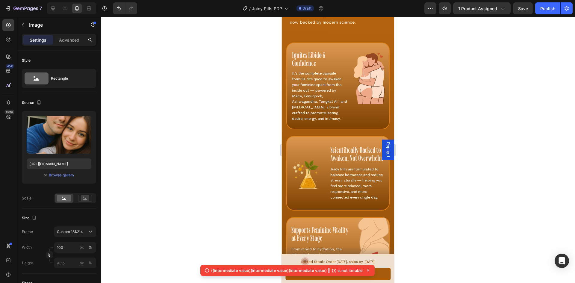
click at [368, 271] on icon at bounding box center [368, 270] width 6 height 6
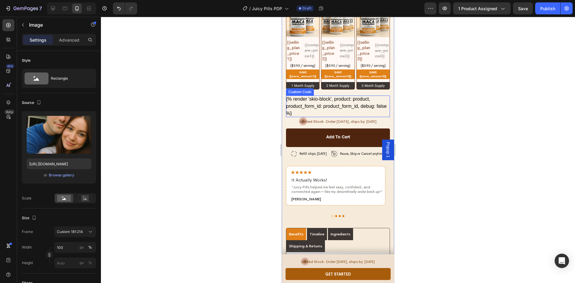
scroll to position [988, 0]
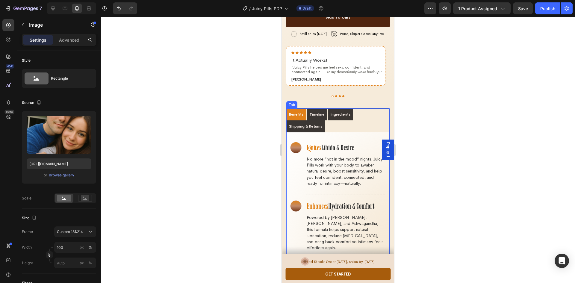
click at [339, 112] on p "Ingredients" at bounding box center [340, 114] width 20 height 5
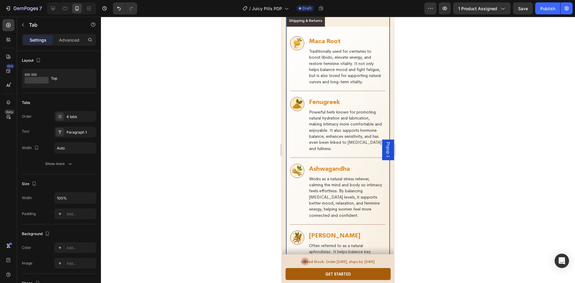
scroll to position [1317, 0]
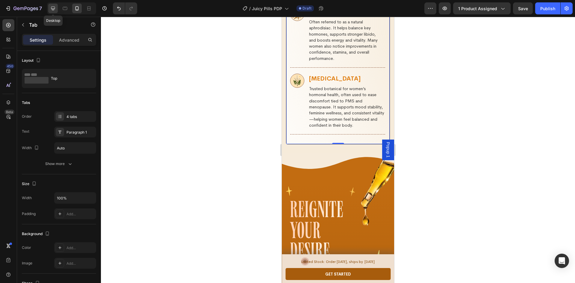
click at [53, 7] on icon at bounding box center [53, 9] width 4 height 4
type input "25%"
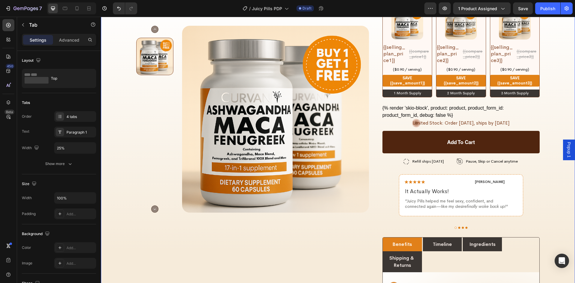
scroll to position [629, 0]
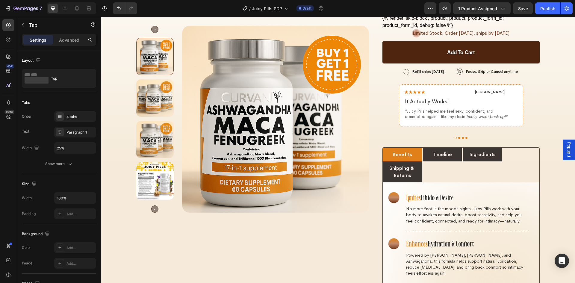
click at [482, 151] on p "Ingredients" at bounding box center [482, 154] width 26 height 7
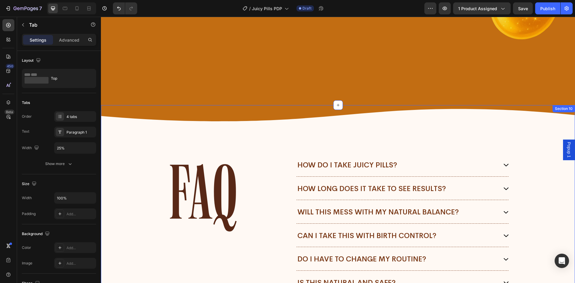
scroll to position [3621, 0]
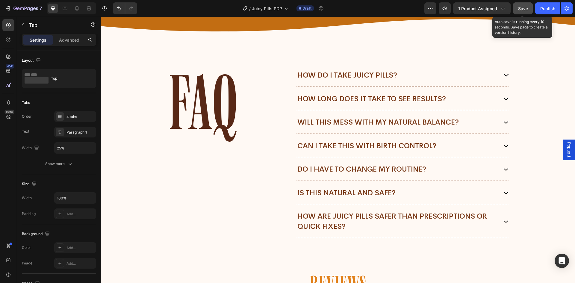
click at [525, 8] on span "Save" at bounding box center [523, 8] width 10 height 5
click at [552, 9] on div "Publish" at bounding box center [547, 8] width 15 height 6
